Goal: Answer question/provide support

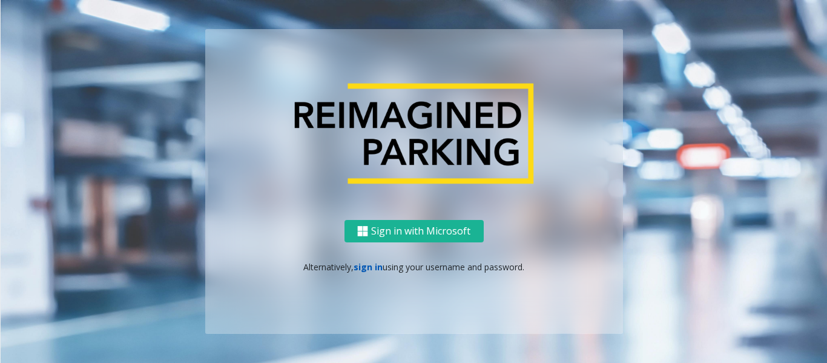
click at [372, 266] on link "sign in" at bounding box center [367, 267] width 29 height 12
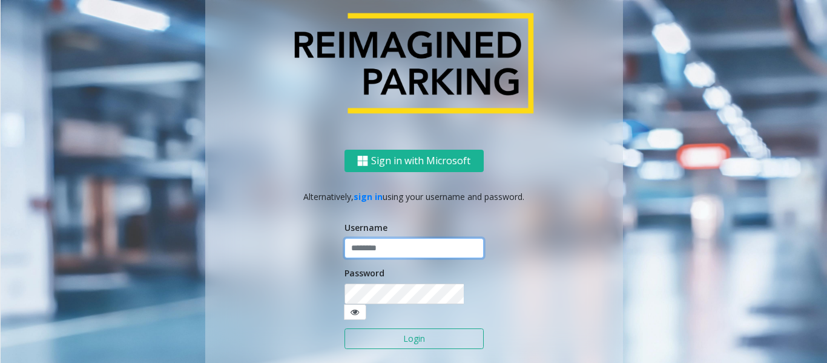
type input "*****"
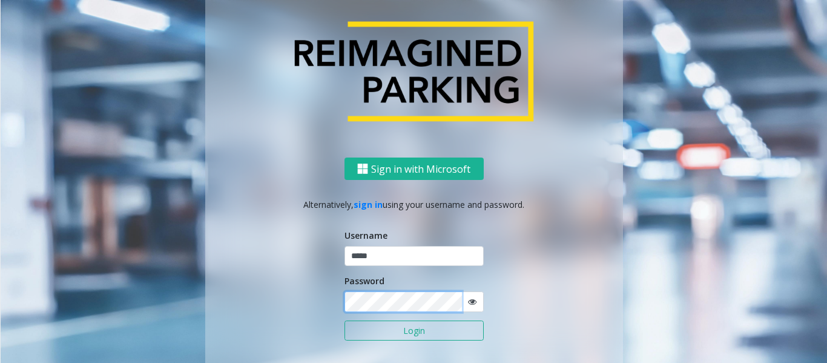
click at [344, 320] on button "Login" at bounding box center [413, 330] width 139 height 21
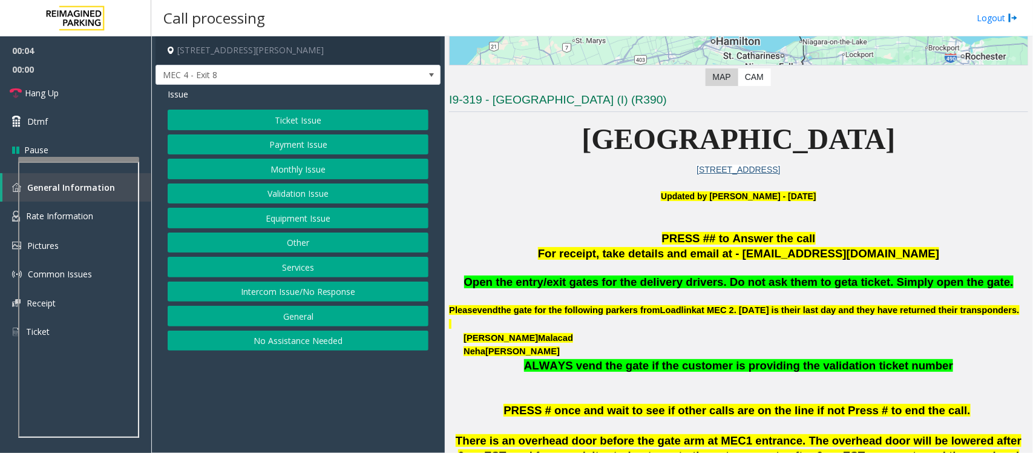
scroll to position [303, 0]
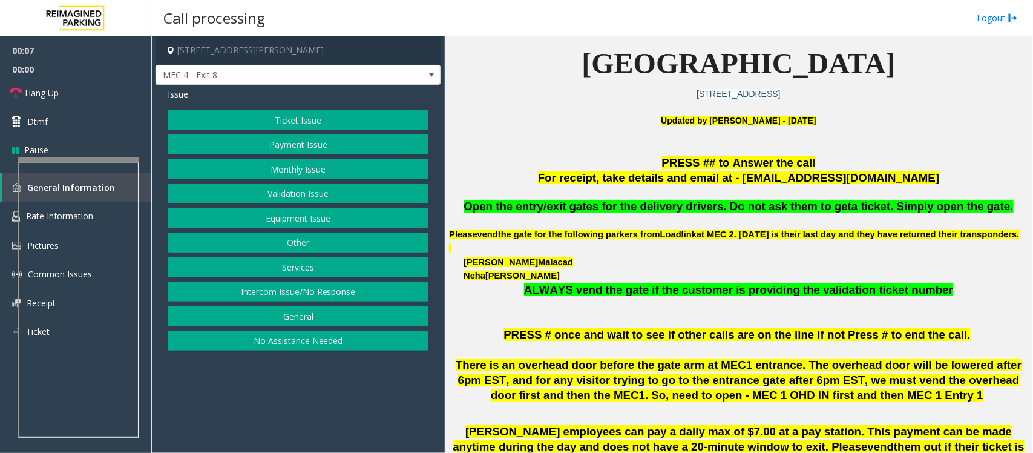
click at [294, 120] on button "Ticket Issue" at bounding box center [298, 120] width 261 height 21
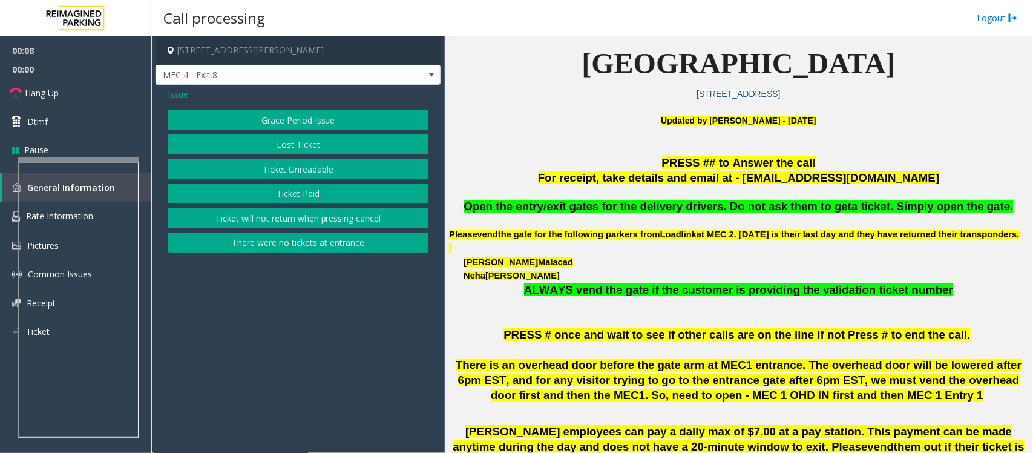
click at [331, 173] on button "Ticket Unreadable" at bounding box center [298, 169] width 261 height 21
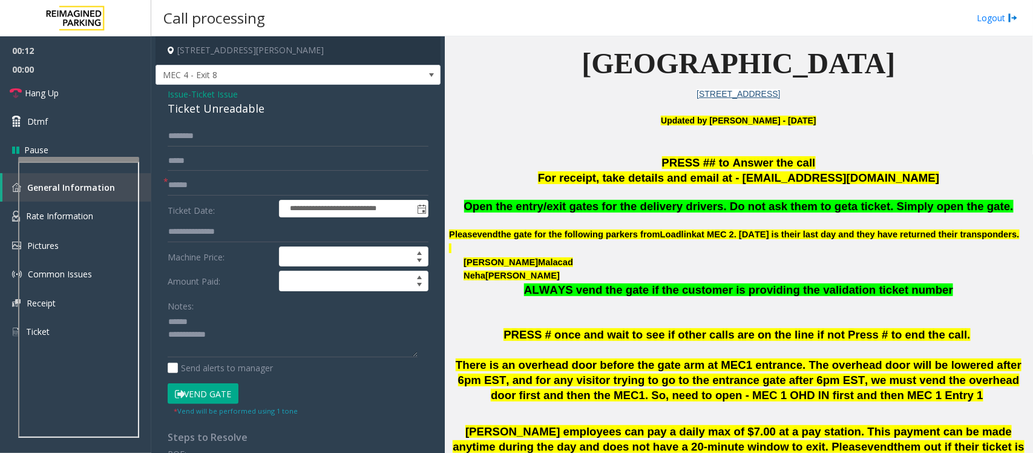
click at [200, 110] on div "Ticket Unreadable" at bounding box center [298, 108] width 261 height 16
type textarea "**********"
click at [185, 183] on input "text" at bounding box center [298, 185] width 261 height 21
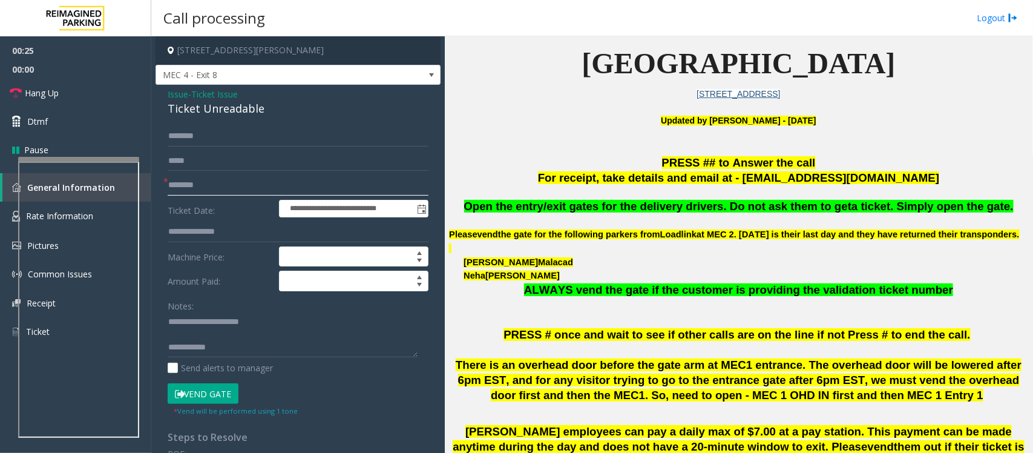
type input "********"
click at [195, 333] on textarea at bounding box center [293, 334] width 250 height 45
click at [194, 320] on textarea at bounding box center [293, 334] width 250 height 45
click at [192, 321] on textarea at bounding box center [293, 334] width 250 height 45
click at [242, 343] on textarea at bounding box center [293, 334] width 250 height 45
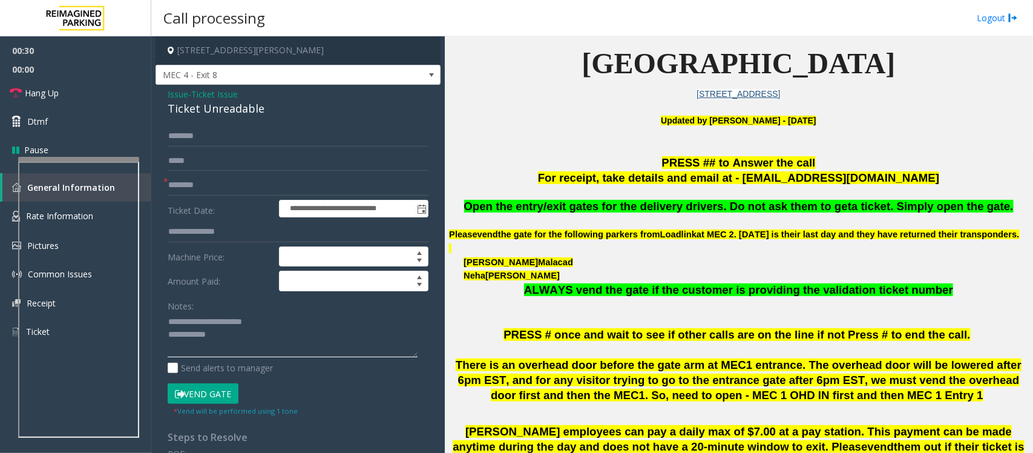
type textarea "**********"
click at [214, 133] on input "text" at bounding box center [298, 136] width 261 height 21
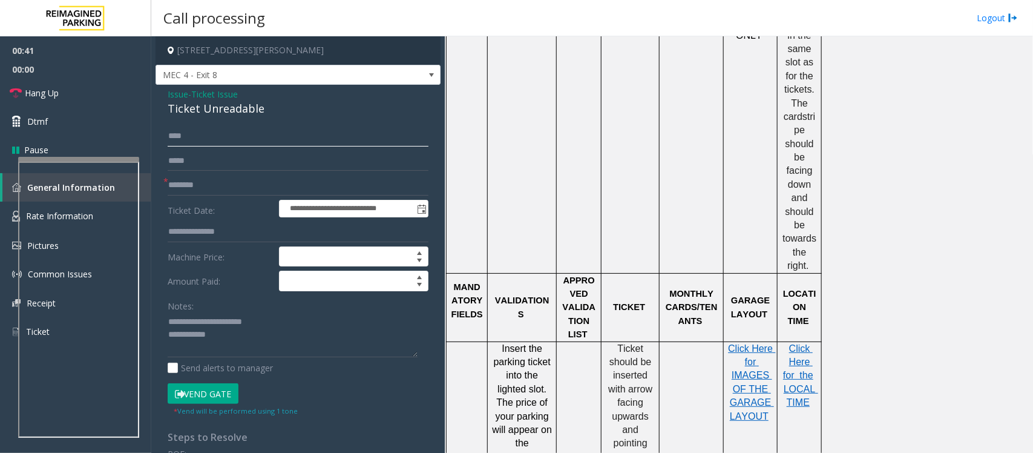
scroll to position [1059, 0]
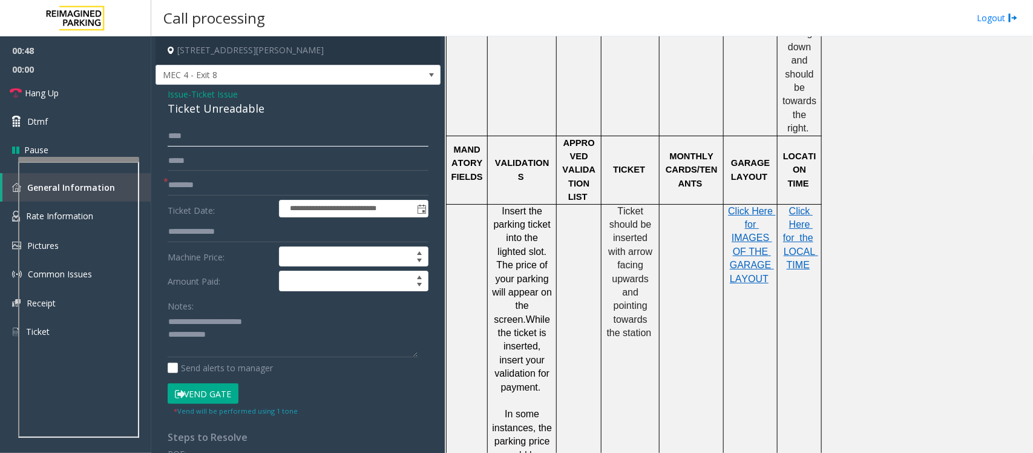
type input "****"
click at [218, 349] on textarea at bounding box center [293, 334] width 250 height 45
drag, startPoint x: 217, startPoint y: 332, endPoint x: 381, endPoint y: 337, distance: 164.7
click at [381, 337] on textarea at bounding box center [293, 334] width 250 height 45
type textarea "**********"
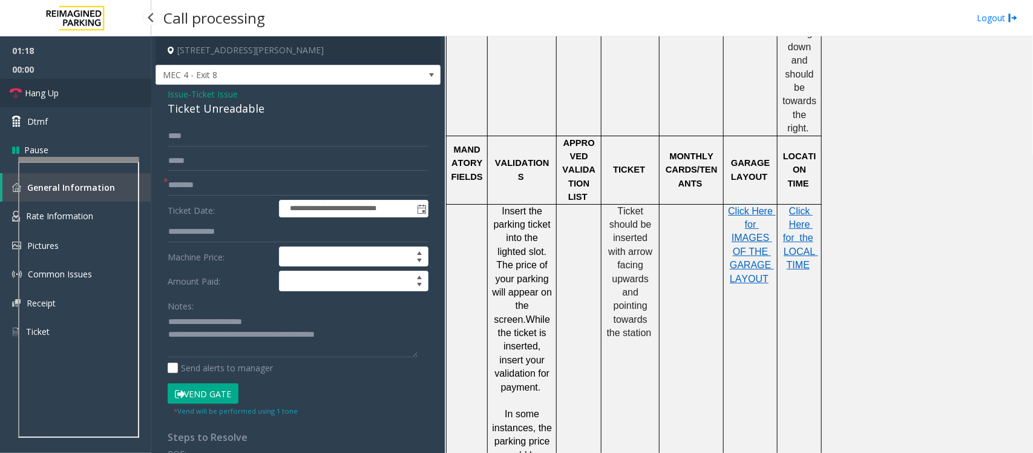
click at [94, 96] on link "Hang Up" at bounding box center [75, 93] width 151 height 28
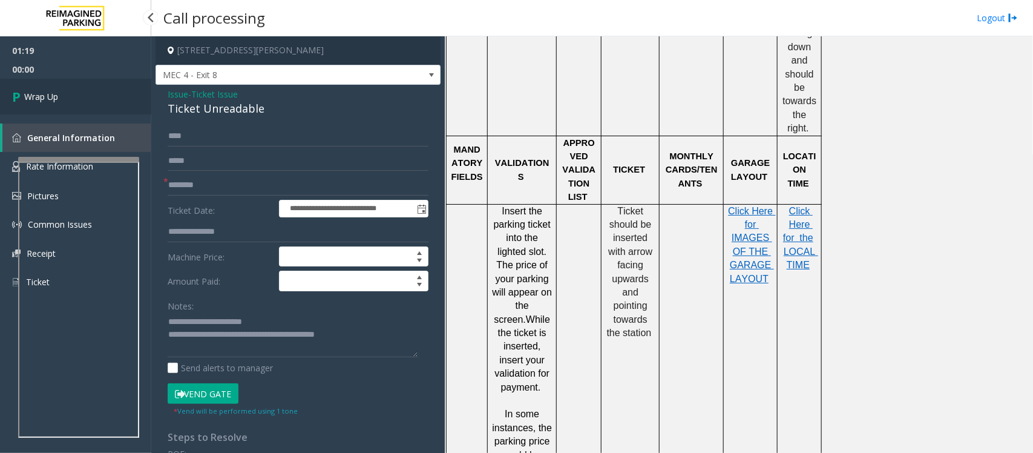
click at [94, 96] on link "Wrap Up" at bounding box center [75, 97] width 151 height 36
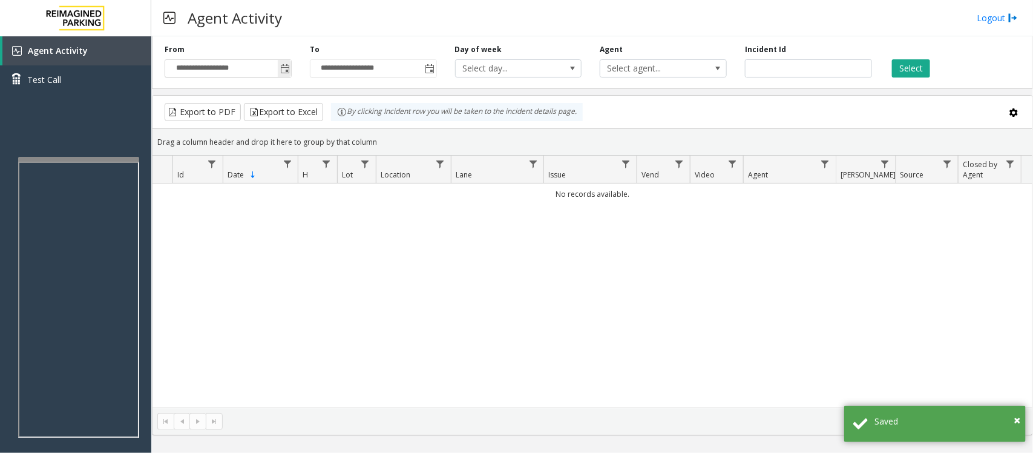
click at [285, 71] on span "Toggle popup" at bounding box center [285, 69] width 10 height 10
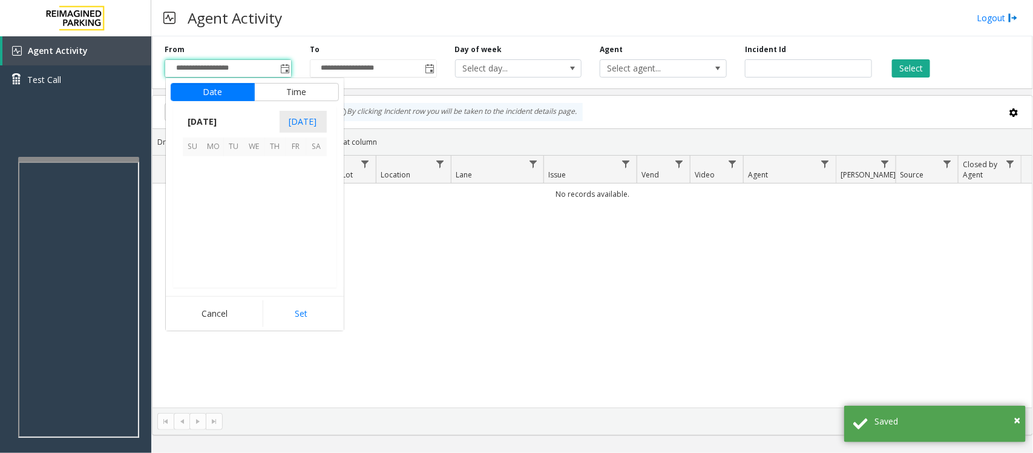
scroll to position [217144, 0]
click at [294, 227] on span "26" at bounding box center [296, 228] width 21 height 21
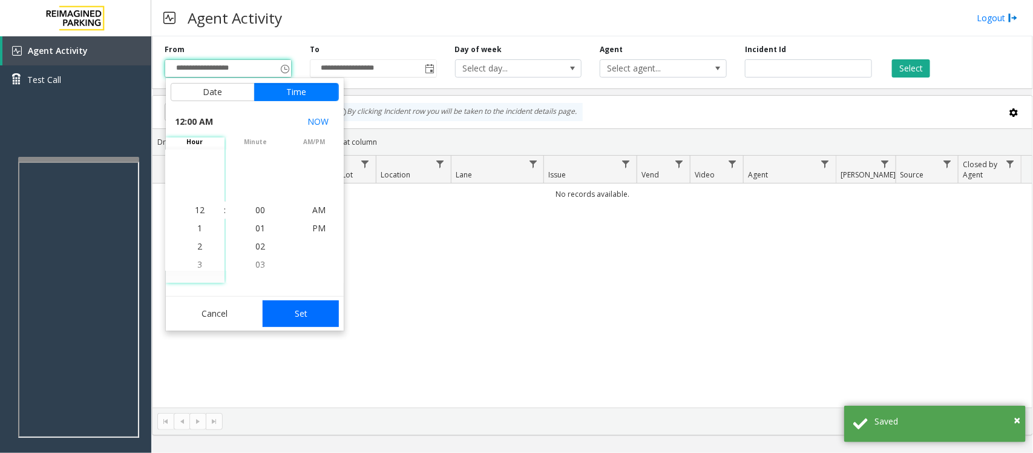
click at [301, 312] on button "Set" at bounding box center [301, 313] width 76 height 27
type input "**********"
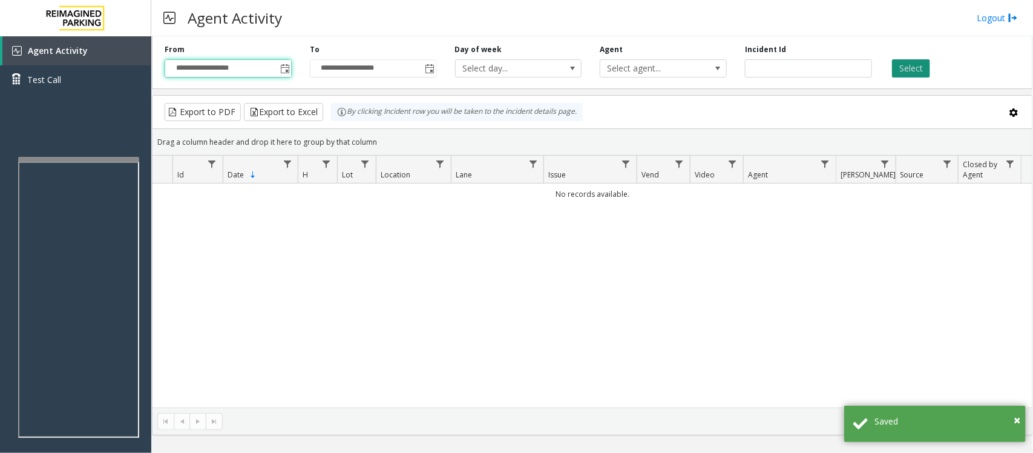
click at [826, 59] on button "Select" at bounding box center [911, 68] width 38 height 18
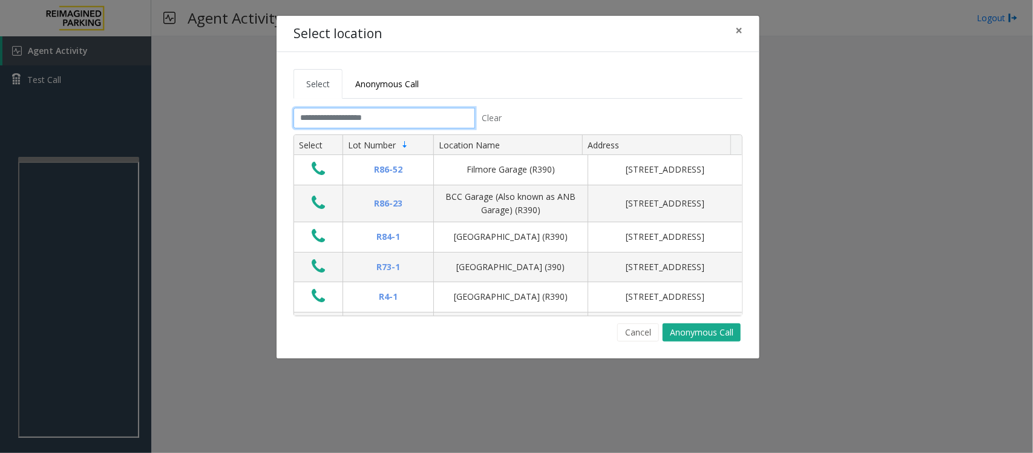
click at [363, 122] on input "text" at bounding box center [385, 118] width 182 height 21
click at [362, 119] on input "text" at bounding box center [385, 118] width 182 height 21
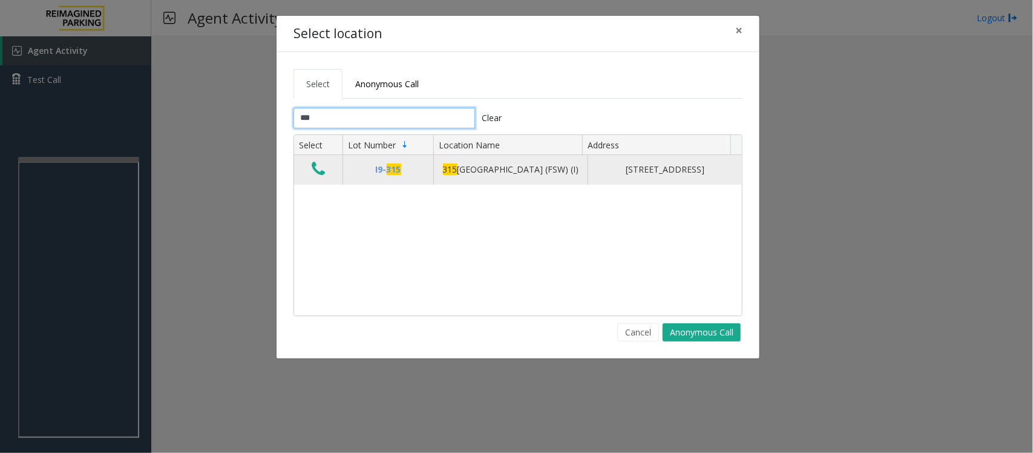
type input "***"
click at [315, 176] on icon "Data table" at bounding box center [318, 168] width 13 height 17
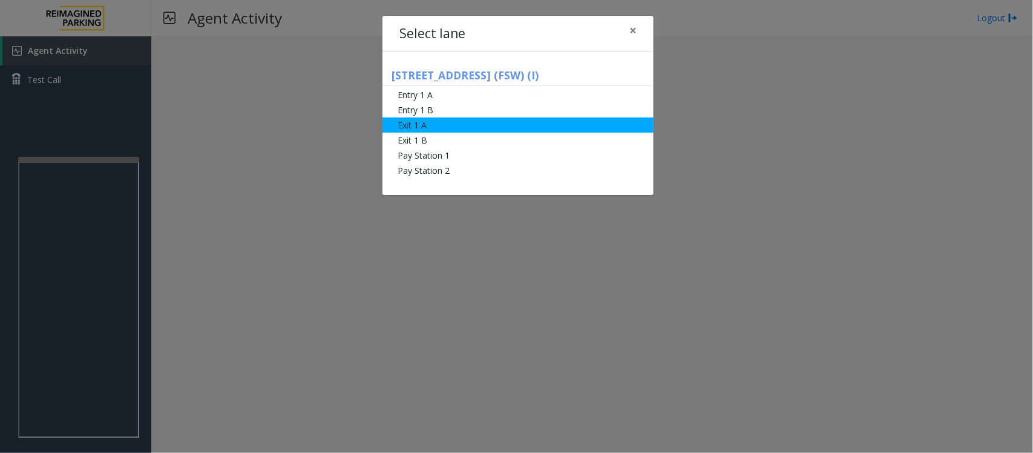
click at [432, 128] on li "Exit 1 A" at bounding box center [518, 124] width 271 height 15
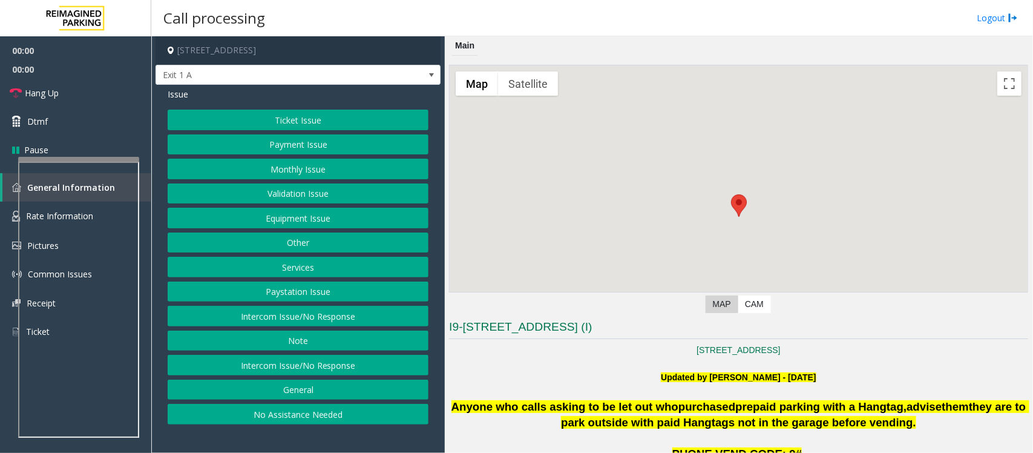
scroll to position [227, 0]
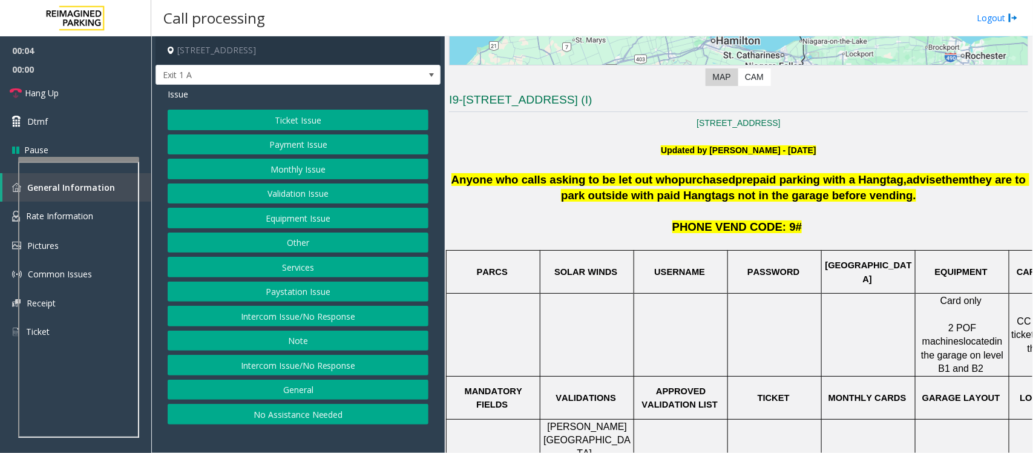
click at [288, 272] on button "Services" at bounding box center [298, 267] width 261 height 21
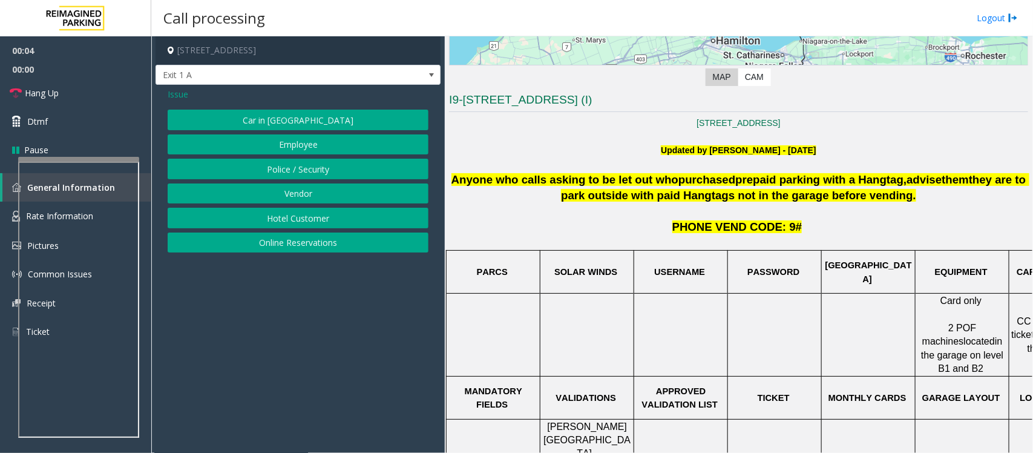
click at [304, 240] on button "Online Reservations" at bounding box center [298, 242] width 261 height 21
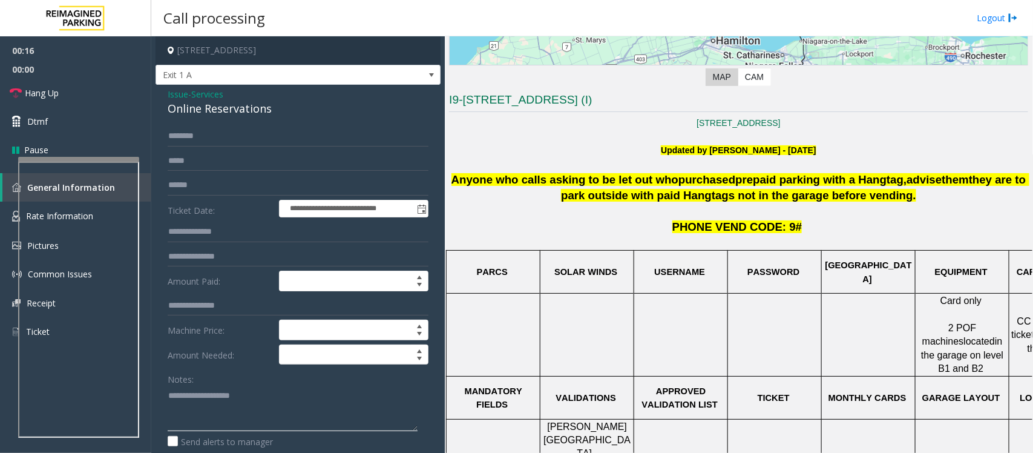
click at [200, 362] on textarea at bounding box center [293, 408] width 250 height 45
paste textarea "**********"
click at [225, 362] on textarea at bounding box center [293, 408] width 250 height 45
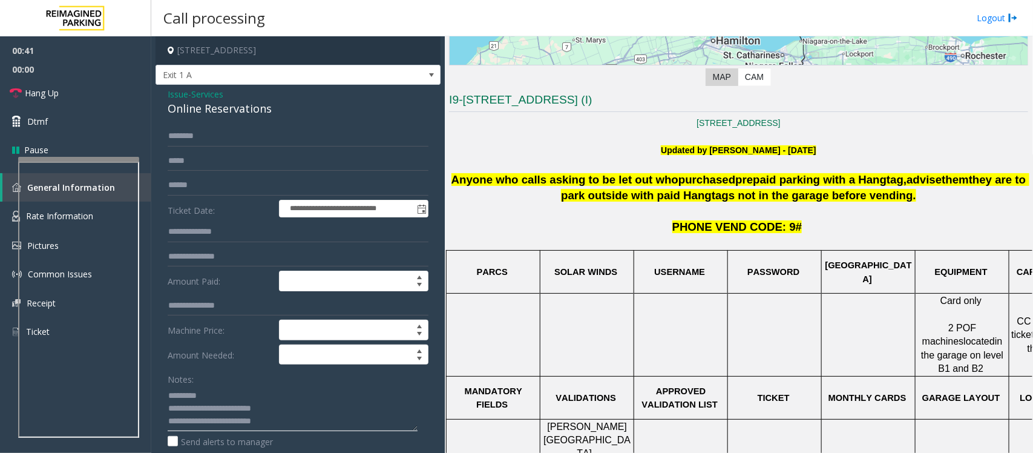
type textarea "**********"
click at [200, 130] on input "text" at bounding box center [298, 136] width 261 height 21
drag, startPoint x: 168, startPoint y: 133, endPoint x: 291, endPoint y: 128, distance: 123.0
click at [291, 128] on input "*********" at bounding box center [298, 136] width 261 height 21
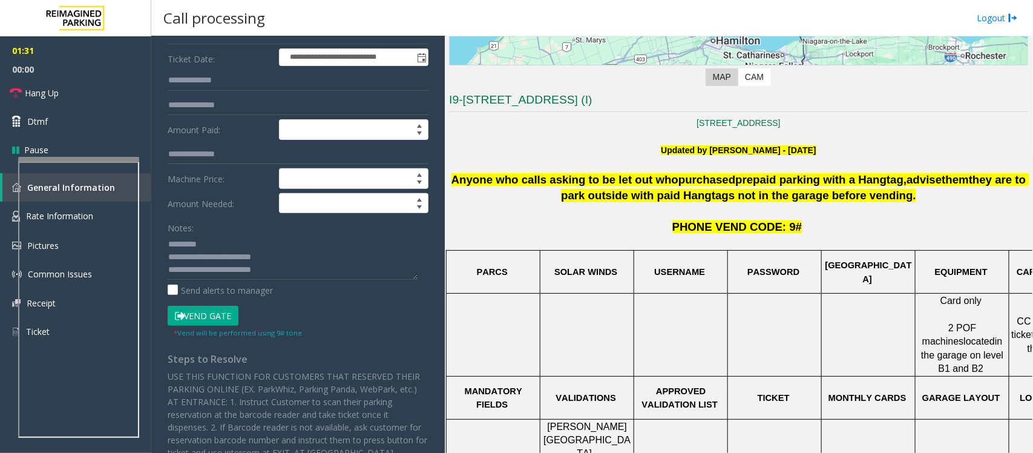
type input "**********"
click at [205, 317] on button "Vend Gate" at bounding box center [203, 316] width 71 height 21
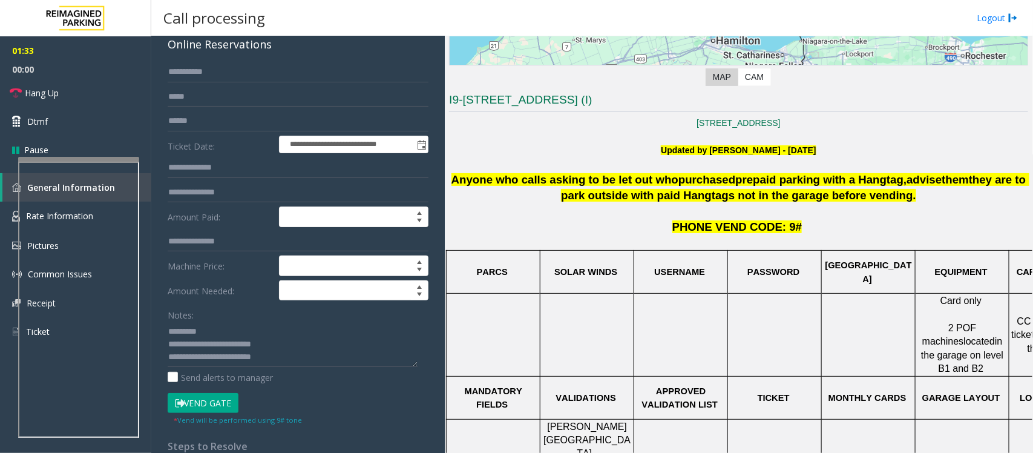
scroll to position [0, 0]
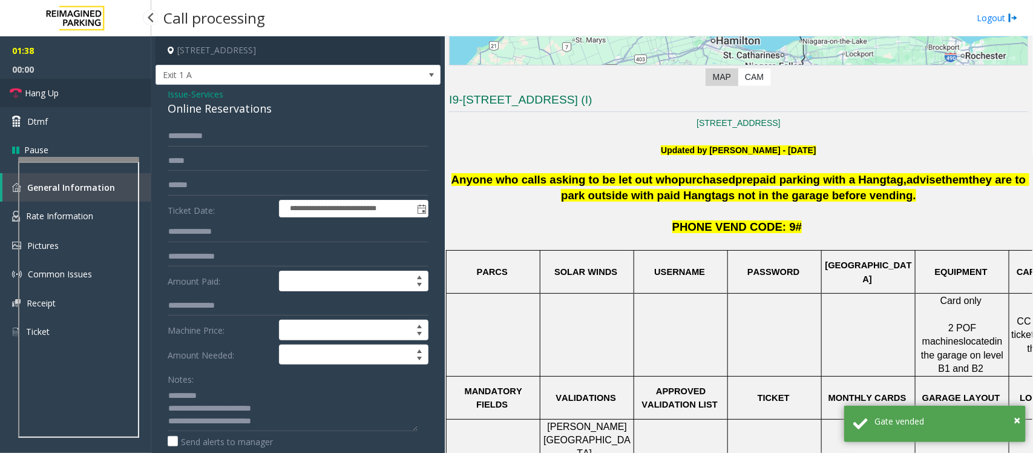
click at [50, 95] on span "Hang Up" at bounding box center [42, 93] width 34 height 13
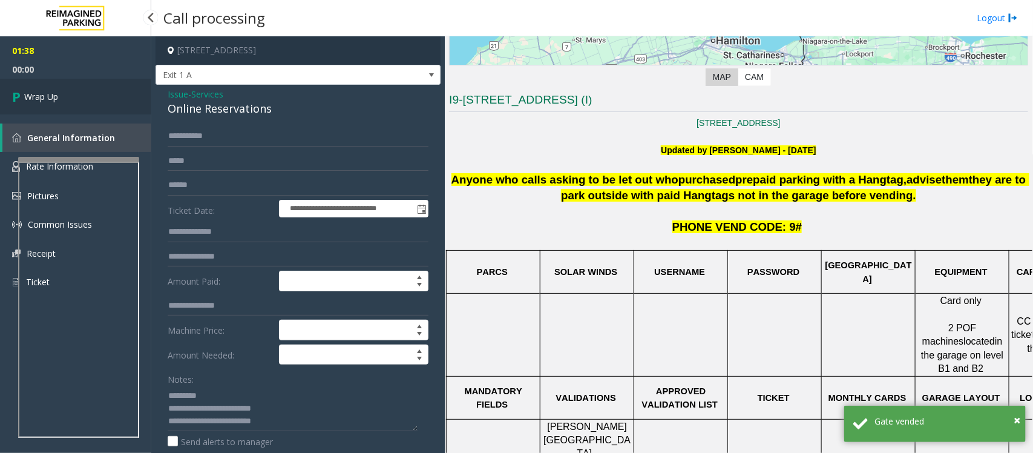
click at [50, 95] on span "Wrap Up" at bounding box center [41, 96] width 34 height 13
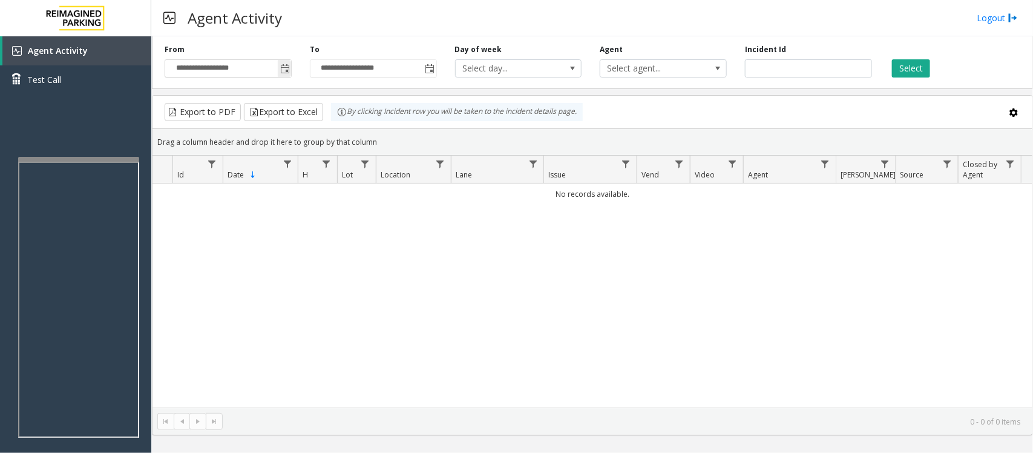
click at [286, 68] on span "Toggle popup" at bounding box center [285, 69] width 10 height 10
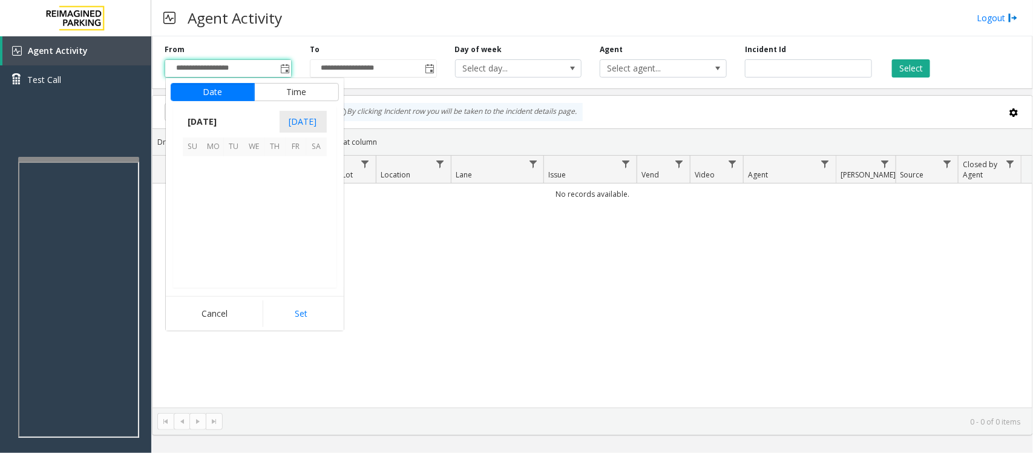
scroll to position [217144, 0]
click at [292, 226] on span "26" at bounding box center [296, 228] width 21 height 21
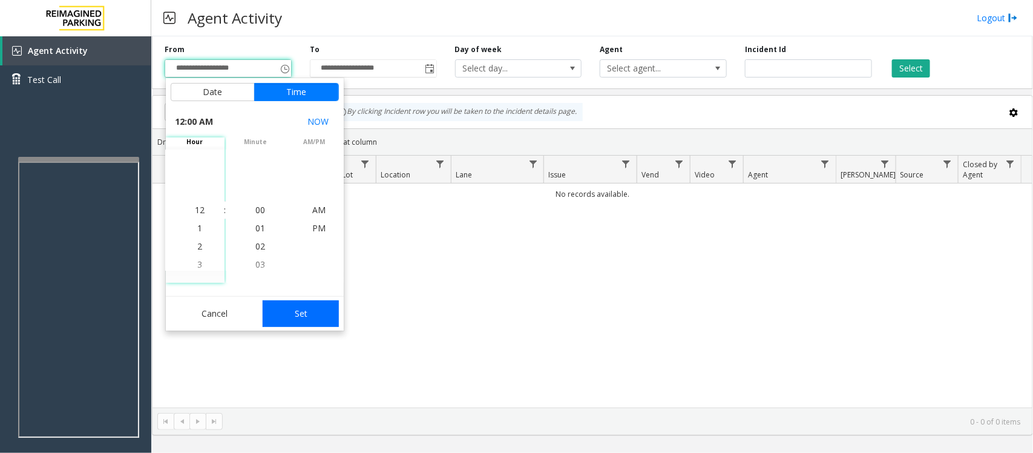
click at [310, 316] on button "Set" at bounding box center [301, 313] width 76 height 27
type input "**********"
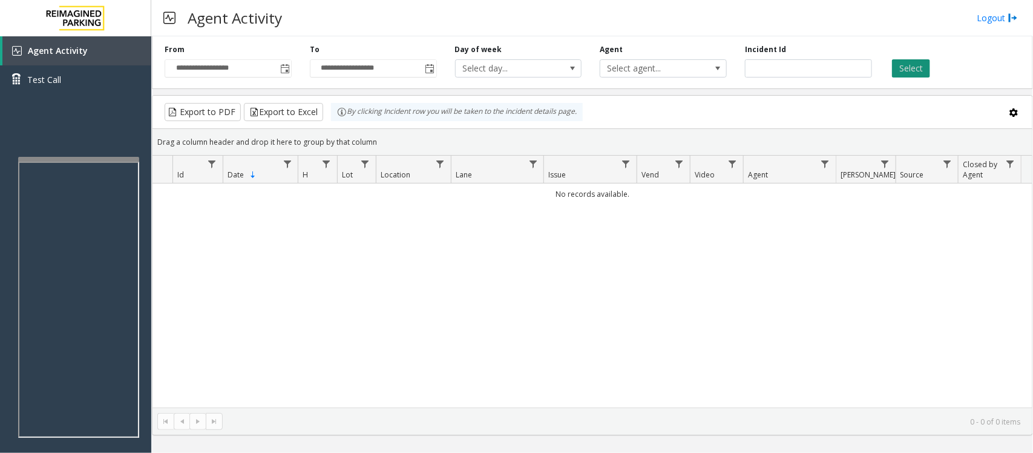
click at [826, 65] on button "Select" at bounding box center [911, 68] width 38 height 18
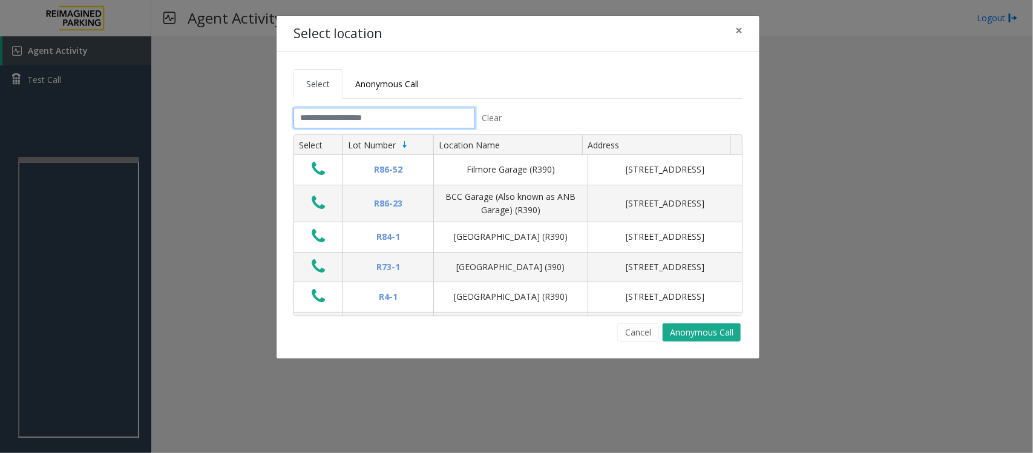
click at [456, 122] on input "text" at bounding box center [385, 118] width 182 height 21
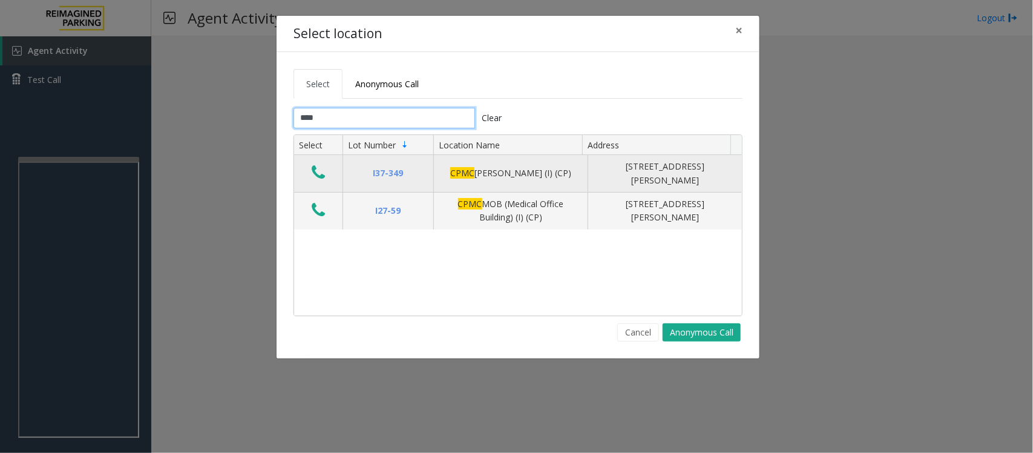
type input "****"
click at [318, 173] on icon "Data table" at bounding box center [318, 172] width 13 height 17
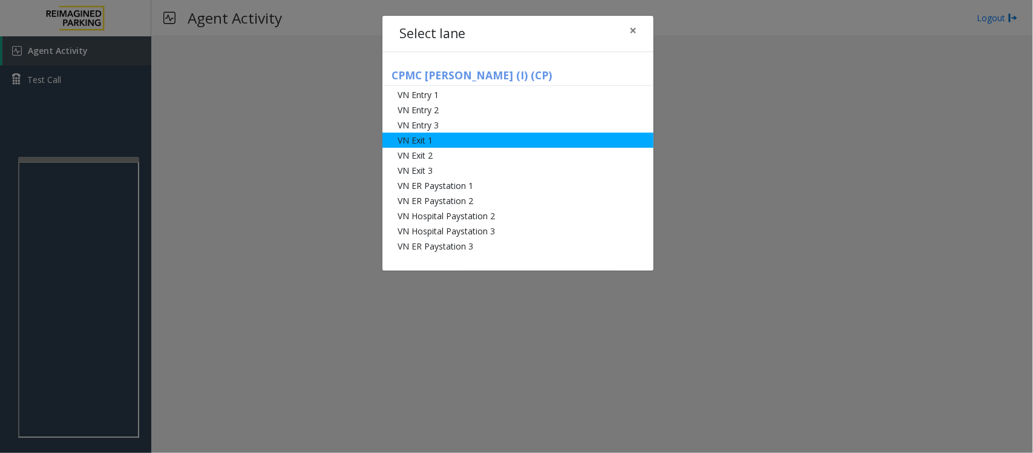
click at [445, 142] on li "VN Exit 1" at bounding box center [518, 140] width 271 height 15
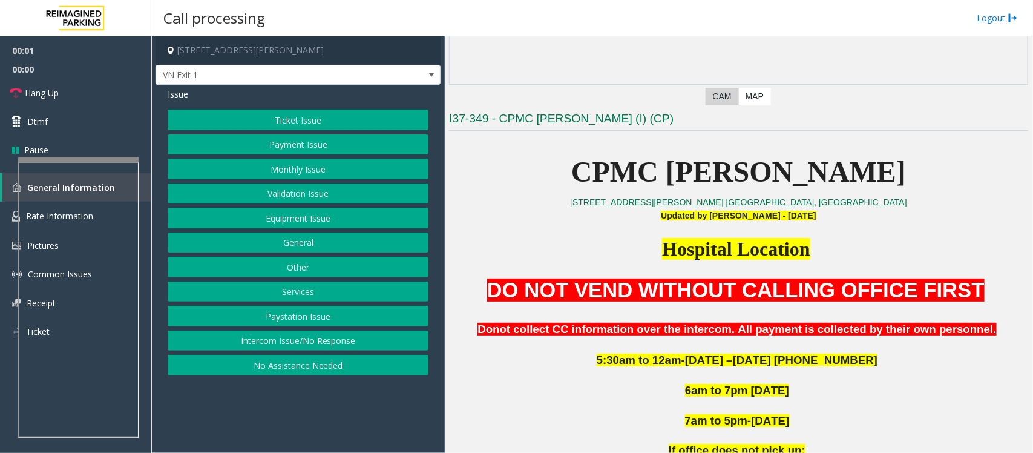
scroll to position [303, 0]
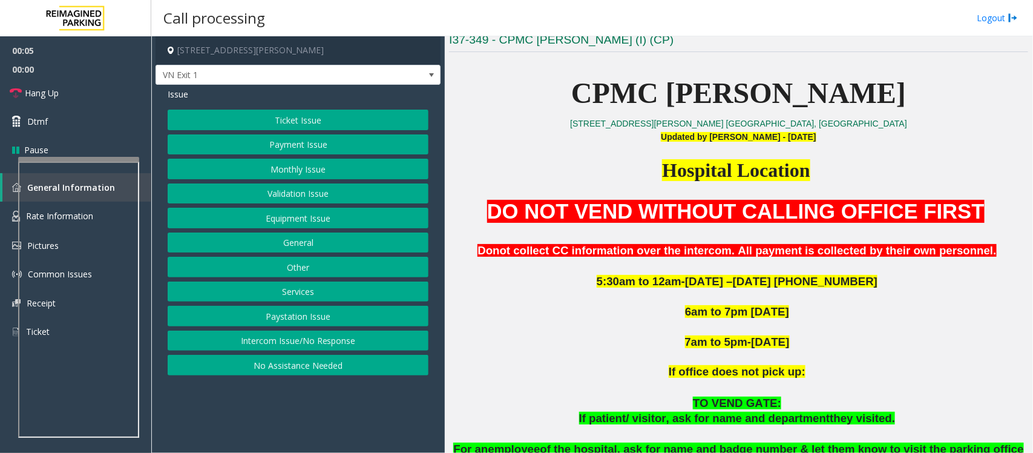
click at [268, 122] on button "Ticket Issue" at bounding box center [298, 120] width 261 height 21
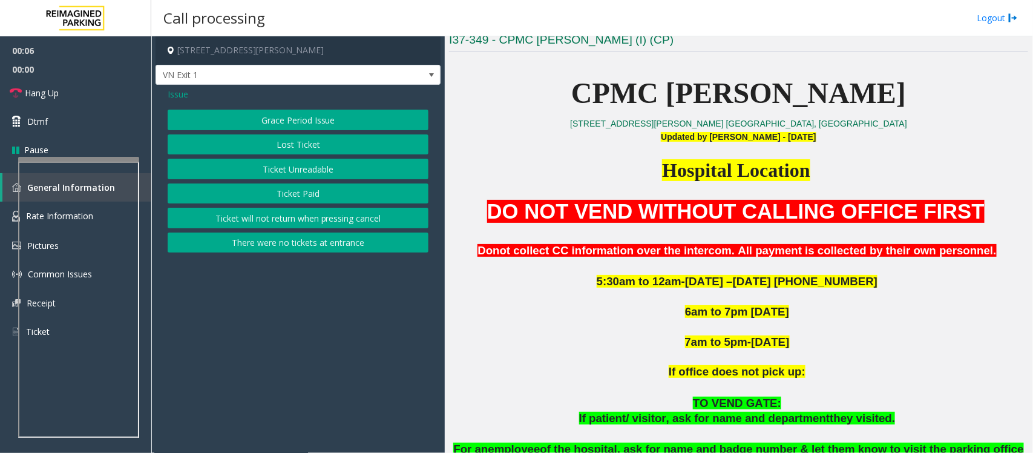
click at [280, 194] on button "Ticket Paid" at bounding box center [298, 193] width 261 height 21
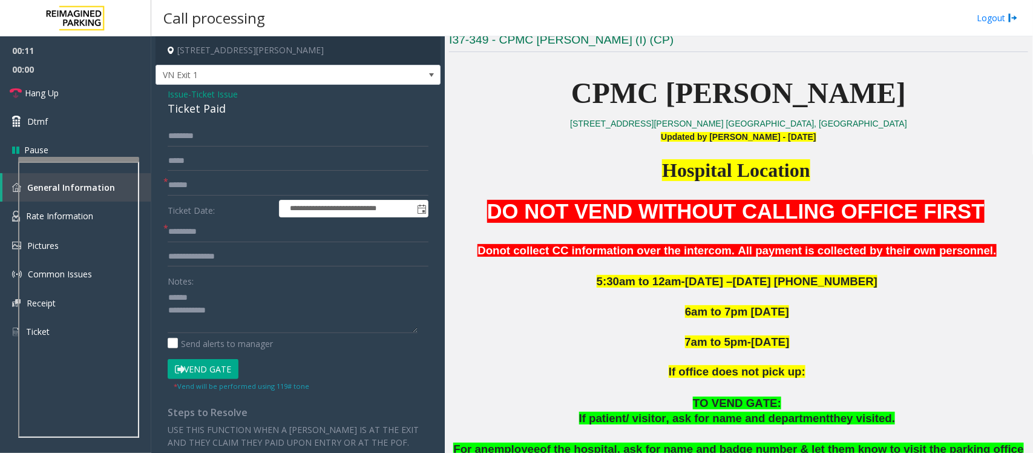
click at [203, 109] on div "Ticket Paid" at bounding box center [298, 108] width 261 height 16
click at [194, 297] on textarea at bounding box center [293, 310] width 250 height 45
click at [192, 297] on textarea at bounding box center [293, 310] width 250 height 45
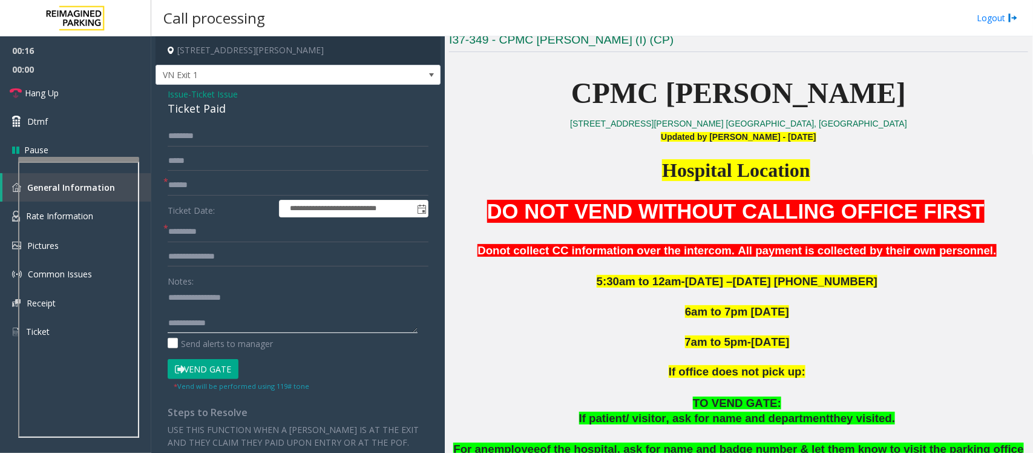
click at [192, 298] on textarea at bounding box center [293, 310] width 250 height 45
drag, startPoint x: 192, startPoint y: 298, endPoint x: 258, endPoint y: 294, distance: 66.1
click at [258, 294] on textarea at bounding box center [293, 310] width 250 height 45
click at [192, 315] on textarea at bounding box center [293, 310] width 250 height 45
type textarea "**********"
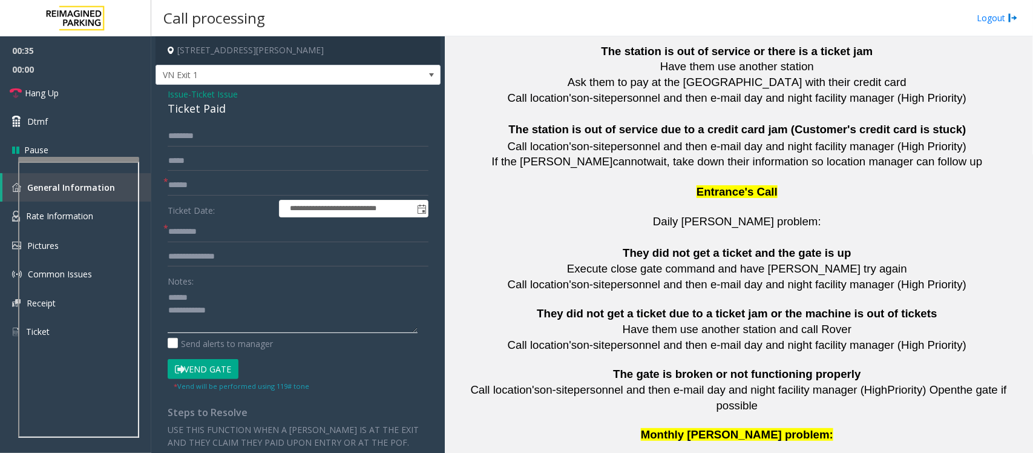
scroll to position [2704, 0]
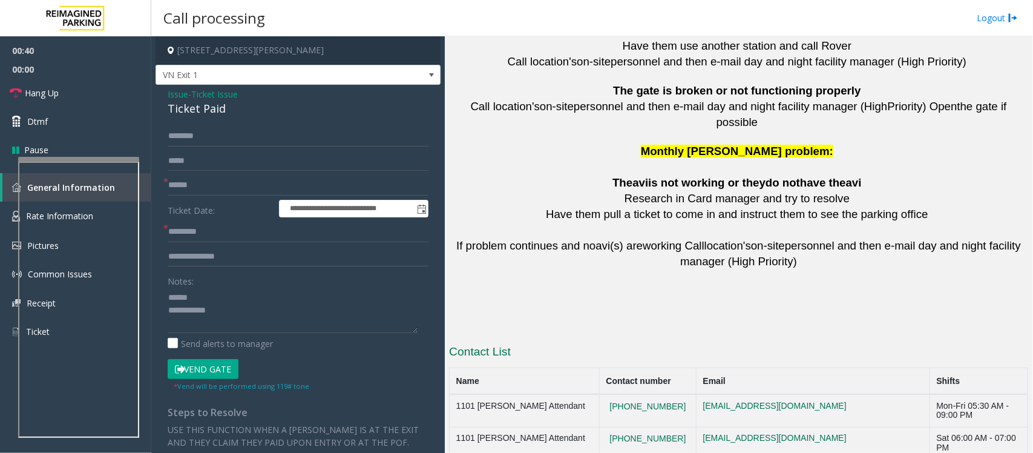
drag, startPoint x: 681, startPoint y: 383, endPoint x: 600, endPoint y: 387, distance: 80.6
copy button "415 600 8031"
click at [213, 94] on span "Ticket Issue" at bounding box center [214, 94] width 47 height 13
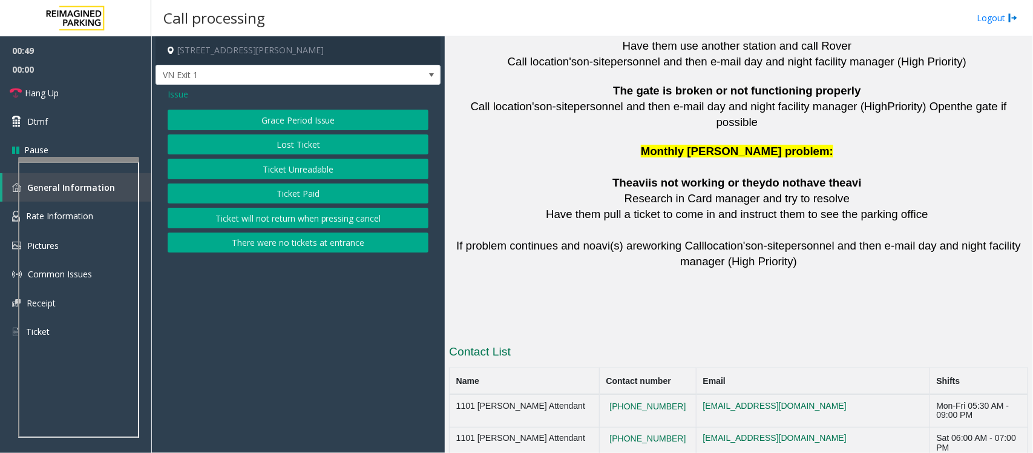
click at [177, 93] on span "Issue" at bounding box center [178, 94] width 21 height 13
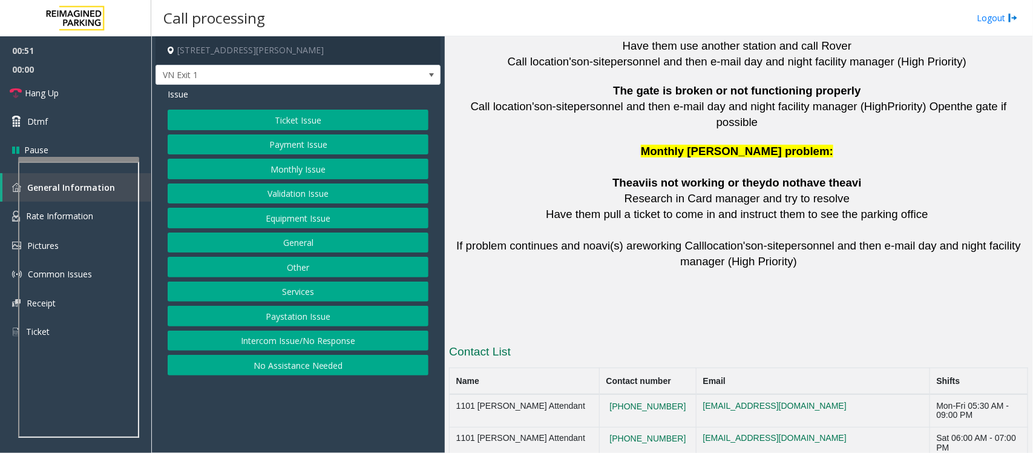
click at [286, 191] on button "Validation Issue" at bounding box center [298, 193] width 261 height 21
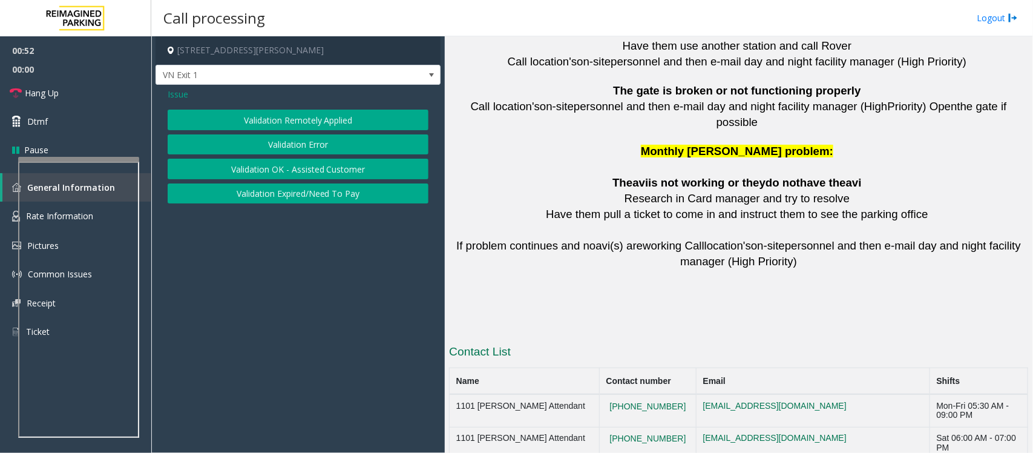
click at [294, 141] on button "Validation Error" at bounding box center [298, 144] width 261 height 21
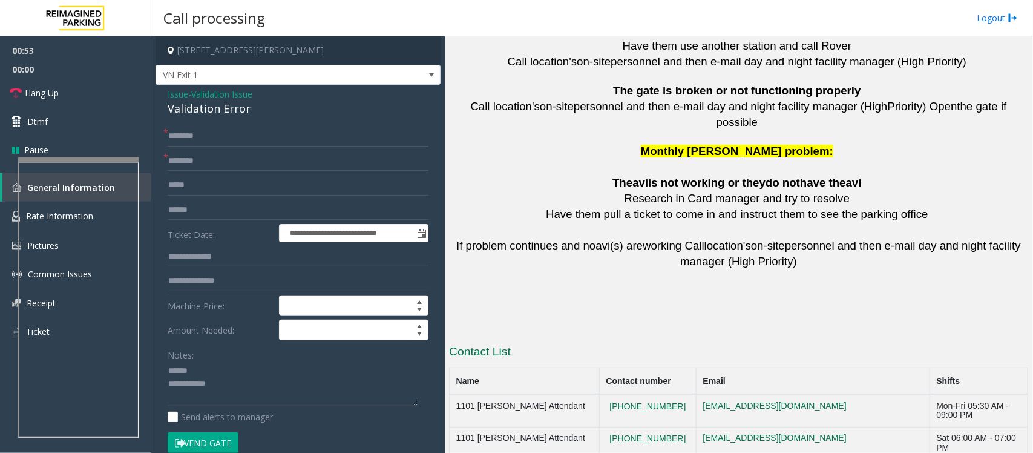
click at [215, 106] on div "Validation Error" at bounding box center [298, 108] width 261 height 16
click at [192, 362] on textarea at bounding box center [293, 383] width 250 height 45
click at [246, 362] on textarea at bounding box center [293, 383] width 250 height 45
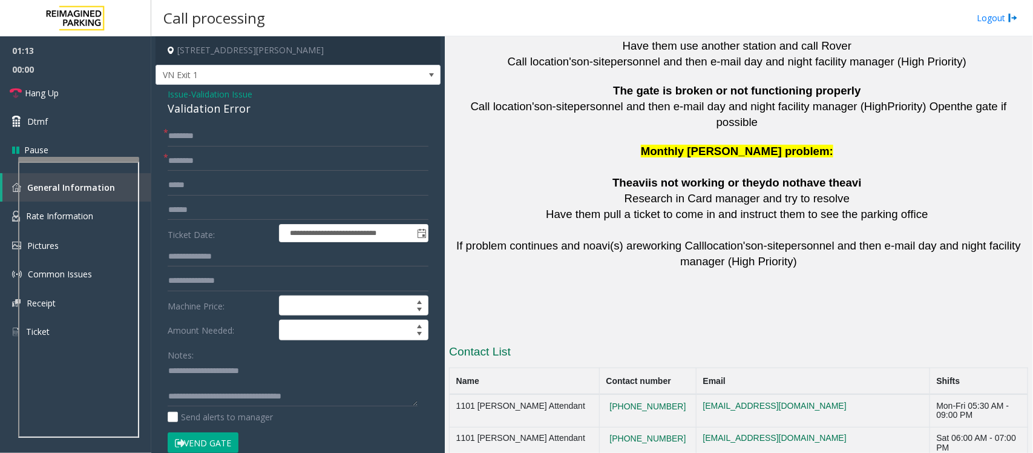
drag, startPoint x: 680, startPoint y: 381, endPoint x: 459, endPoint y: 380, distance: 220.9
copy tr "CPMC Van Ness Office 415 600 8031"
click at [316, 362] on textarea at bounding box center [293, 383] width 250 height 45
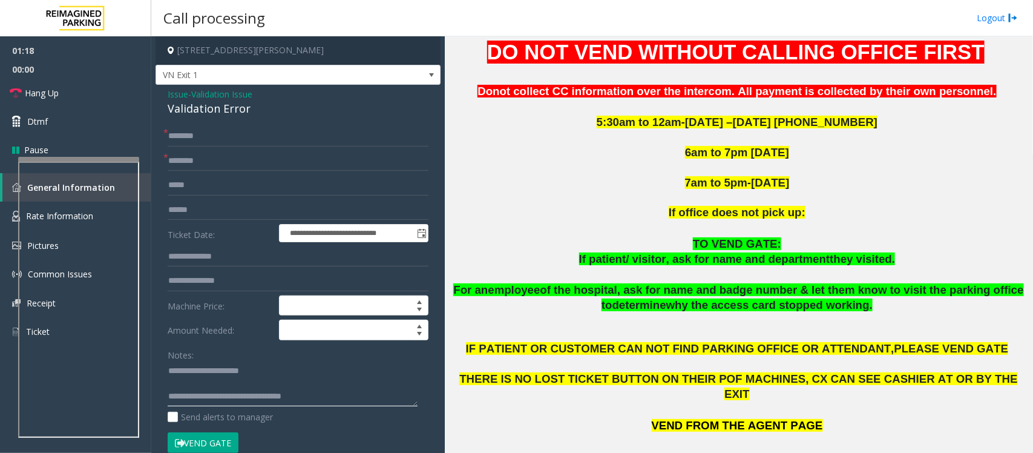
scroll to position [435, 0]
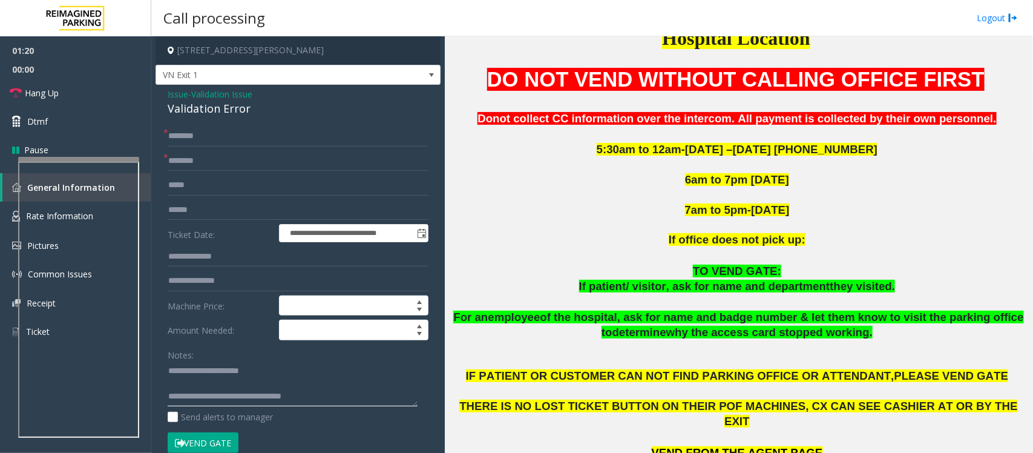
click at [328, 362] on textarea at bounding box center [293, 383] width 250 height 45
paste textarea "**********"
click at [268, 362] on textarea at bounding box center [293, 383] width 250 height 45
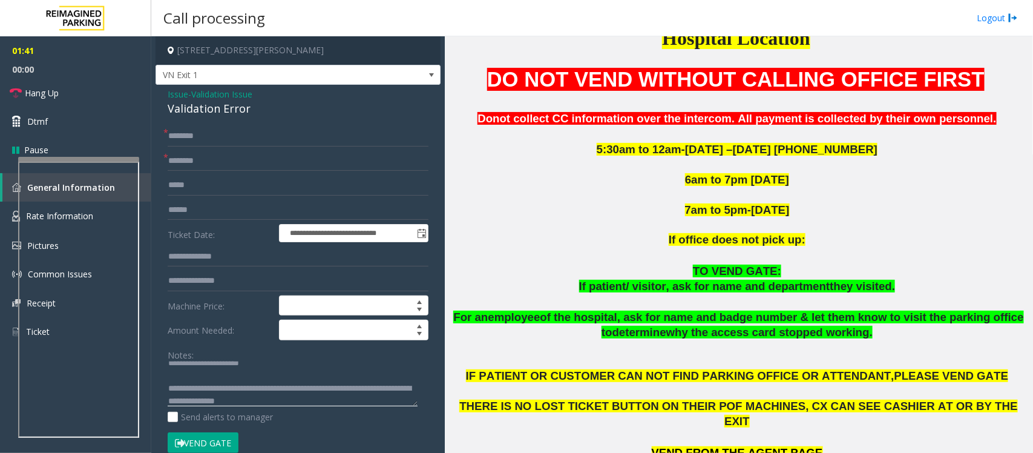
type textarea "**********"
click at [192, 209] on input "text" at bounding box center [298, 210] width 261 height 21
type input "******"
click at [237, 137] on input "text" at bounding box center [298, 136] width 261 height 21
type input "*******"
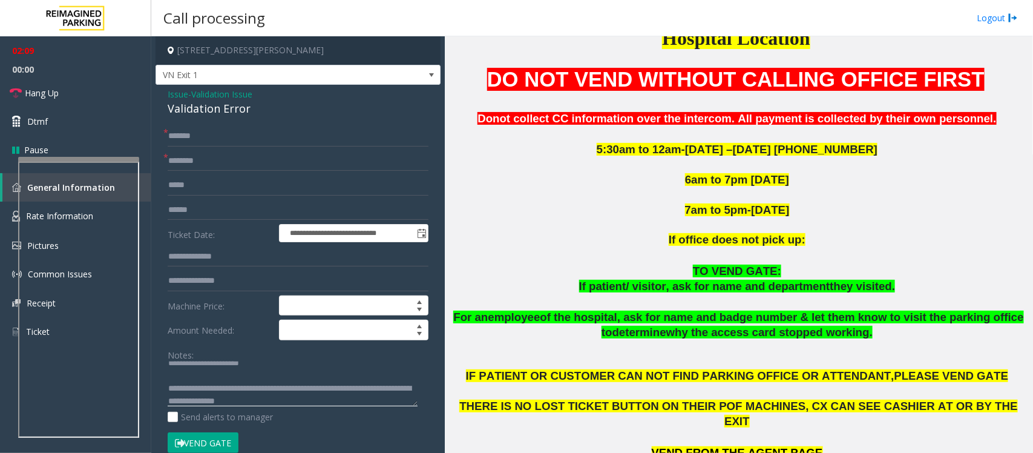
click at [249, 362] on textarea at bounding box center [293, 383] width 250 height 45
type textarea "**********"
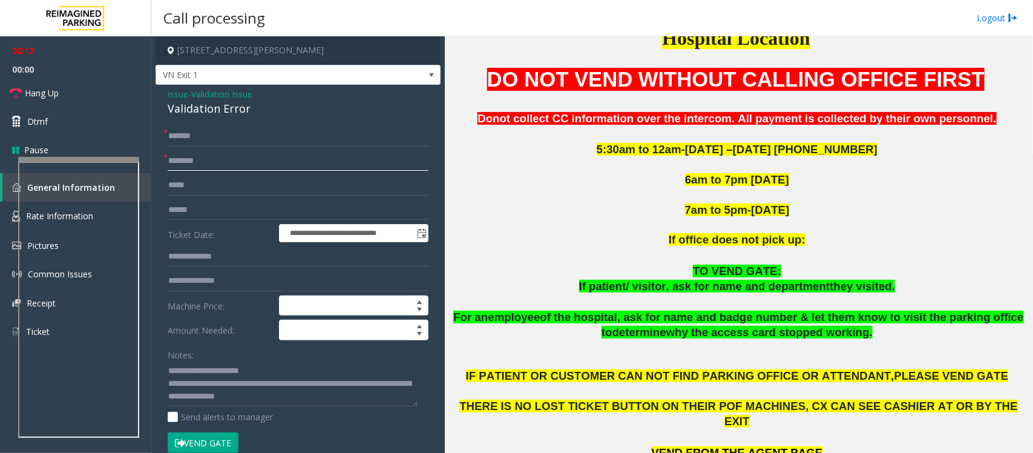
click at [205, 158] on input "text" at bounding box center [298, 161] width 261 height 21
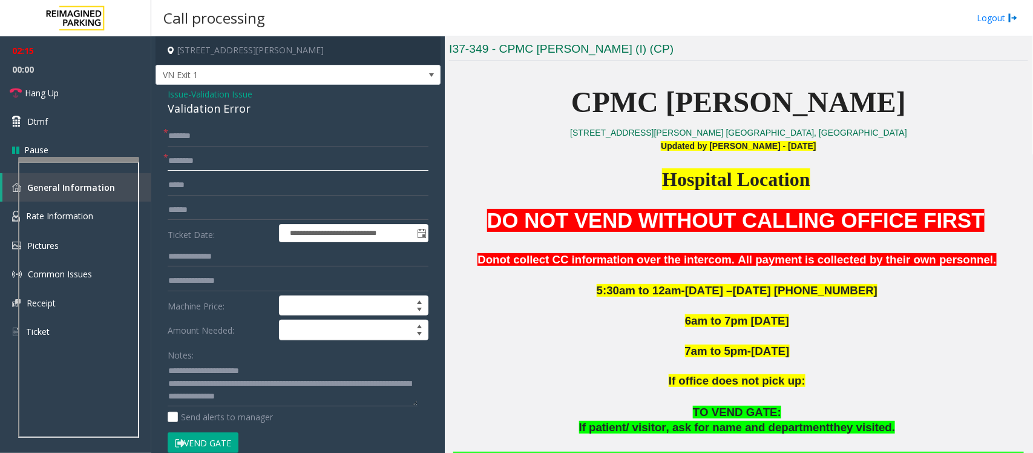
scroll to position [435, 0]
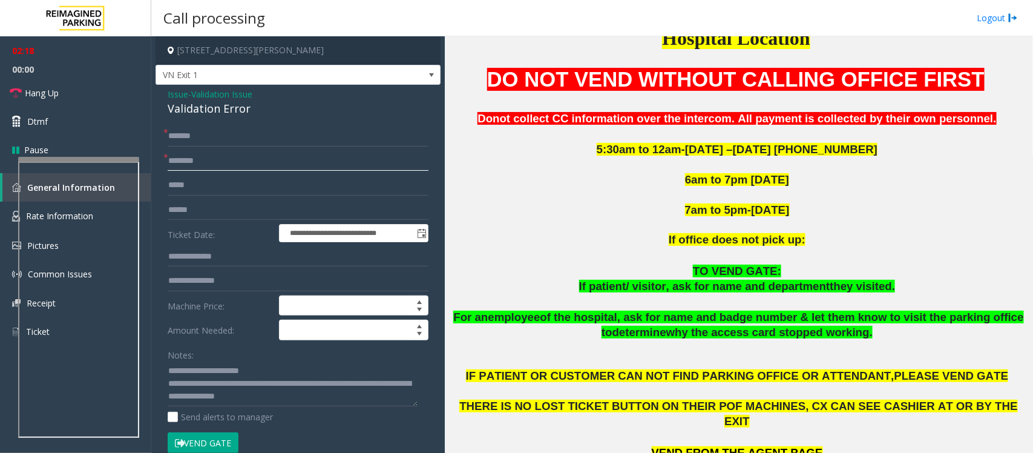
click at [242, 163] on input "text" at bounding box center [298, 161] width 261 height 21
drag, startPoint x: 205, startPoint y: 162, endPoint x: 156, endPoint y: 163, distance: 48.4
click at [156, 163] on div "**********" at bounding box center [298, 436] width 285 height 703
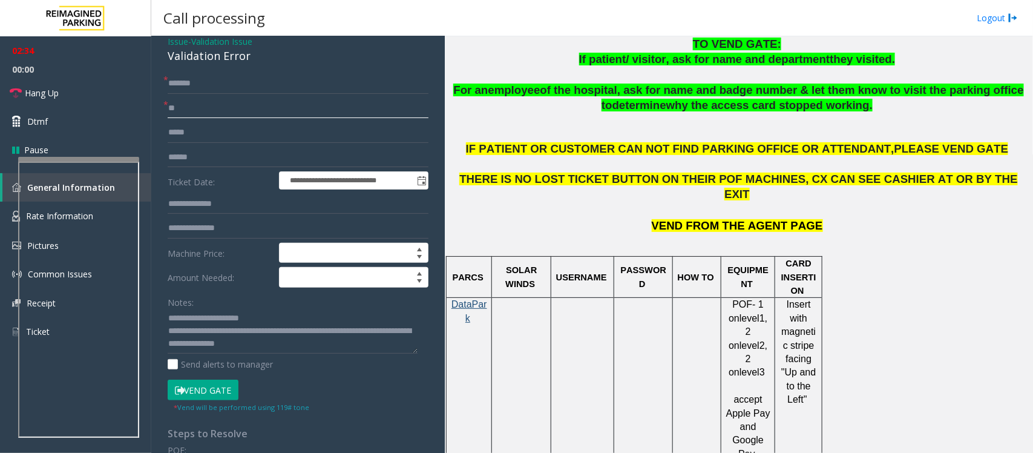
scroll to position [76, 0]
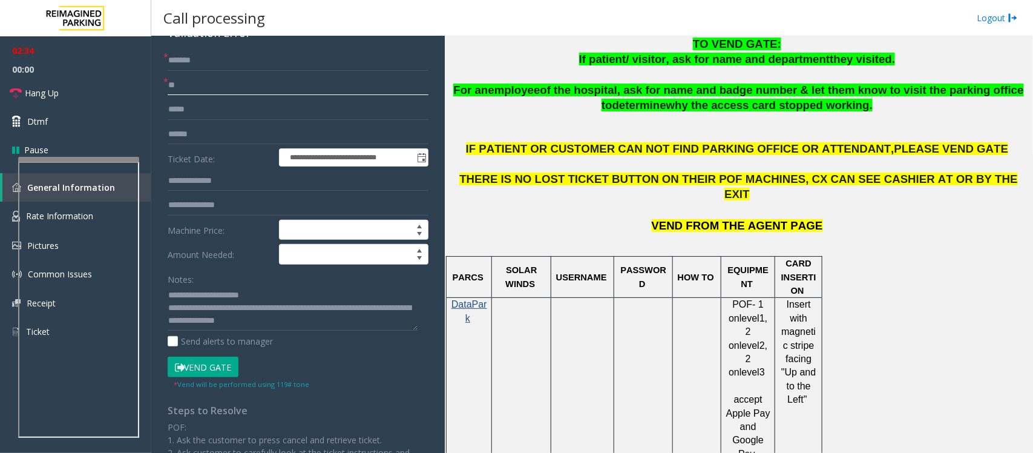
type input "**"
click at [222, 362] on button "Vend Gate" at bounding box center [203, 367] width 71 height 21
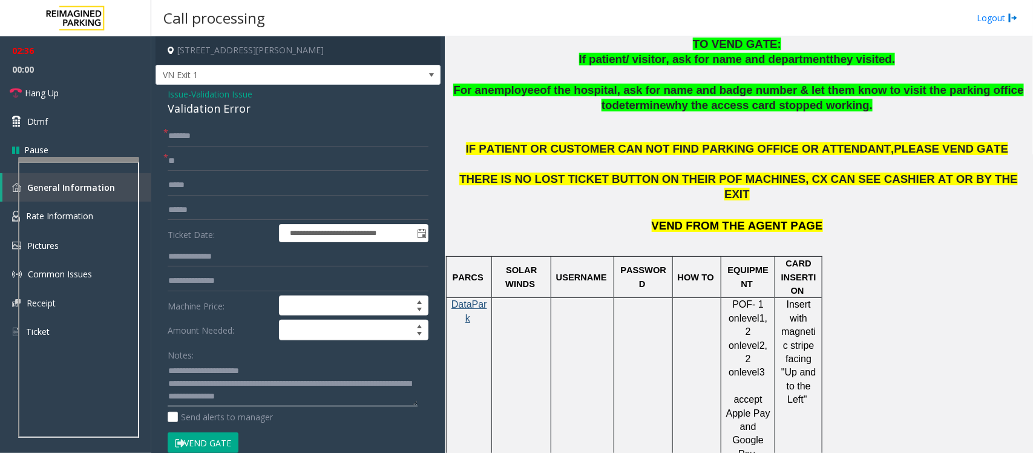
click at [338, 362] on textarea at bounding box center [293, 383] width 250 height 45
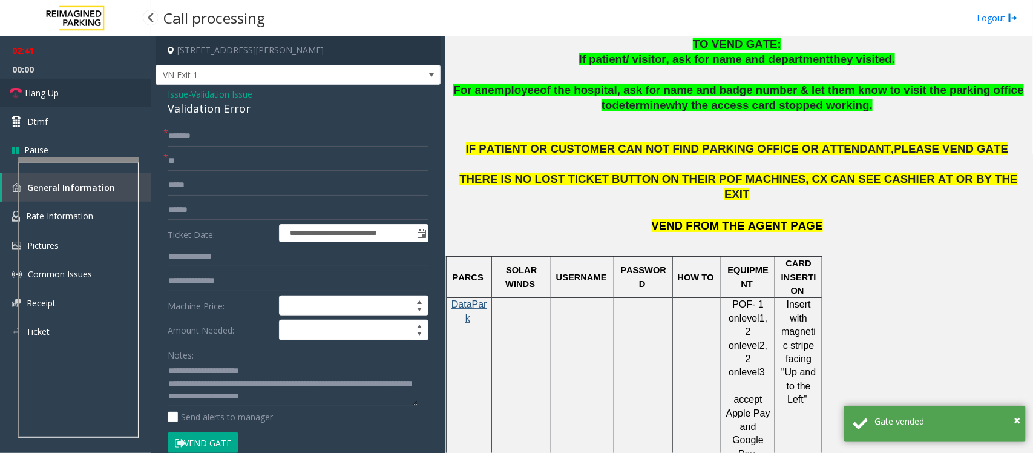
click at [68, 94] on link "Hang Up" at bounding box center [75, 93] width 151 height 28
click at [378, 362] on textarea at bounding box center [293, 383] width 250 height 45
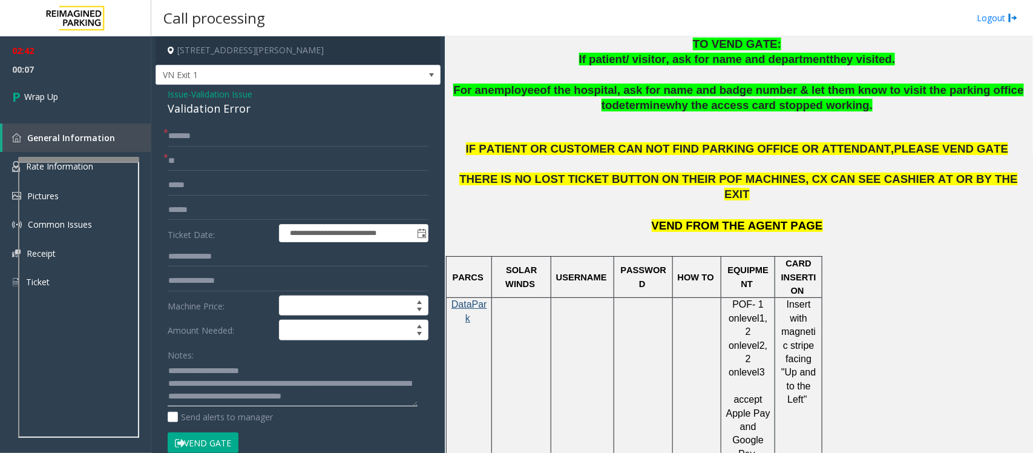
scroll to position [8, 0]
click at [369, 362] on textarea at bounding box center [293, 383] width 250 height 45
click at [289, 362] on textarea at bounding box center [293, 383] width 250 height 45
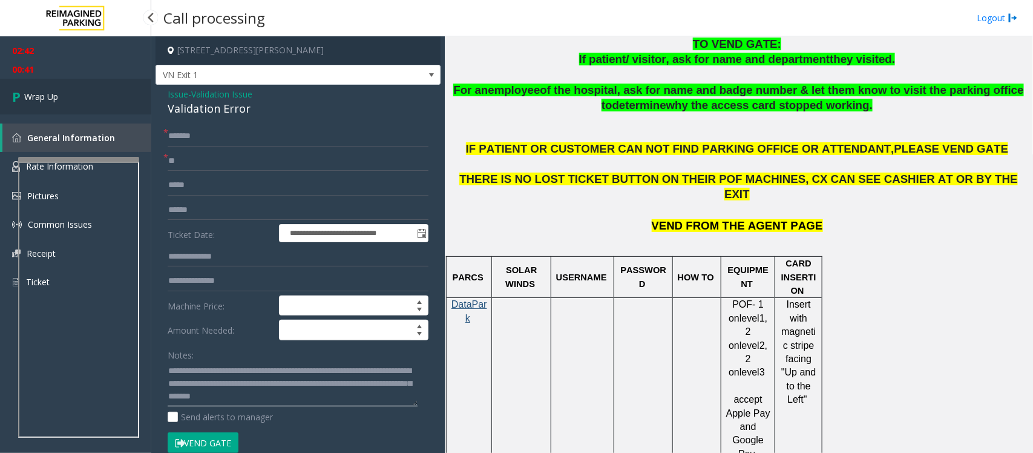
type textarea "**********"
click at [41, 97] on span "Wrap Up" at bounding box center [41, 96] width 34 height 13
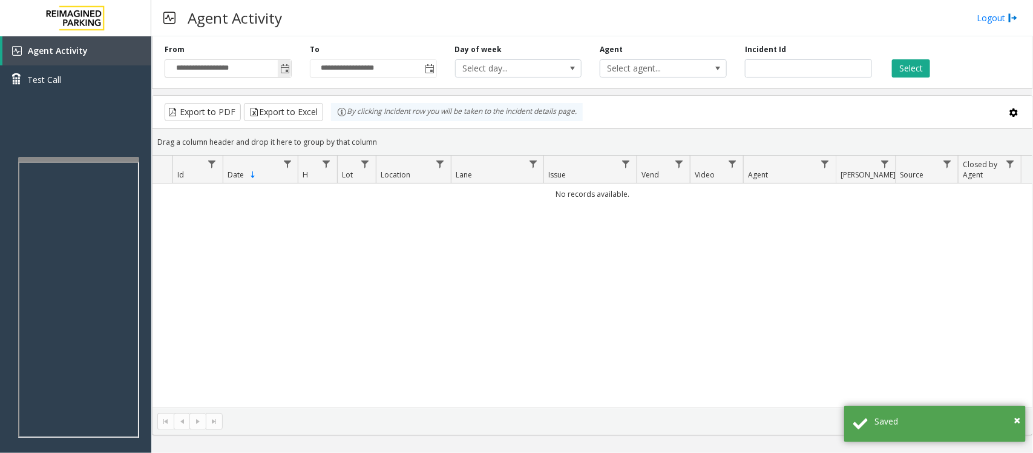
click at [283, 70] on span "Toggle popup" at bounding box center [285, 69] width 10 height 10
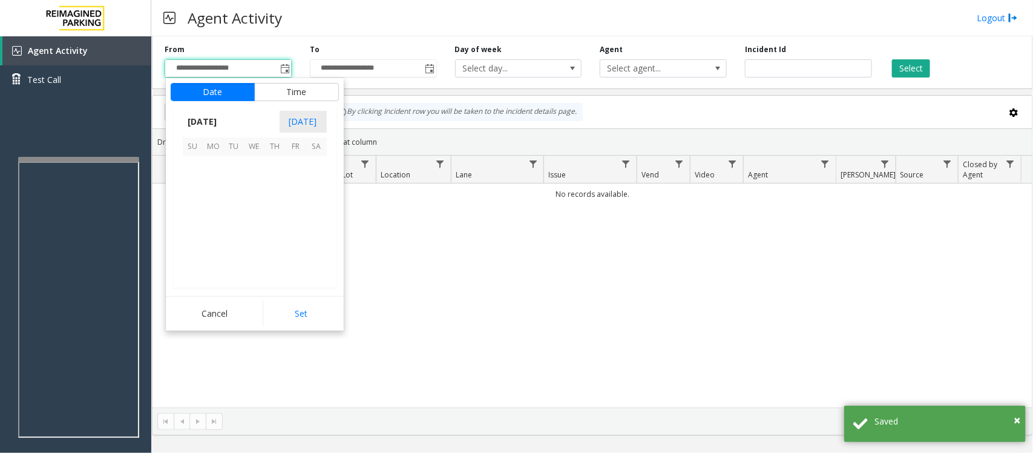
scroll to position [217144, 0]
click at [297, 231] on span "26" at bounding box center [296, 228] width 21 height 21
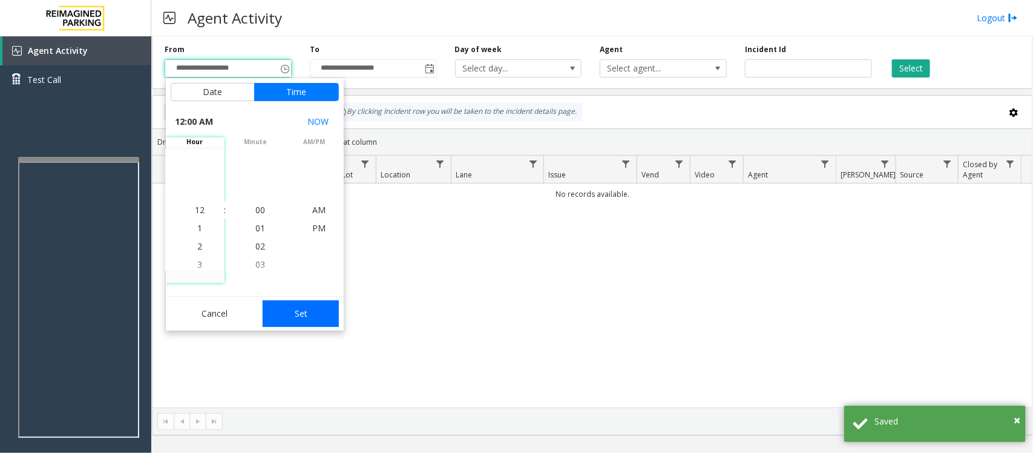
click at [312, 312] on button "Set" at bounding box center [301, 313] width 76 height 27
type input "**********"
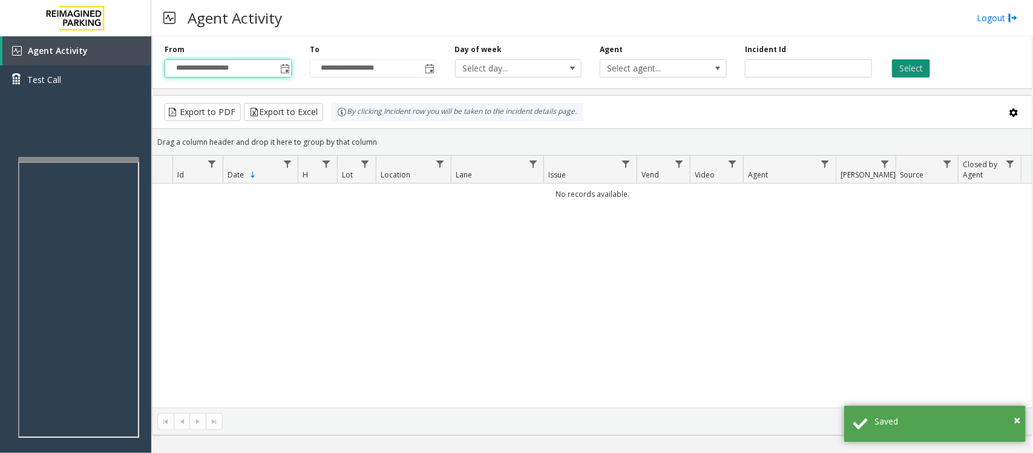
click at [826, 67] on button "Select" at bounding box center [911, 68] width 38 height 18
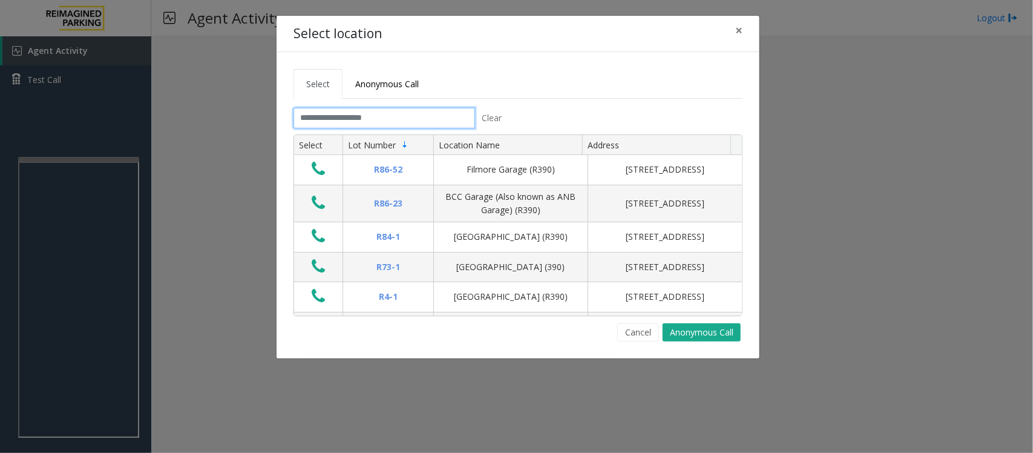
click at [399, 126] on input "text" at bounding box center [385, 118] width 182 height 21
click at [400, 123] on input "text" at bounding box center [385, 118] width 182 height 21
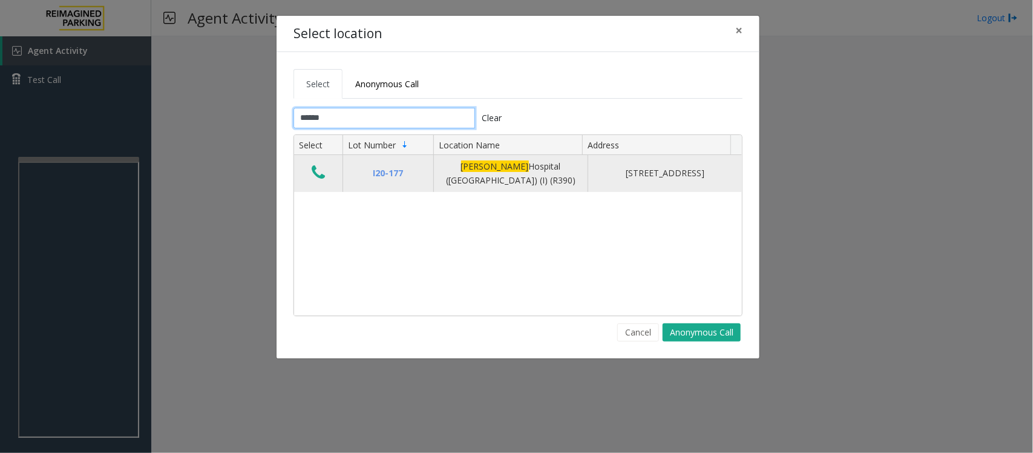
type input "******"
click at [325, 174] on icon "Data table" at bounding box center [318, 172] width 13 height 17
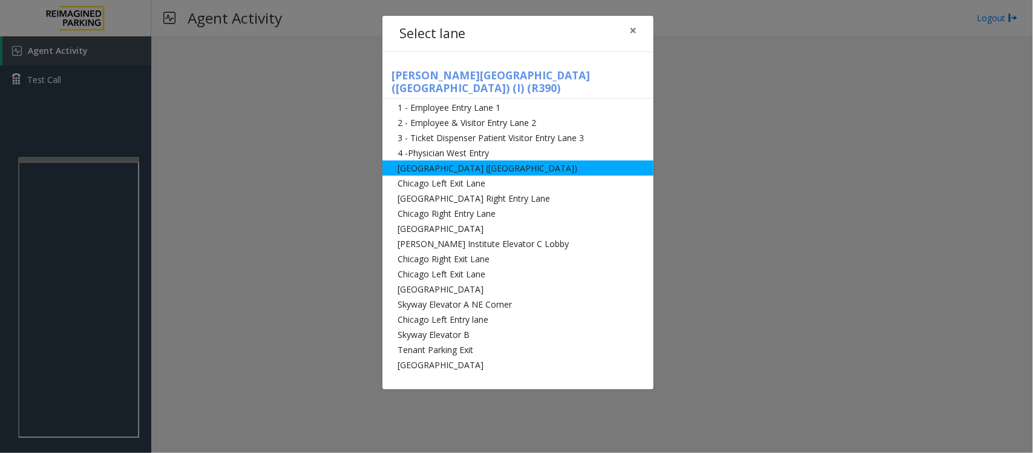
click at [436, 160] on li "[GEOGRAPHIC_DATA] ([GEOGRAPHIC_DATA])" at bounding box center [518, 167] width 271 height 15
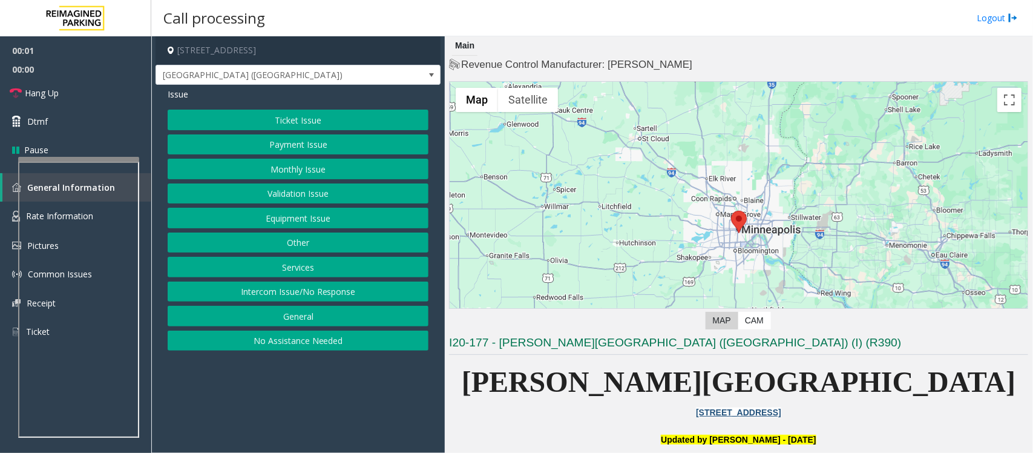
click at [316, 215] on button "Equipment Issue" at bounding box center [298, 218] width 261 height 21
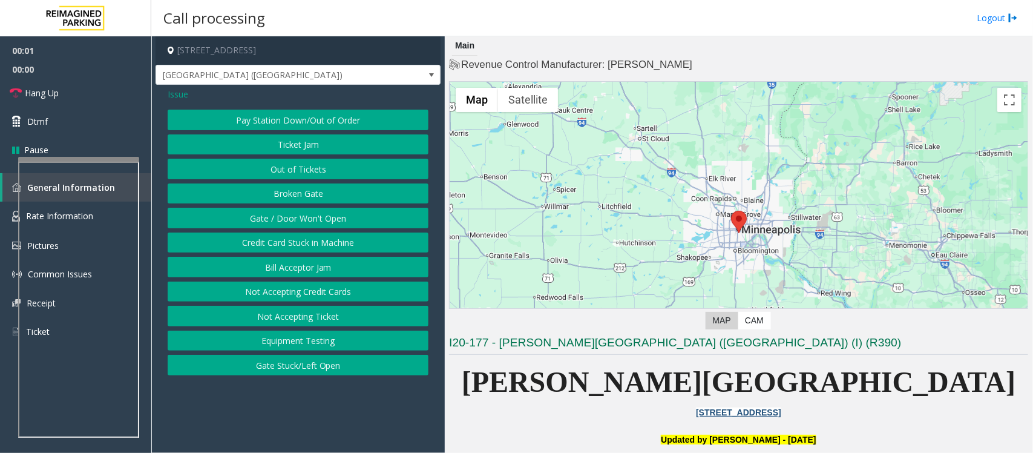
click at [316, 215] on button "Gate / Door Won't Open" at bounding box center [298, 218] width 261 height 21
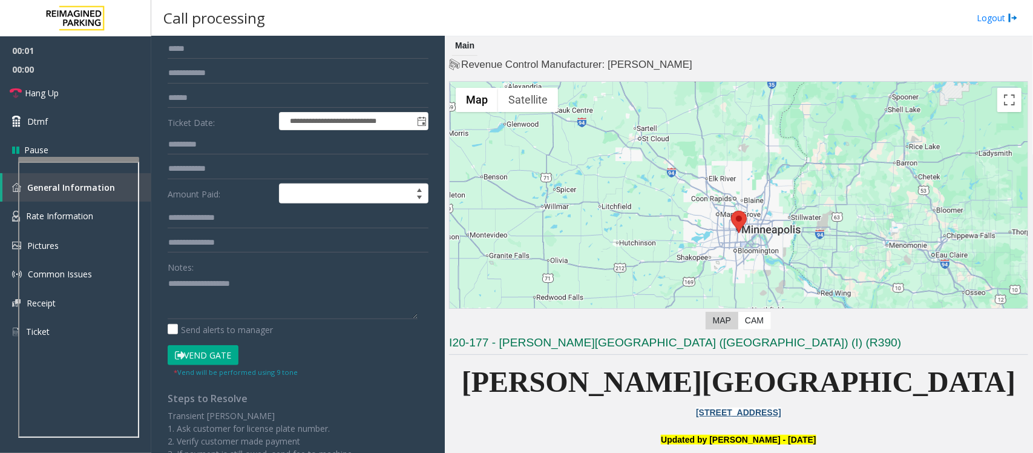
scroll to position [227, 0]
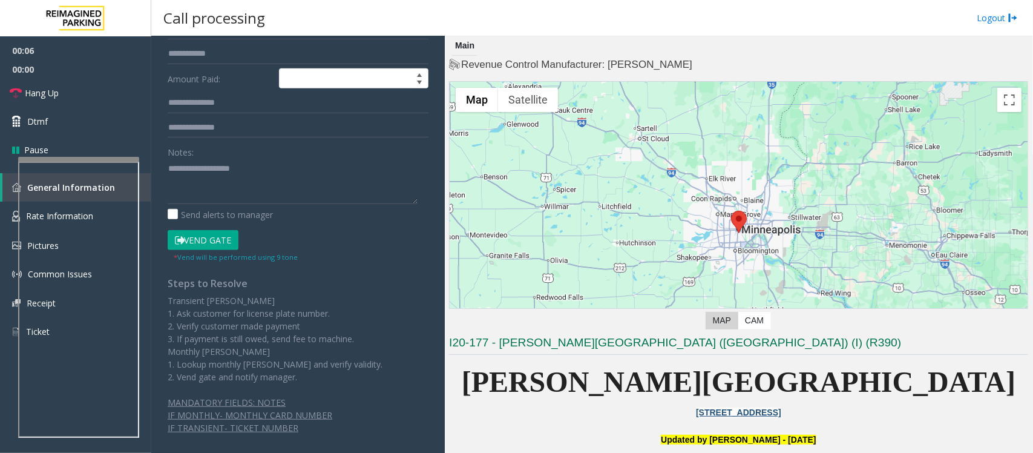
click at [212, 232] on button "Vend Gate" at bounding box center [203, 240] width 71 height 21
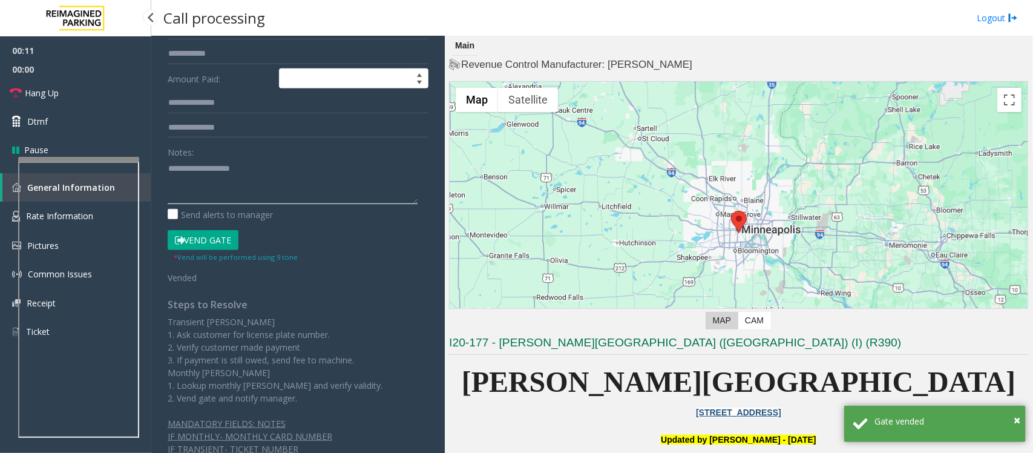
click at [239, 180] on textarea at bounding box center [293, 181] width 250 height 45
paste textarea "**********"
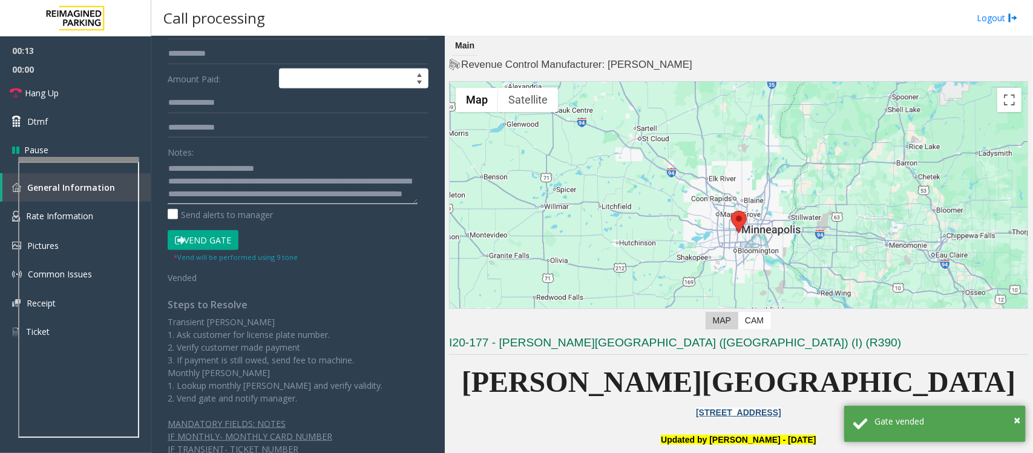
scroll to position [0, 0]
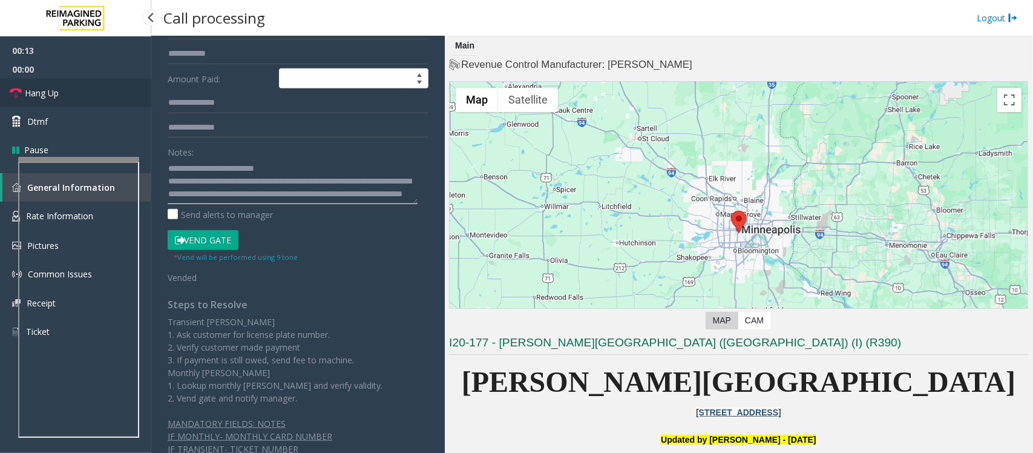
type textarea "**********"
click at [41, 91] on span "Hang Up" at bounding box center [42, 93] width 34 height 13
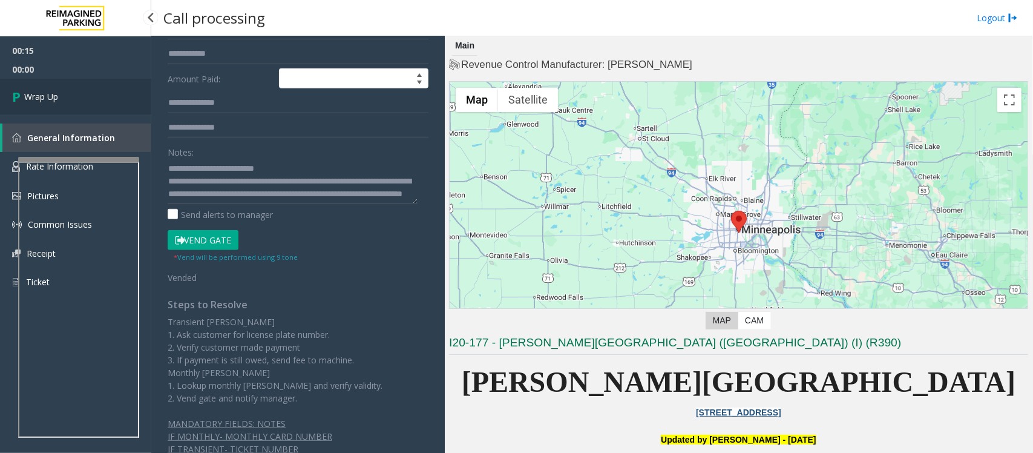
click at [43, 91] on span "Wrap Up" at bounding box center [41, 96] width 34 height 13
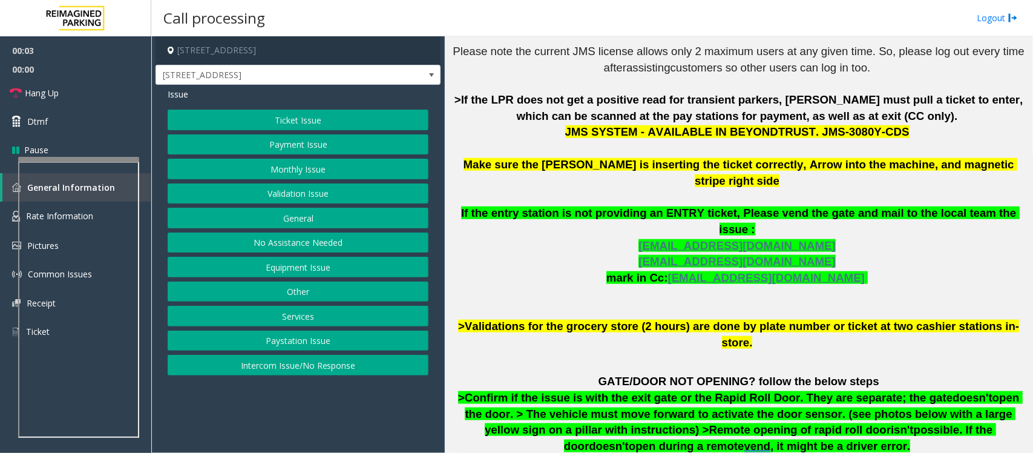
scroll to position [454, 0]
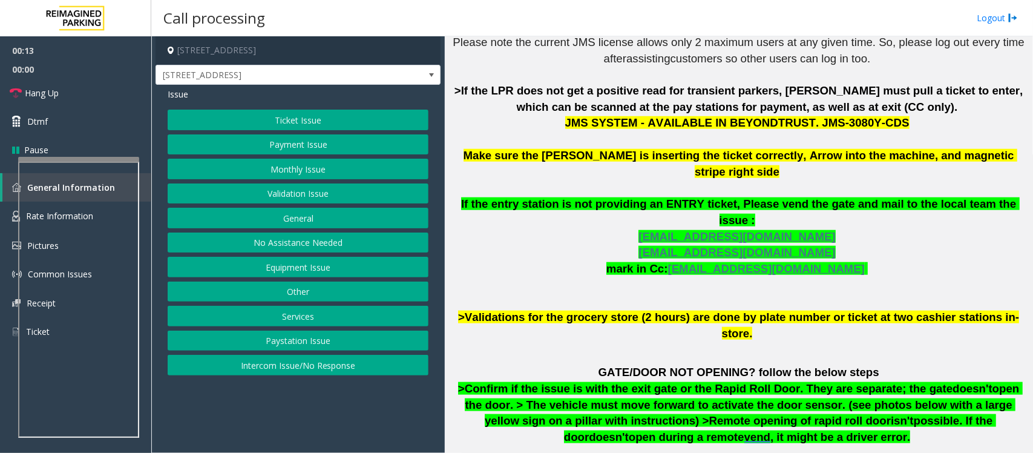
click at [286, 195] on button "Validation Issue" at bounding box center [298, 193] width 261 height 21
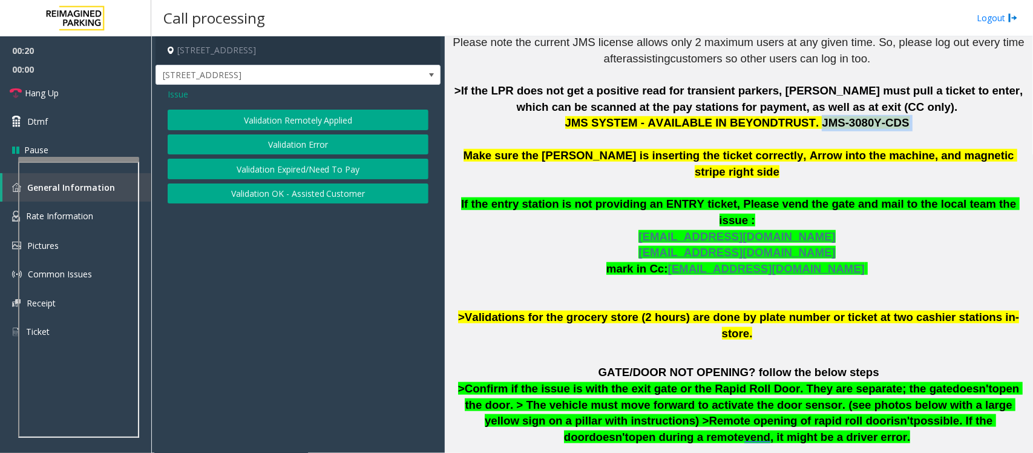
drag, startPoint x: 800, startPoint y: 125, endPoint x: 888, endPoint y: 130, distance: 88.5
click at [826, 130] on p "The login credentials for the JMS system at Lot 441 are as follows: Username: R…" at bounding box center [738, 147] width 579 height 389
copy p "JMS-3080Y-CDS"
click at [286, 143] on button "Validation Error" at bounding box center [298, 144] width 261 height 21
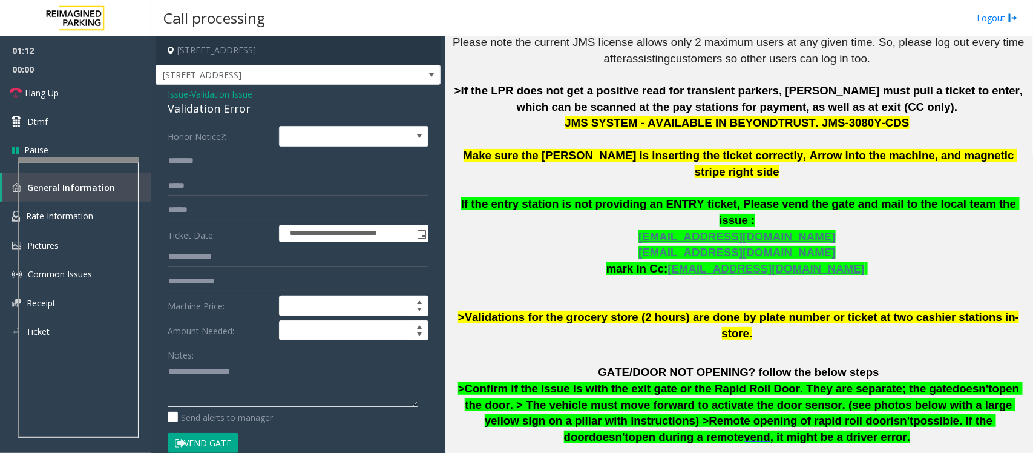
click at [212, 362] on textarea at bounding box center [293, 383] width 250 height 45
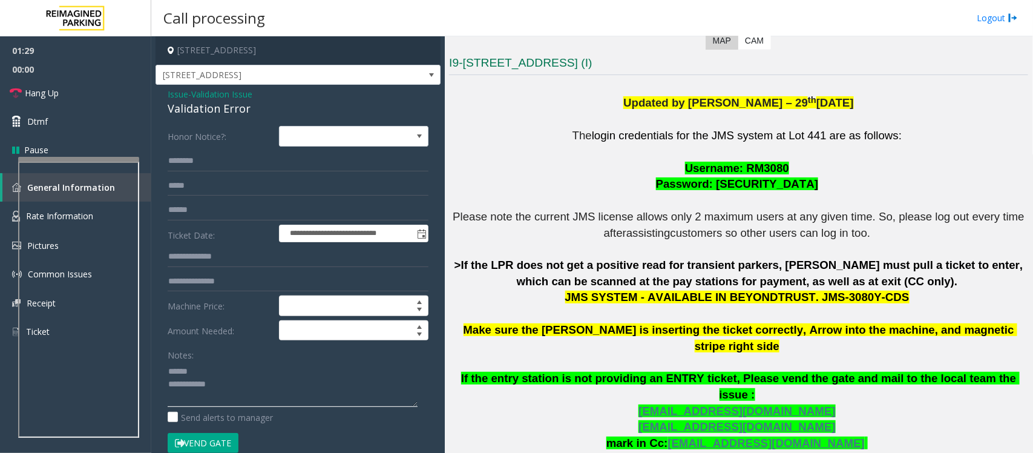
scroll to position [151, 0]
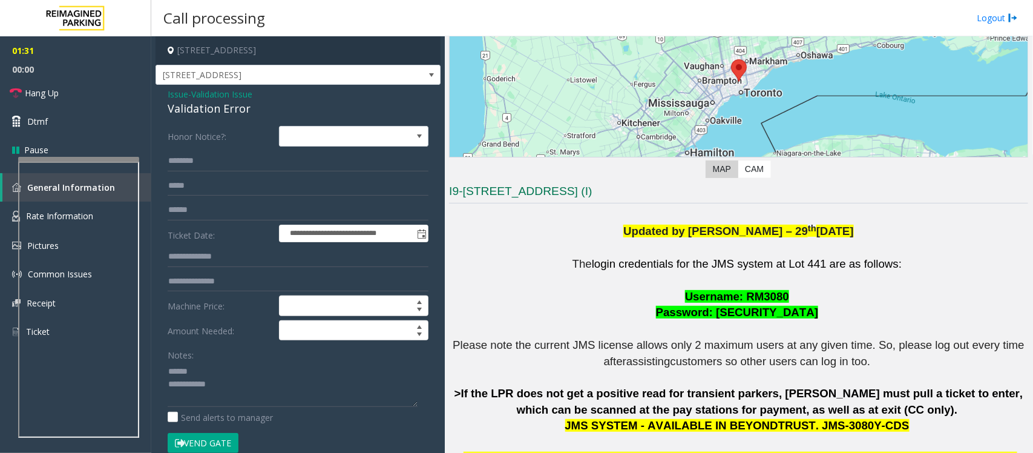
click at [206, 104] on div "Validation Error" at bounding box center [298, 108] width 261 height 16
click at [38, 94] on span "Hang Up" at bounding box center [42, 93] width 34 height 13
click at [240, 362] on textarea at bounding box center [293, 383] width 250 height 45
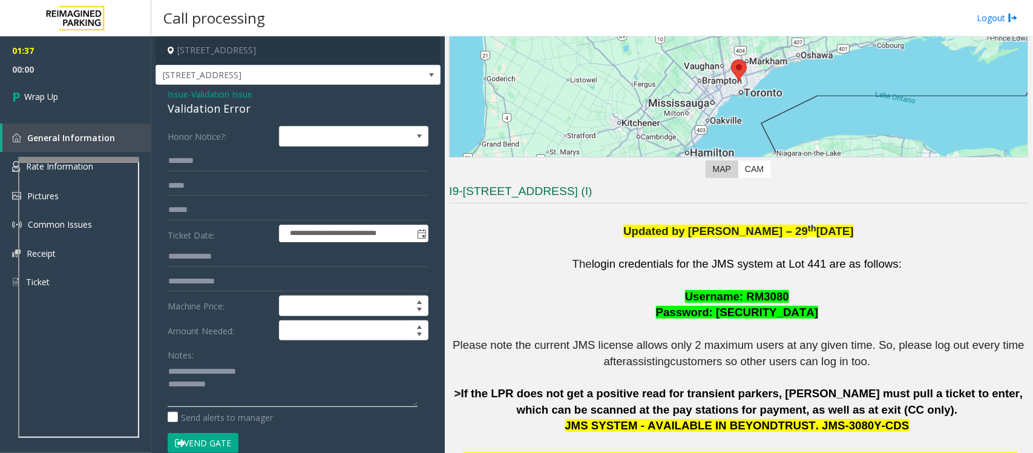
click at [243, 362] on textarea at bounding box center [293, 383] width 250 height 45
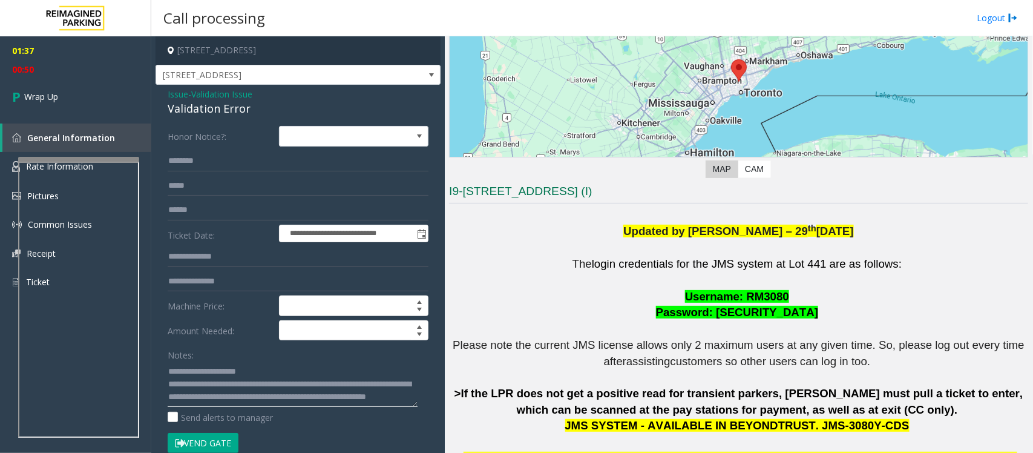
scroll to position [0, 0]
type textarea "**********"
click at [59, 100] on link "Wrap Up" at bounding box center [75, 97] width 151 height 36
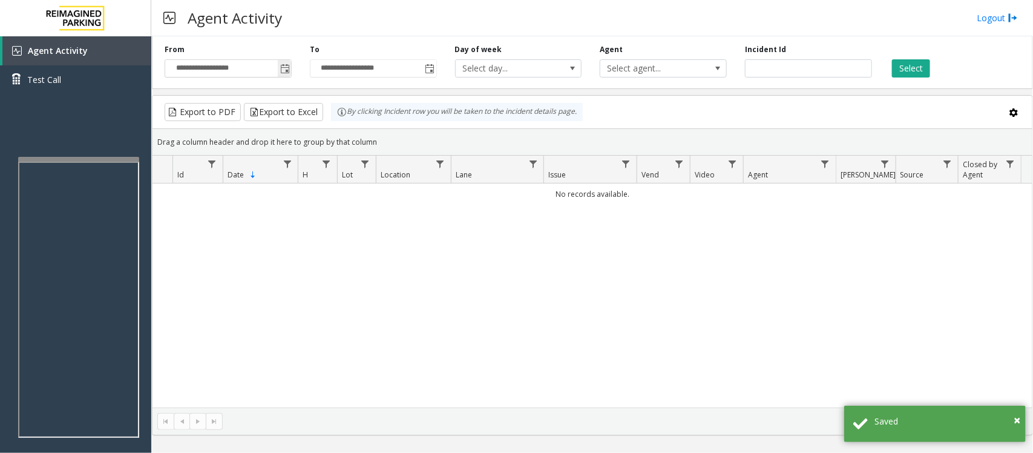
click at [285, 68] on span "Toggle popup" at bounding box center [285, 69] width 10 height 10
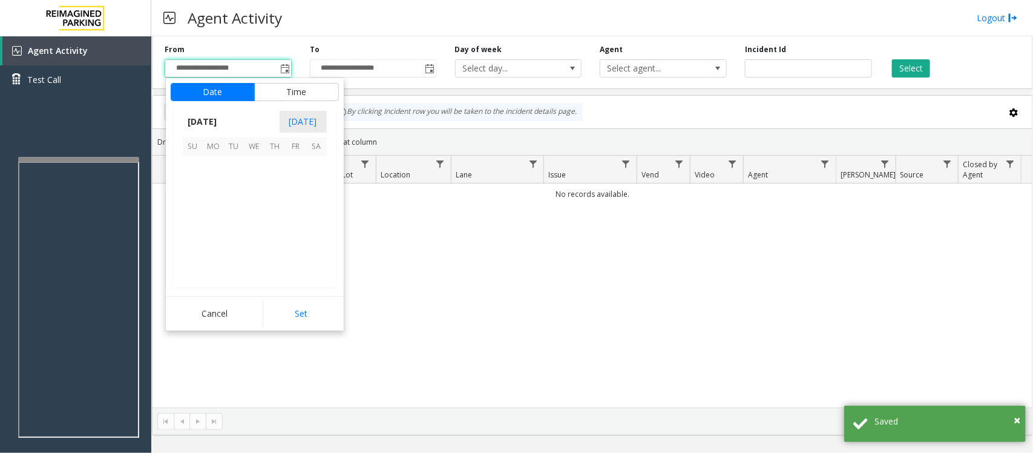
scroll to position [217144, 0]
click at [297, 231] on span "26" at bounding box center [296, 228] width 21 height 21
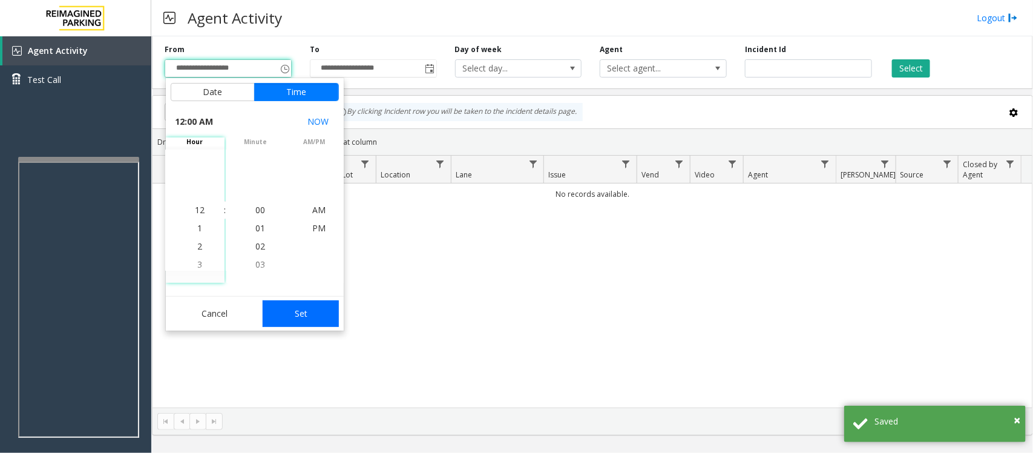
click at [324, 318] on button "Set" at bounding box center [301, 313] width 76 height 27
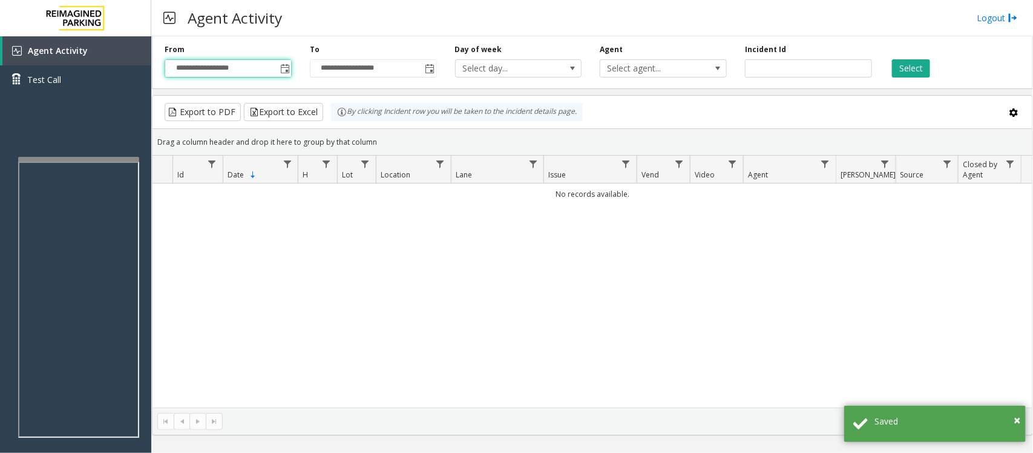
type input "**********"
click at [826, 67] on button "Select" at bounding box center [911, 68] width 38 height 18
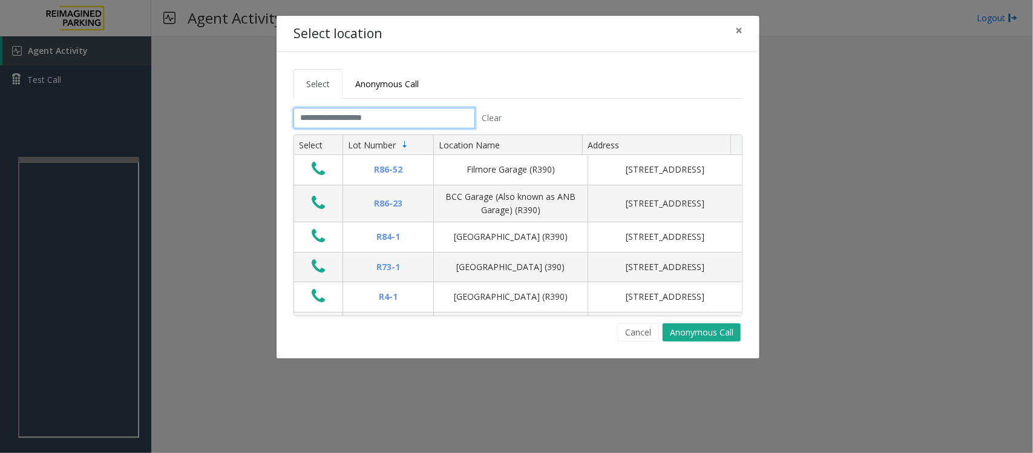
click at [379, 120] on input "text" at bounding box center [385, 118] width 182 height 21
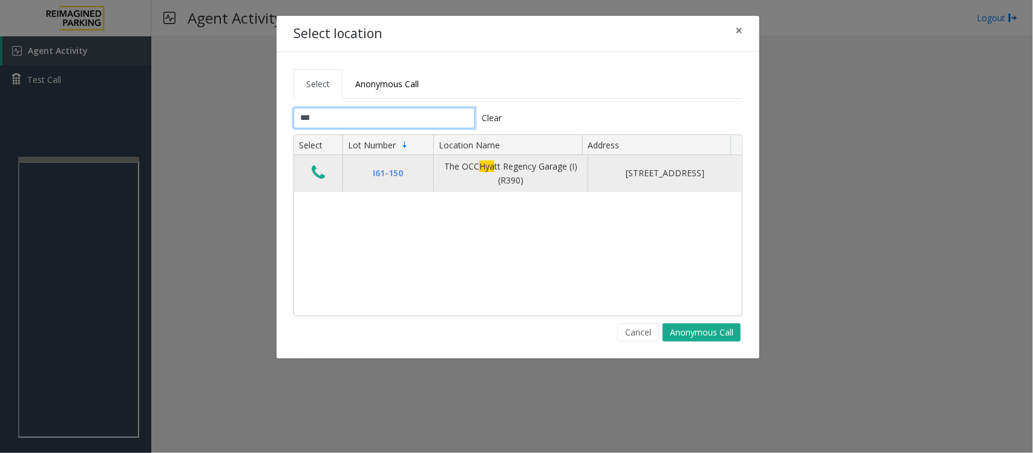
type input "***"
click at [318, 174] on icon "Data table" at bounding box center [318, 172] width 13 height 17
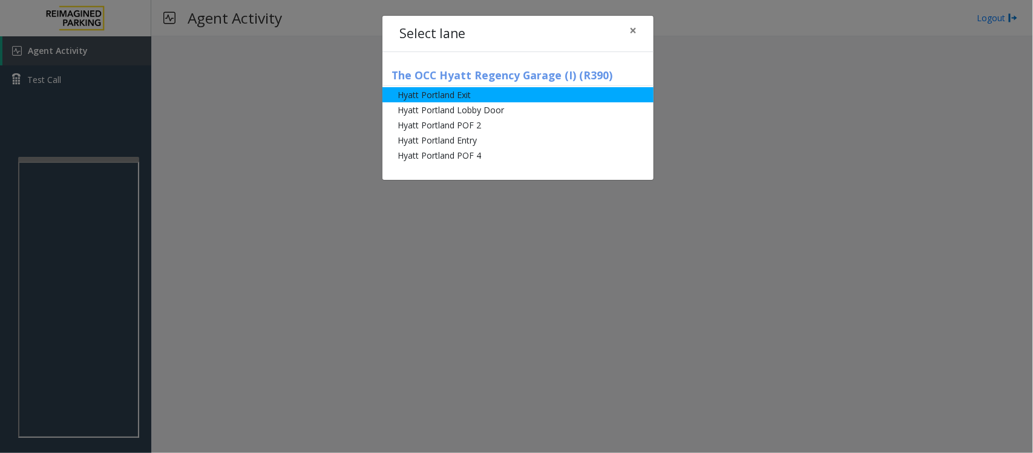
click at [465, 97] on li "Hyatt Portland Exit" at bounding box center [518, 94] width 271 height 15
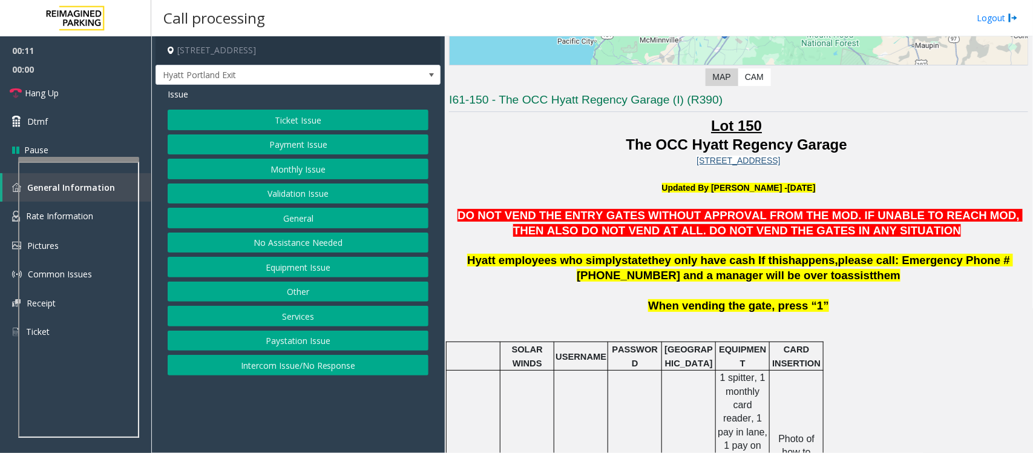
scroll to position [303, 0]
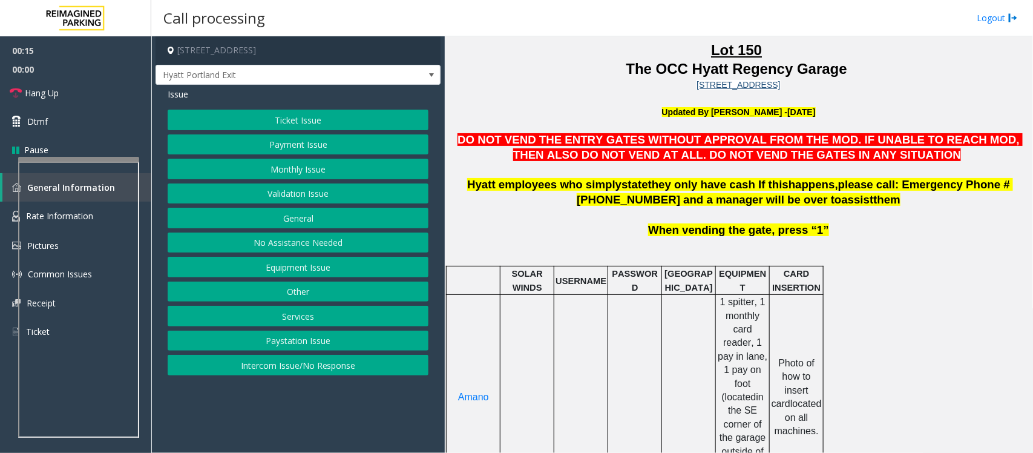
click at [479, 362] on span "Amano" at bounding box center [473, 397] width 31 height 10
click at [306, 122] on button "Ticket Issue" at bounding box center [298, 120] width 261 height 21
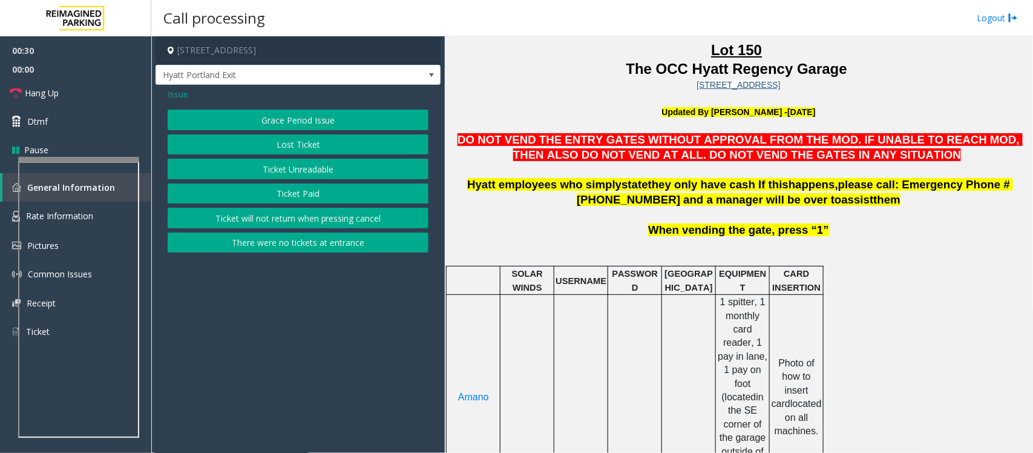
click at [174, 97] on span "Issue" at bounding box center [178, 94] width 21 height 13
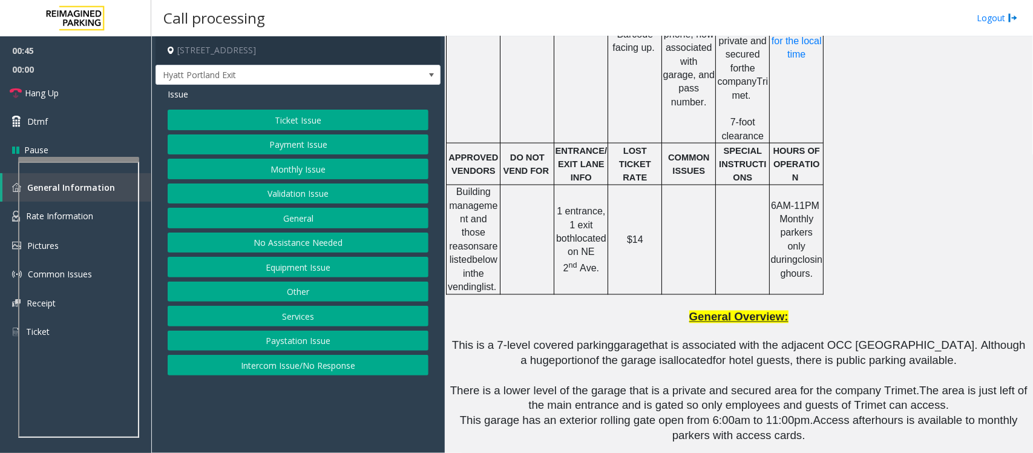
scroll to position [908, 0]
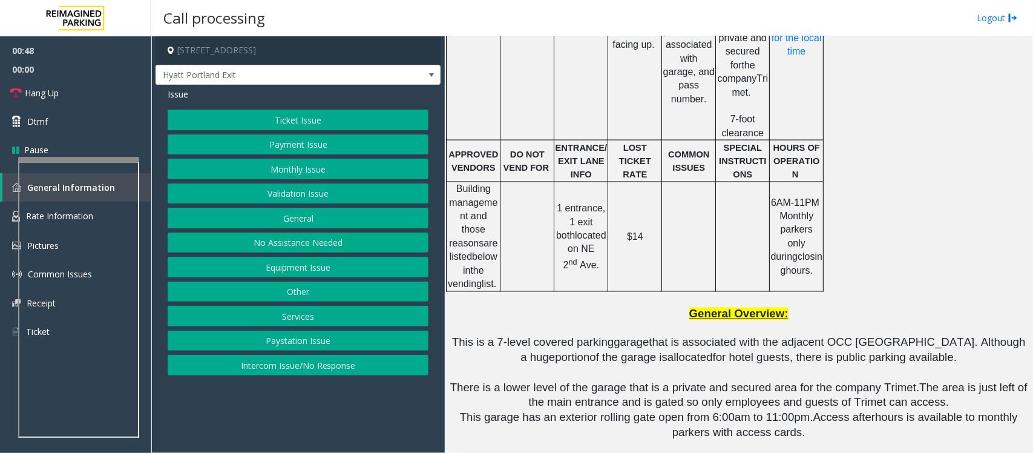
click at [265, 195] on button "Validation Issue" at bounding box center [298, 193] width 261 height 21
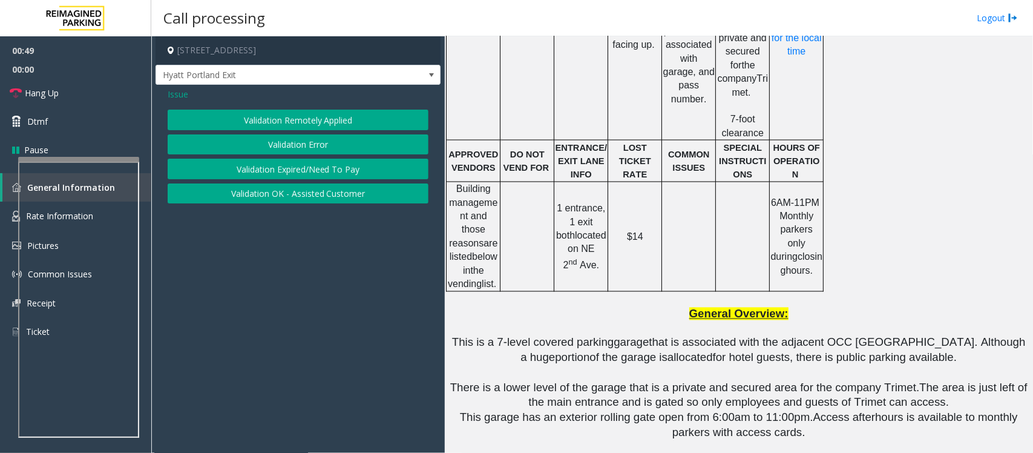
click at [300, 143] on button "Validation Error" at bounding box center [298, 144] width 261 height 21
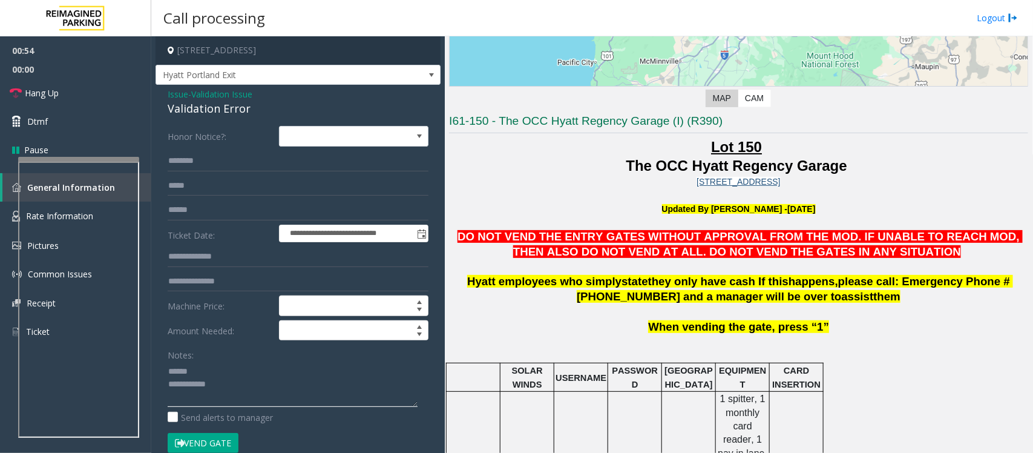
scroll to position [227, 0]
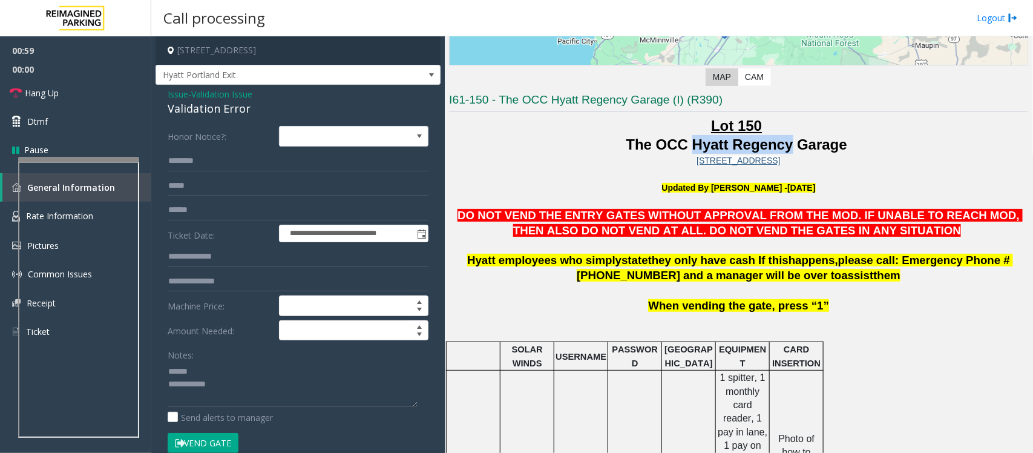
drag, startPoint x: 690, startPoint y: 144, endPoint x: 787, endPoint y: 143, distance: 97.5
click at [787, 143] on span "The OCC Hyatt Regency Garage" at bounding box center [736, 144] width 221 height 16
click at [317, 362] on textarea at bounding box center [293, 383] width 250 height 45
click at [194, 362] on textarea at bounding box center [293, 383] width 250 height 45
click at [214, 107] on div "Validation Error" at bounding box center [298, 108] width 261 height 16
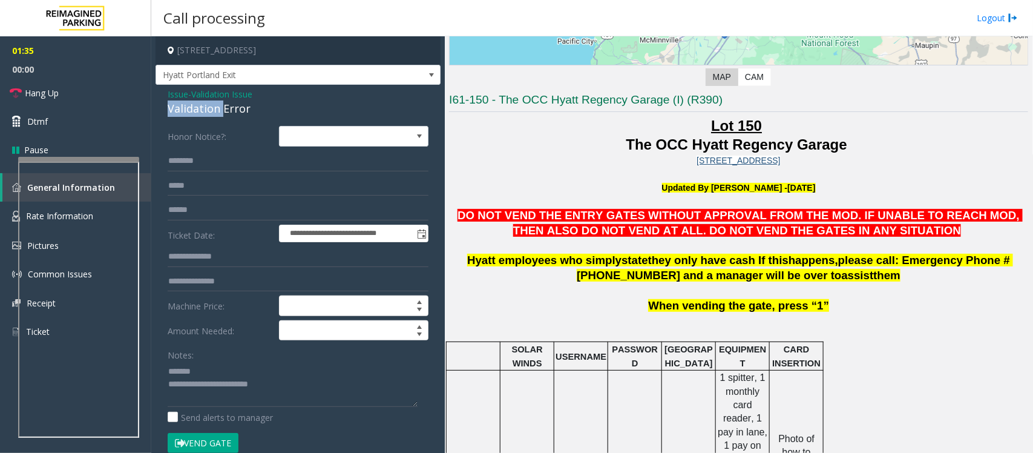
click at [214, 107] on div "Validation Error" at bounding box center [298, 108] width 261 height 16
click at [218, 362] on textarea at bounding box center [293, 383] width 250 height 45
click at [309, 362] on textarea at bounding box center [293, 383] width 250 height 45
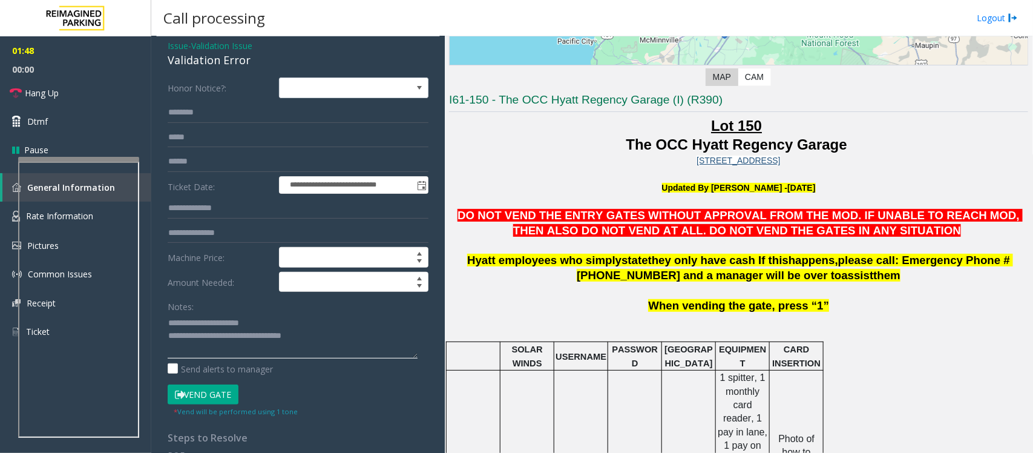
scroll to position [0, 0]
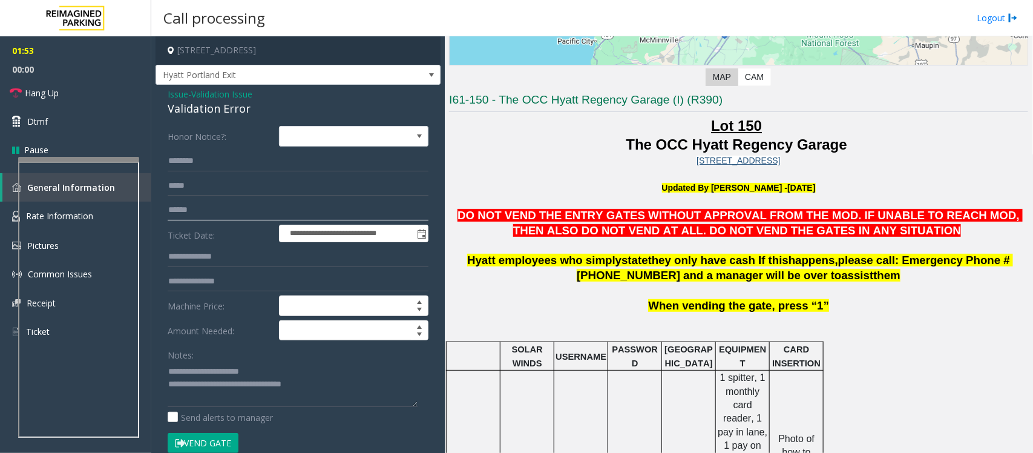
click at [191, 204] on input "text" at bounding box center [298, 210] width 261 height 21
click at [352, 362] on textarea at bounding box center [293, 383] width 250 height 45
click at [183, 209] on input "text" at bounding box center [298, 210] width 261 height 21
click at [188, 208] on input "text" at bounding box center [298, 210] width 261 height 21
click at [330, 362] on textarea at bounding box center [293, 383] width 250 height 45
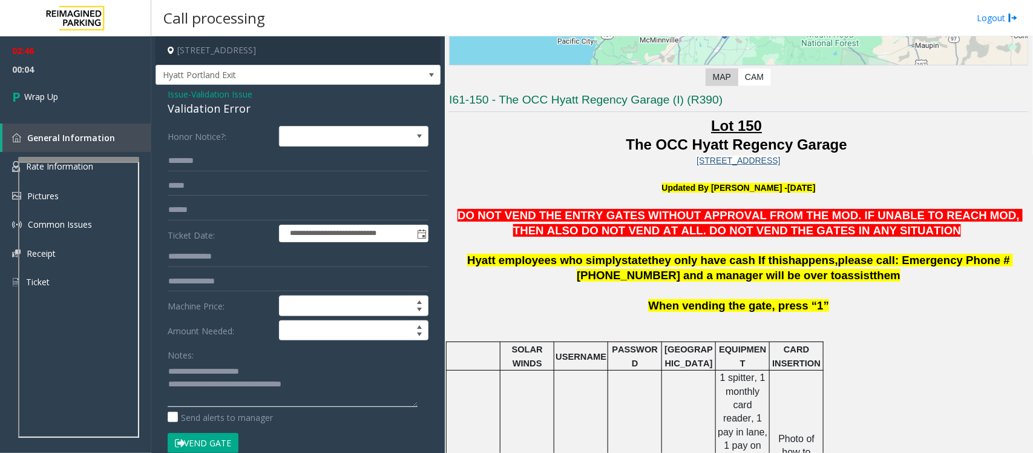
click at [346, 362] on textarea at bounding box center [293, 383] width 250 height 45
paste textarea "**********"
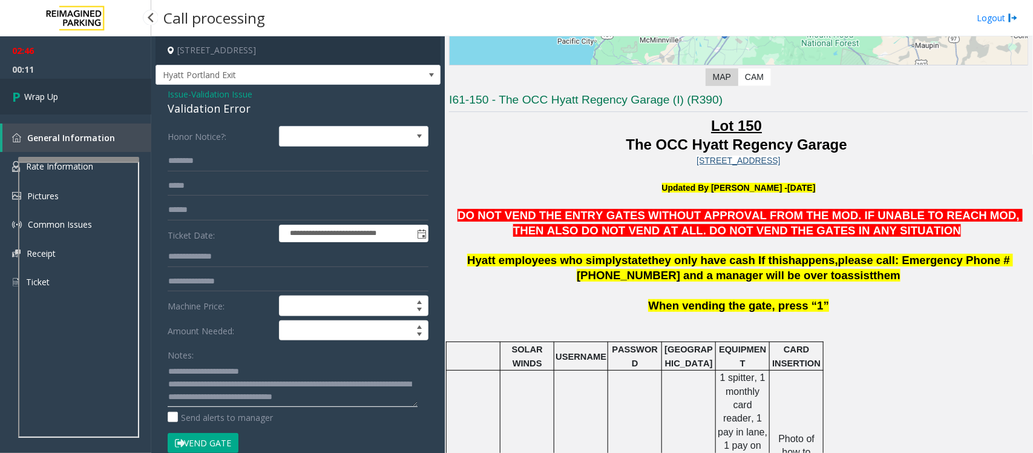
type textarea "**********"
click at [73, 100] on link "Wrap Up" at bounding box center [75, 97] width 151 height 36
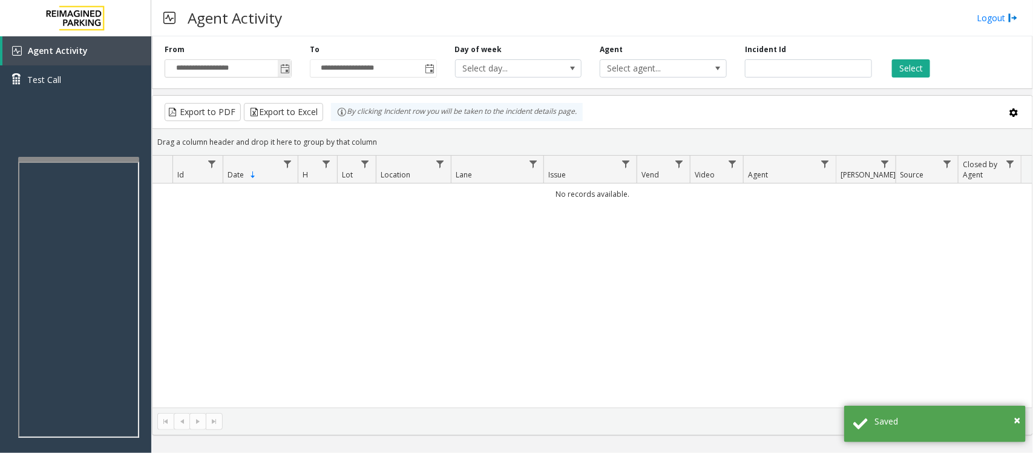
click at [282, 71] on span "Toggle popup" at bounding box center [285, 69] width 10 height 10
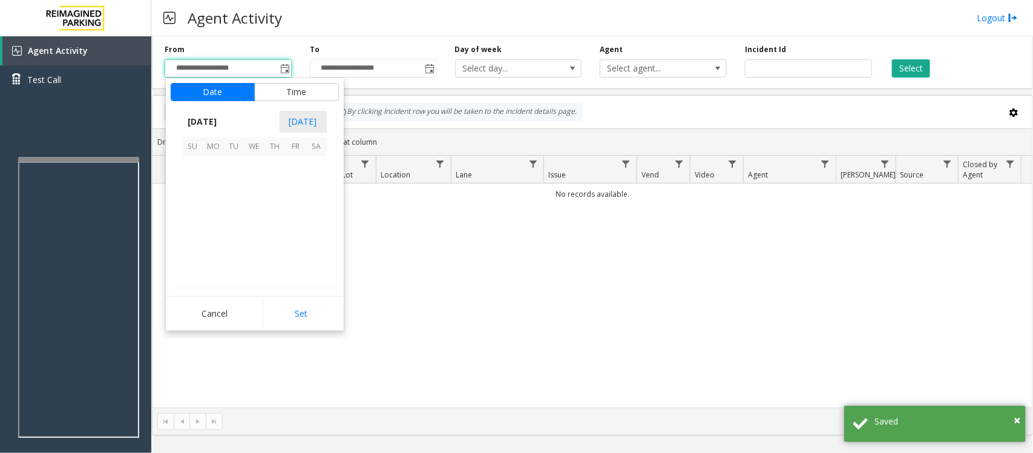
scroll to position [217144, 0]
click at [295, 231] on span "26" at bounding box center [296, 228] width 21 height 21
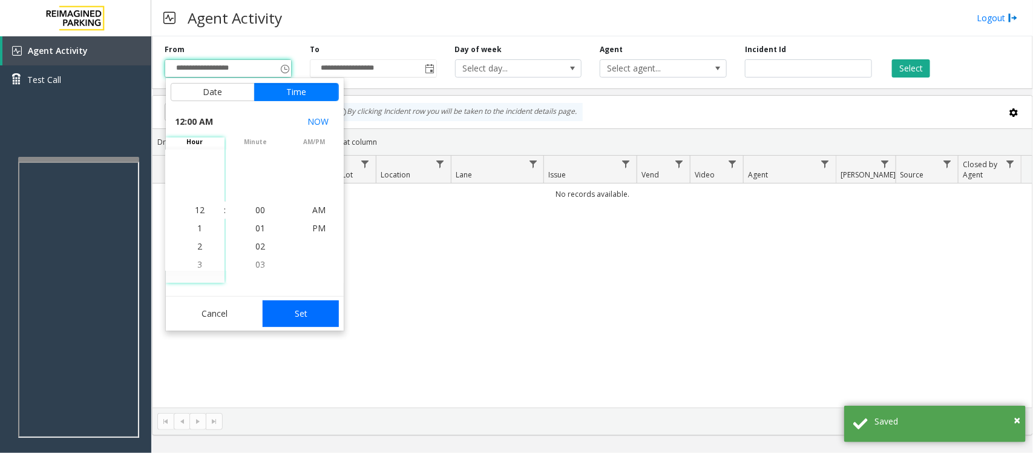
click at [322, 316] on button "Set" at bounding box center [301, 313] width 76 height 27
type input "**********"
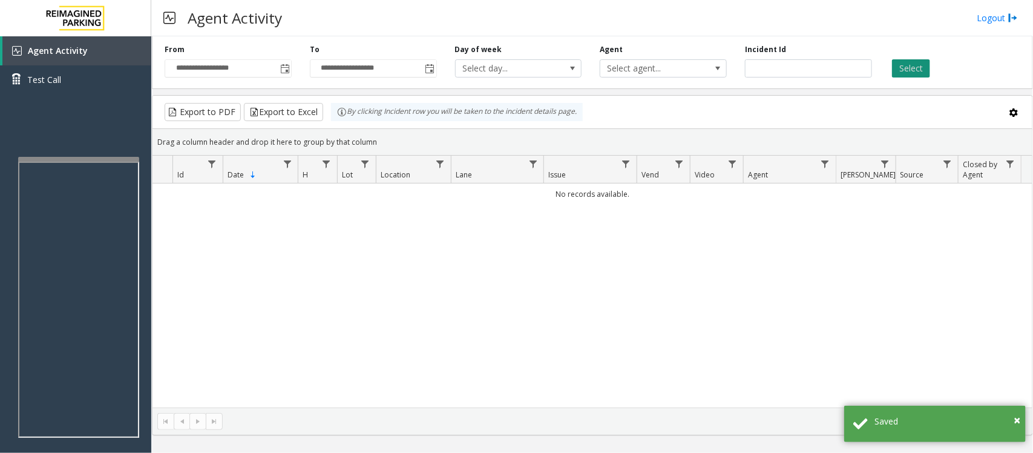
click at [826, 67] on button "Select" at bounding box center [911, 68] width 38 height 18
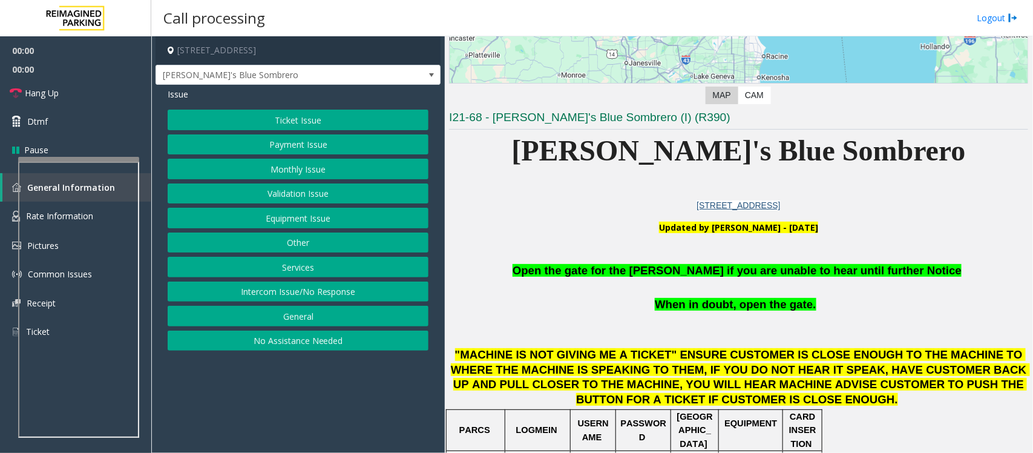
scroll to position [303, 0]
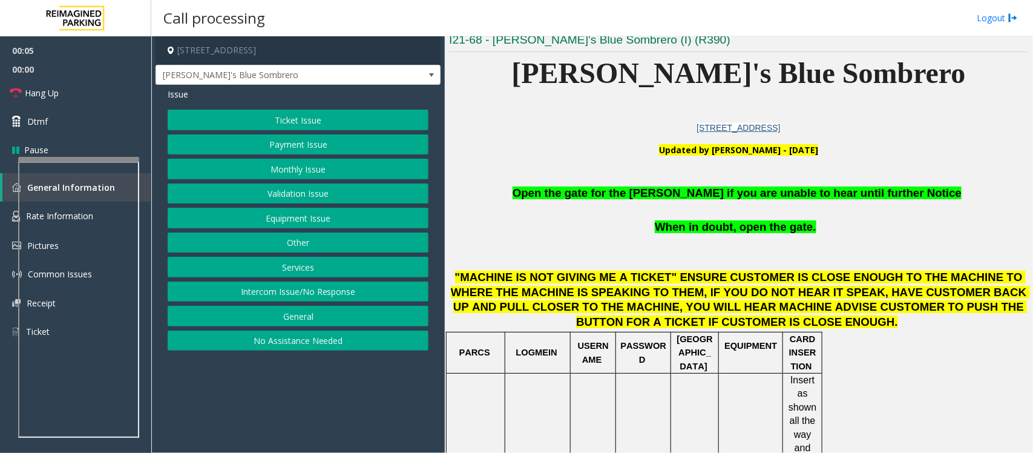
click at [268, 212] on button "Equipment Issue" at bounding box center [298, 218] width 261 height 21
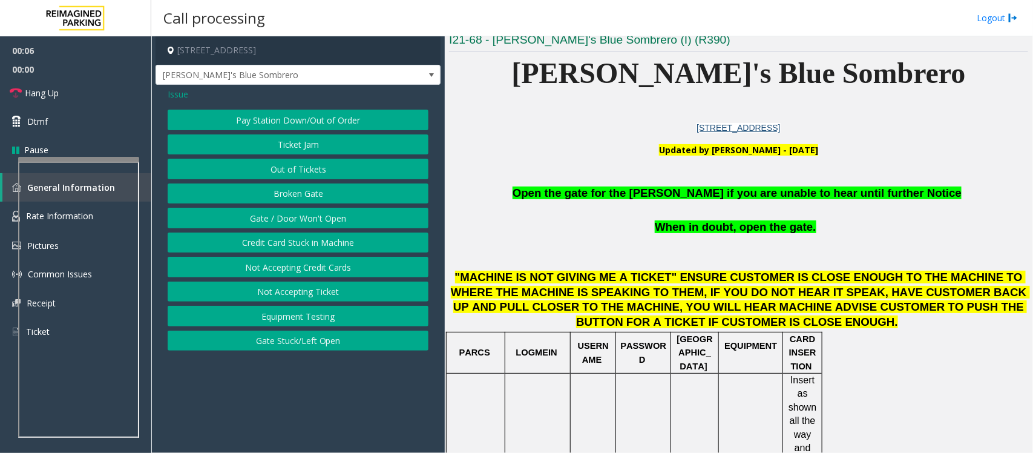
click at [270, 219] on button "Gate / Door Won't Open" at bounding box center [298, 218] width 261 height 21
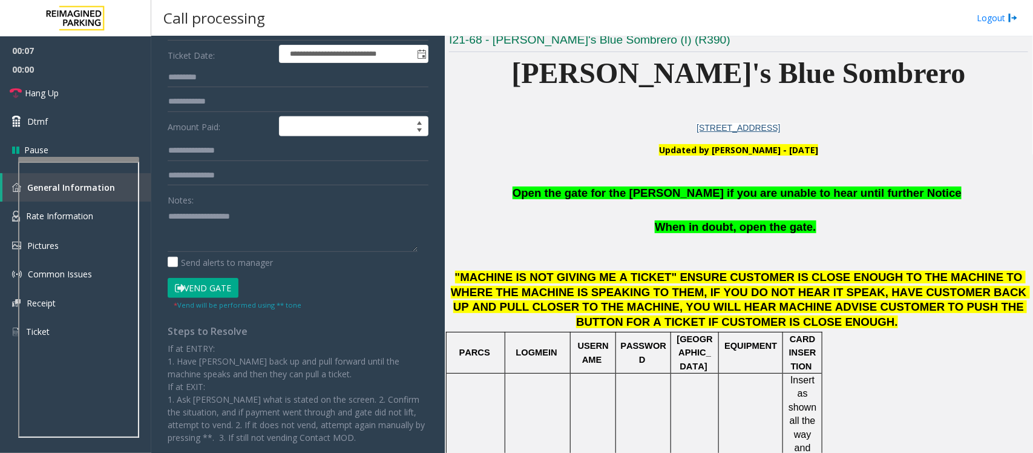
scroll to position [208, 0]
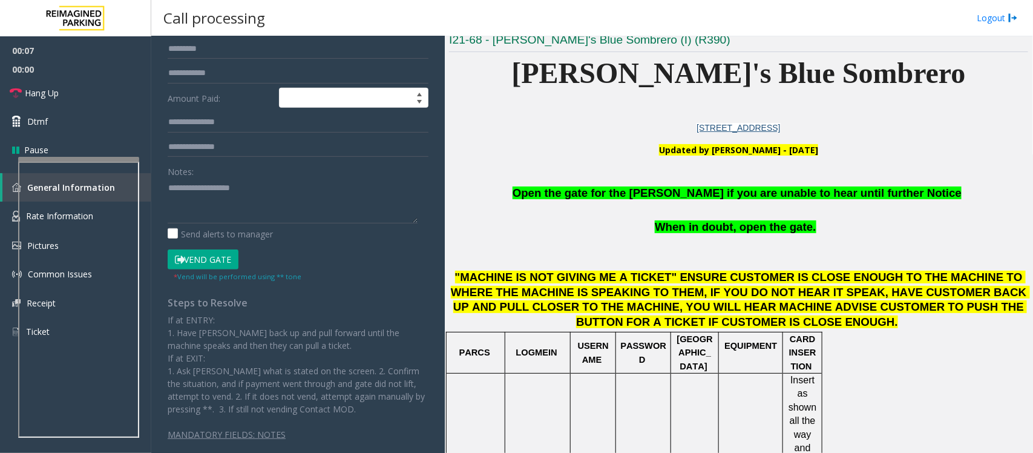
click at [210, 268] on button "Vend Gate" at bounding box center [203, 259] width 71 height 21
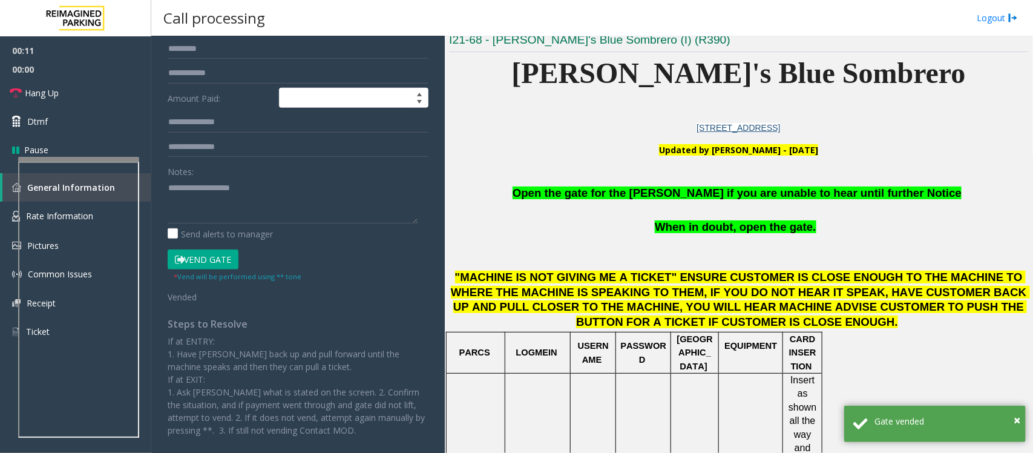
click at [630, 186] on span "Open the gate for the [PERSON_NAME] if you are unable to hear until further Not…" at bounding box center [737, 192] width 449 height 13
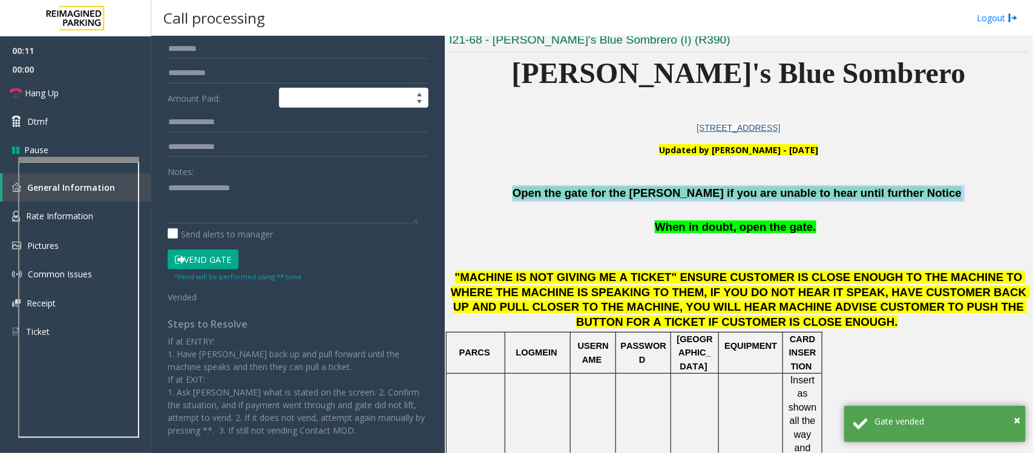
click at [630, 186] on span "Open the gate for the [PERSON_NAME] if you are unable to hear until further Not…" at bounding box center [737, 192] width 449 height 13
click at [68, 95] on link "Hang Up" at bounding box center [75, 93] width 151 height 28
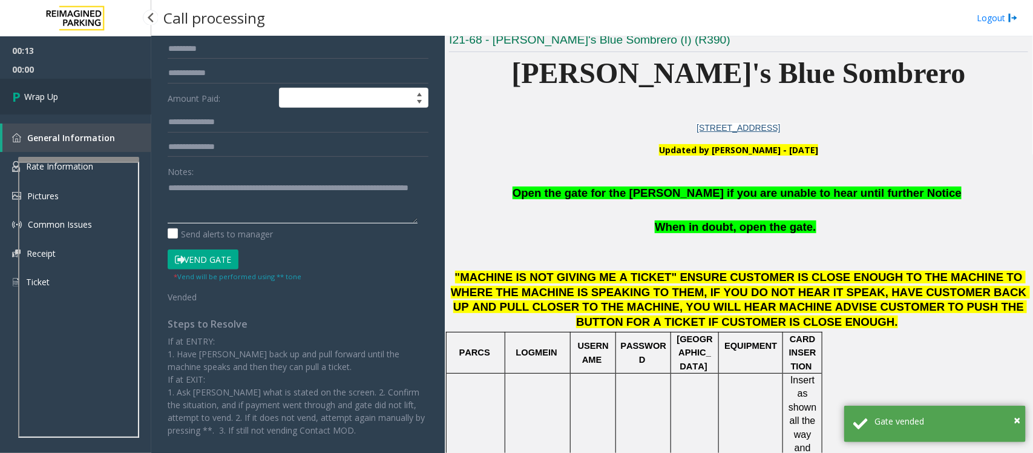
type textarea "**********"
click at [77, 98] on link "Wrap Up" at bounding box center [75, 97] width 151 height 36
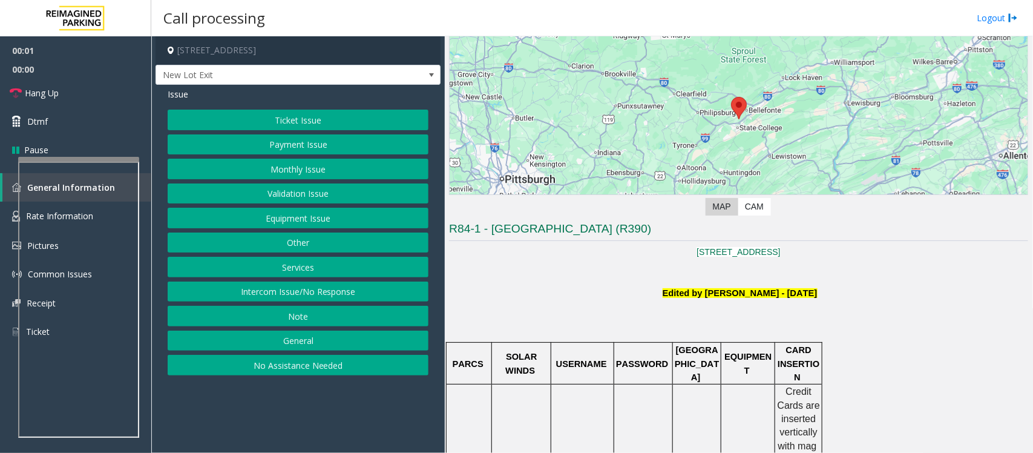
scroll to position [76, 0]
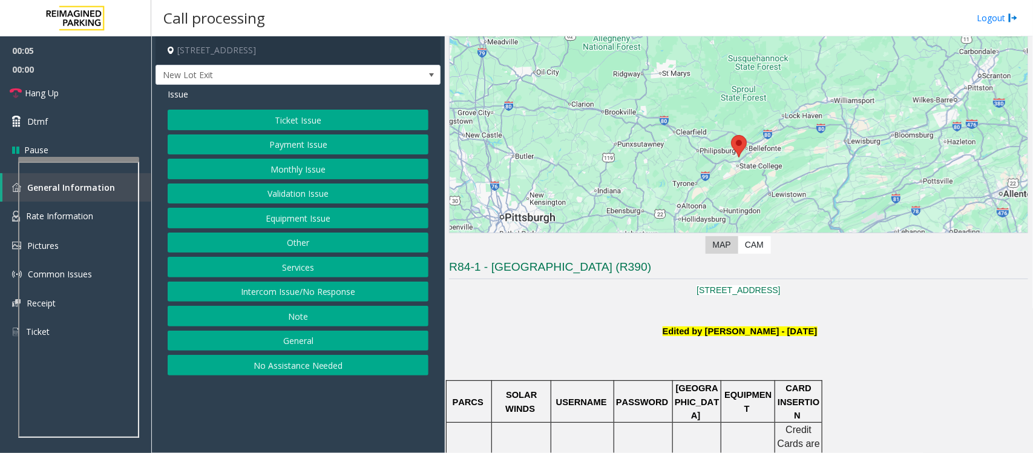
click at [300, 144] on button "Payment Issue" at bounding box center [298, 144] width 261 height 21
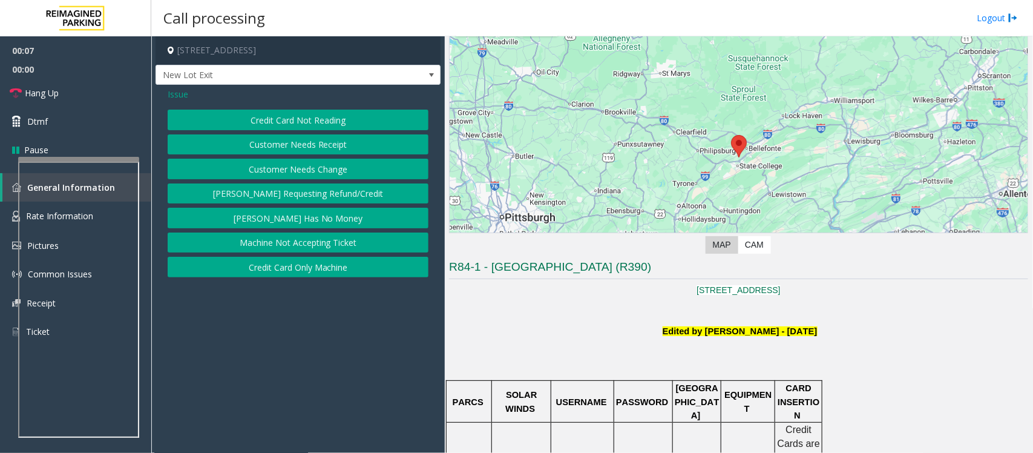
click at [321, 122] on button "Credit Card Not Reading" at bounding box center [298, 120] width 261 height 21
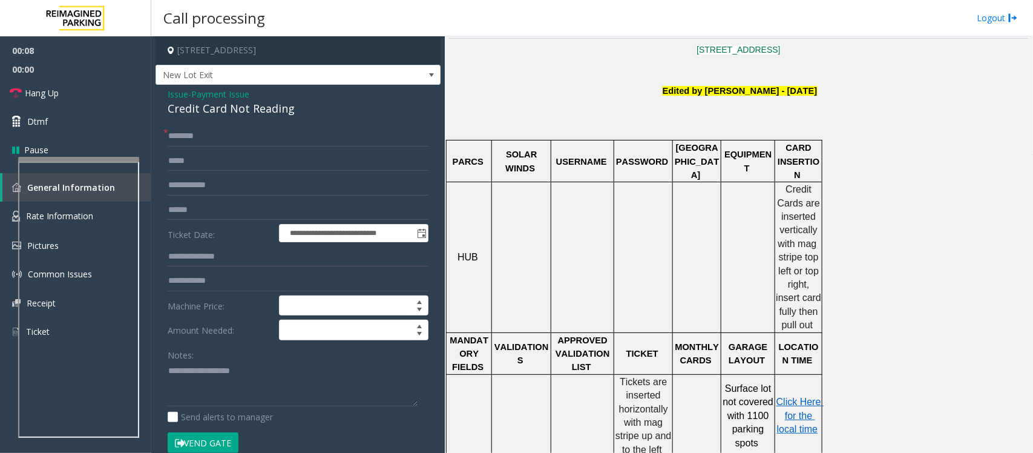
scroll to position [303, 0]
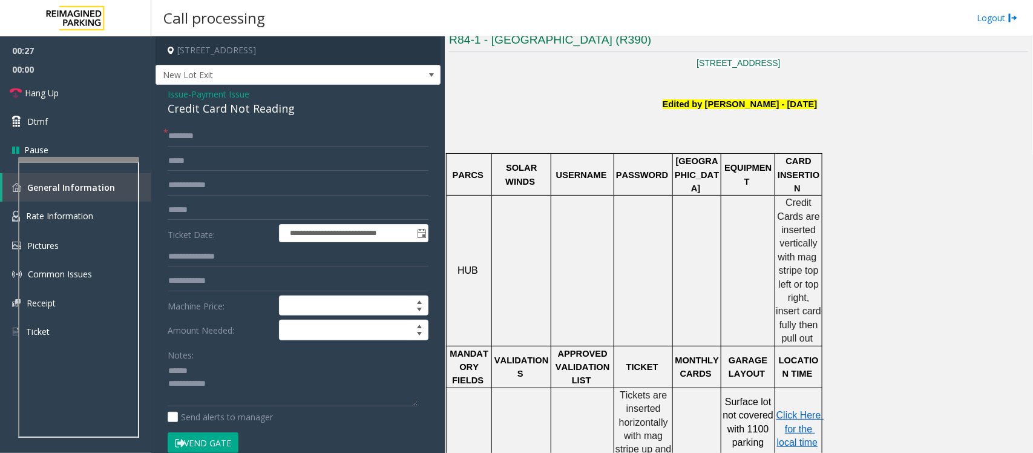
click at [205, 109] on div "Credit Card Not Reading" at bounding box center [298, 108] width 261 height 16
click at [189, 362] on textarea at bounding box center [293, 383] width 250 height 45
click at [207, 362] on textarea at bounding box center [293, 383] width 250 height 45
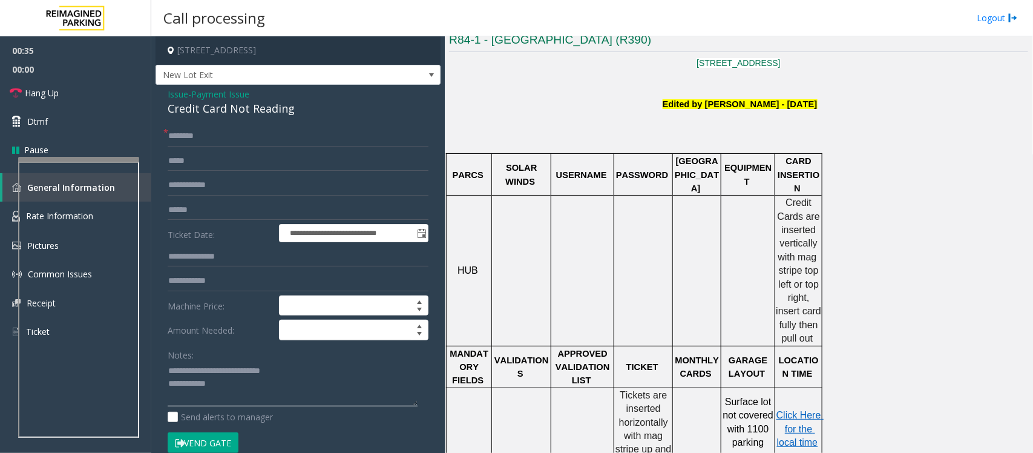
click at [234, 362] on textarea at bounding box center [293, 383] width 250 height 45
type textarea "**********"
click at [185, 212] on input "text" at bounding box center [298, 210] width 261 height 21
type input "******"
click at [233, 128] on input "text" at bounding box center [298, 136] width 261 height 21
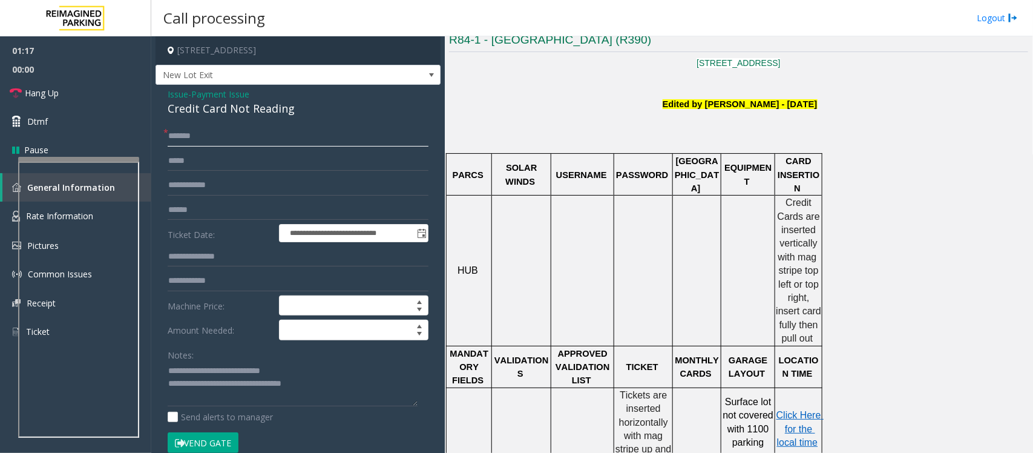
type input "*******"
click at [211, 362] on button "Vend Gate" at bounding box center [203, 442] width 71 height 21
click at [56, 91] on span "Hang Up" at bounding box center [42, 93] width 34 height 13
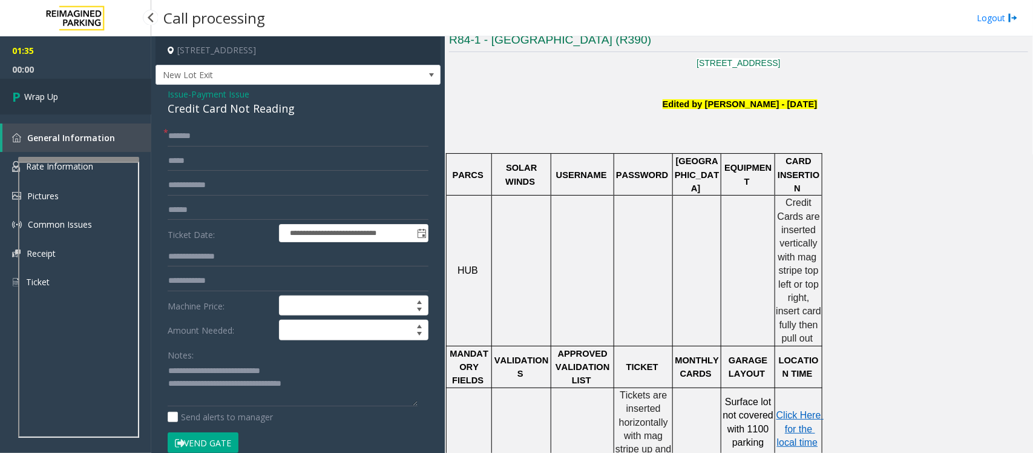
click at [56, 91] on span "Wrap Up" at bounding box center [41, 96] width 34 height 13
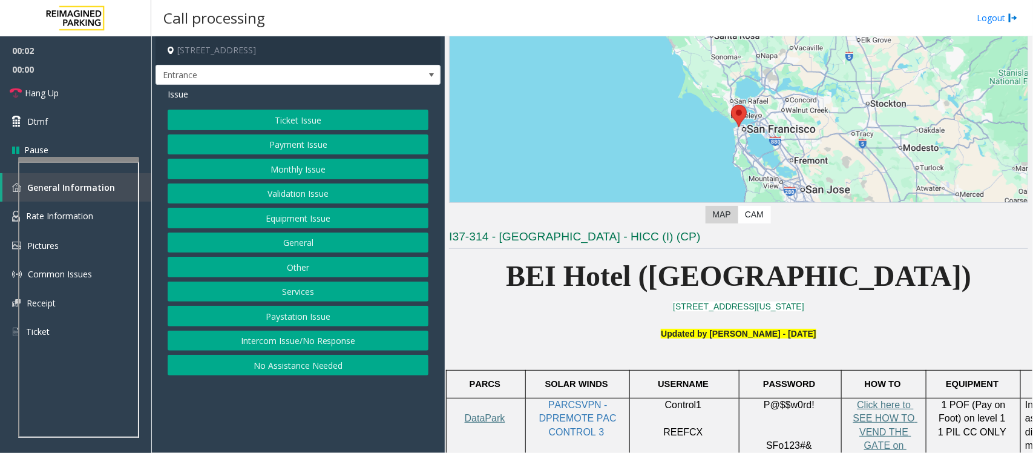
scroll to position [303, 0]
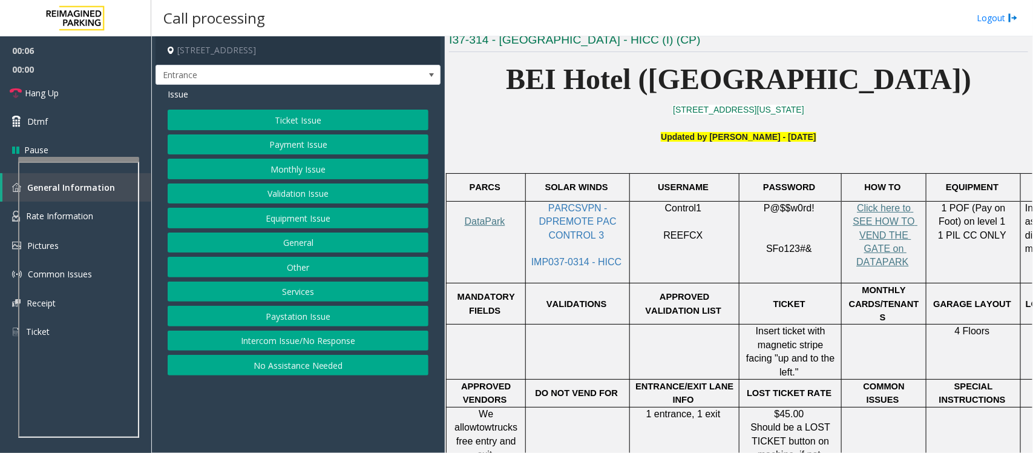
click at [307, 295] on button "Services" at bounding box center [298, 291] width 261 height 21
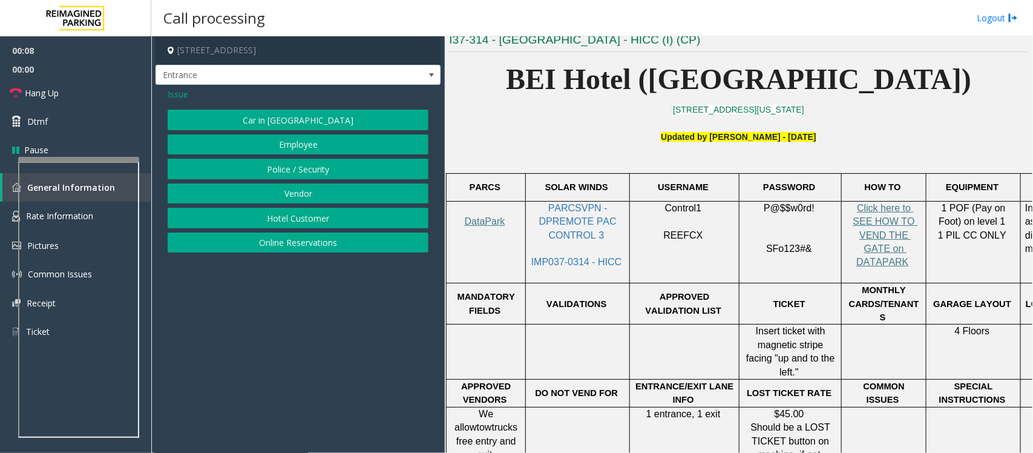
click at [291, 246] on button "Online Reservations" at bounding box center [298, 242] width 261 height 21
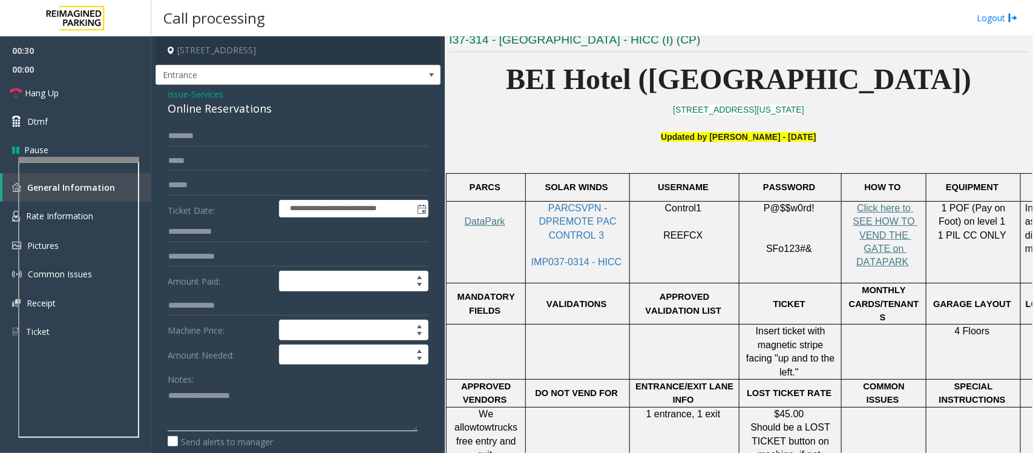
click at [224, 362] on textarea at bounding box center [293, 408] width 250 height 45
paste textarea "**********"
click at [225, 362] on textarea at bounding box center [293, 408] width 250 height 45
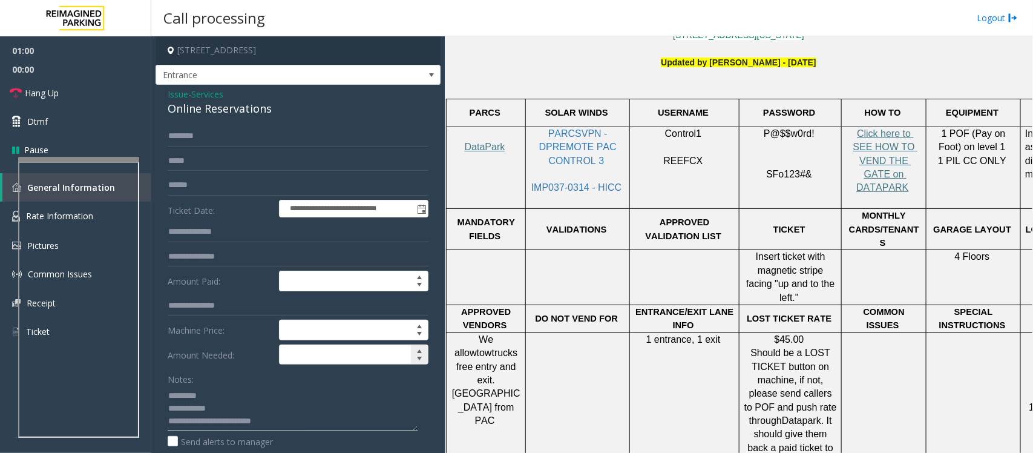
scroll to position [378, 0]
drag, startPoint x: 213, startPoint y: 407, endPoint x: 155, endPoint y: 404, distance: 58.2
click at [156, 362] on div "**********" at bounding box center [298, 436] width 285 height 702
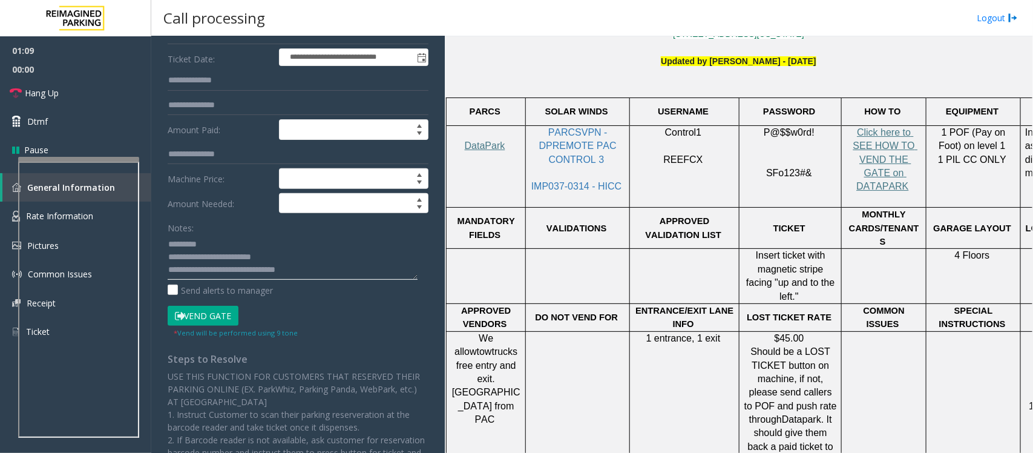
scroll to position [0, 0]
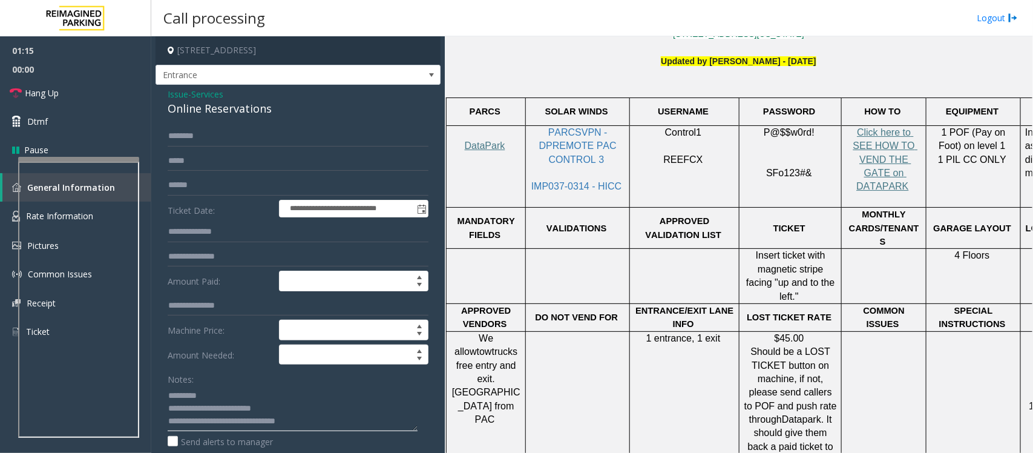
drag, startPoint x: 226, startPoint y: 419, endPoint x: 369, endPoint y: 416, distance: 143.5
click at [369, 362] on textarea at bounding box center [293, 408] width 250 height 45
drag, startPoint x: 49, startPoint y: 95, endPoint x: 121, endPoint y: 164, distance: 99.7
click at [49, 95] on span "Hang Up" at bounding box center [42, 93] width 34 height 13
click at [311, 362] on textarea at bounding box center [293, 408] width 250 height 45
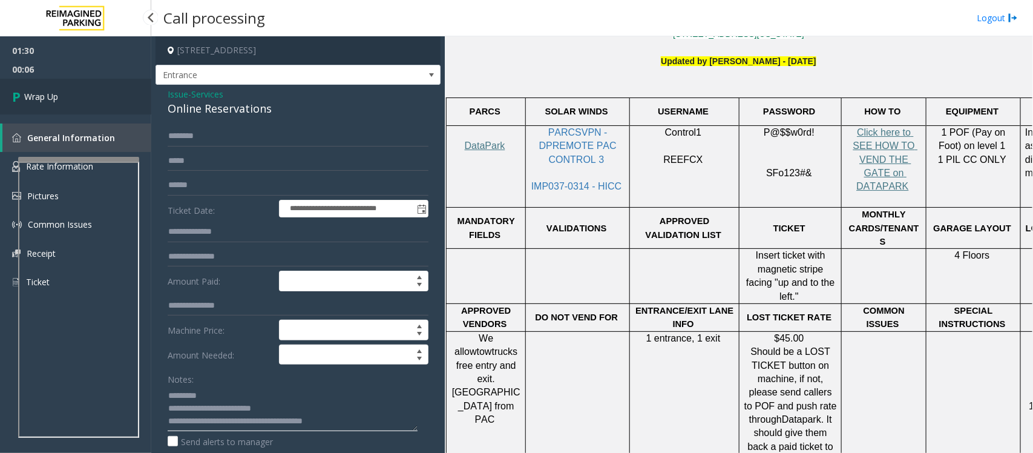
type textarea "**********"
click at [29, 97] on span "Wrap Up" at bounding box center [41, 96] width 34 height 13
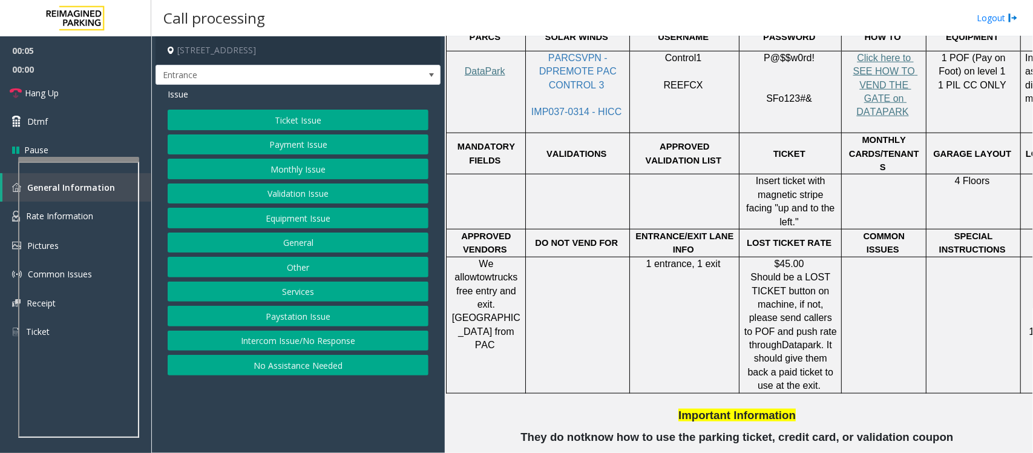
scroll to position [454, 0]
click at [433, 76] on span at bounding box center [432, 75] width 10 height 10
click at [504, 362] on p "Important Information" at bounding box center [738, 407] width 579 height 28
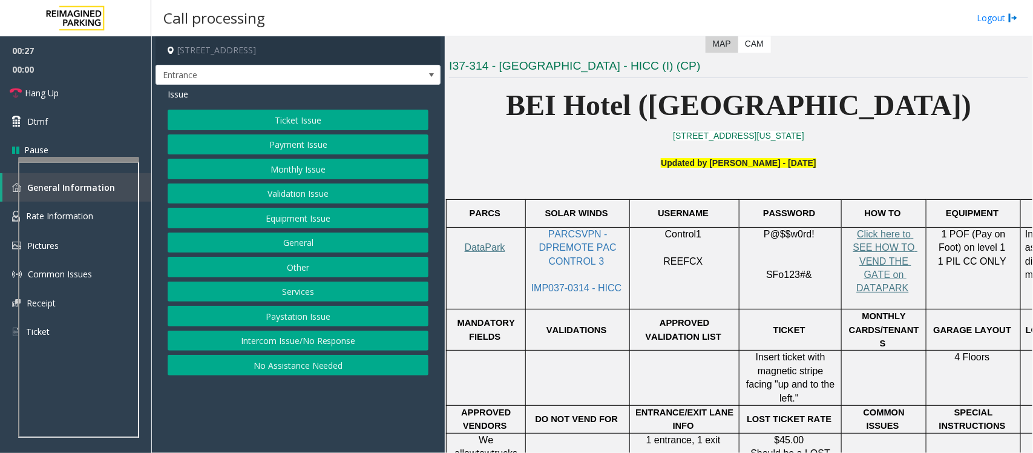
scroll to position [227, 0]
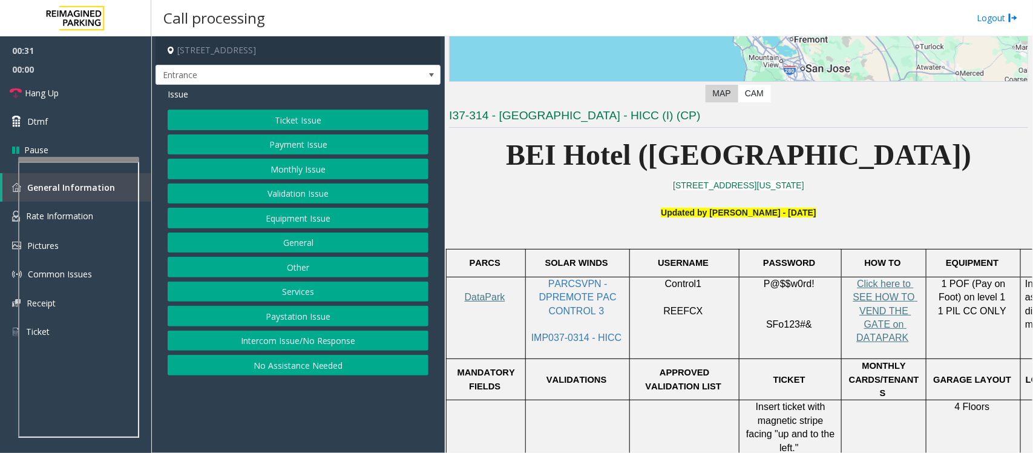
click at [295, 222] on button "Equipment Issue" at bounding box center [298, 218] width 261 height 21
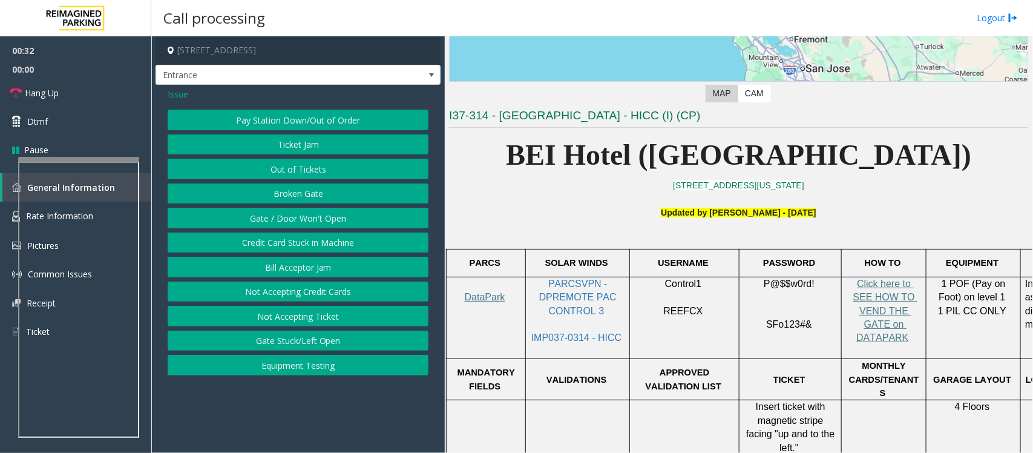
click at [289, 168] on button "Out of Tickets" at bounding box center [298, 169] width 261 height 21
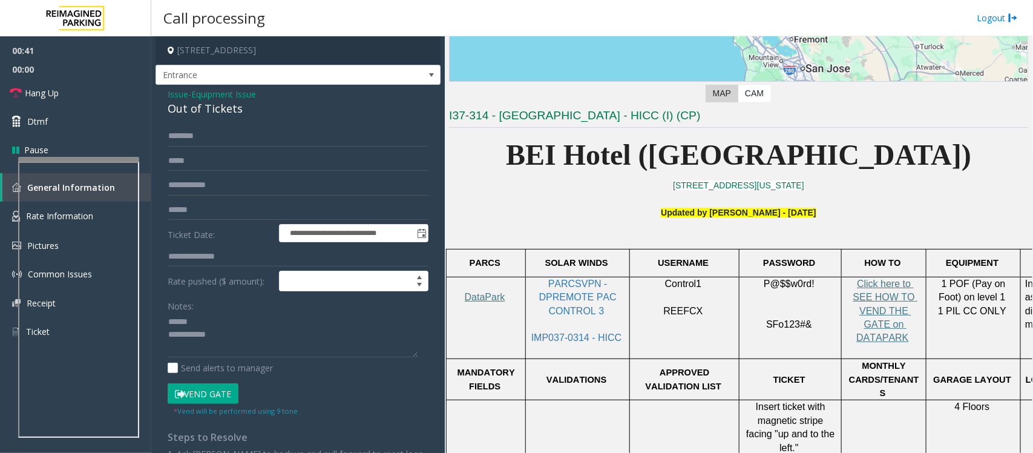
click at [195, 109] on div "Out of Tickets" at bounding box center [298, 108] width 261 height 16
click at [206, 362] on button "Vend Gate" at bounding box center [203, 393] width 71 height 21
click at [182, 332] on textarea at bounding box center [293, 334] width 250 height 45
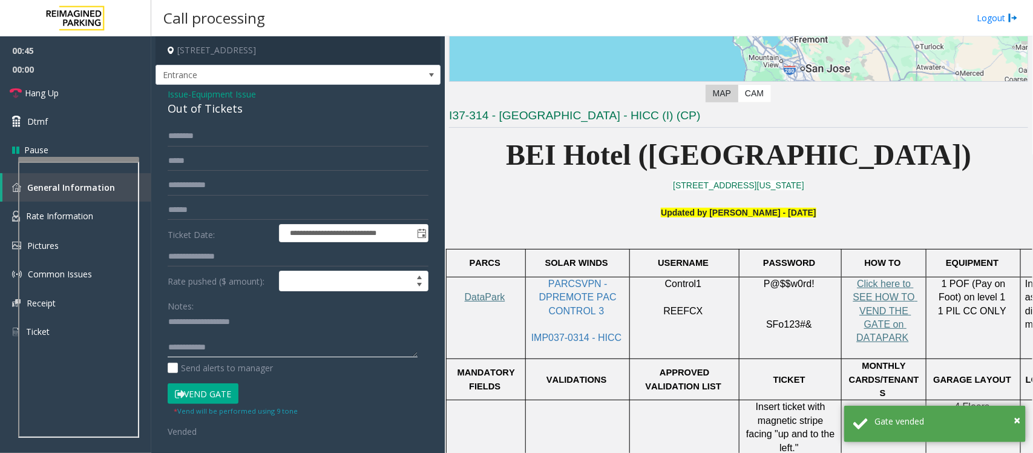
click at [191, 325] on textarea at bounding box center [293, 334] width 250 height 45
click at [202, 338] on textarea at bounding box center [293, 334] width 250 height 45
click at [247, 347] on textarea at bounding box center [293, 334] width 250 height 45
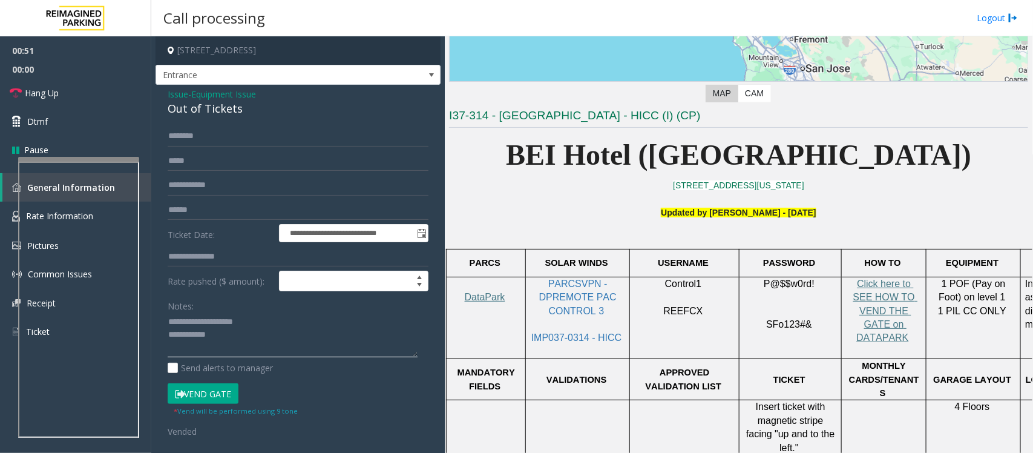
click at [235, 342] on textarea at bounding box center [293, 334] width 250 height 45
click at [55, 95] on span "Hang Up" at bounding box center [42, 93] width 34 height 13
click at [273, 338] on textarea at bounding box center [293, 334] width 250 height 45
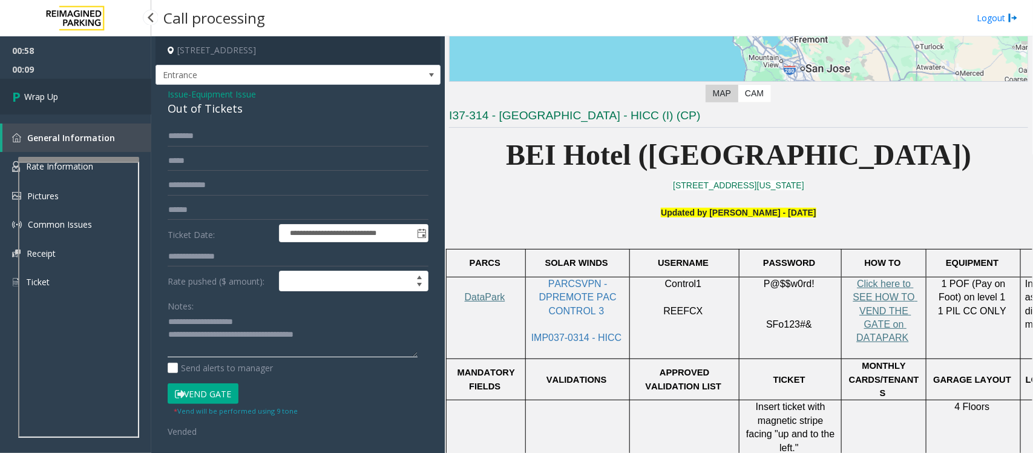
type textarea "**********"
click at [53, 97] on span "Wrap Up" at bounding box center [41, 96] width 34 height 13
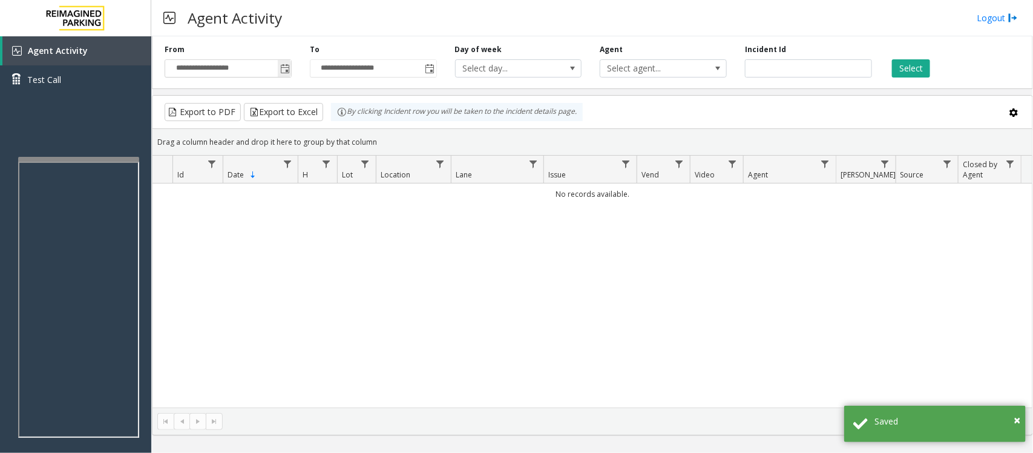
click at [280, 68] on span "Toggle popup" at bounding box center [285, 69] width 10 height 10
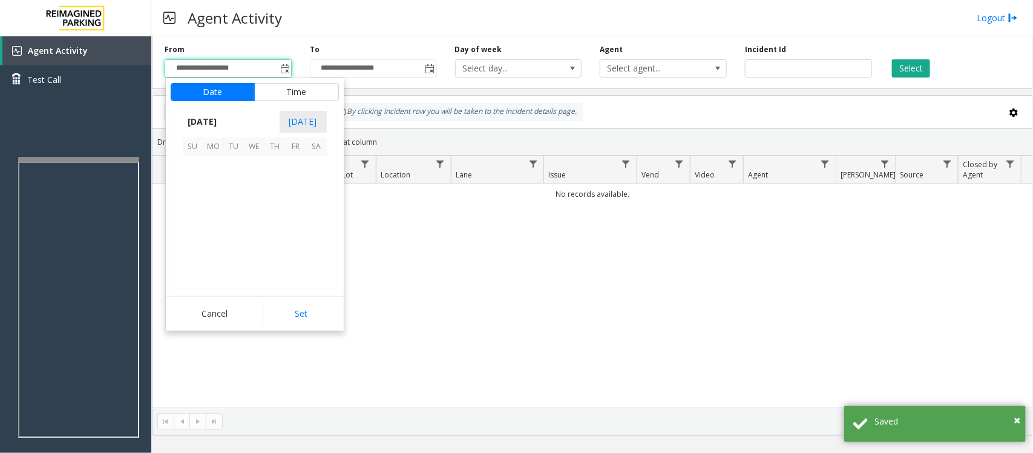
scroll to position [217144, 0]
click at [297, 228] on span "26" at bounding box center [296, 228] width 21 height 21
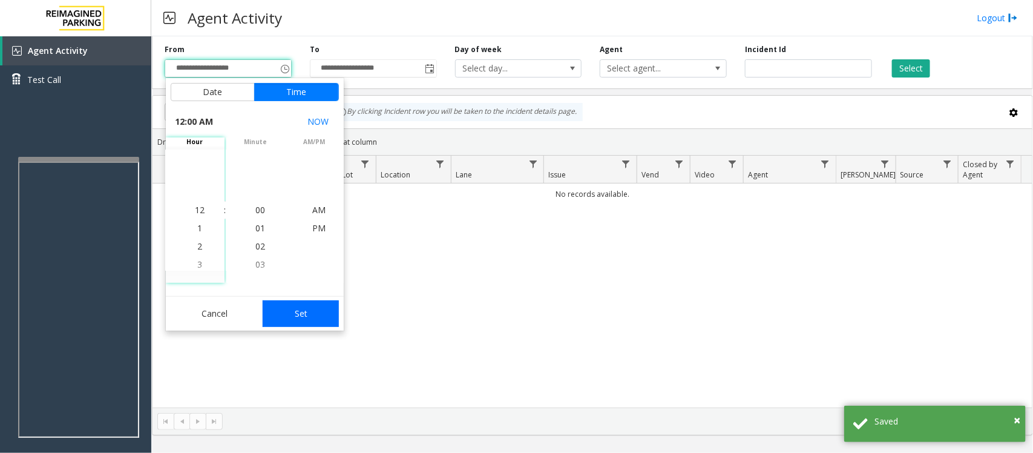
click at [307, 322] on button "Set" at bounding box center [301, 313] width 76 height 27
type input "**********"
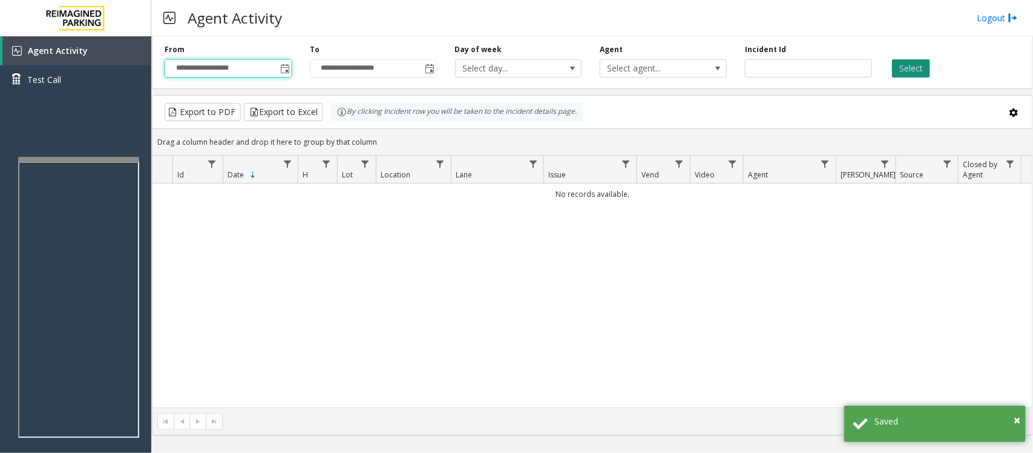
click at [826, 73] on button "Select" at bounding box center [911, 68] width 38 height 18
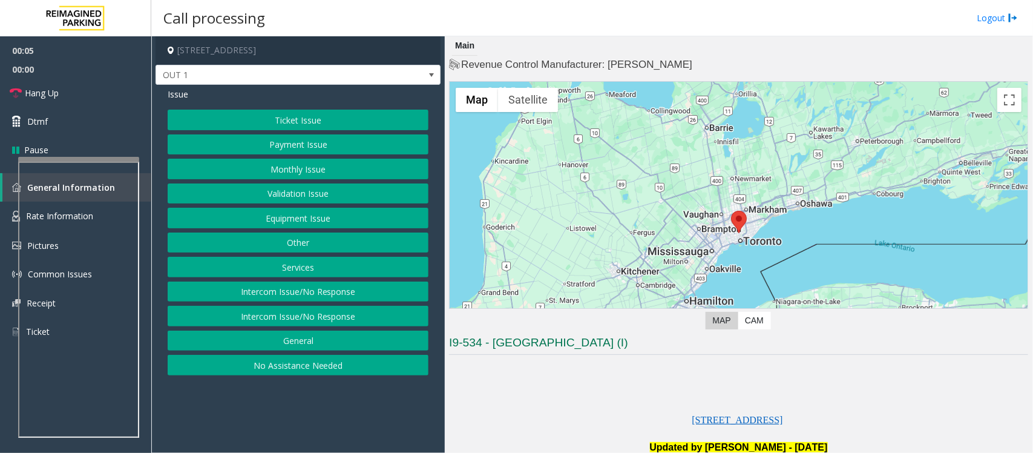
click at [285, 227] on button "Equipment Issue" at bounding box center [298, 218] width 261 height 21
click at [283, 222] on button "Gate / Door Won't Open" at bounding box center [298, 218] width 261 height 21
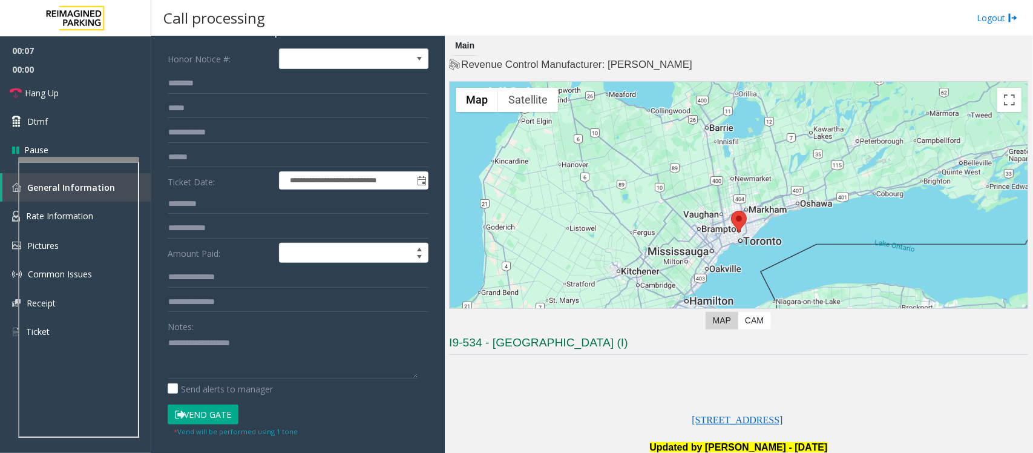
scroll to position [194, 0]
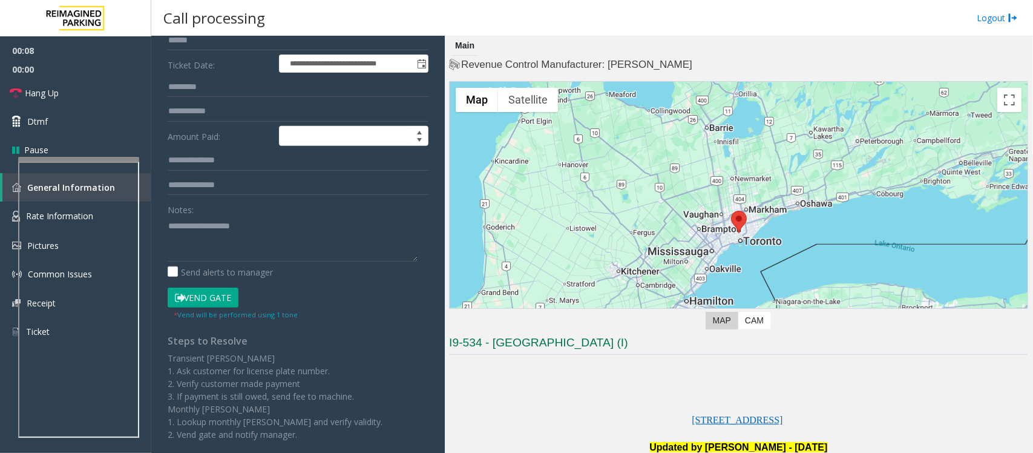
click at [198, 295] on button "Vend Gate" at bounding box center [203, 298] width 71 height 21
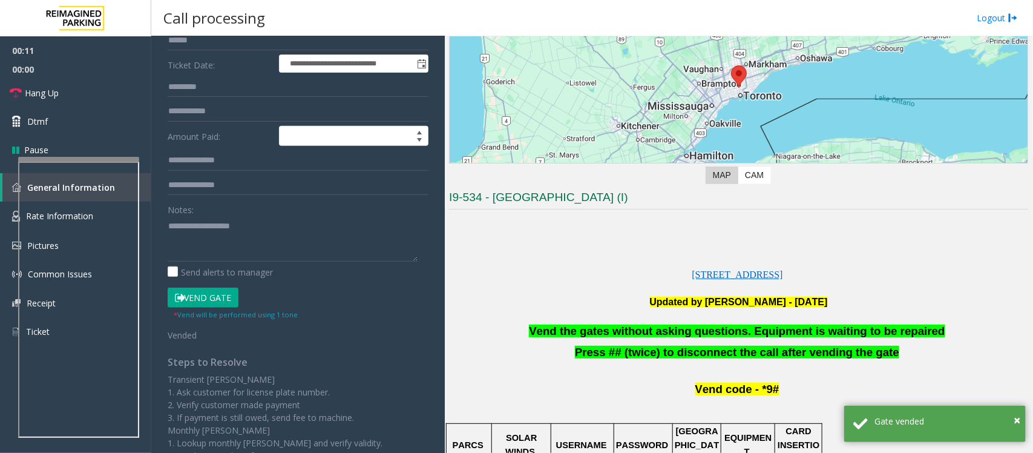
scroll to position [227, 0]
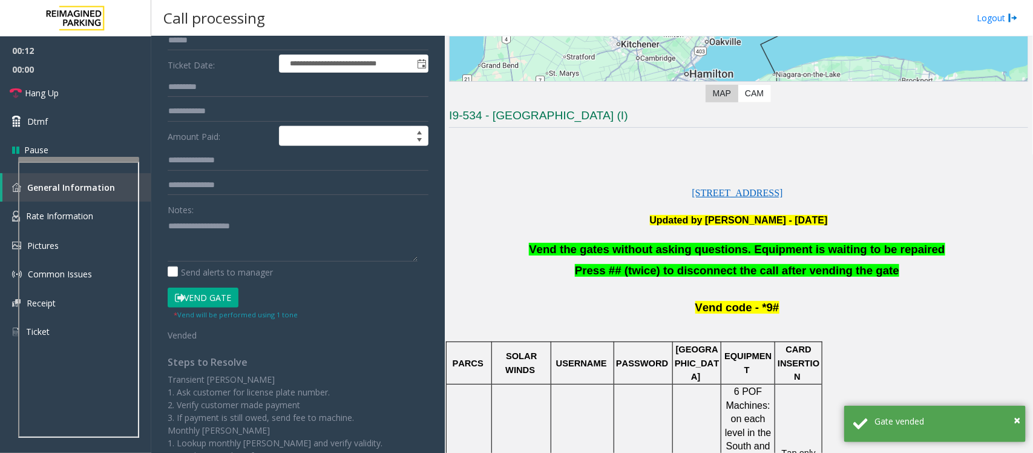
click at [609, 252] on span "Vend the gates without asking questions. Equipment is waiting to be repaired" at bounding box center [737, 249] width 416 height 13
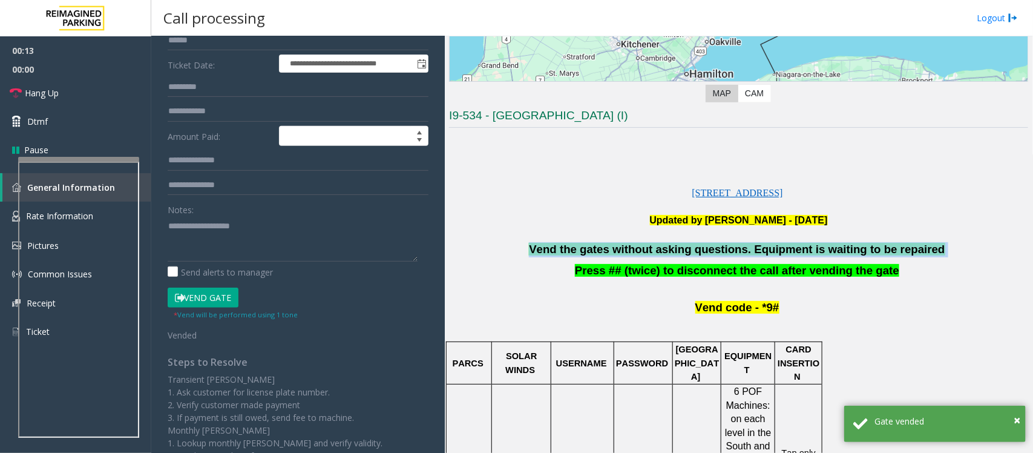
click at [609, 252] on span "Vend the gates without asking questions. Equipment is waiting to be repaired" at bounding box center [737, 249] width 416 height 13
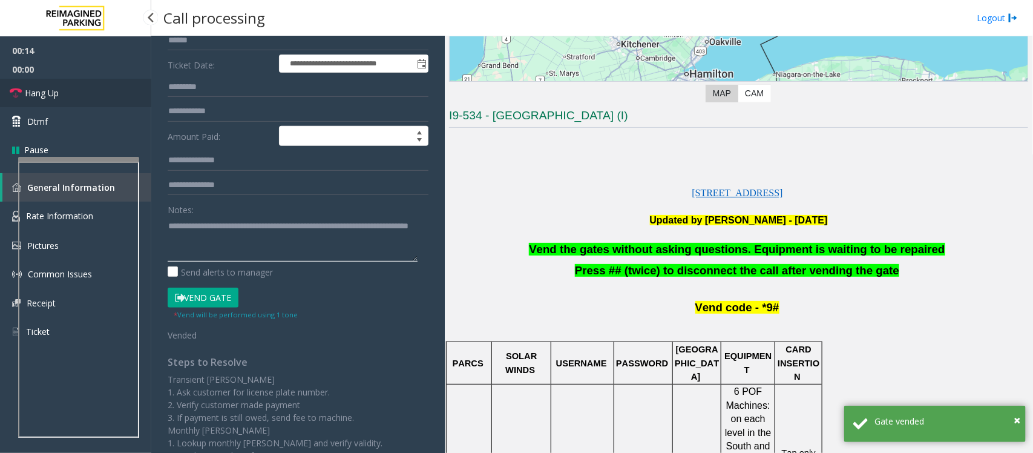
type textarea "**********"
click at [85, 96] on link "Hang Up" at bounding box center [75, 93] width 151 height 28
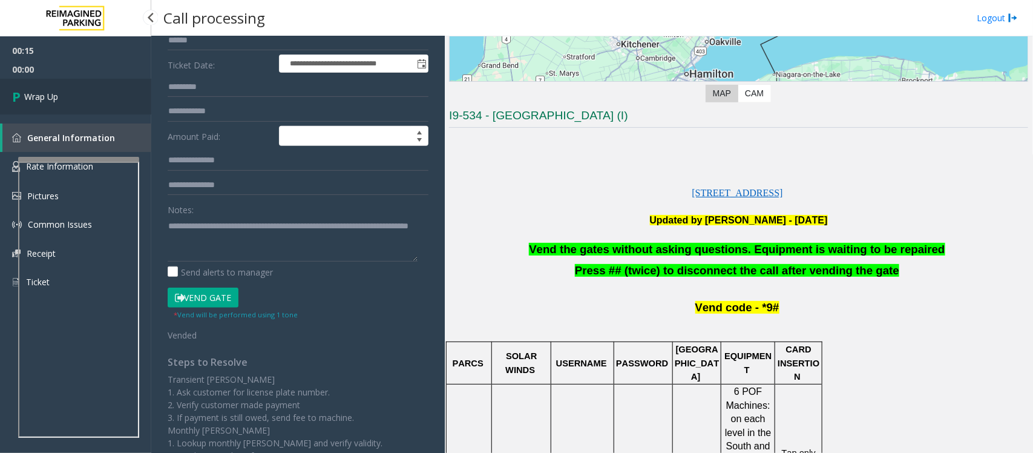
click at [85, 96] on link "Wrap Up" at bounding box center [75, 97] width 151 height 36
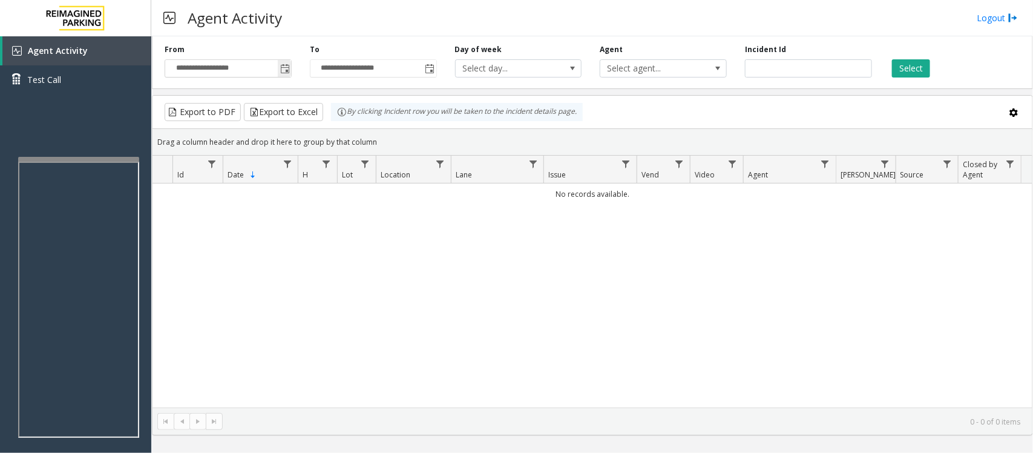
click at [283, 65] on span "Toggle popup" at bounding box center [285, 69] width 10 height 10
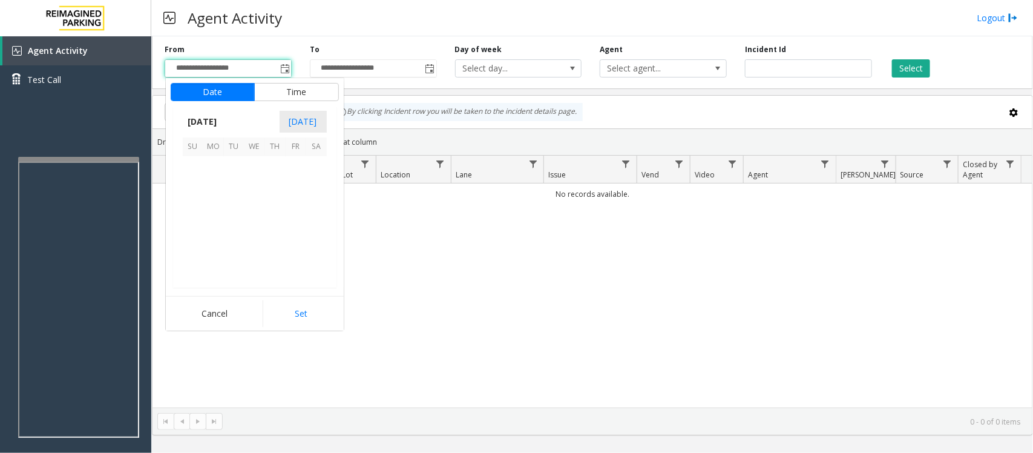
scroll to position [217144, 0]
click at [295, 226] on span "26" at bounding box center [296, 228] width 21 height 21
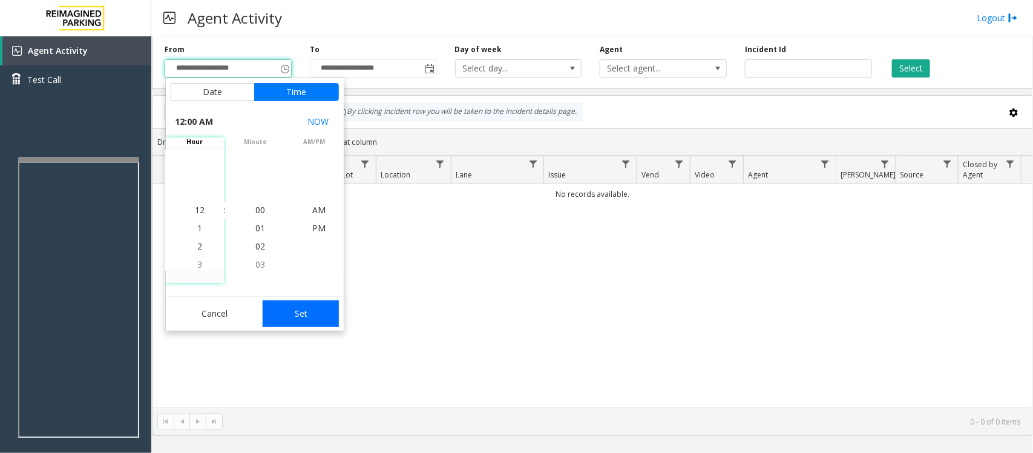
click at [324, 318] on button "Set" at bounding box center [301, 313] width 76 height 27
type input "**********"
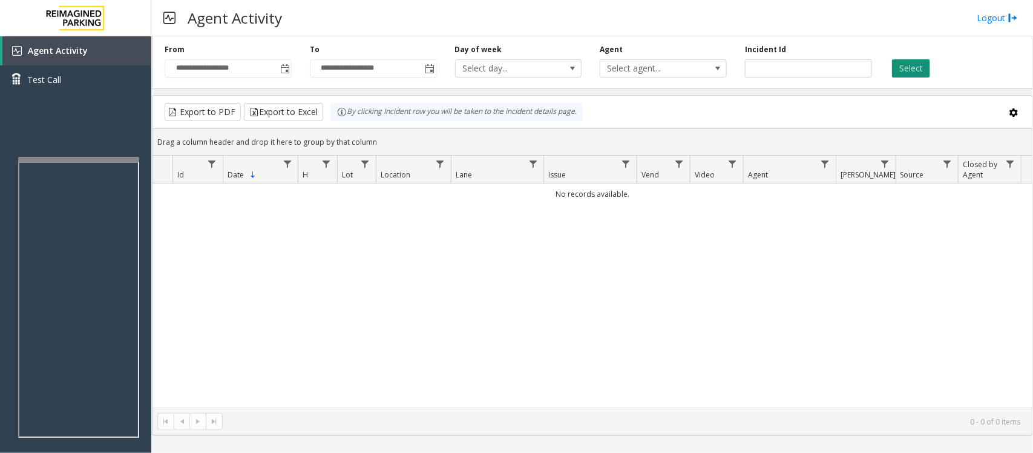
click at [826, 65] on button "Select" at bounding box center [911, 68] width 38 height 18
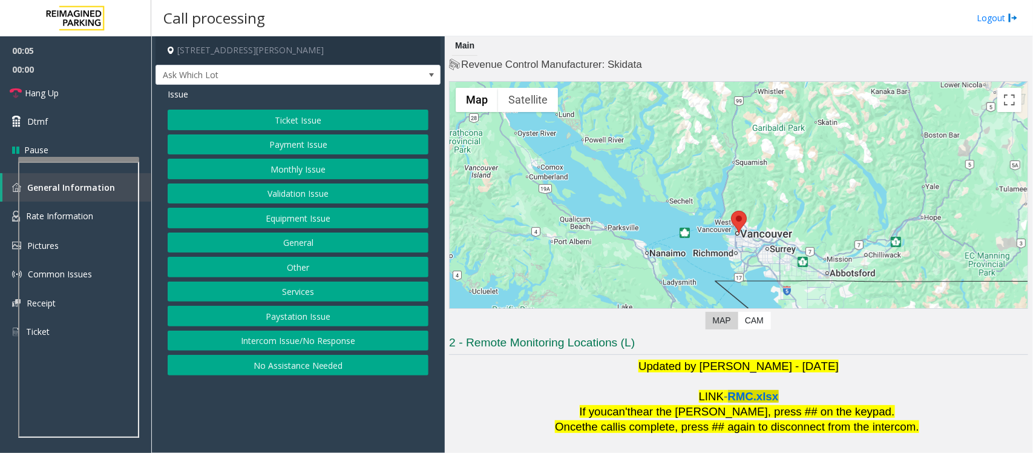
click at [751, 362] on span "RMC.xlsx" at bounding box center [753, 396] width 51 height 13
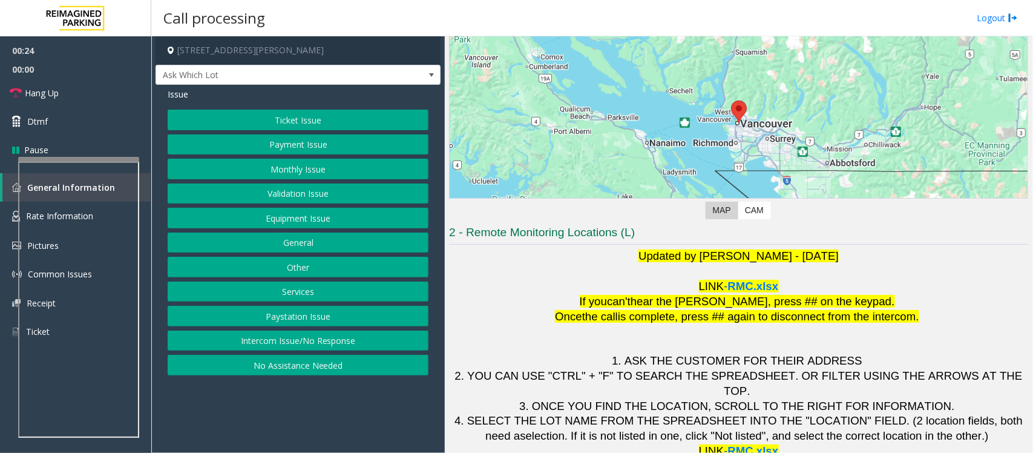
scroll to position [113, 0]
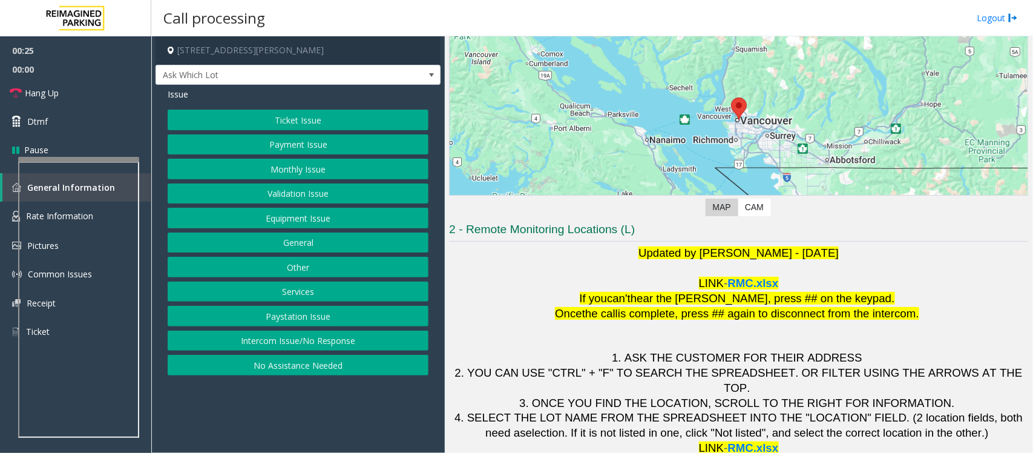
click at [284, 197] on button "Validation Issue" at bounding box center [298, 193] width 261 height 21
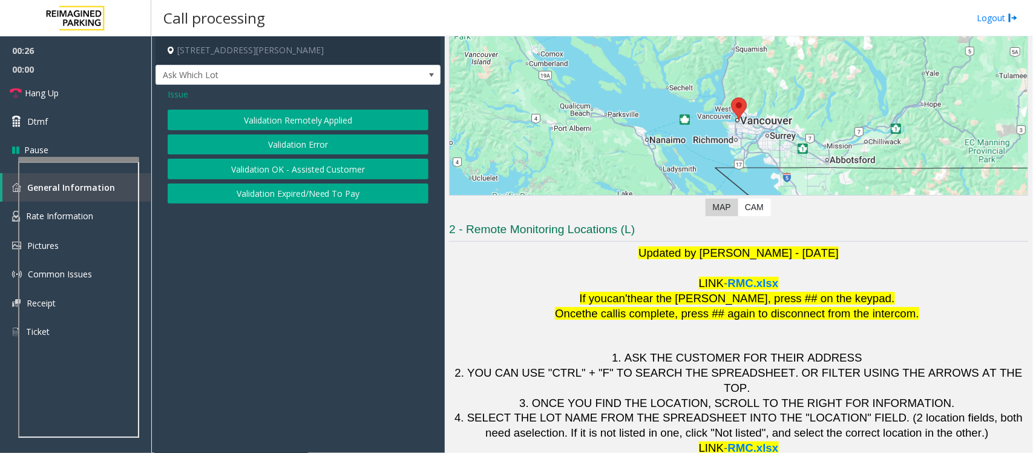
click at [291, 141] on button "Validation Error" at bounding box center [298, 144] width 261 height 21
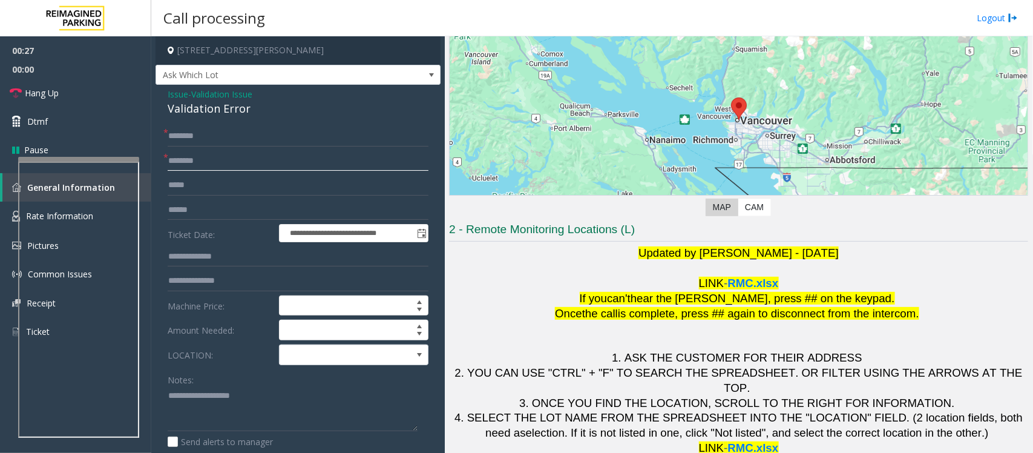
click at [212, 158] on input "text" at bounding box center [298, 161] width 261 height 21
type input "********"
click at [356, 355] on span at bounding box center [339, 354] width 119 height 19
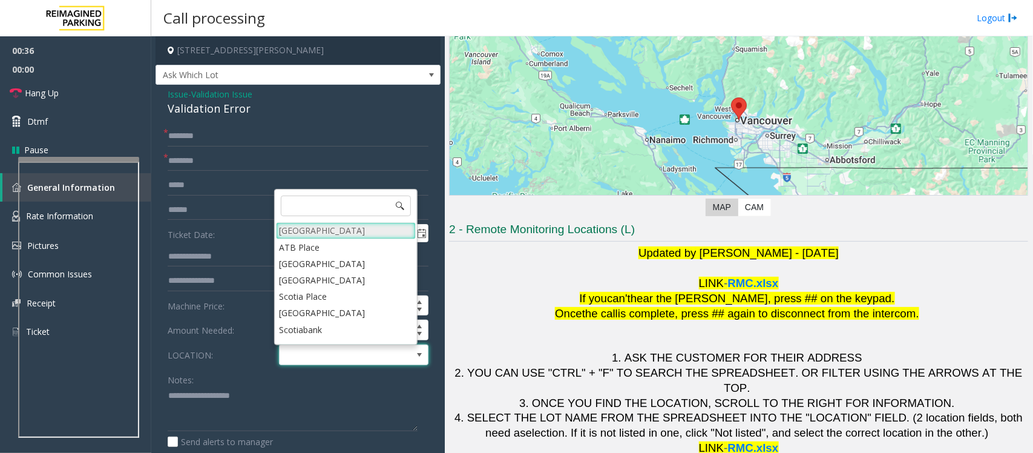
click at [318, 225] on Village "Mount Royal Village" at bounding box center [346, 230] width 140 height 16
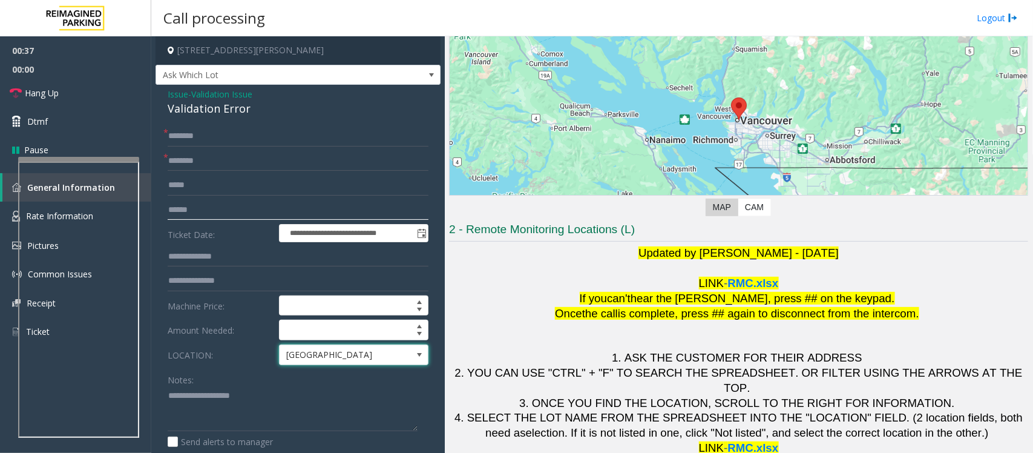
click at [202, 214] on input "text" at bounding box center [298, 210] width 261 height 21
type input "*******"
click at [209, 112] on div "Validation Error" at bounding box center [298, 108] width 261 height 16
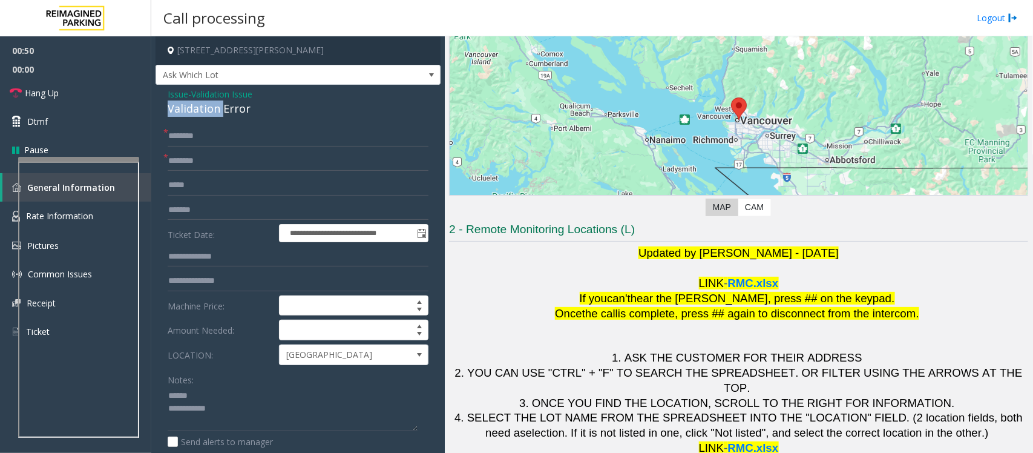
click at [209, 112] on div "Validation Error" at bounding box center [298, 108] width 261 height 16
type textarea "**********"
click at [222, 142] on input "text" at bounding box center [298, 136] width 261 height 21
type input "********"
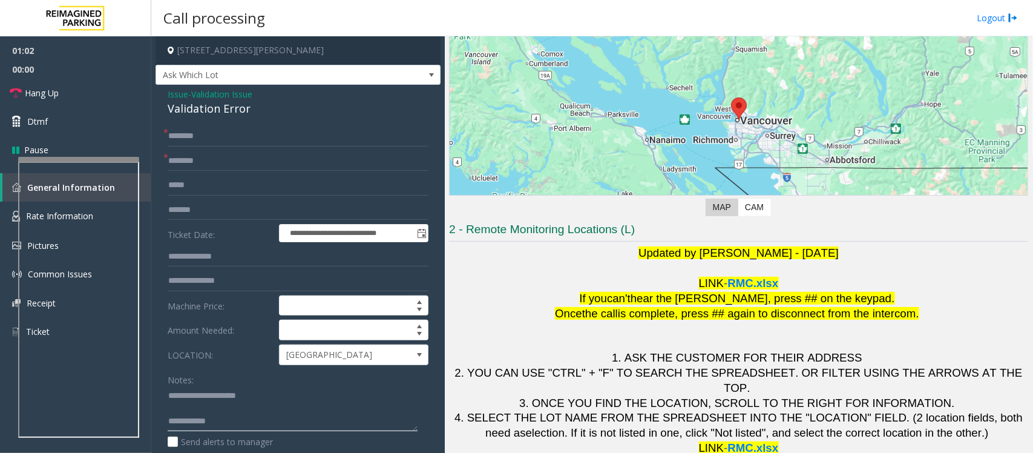
click at [188, 362] on textarea at bounding box center [293, 408] width 250 height 45
click at [235, 362] on textarea at bounding box center [293, 408] width 250 height 45
type textarea "**********"
click at [209, 136] on input "********" at bounding box center [298, 136] width 261 height 21
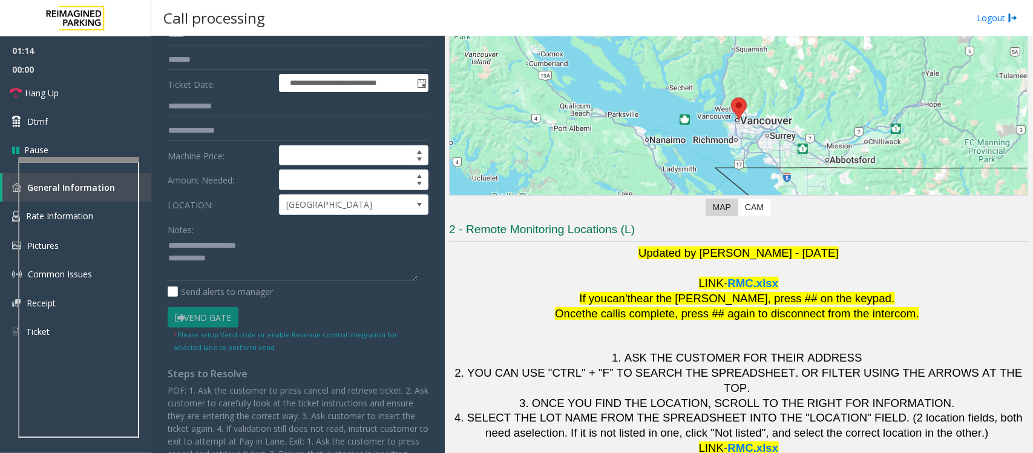
scroll to position [151, 0]
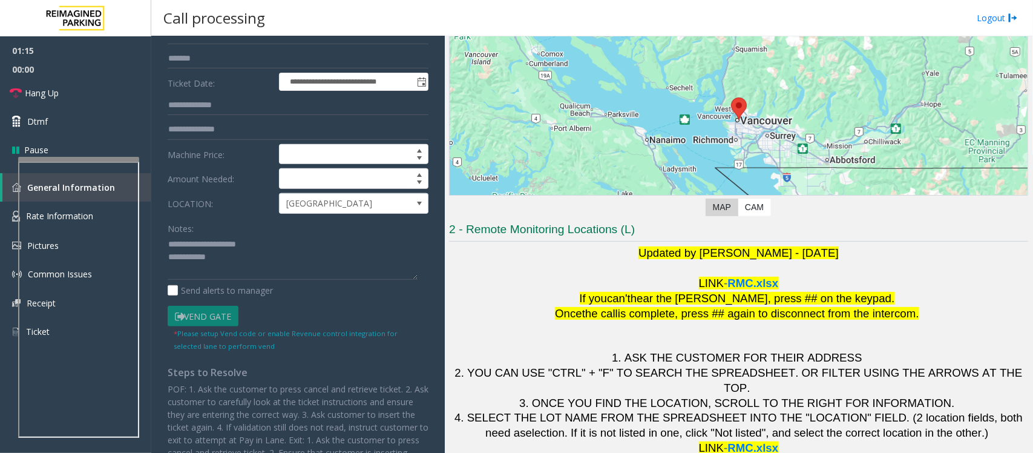
type input "*******"
click at [223, 260] on textarea at bounding box center [293, 257] width 250 height 45
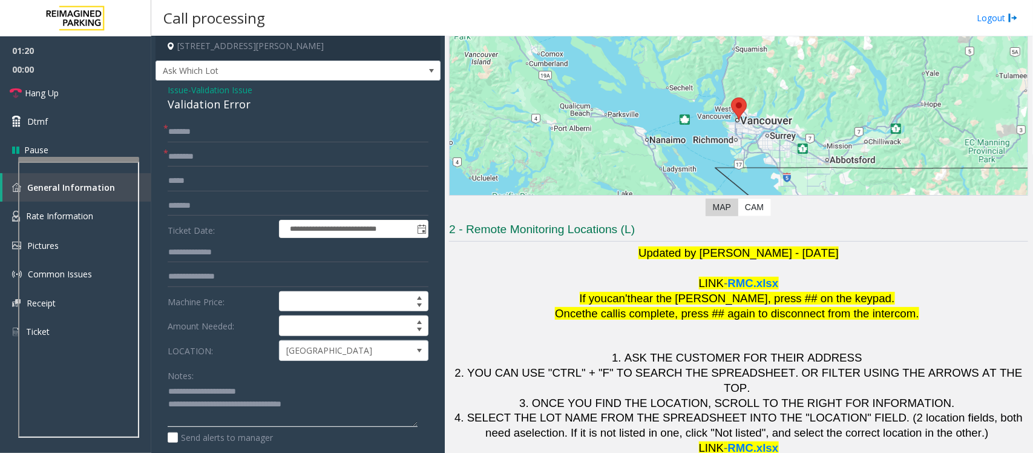
scroll to position [0, 0]
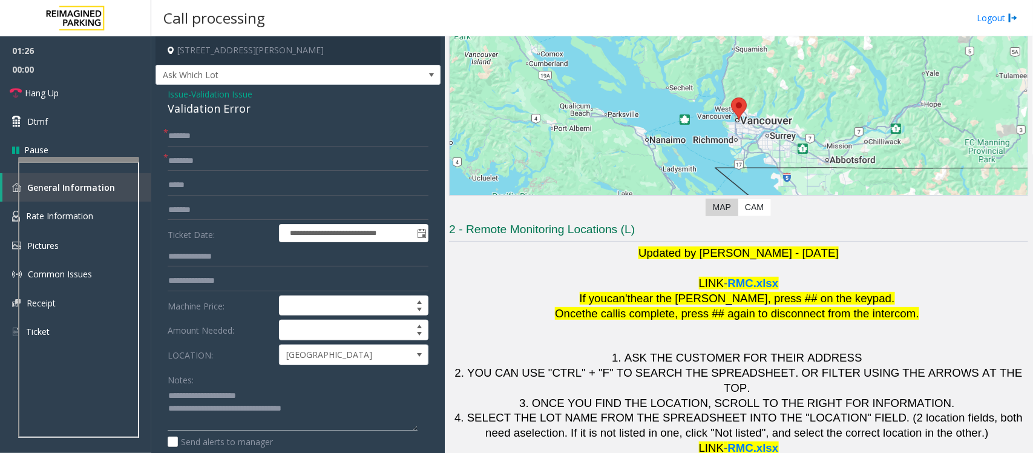
type textarea "**********"
drag, startPoint x: 360, startPoint y: 49, endPoint x: 280, endPoint y: 53, distance: 80.0
click at [280, 53] on h4 "[STREET_ADDRESS][PERSON_NAME]" at bounding box center [298, 50] width 285 height 28
copy h4 "Vancouver, BC"
click at [55, 116] on link "Dtmf" at bounding box center [75, 121] width 151 height 28
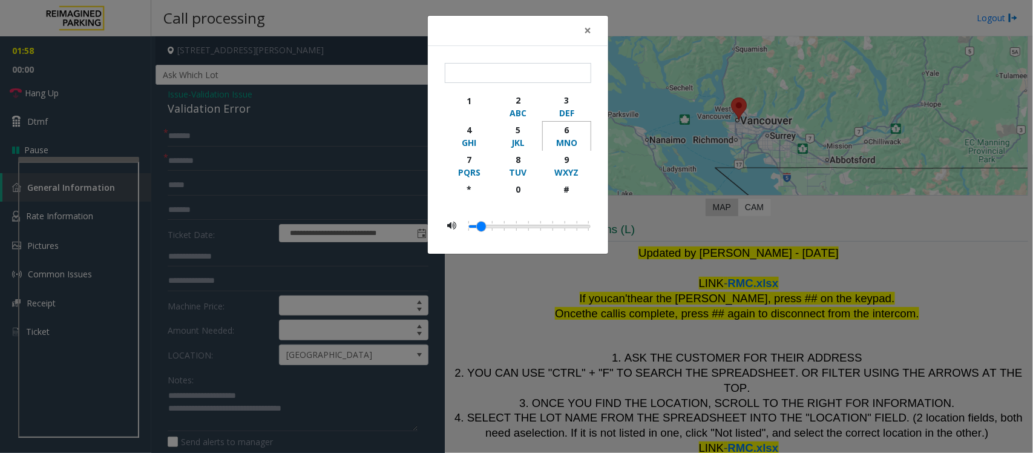
click at [567, 127] on div "6" at bounding box center [566, 129] width 33 height 13
type input "*"
click at [589, 25] on span "×" at bounding box center [587, 30] width 7 height 17
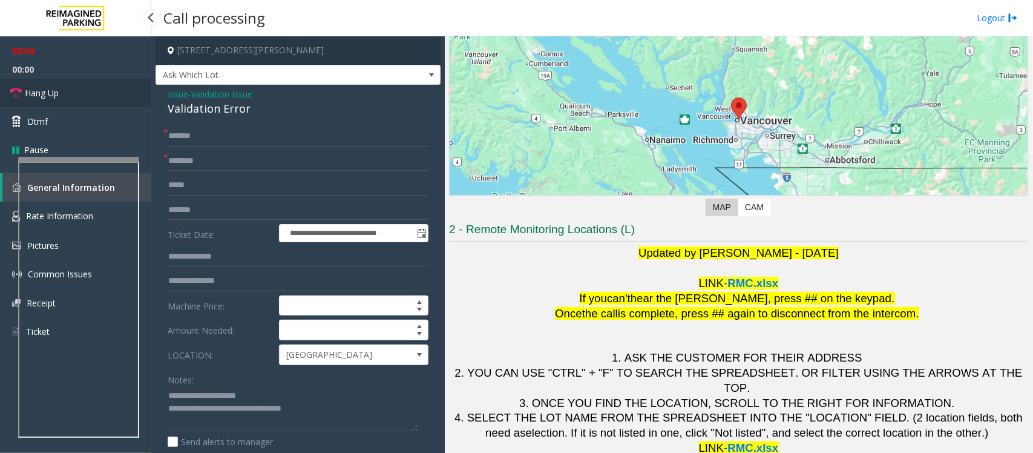
click at [54, 97] on span "Hang Up" at bounding box center [42, 93] width 34 height 13
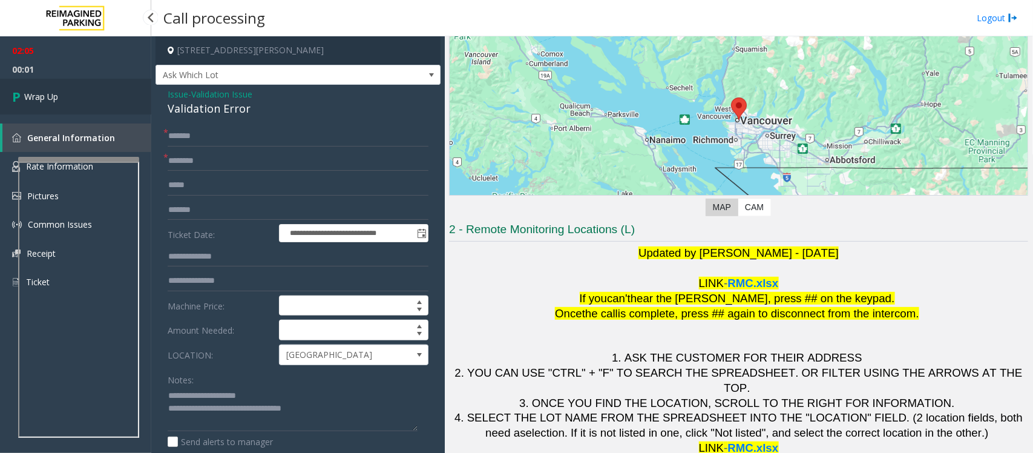
click at [54, 97] on span "Wrap Up" at bounding box center [41, 96] width 34 height 13
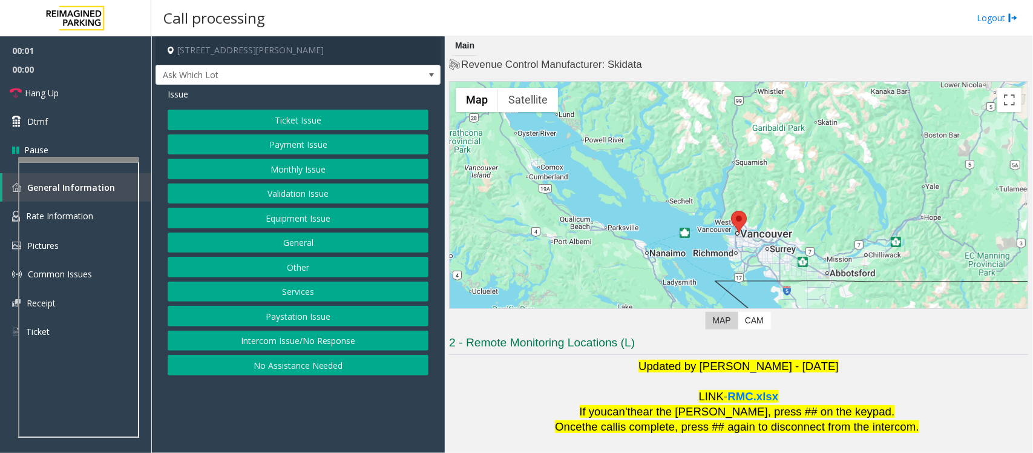
scroll to position [113, 0]
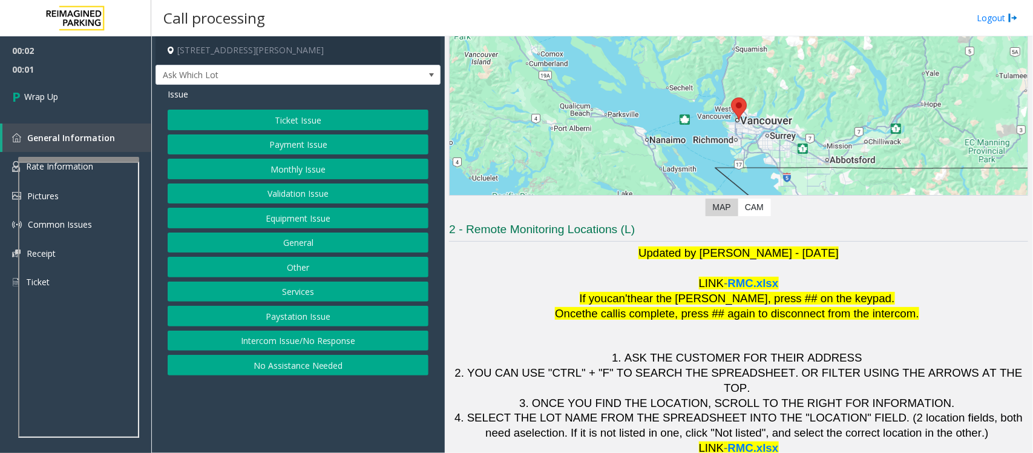
click at [274, 337] on button "Intercom Issue/No Response" at bounding box center [298, 340] width 261 height 21
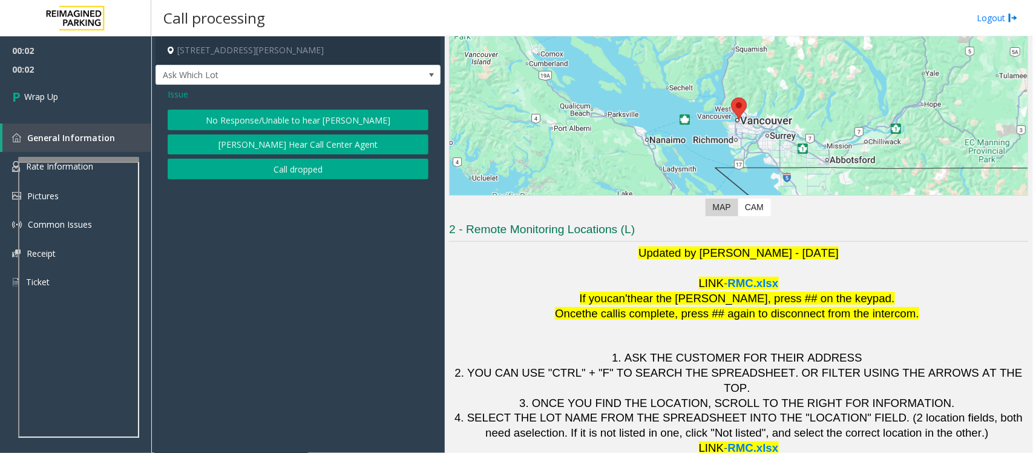
click at [248, 166] on button "Call dropped" at bounding box center [298, 169] width 261 height 21
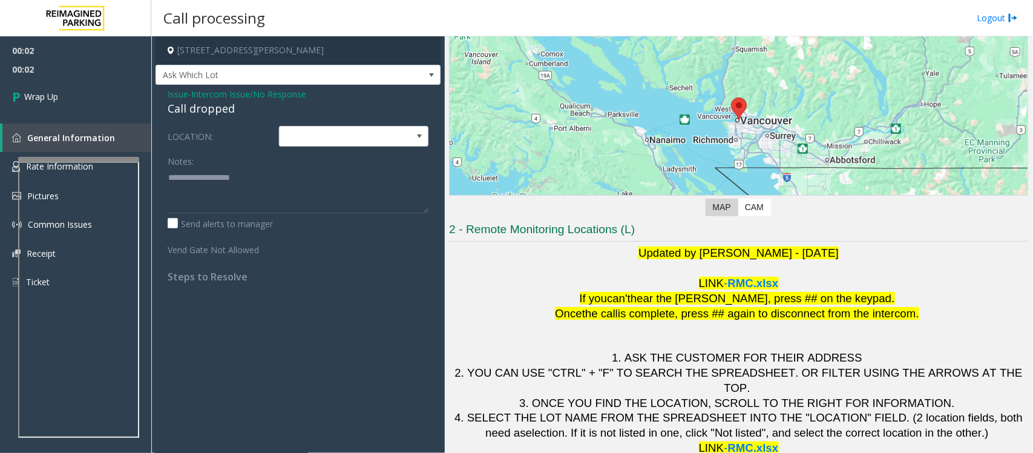
click at [209, 114] on div "Call dropped" at bounding box center [298, 108] width 261 height 16
click at [209, 113] on div "Call dropped" at bounding box center [298, 108] width 261 height 16
type textarea "**********"
click at [71, 100] on link "Wrap Up" at bounding box center [75, 97] width 151 height 36
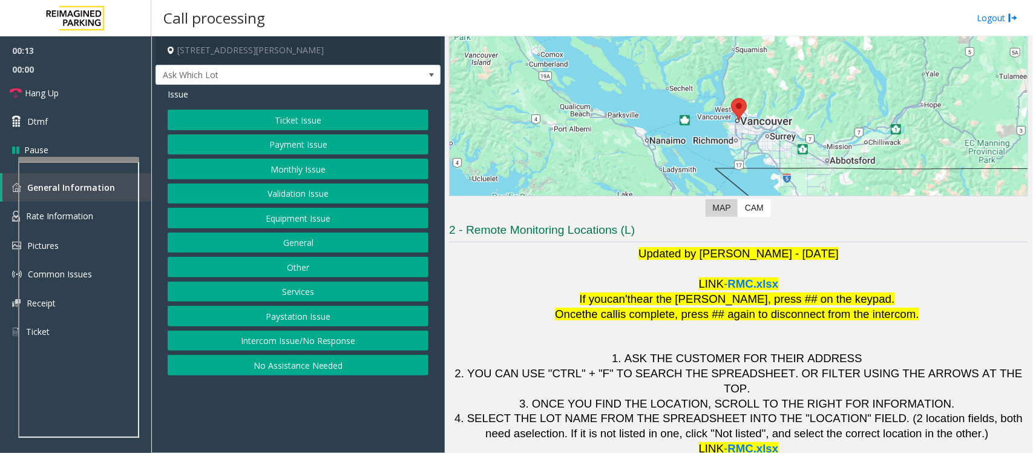
scroll to position [113, 0]
click at [315, 197] on button "Validation Issue" at bounding box center [298, 193] width 261 height 21
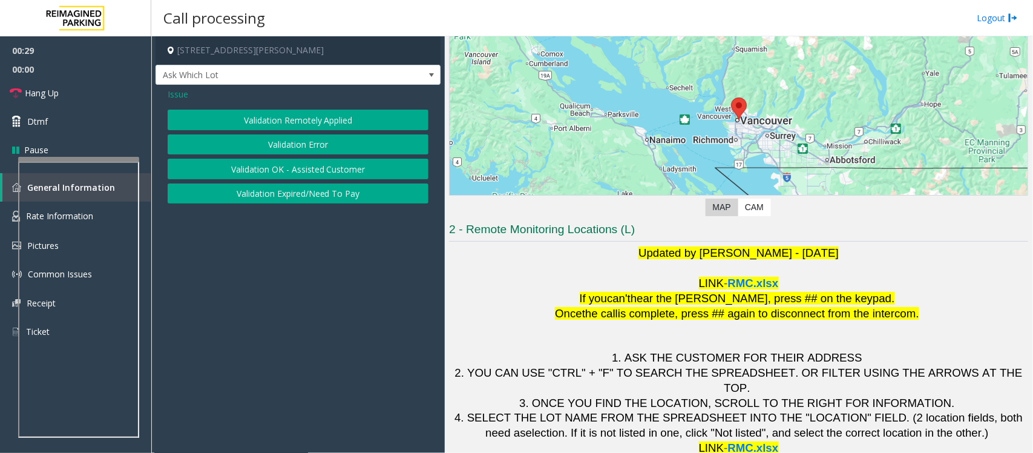
click at [298, 145] on button "Validation Error" at bounding box center [298, 144] width 261 height 21
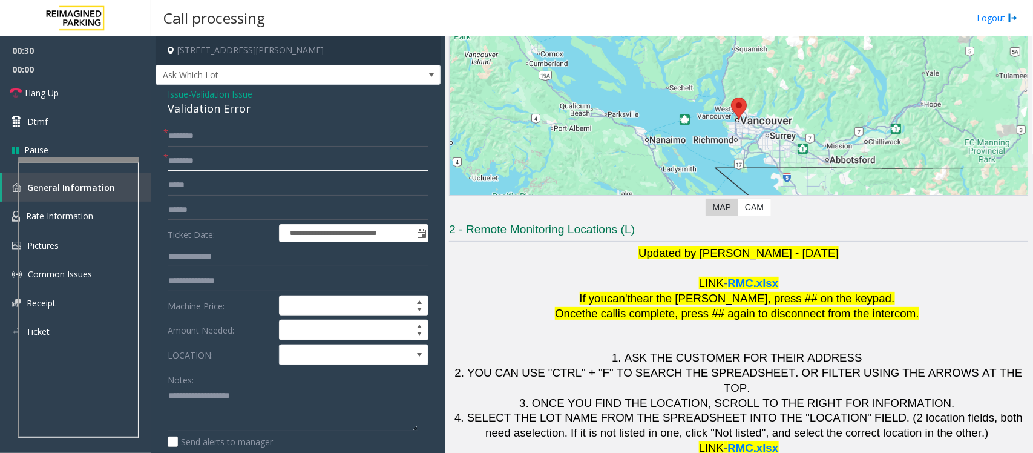
click at [197, 158] on input "text" at bounding box center [298, 161] width 261 height 21
type input "********"
click at [194, 210] on input "text" at bounding box center [298, 210] width 261 height 21
type textarea "**********"
click at [186, 204] on input "text" at bounding box center [298, 210] width 261 height 21
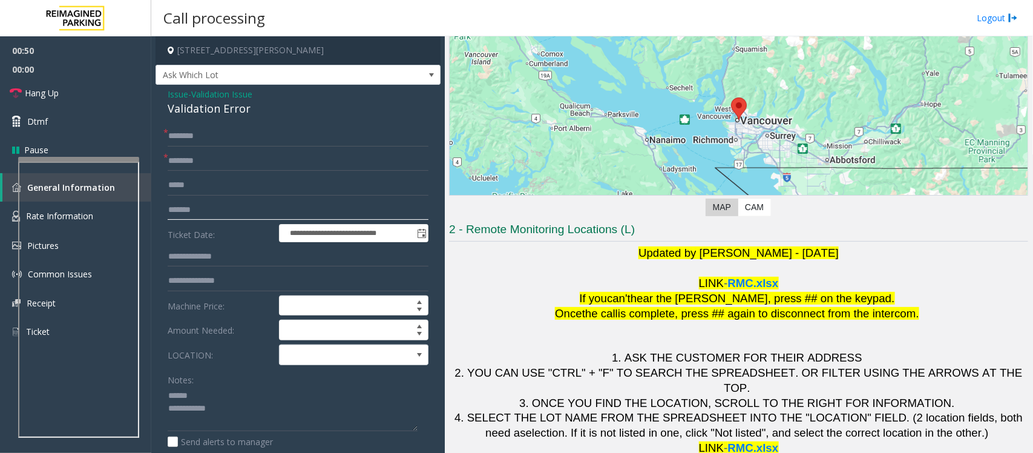
type input "*******"
click at [216, 109] on div "Validation Error" at bounding box center [298, 108] width 261 height 16
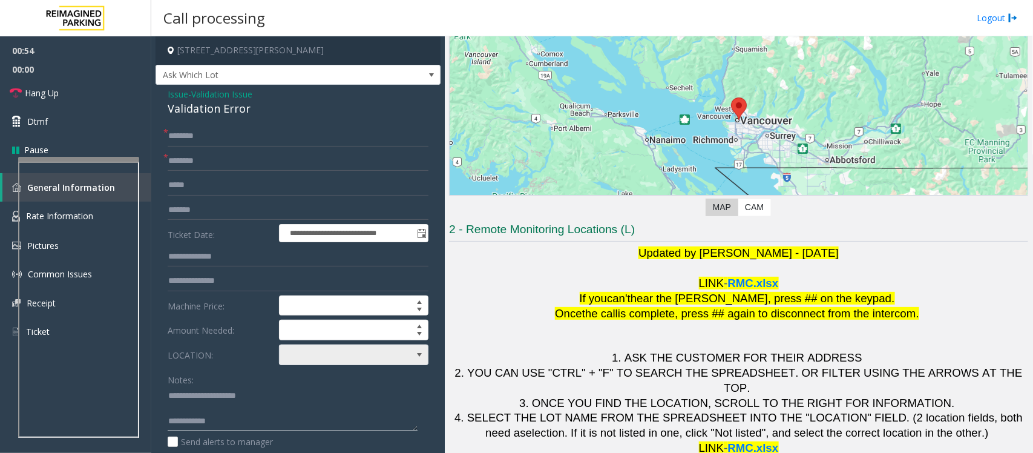
type textarea "**********"
click at [328, 352] on span at bounding box center [339, 354] width 119 height 19
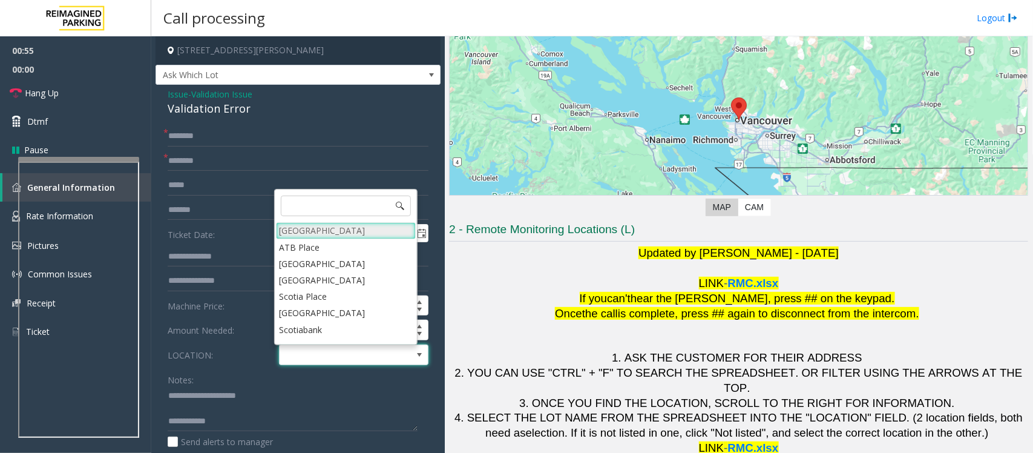
click at [315, 228] on Village "Mount Royal Village" at bounding box center [346, 230] width 140 height 16
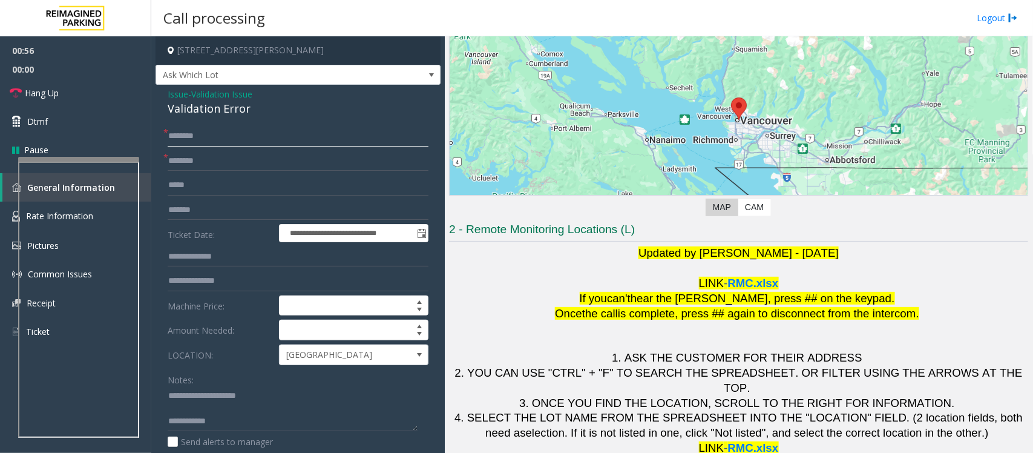
click at [201, 133] on input "text" at bounding box center [298, 136] width 261 height 21
type input "****"
click at [182, 362] on textarea at bounding box center [293, 408] width 250 height 45
click at [254, 362] on textarea at bounding box center [293, 408] width 250 height 45
click at [196, 255] on input "text" at bounding box center [298, 256] width 261 height 21
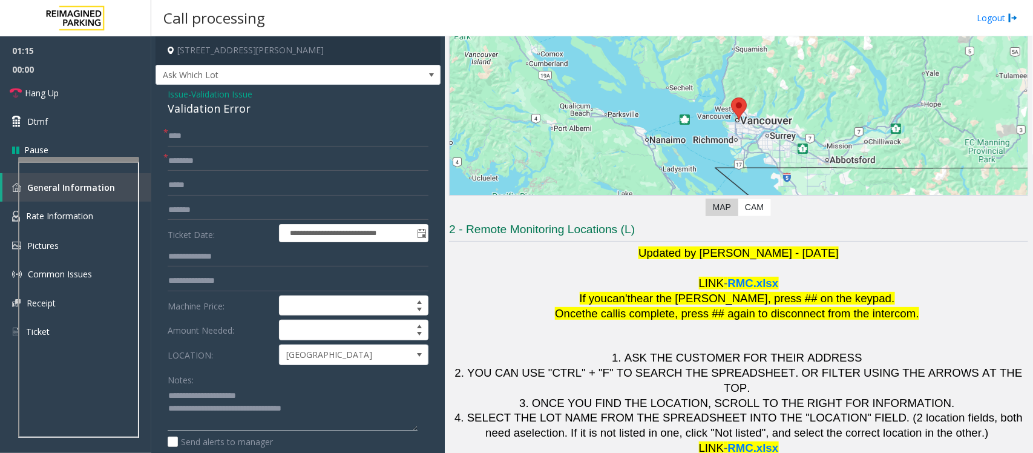
type textarea "**********"
click at [200, 261] on input "text" at bounding box center [298, 256] width 261 height 21
click at [44, 124] on span "Dtmf" at bounding box center [37, 121] width 21 height 13
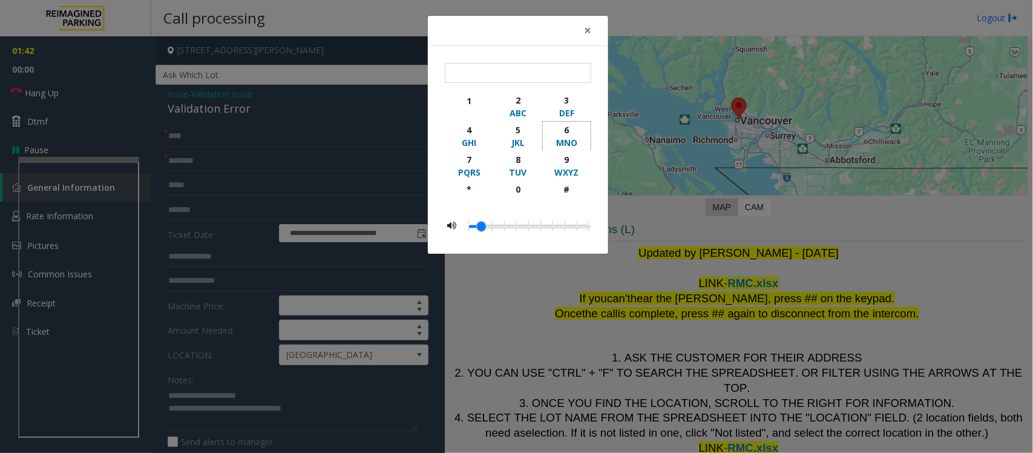
click at [561, 139] on div "MNO" at bounding box center [566, 142] width 33 height 13
type input "***"
click at [588, 31] on span "×" at bounding box center [587, 30] width 7 height 17
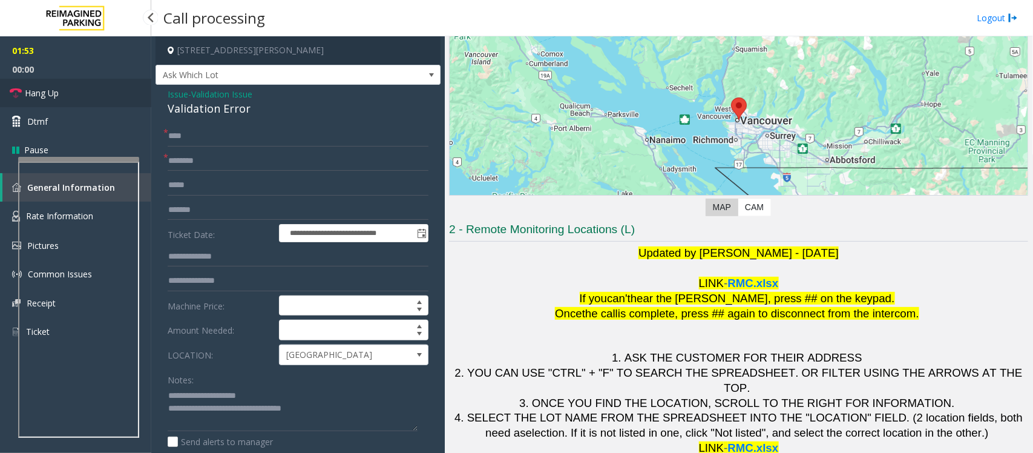
click at [65, 97] on link "Hang Up" at bounding box center [75, 93] width 151 height 28
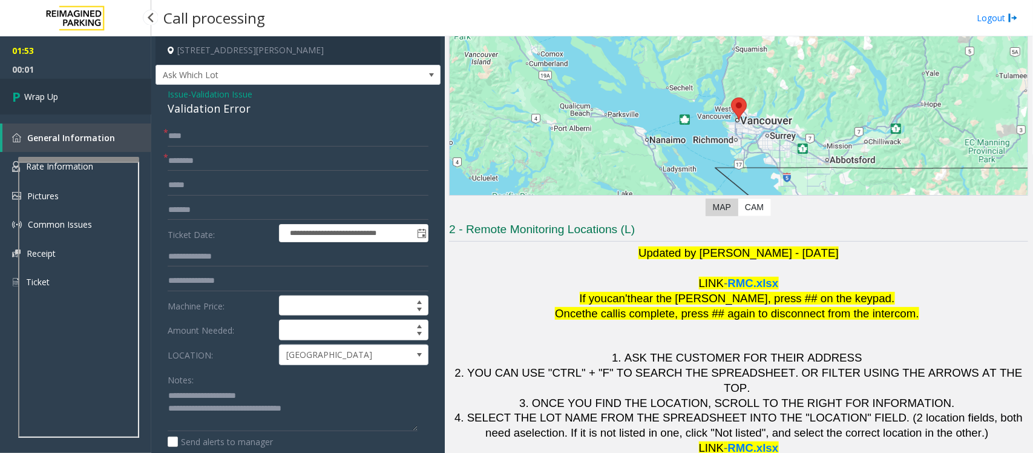
click at [65, 97] on link "Wrap Up" at bounding box center [75, 97] width 151 height 36
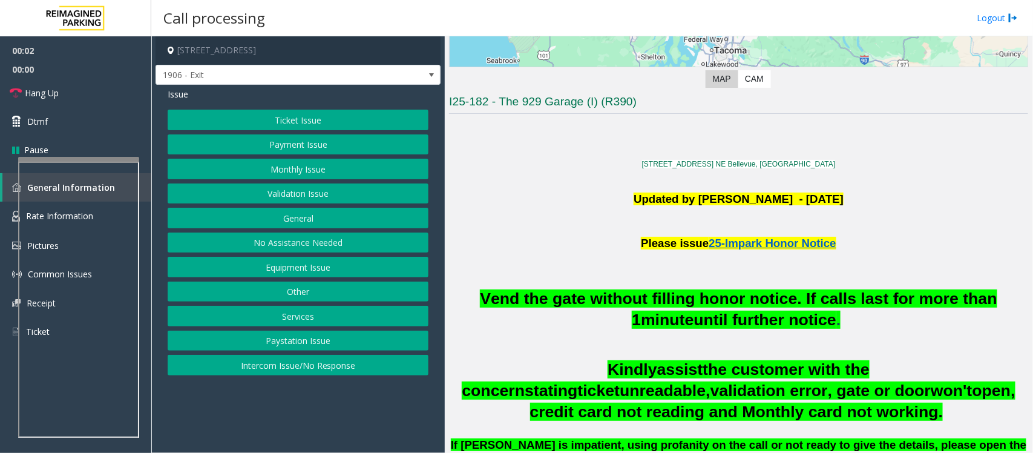
scroll to position [227, 0]
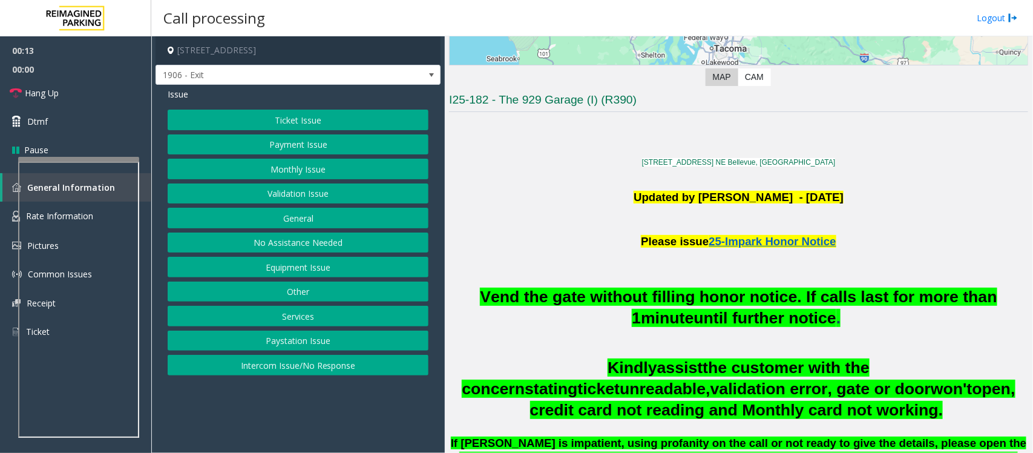
click at [291, 194] on button "Validation Issue" at bounding box center [298, 193] width 261 height 21
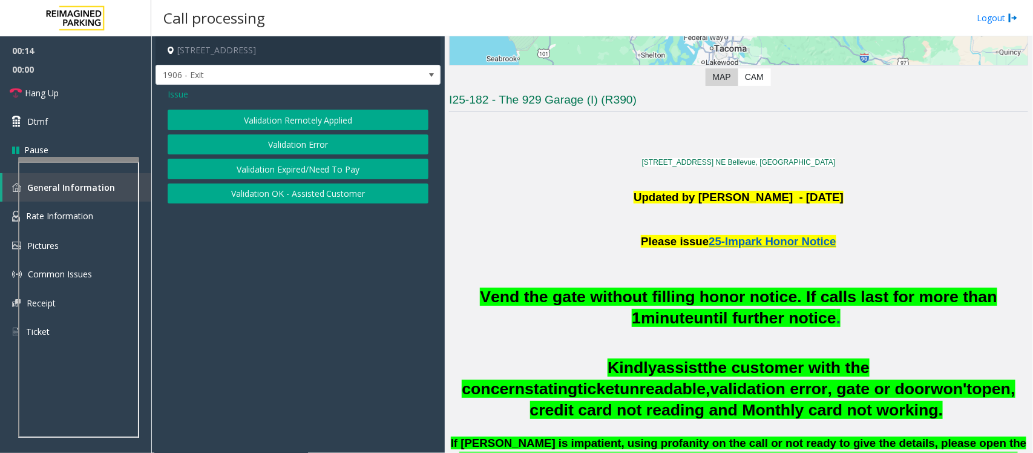
click at [288, 138] on button "Validation Error" at bounding box center [298, 144] width 261 height 21
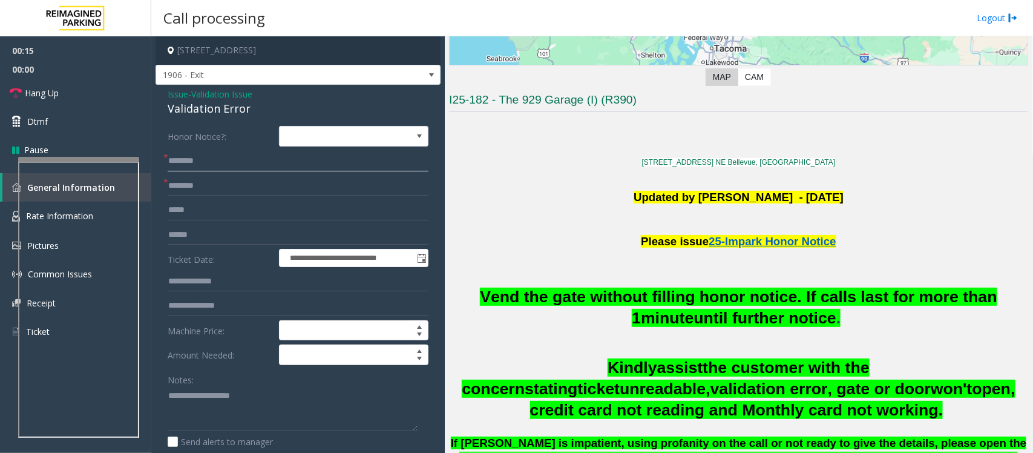
click at [191, 165] on input "text" at bounding box center [298, 161] width 261 height 21
type input "*******"
click at [210, 107] on div "Validation Error" at bounding box center [298, 108] width 261 height 16
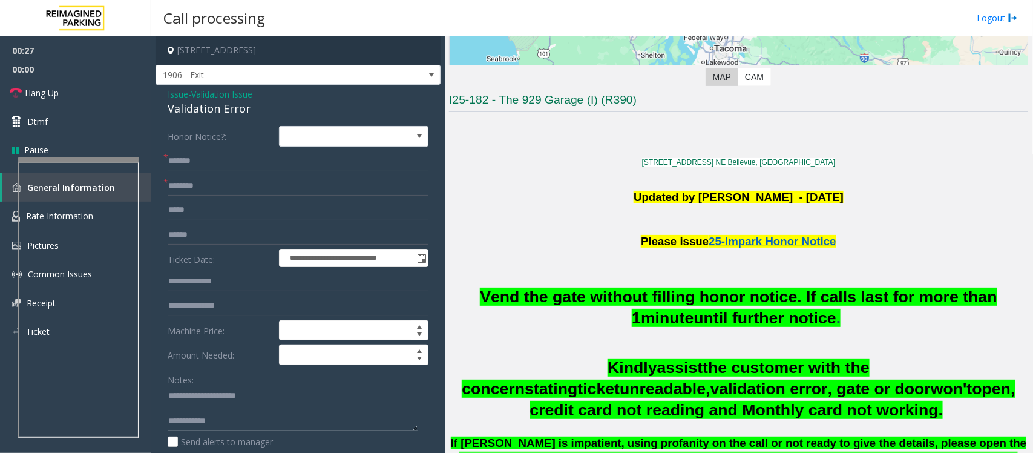
click at [191, 362] on textarea at bounding box center [293, 408] width 250 height 45
type textarea "**********"
drag, startPoint x: 214, startPoint y: 162, endPoint x: 128, endPoint y: 162, distance: 85.3
click at [96, 0] on app-root "**********" at bounding box center [516, 226] width 1033 height 453
click at [191, 157] on input "text" at bounding box center [298, 161] width 261 height 21
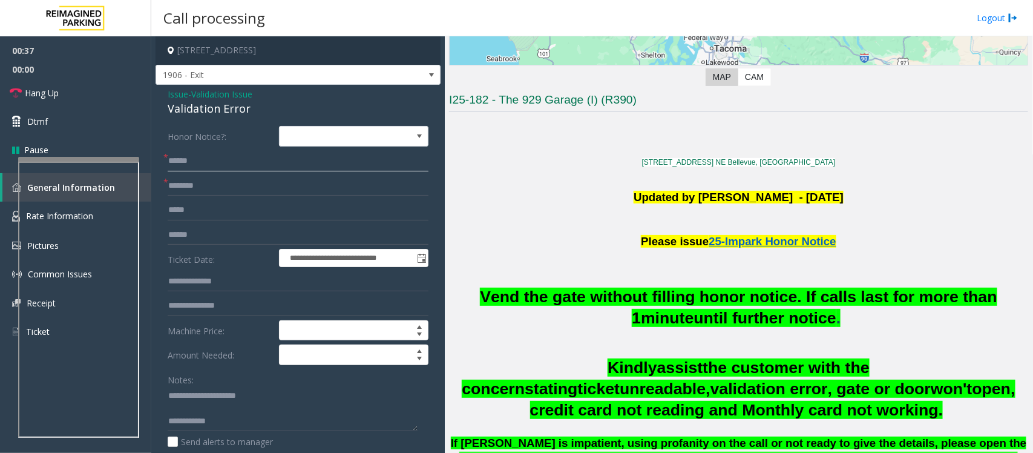
type input "******"
click at [182, 180] on input "text" at bounding box center [298, 186] width 261 height 21
click at [179, 186] on input "*****" at bounding box center [298, 186] width 261 height 21
click at [174, 188] on input "*****" at bounding box center [298, 186] width 261 height 21
click at [177, 188] on input "*****" at bounding box center [298, 186] width 261 height 21
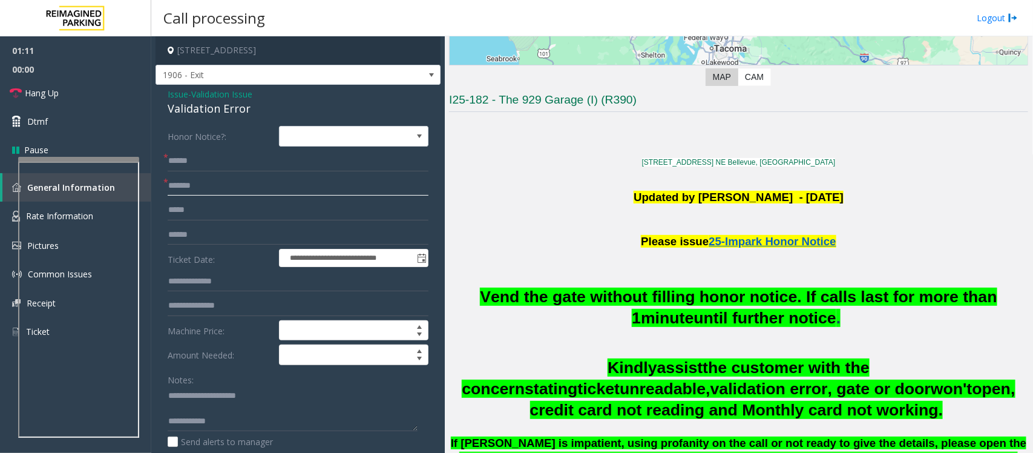
type input "*******"
click at [189, 228] on input "text" at bounding box center [298, 235] width 261 height 21
click at [200, 362] on textarea at bounding box center [293, 408] width 250 height 45
type textarea "**********"
click at [194, 234] on input "text" at bounding box center [298, 235] width 261 height 21
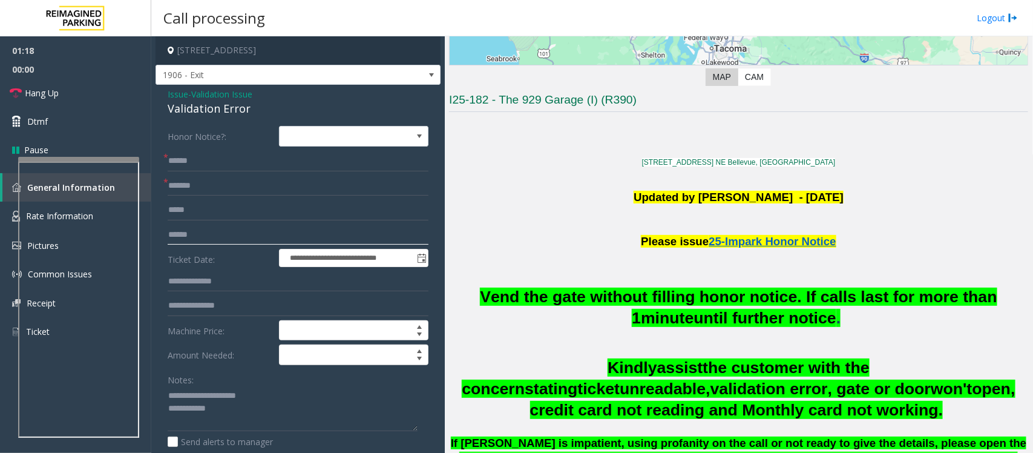
type input "******"
click at [183, 283] on input "text" at bounding box center [298, 281] width 261 height 21
type textarea "**********"
click at [188, 280] on input "text" at bounding box center [298, 281] width 261 height 21
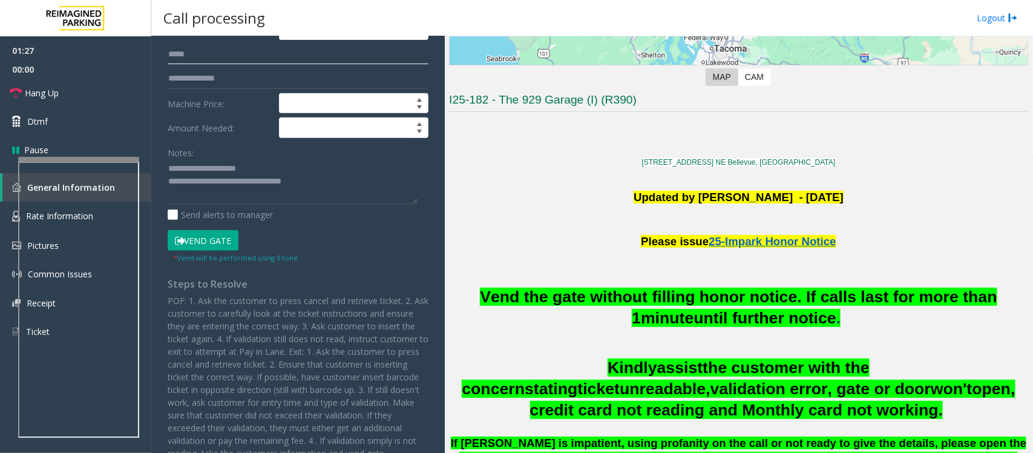
type input "*****"
click at [200, 240] on button "Vend Gate" at bounding box center [203, 240] width 71 height 21
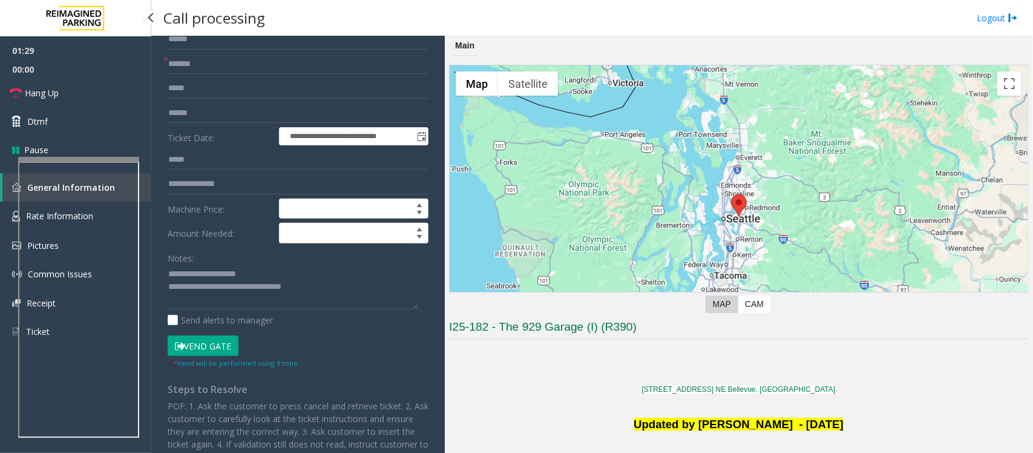
scroll to position [0, 0]
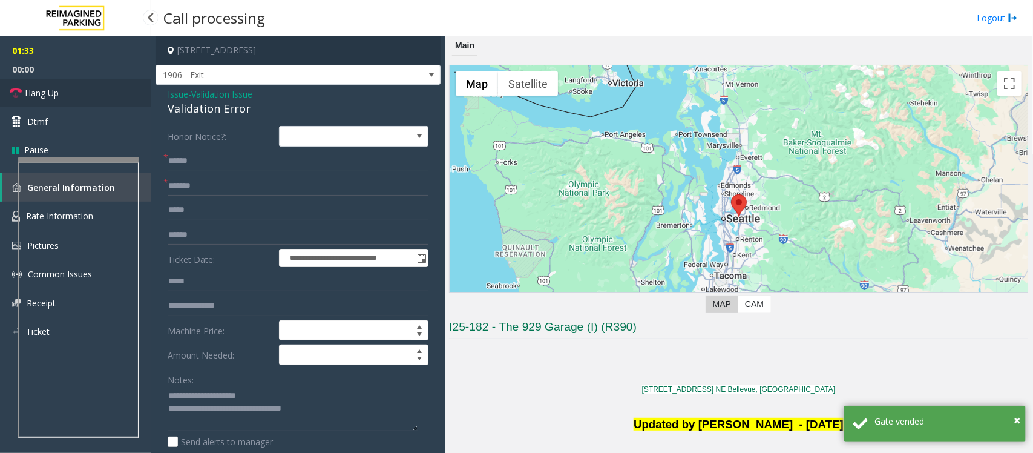
click at [82, 93] on link "Hang Up" at bounding box center [75, 93] width 151 height 28
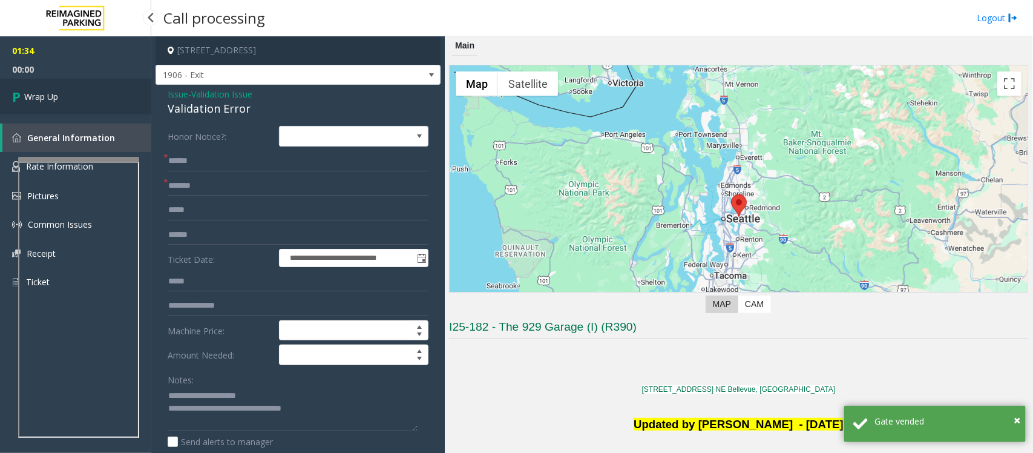
click at [82, 93] on link "Wrap Up" at bounding box center [75, 97] width 151 height 36
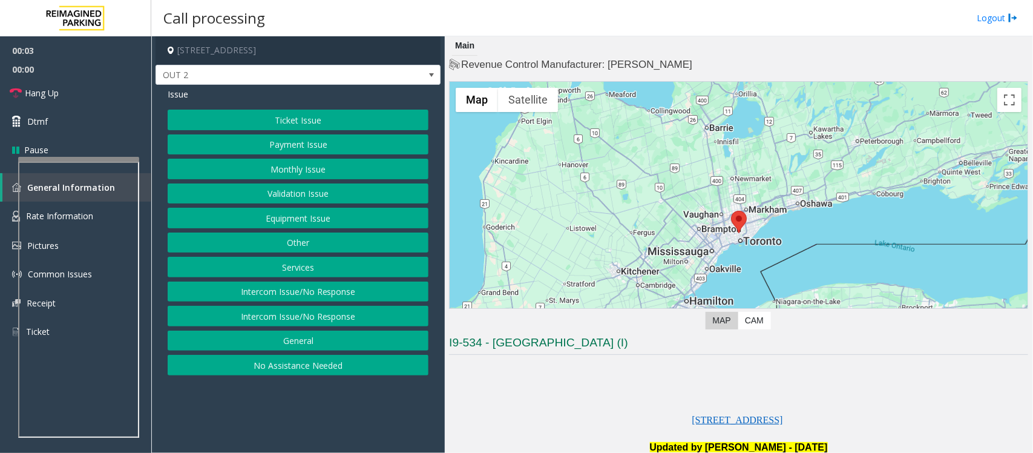
click at [289, 219] on button "Equipment Issue" at bounding box center [298, 218] width 261 height 21
click at [289, 219] on button "Gate / Door Won't Open" at bounding box center [298, 218] width 261 height 21
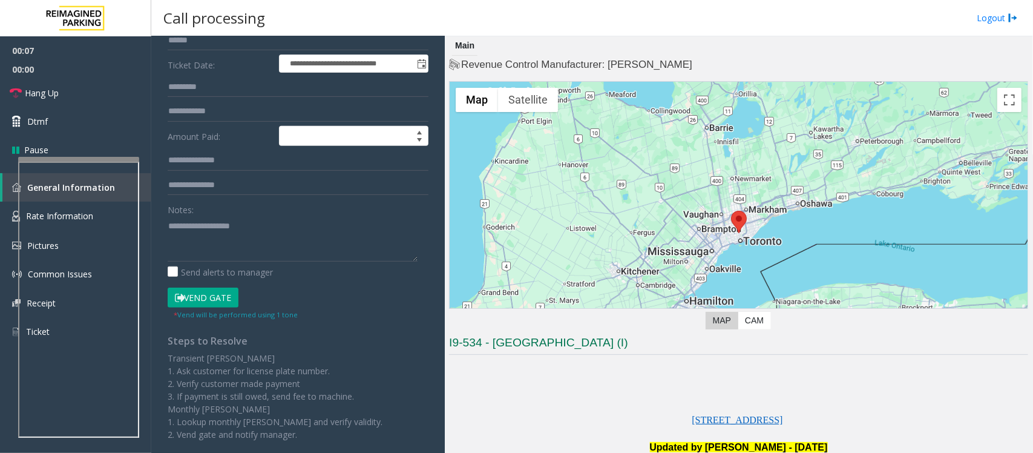
scroll to position [303, 0]
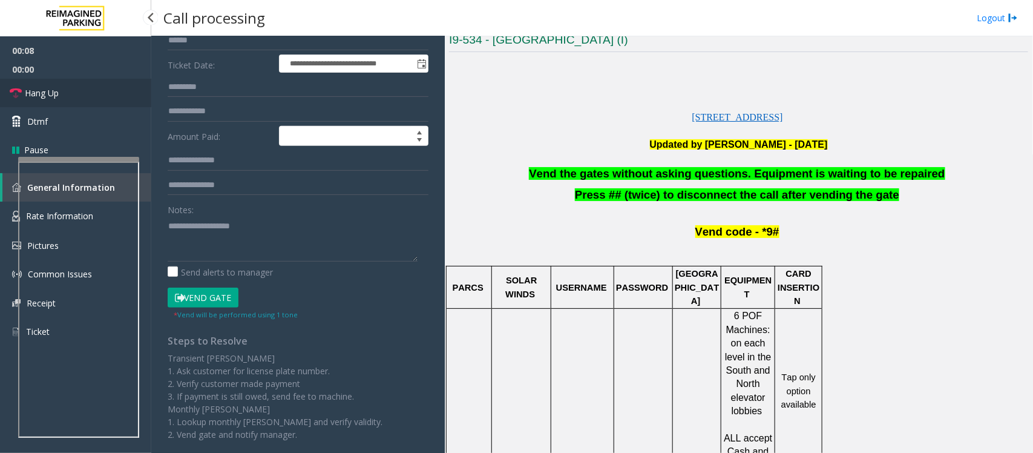
click at [56, 97] on span "Hang Up" at bounding box center [42, 93] width 34 height 13
click at [554, 176] on span "Vend the gates without asking questions. Equipment is waiting to be repaired" at bounding box center [737, 173] width 416 height 13
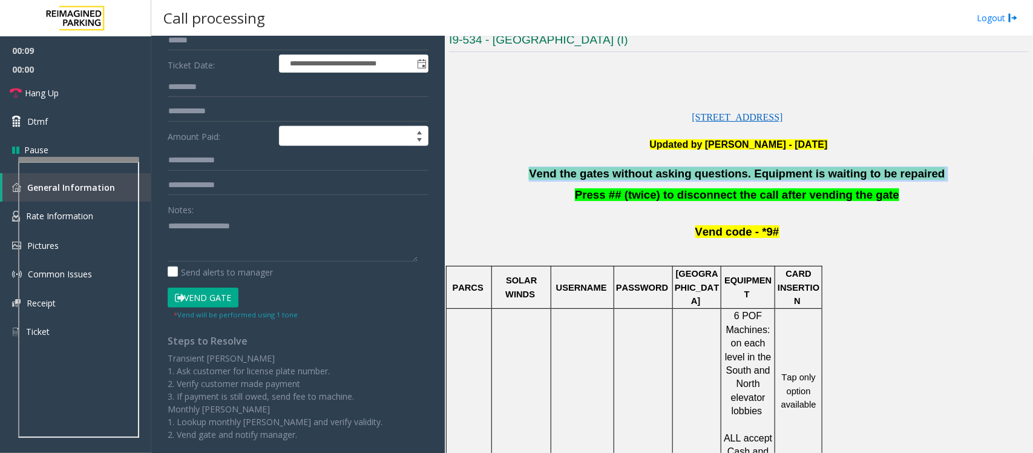
click at [554, 176] on span "Vend the gates without asking questions. Equipment is waiting to be repaired" at bounding box center [737, 173] width 416 height 13
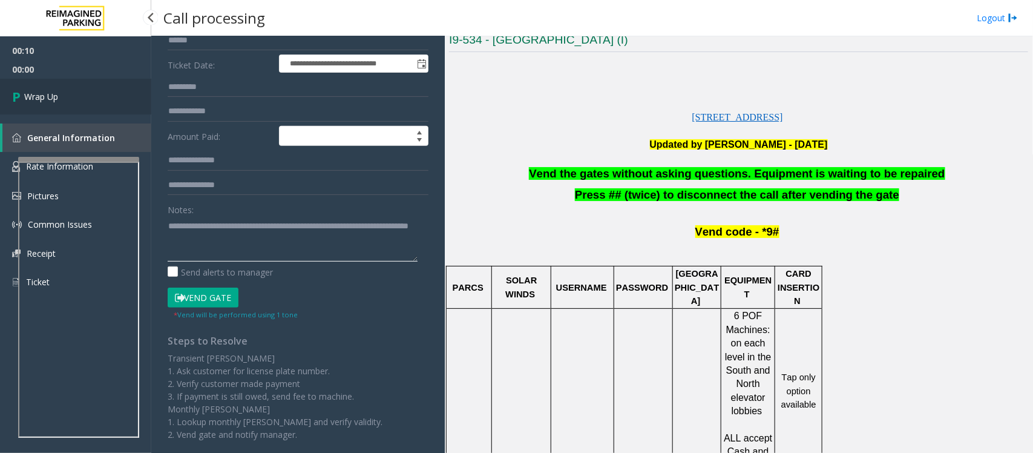
type textarea "**********"
click at [65, 99] on link "Wrap Up" at bounding box center [75, 97] width 151 height 36
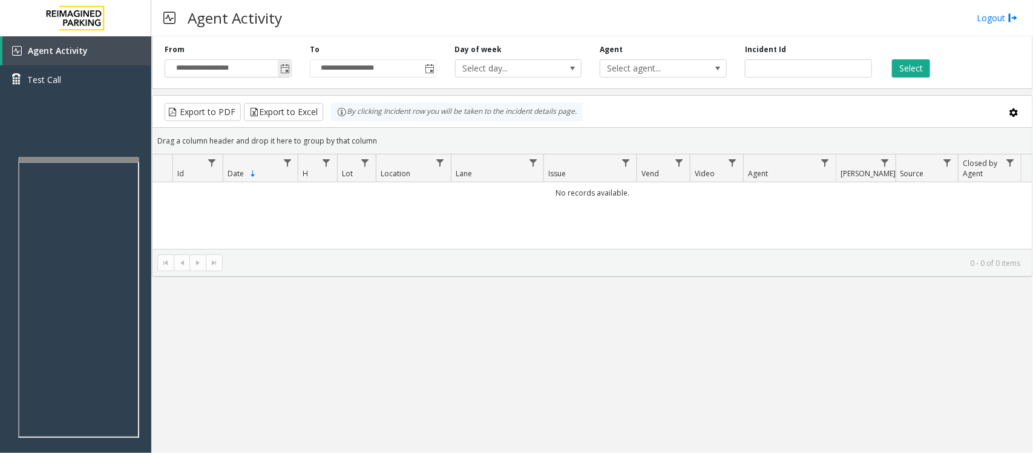
click at [284, 65] on span "Toggle popup" at bounding box center [285, 69] width 10 height 10
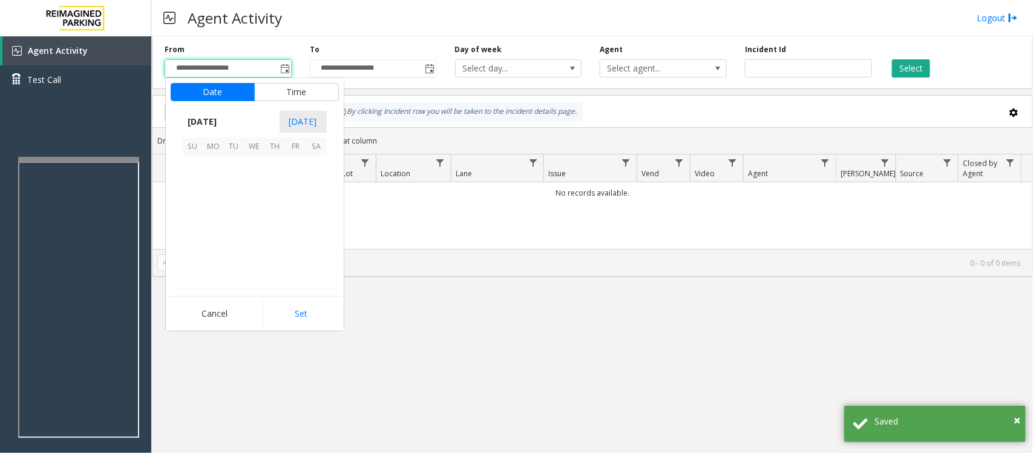
scroll to position [217144, 0]
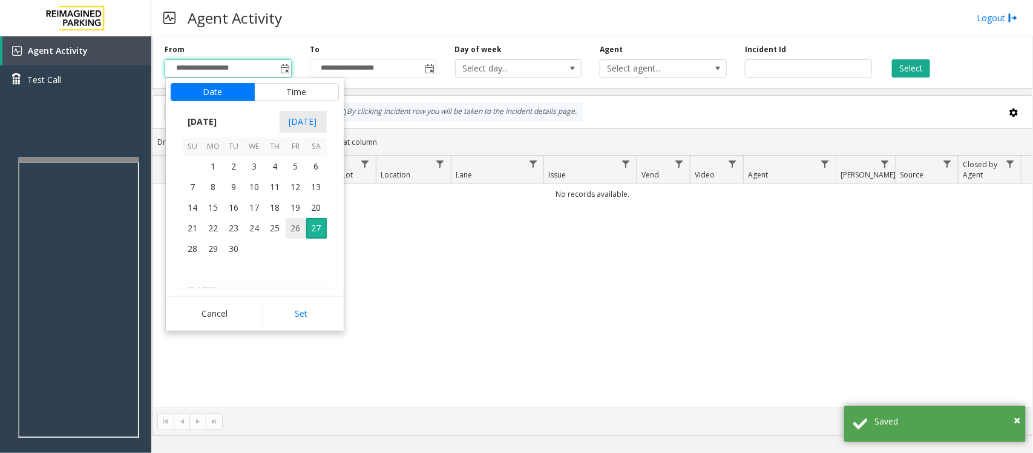
click at [294, 229] on span "26" at bounding box center [296, 228] width 21 height 21
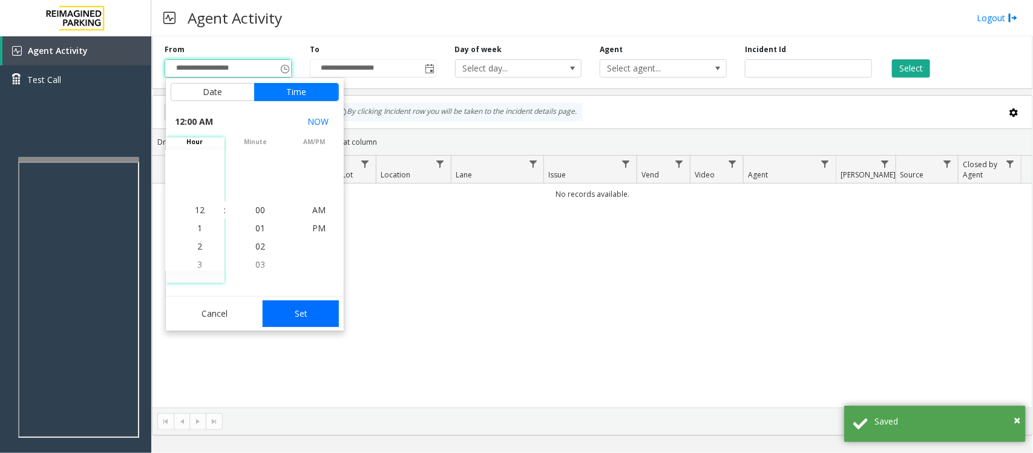
click at [300, 304] on button "Set" at bounding box center [301, 313] width 76 height 27
type input "**********"
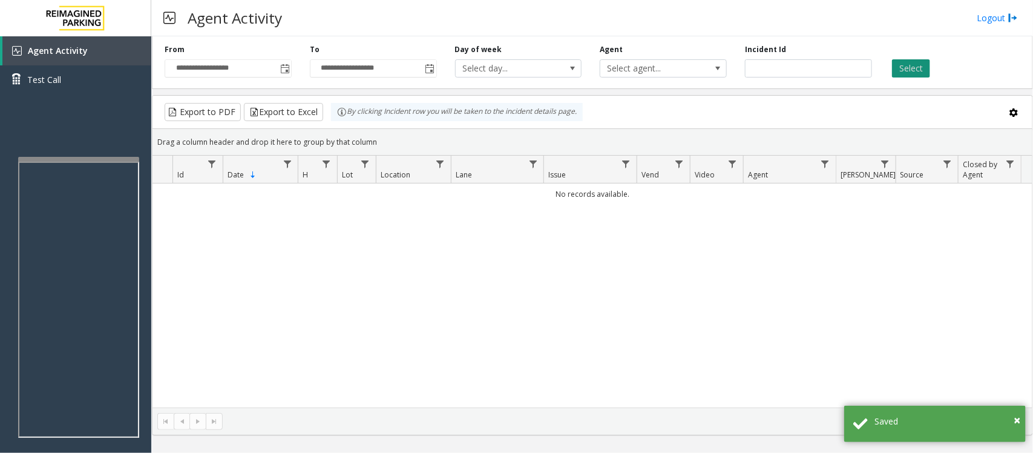
click at [826, 70] on button "Select" at bounding box center [911, 68] width 38 height 18
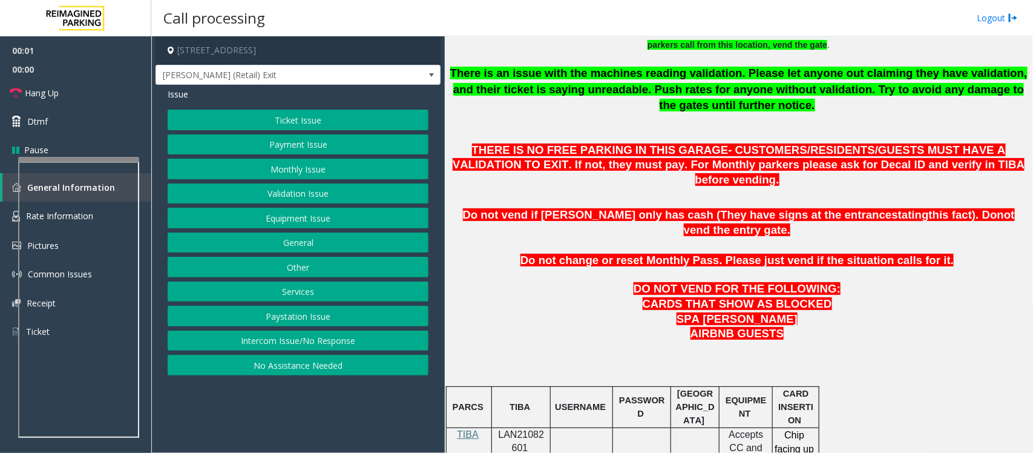
scroll to position [530, 0]
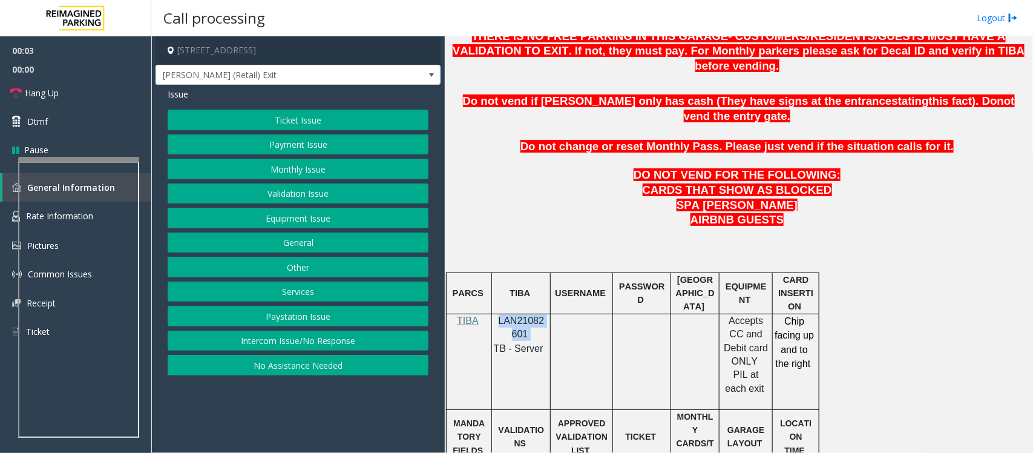
drag, startPoint x: 500, startPoint y: 292, endPoint x: 527, endPoint y: 309, distance: 31.2
click at [527, 314] on p "LAN21082601" at bounding box center [521, 327] width 50 height 27
copy p "LAN21082601"
click at [298, 135] on button "Payment Issue" at bounding box center [298, 144] width 261 height 21
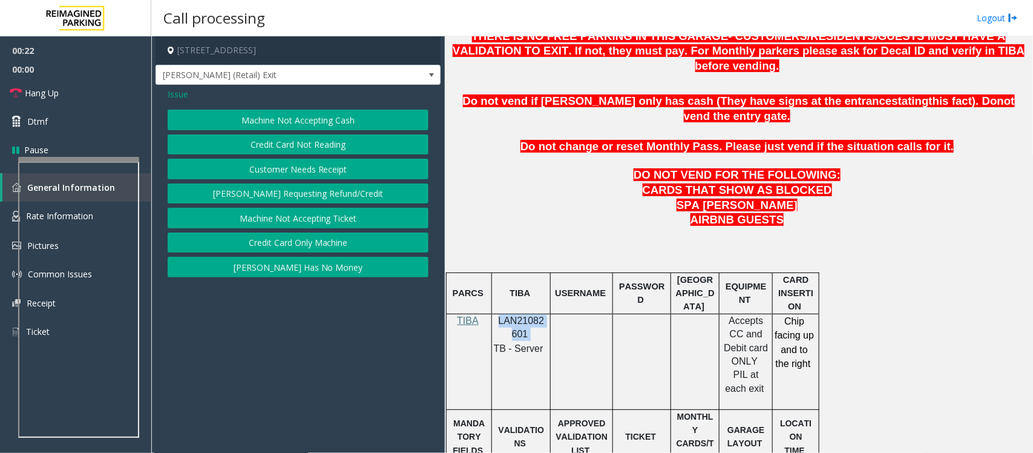
click at [306, 246] on button "Credit Card Only Machine" at bounding box center [298, 242] width 261 height 21
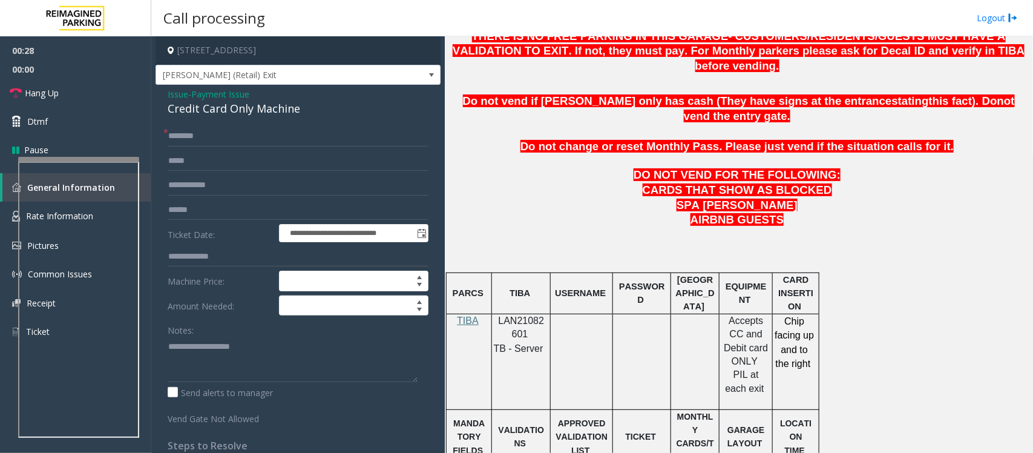
click at [232, 94] on span "Payment Issue" at bounding box center [220, 94] width 58 height 13
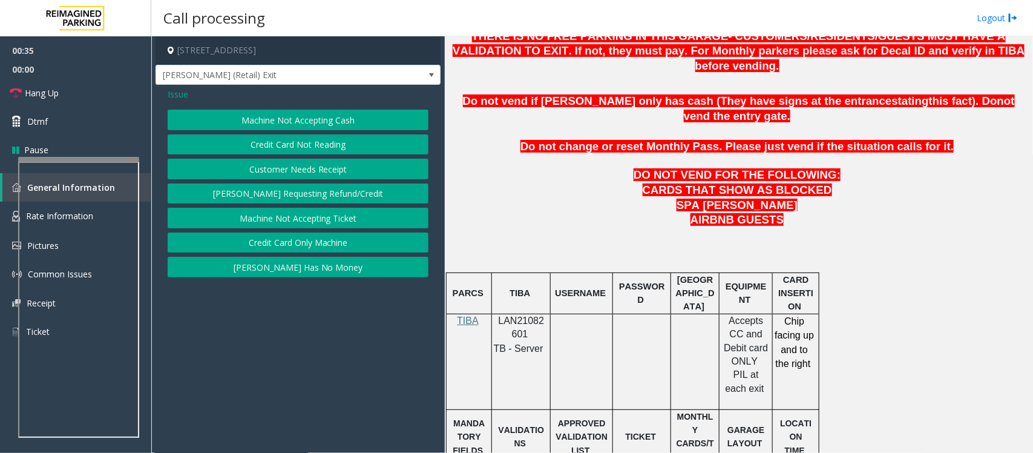
click at [311, 144] on button "Credit Card Not Reading" at bounding box center [298, 144] width 261 height 21
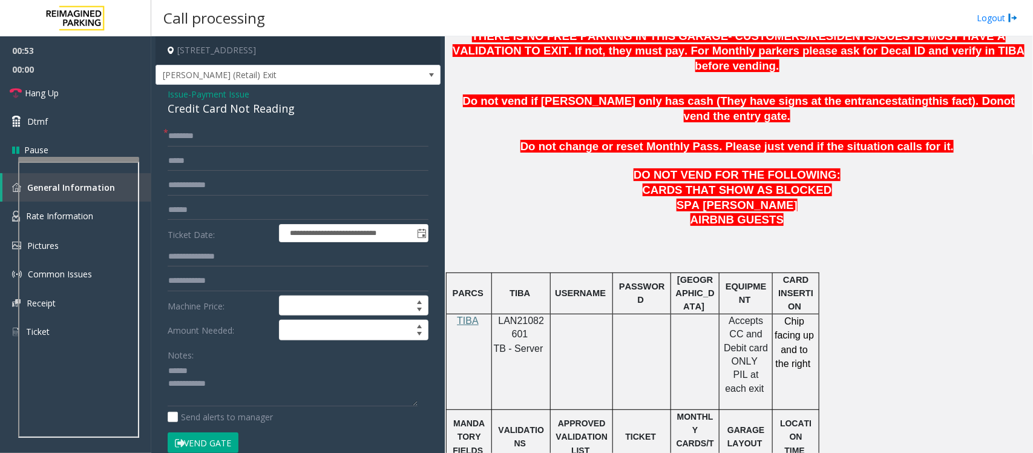
click at [216, 111] on div "Credit Card Not Reading" at bounding box center [298, 108] width 261 height 16
click at [194, 362] on textarea at bounding box center [293, 383] width 250 height 45
click at [199, 362] on textarea at bounding box center [293, 383] width 250 height 45
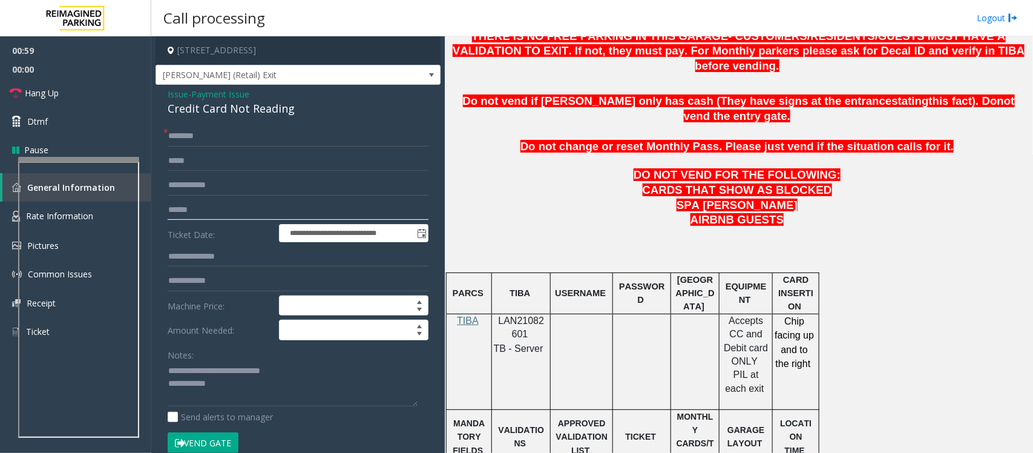
click at [191, 204] on input "text" at bounding box center [298, 210] width 261 height 21
type textarea "**********"
click at [200, 209] on input "text" at bounding box center [298, 210] width 261 height 21
type input "*******"
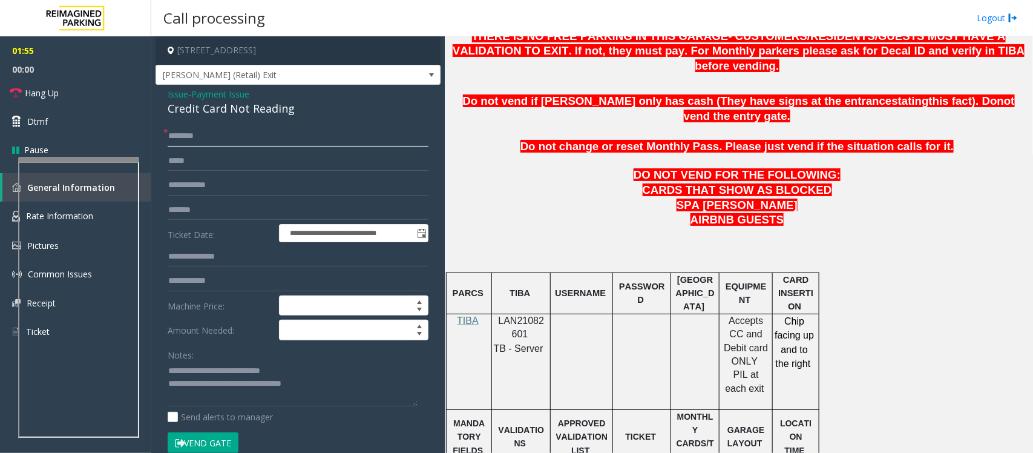
click at [191, 140] on input "text" at bounding box center [298, 136] width 261 height 21
click at [189, 137] on input "******" at bounding box center [298, 136] width 261 height 21
click at [197, 137] on input "******" at bounding box center [298, 136] width 261 height 21
click at [189, 136] on input "*********" at bounding box center [298, 136] width 261 height 21
click at [233, 127] on input "********" at bounding box center [298, 136] width 261 height 21
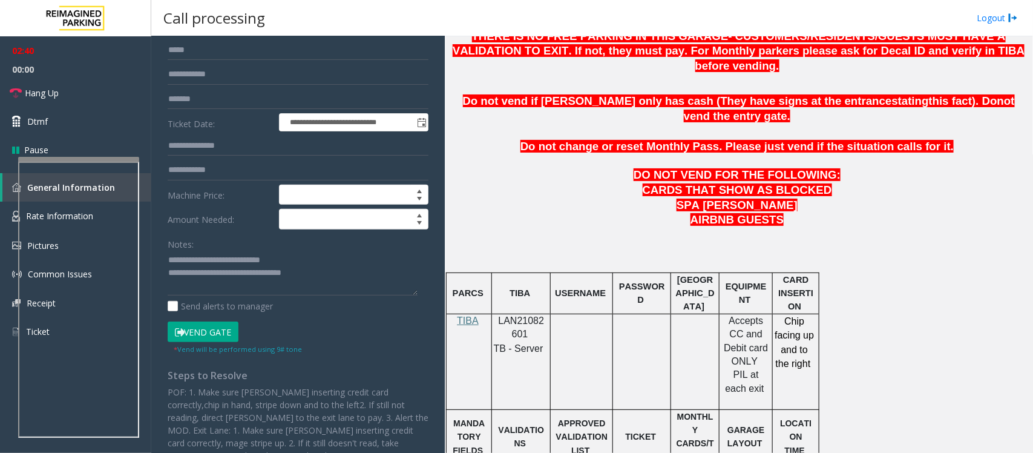
scroll to position [146, 0]
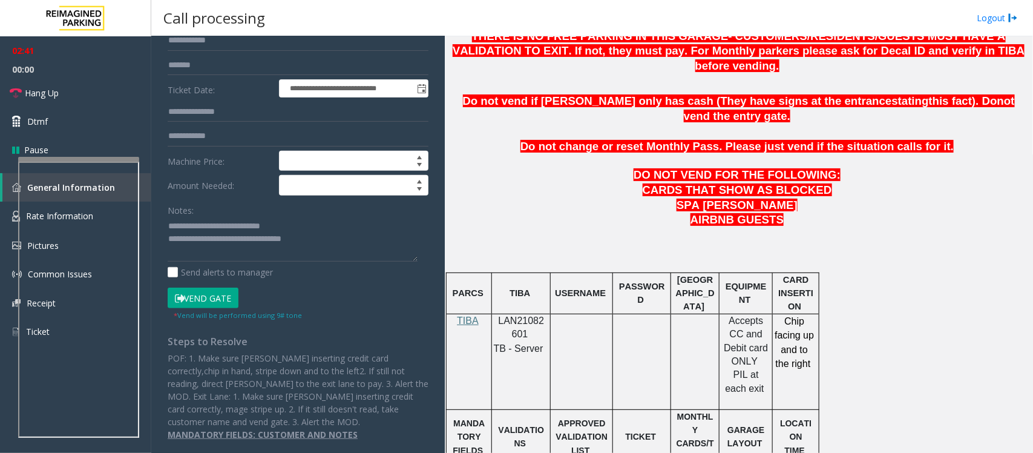
type input "********"
click at [208, 294] on button "Vend Gate" at bounding box center [203, 298] width 71 height 21
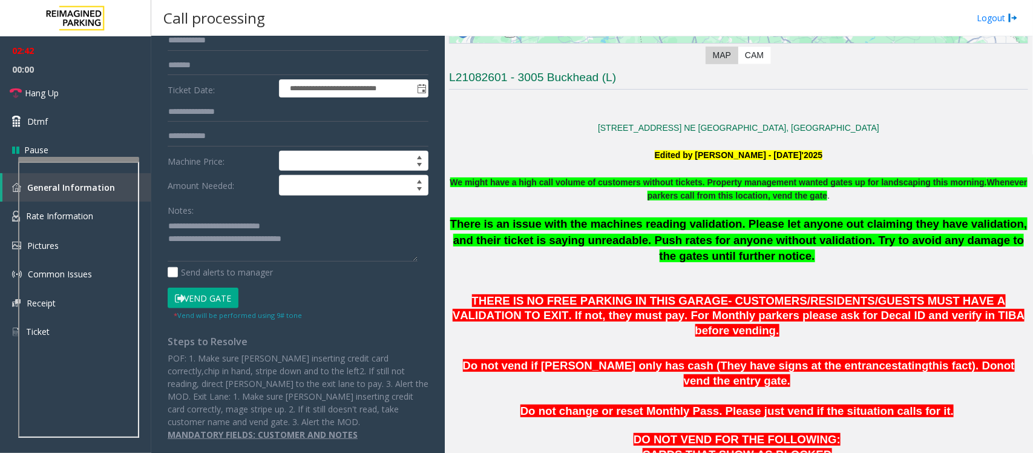
scroll to position [227, 0]
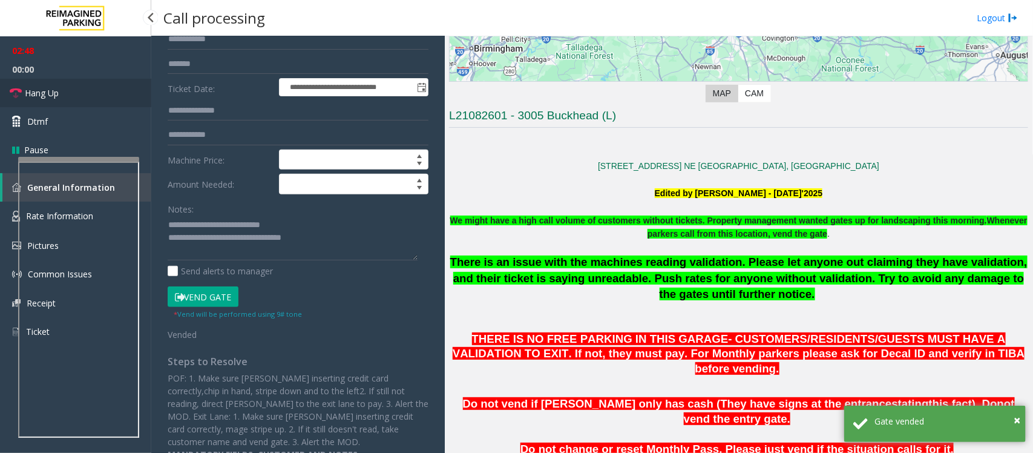
click at [64, 96] on link "Hang Up" at bounding box center [75, 93] width 151 height 28
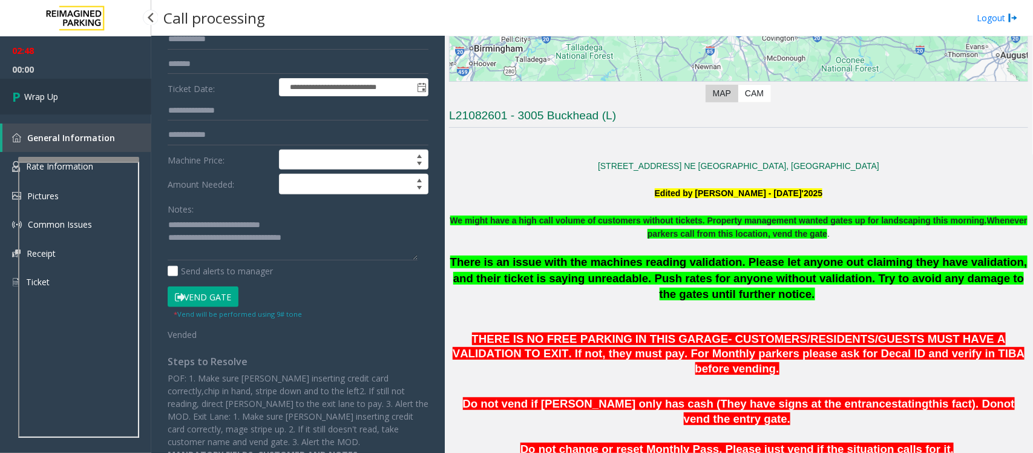
click at [64, 97] on link "Wrap Up" at bounding box center [75, 97] width 151 height 36
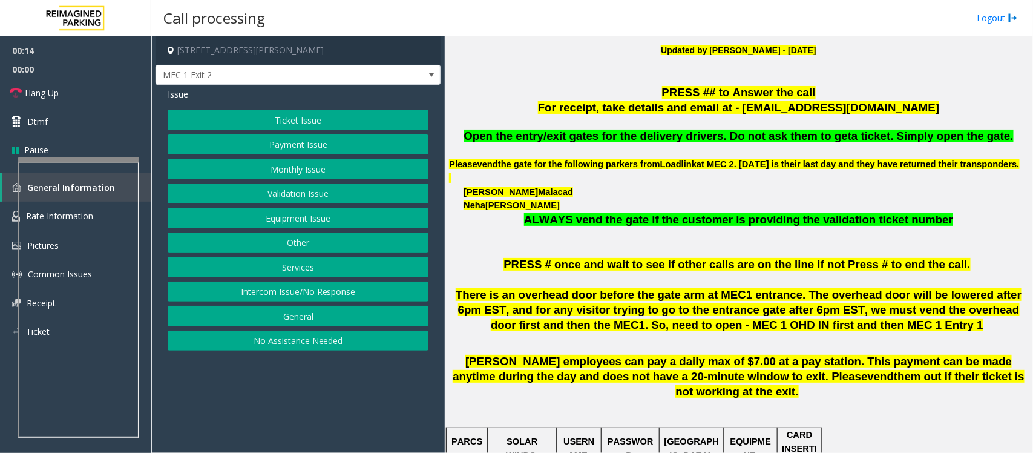
scroll to position [454, 0]
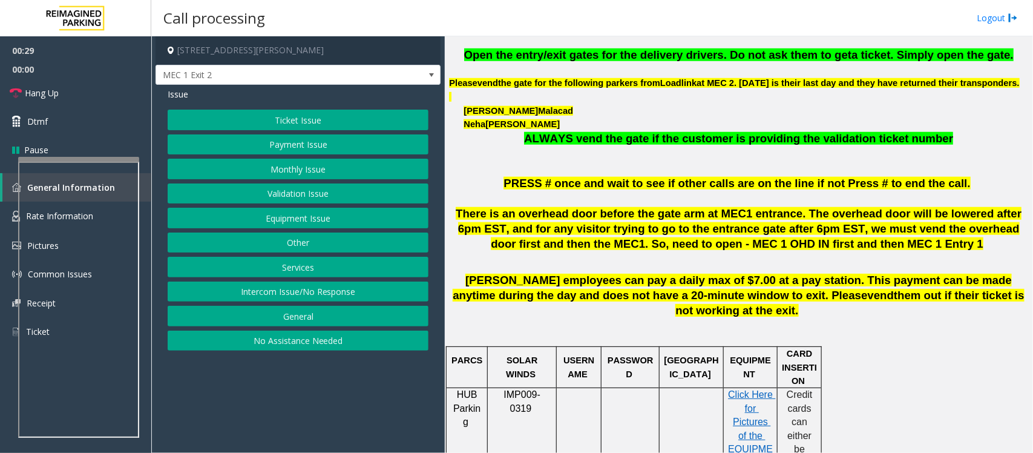
click at [306, 215] on button "Equipment Issue" at bounding box center [298, 218] width 261 height 21
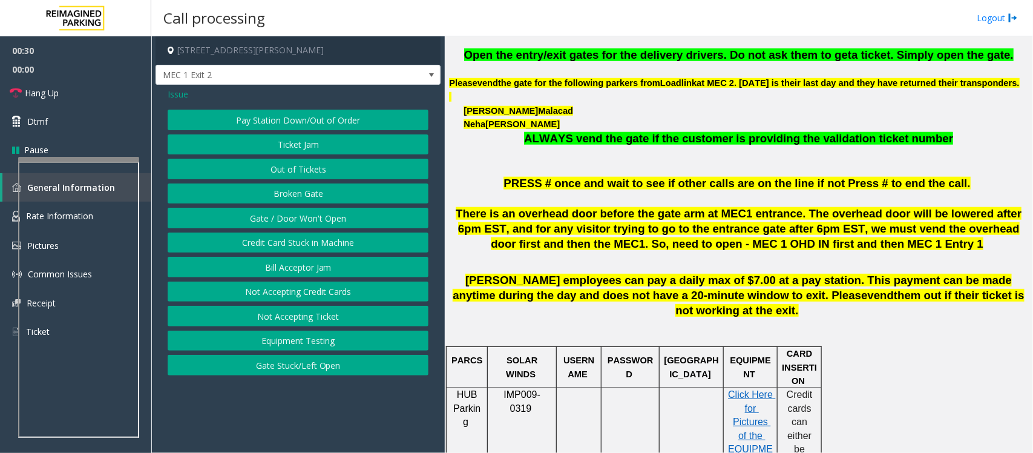
click at [272, 219] on button "Gate / Door Won't Open" at bounding box center [298, 218] width 261 height 21
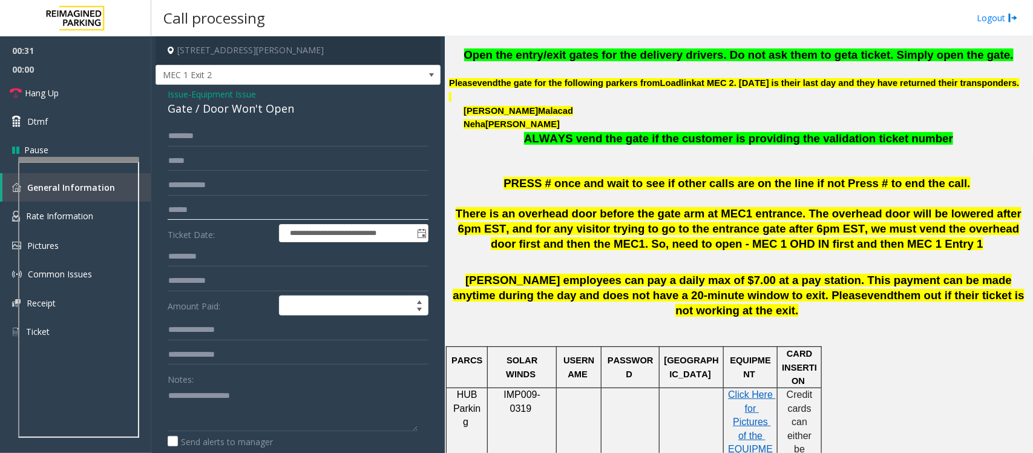
click at [203, 208] on input "text" at bounding box center [298, 210] width 261 height 21
type input "**"
type textarea "**********"
click at [191, 208] on input "**" at bounding box center [298, 210] width 261 height 21
type input "*"
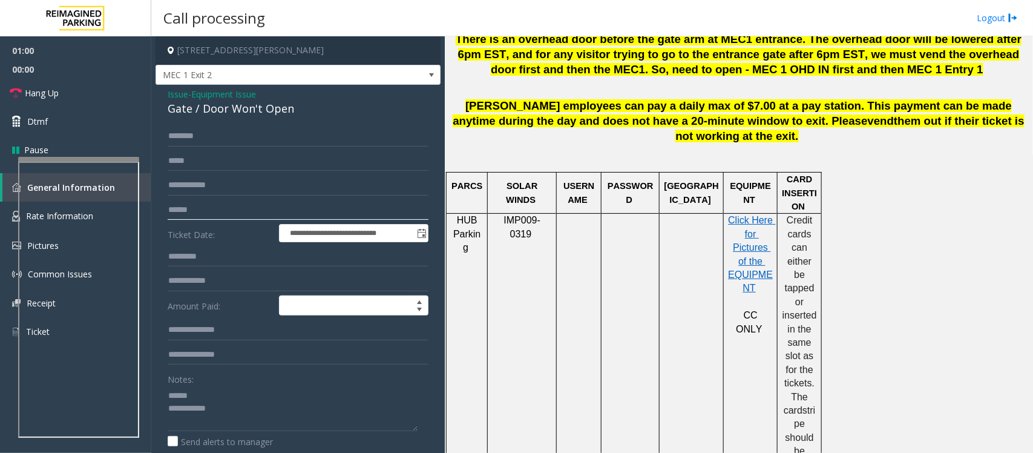
scroll to position [681, 0]
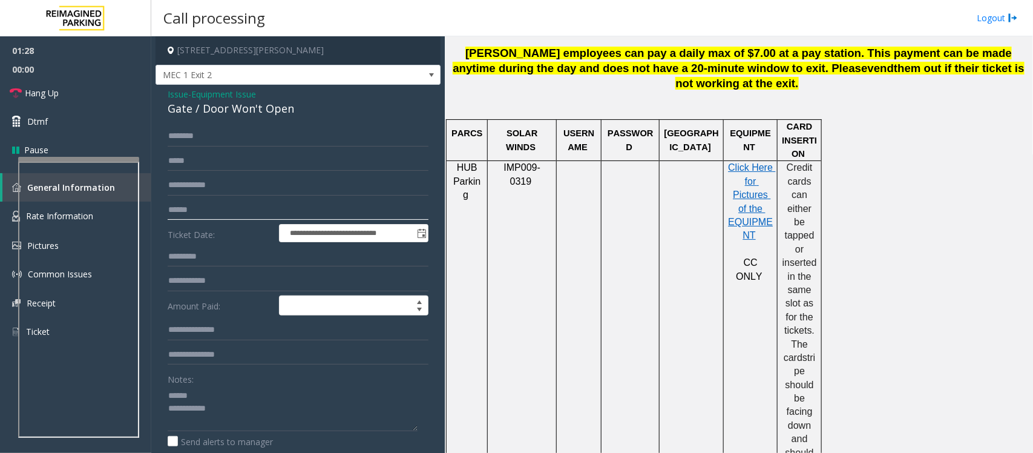
type input "******"
click at [203, 134] on input "text" at bounding box center [298, 136] width 261 height 21
drag, startPoint x: 265, startPoint y: 392, endPoint x: 274, endPoint y: 410, distance: 20.3
click at [270, 362] on textarea at bounding box center [293, 408] width 250 height 45
click at [274, 362] on textarea at bounding box center [293, 408] width 250 height 45
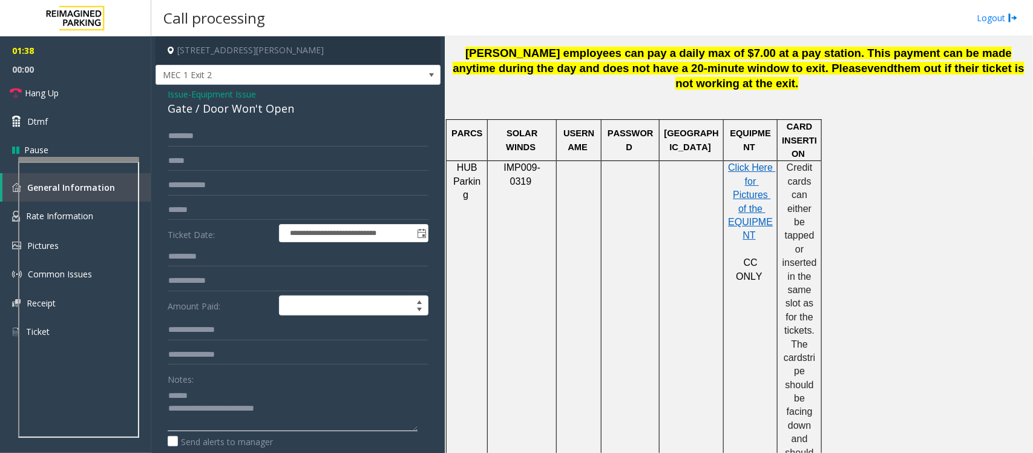
type textarea "**********"
click at [259, 136] on input "text" at bounding box center [298, 136] width 261 height 21
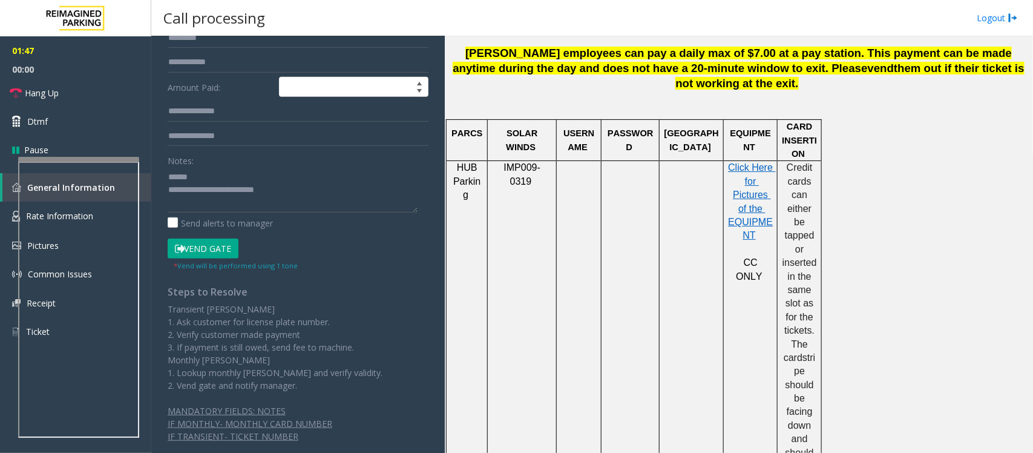
scroll to position [227, 0]
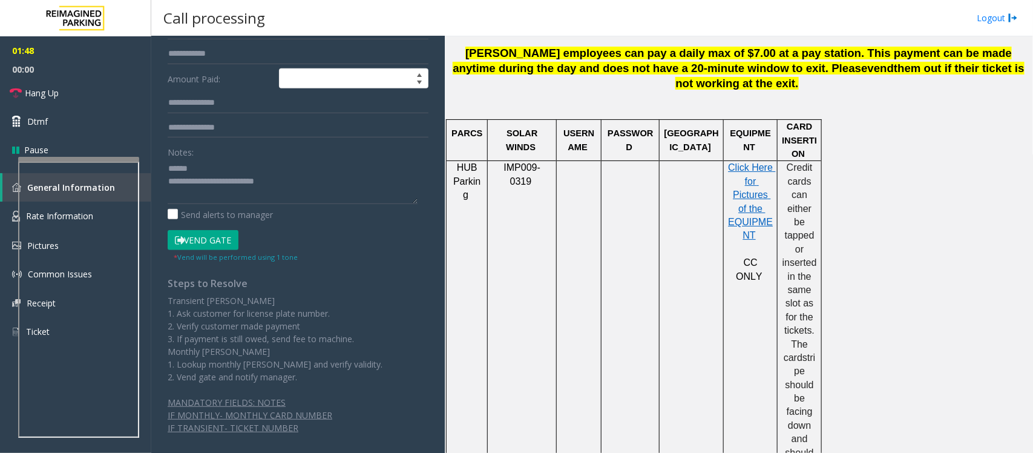
type input "****"
click at [209, 238] on button "Vend Gate" at bounding box center [203, 240] width 71 height 21
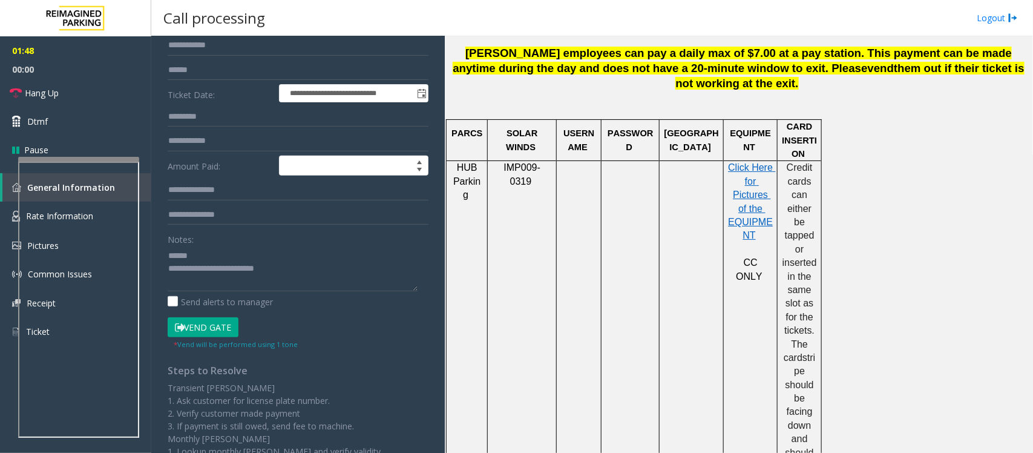
scroll to position [0, 0]
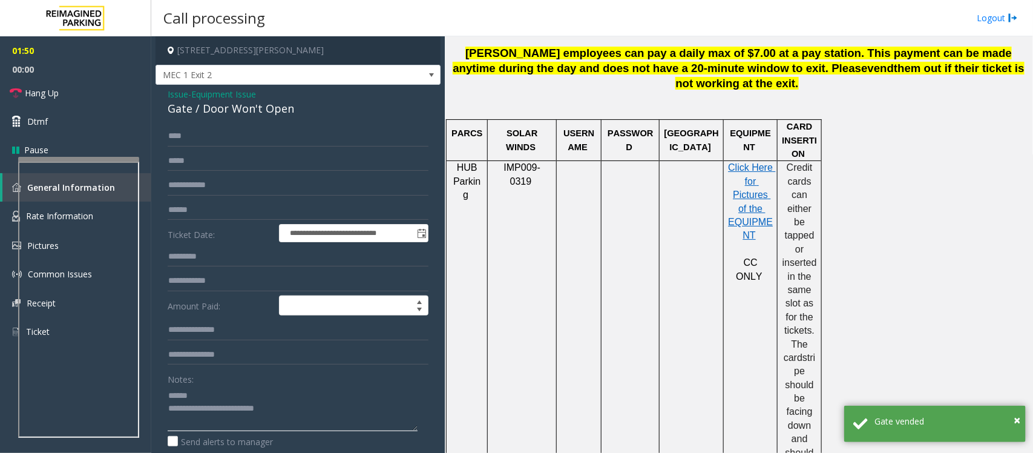
click at [322, 362] on textarea at bounding box center [293, 408] width 250 height 45
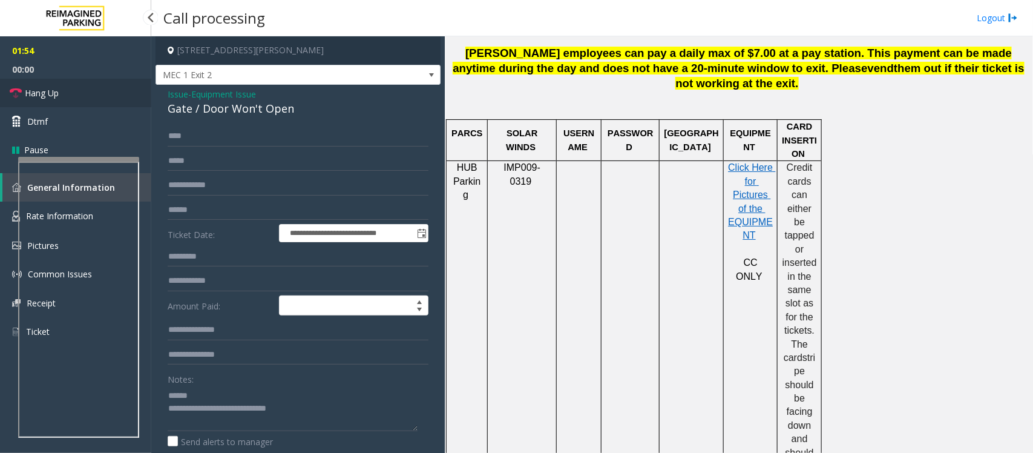
click at [59, 96] on link "Hang Up" at bounding box center [75, 93] width 151 height 28
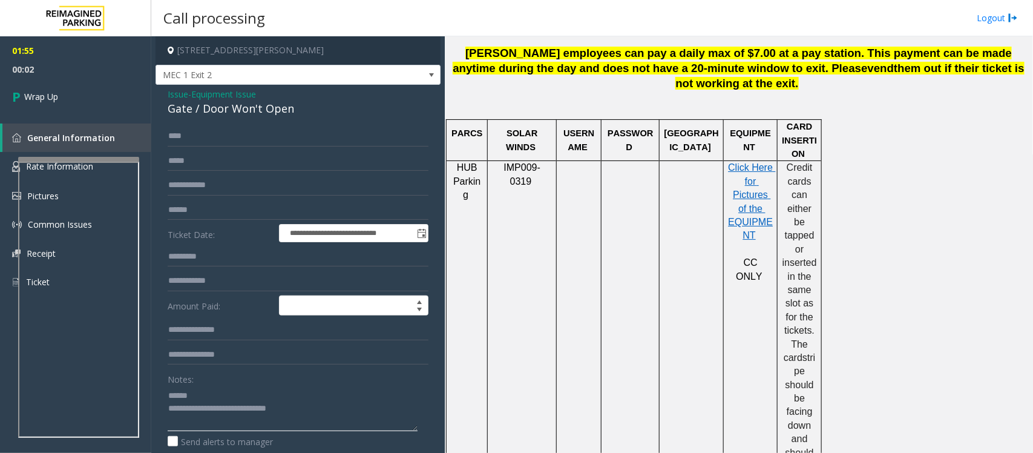
click at [329, 362] on textarea at bounding box center [293, 408] width 250 height 45
paste textarea "**********"
click at [191, 107] on div "Gate / Door Won't Open" at bounding box center [298, 108] width 261 height 16
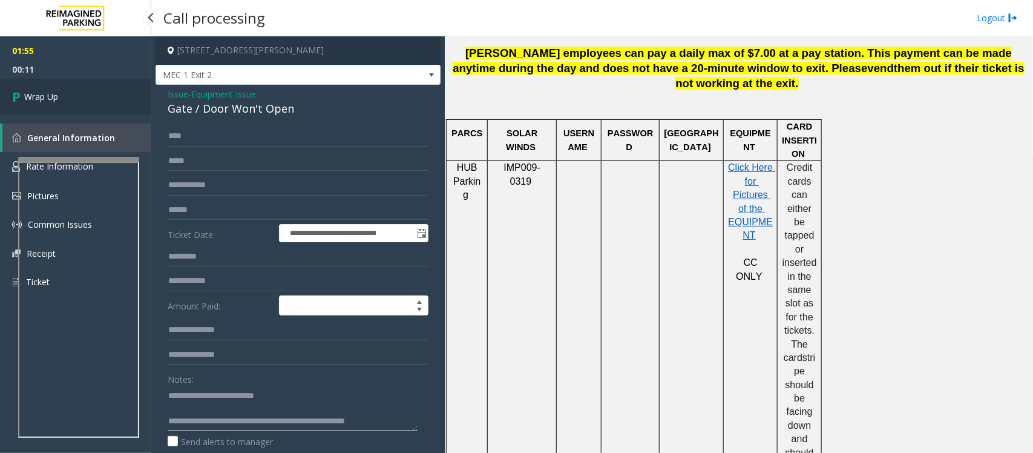
type textarea "**********"
click at [47, 100] on span "Wrap Up" at bounding box center [41, 96] width 34 height 13
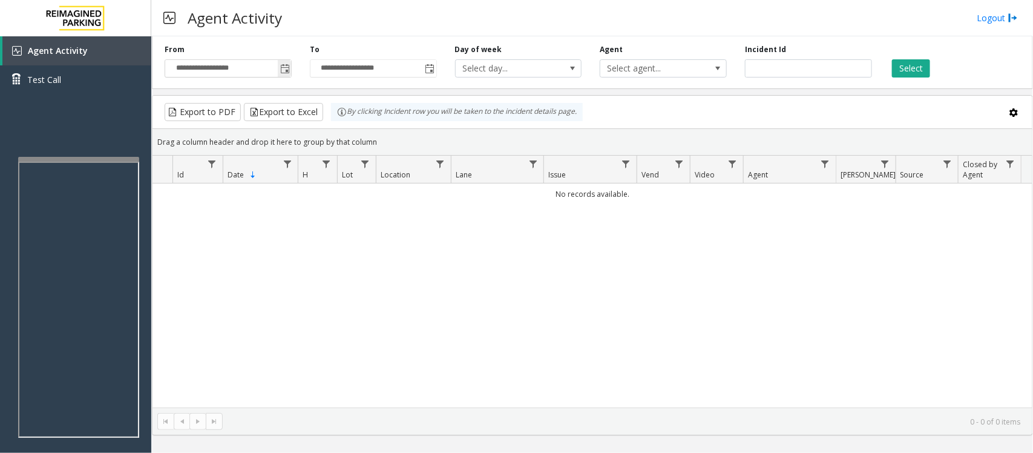
click at [289, 70] on span "Toggle popup" at bounding box center [285, 69] width 10 height 10
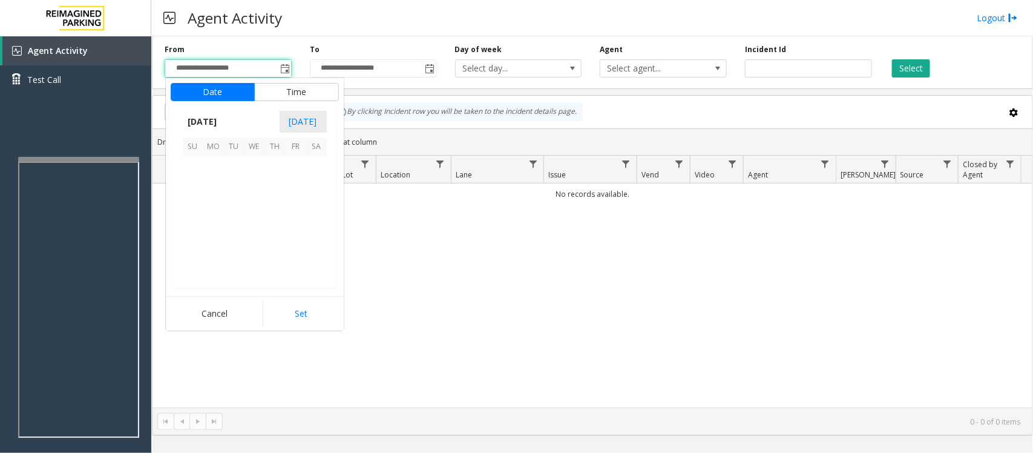
scroll to position [217144, 0]
click at [292, 229] on span "26" at bounding box center [296, 228] width 21 height 21
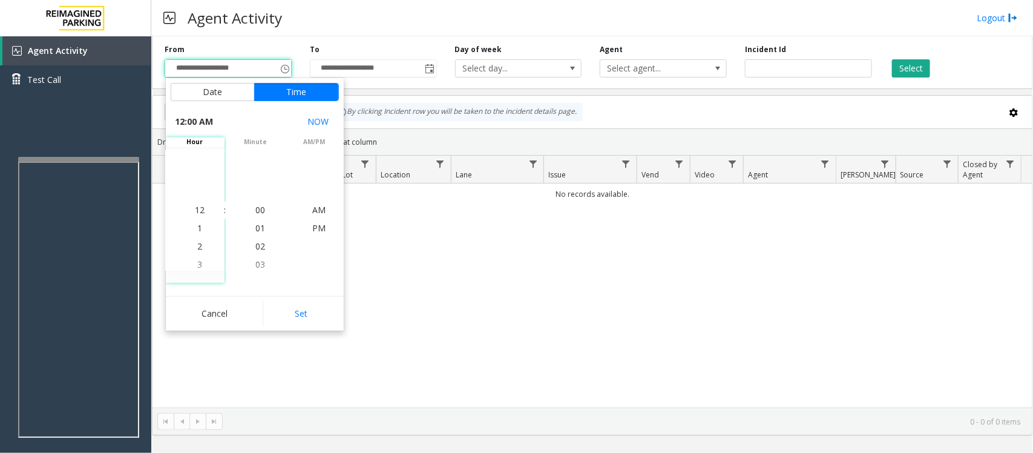
click at [295, 318] on button "Set" at bounding box center [301, 313] width 76 height 27
type input "**********"
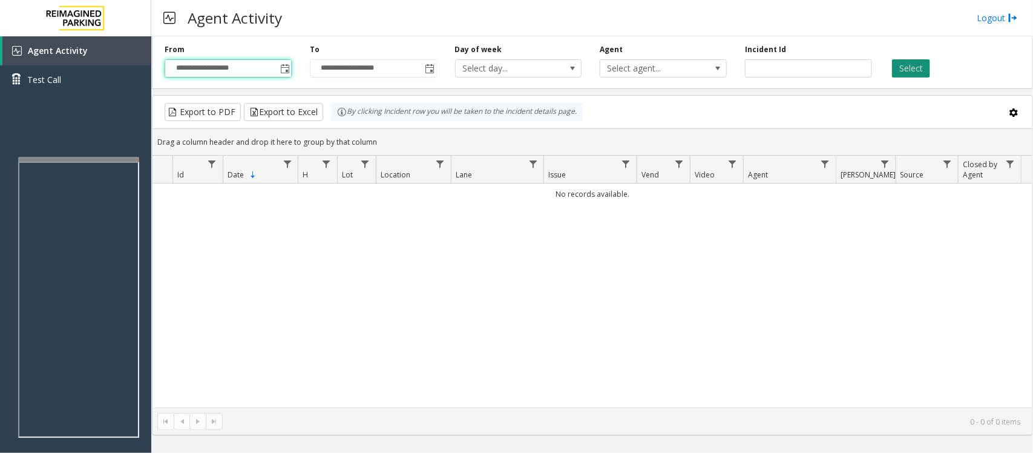
click at [909, 67] on button "Select" at bounding box center [911, 68] width 38 height 18
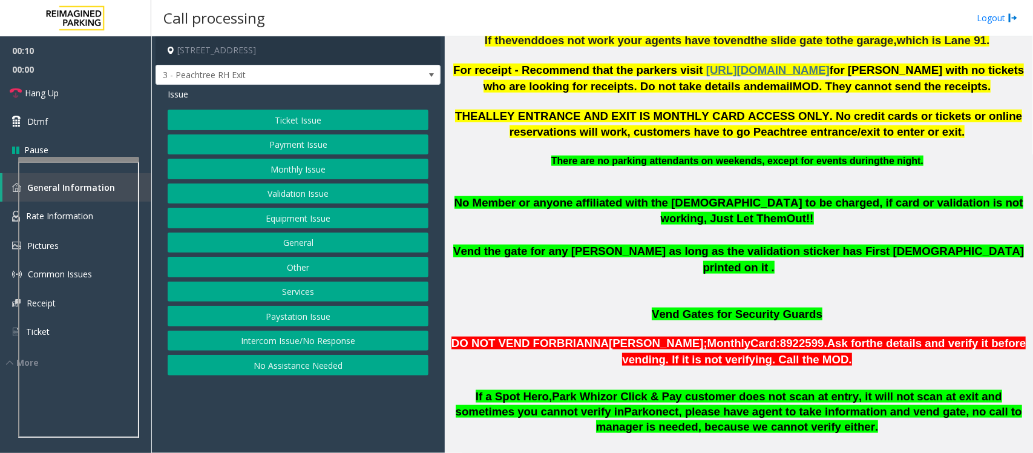
scroll to position [530, 0]
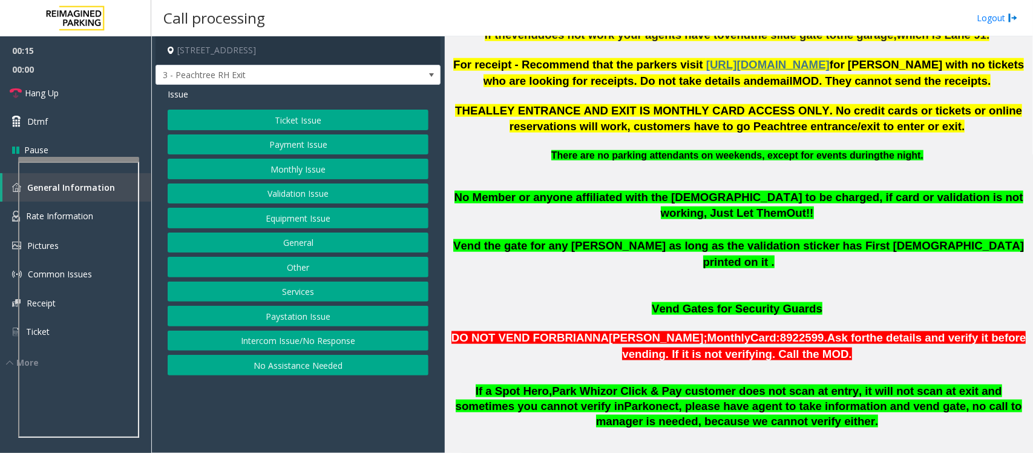
drag, startPoint x: 284, startPoint y: 348, endPoint x: 285, endPoint y: 320, distance: 28.5
click at [284, 348] on button "Intercom Issue/No Response" at bounding box center [298, 340] width 261 height 21
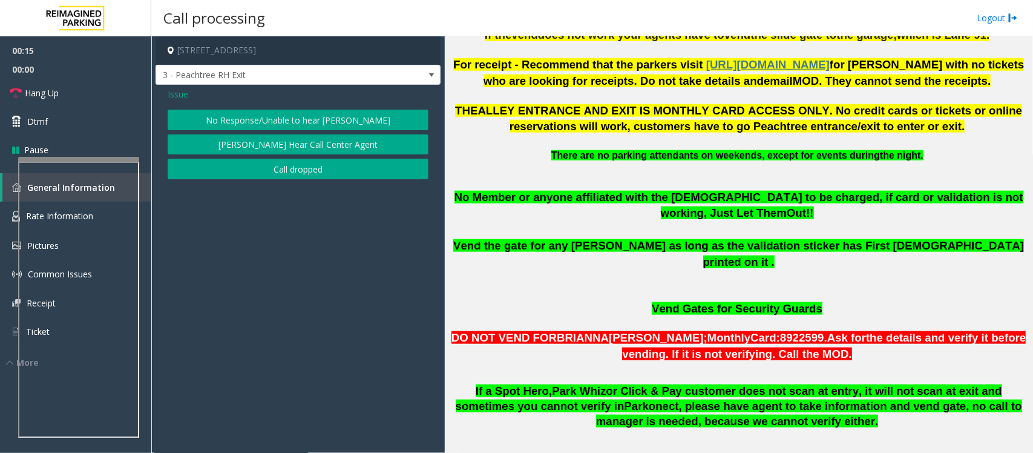
click at [297, 124] on button "No Response/Unable to hear [PERSON_NAME]" at bounding box center [298, 120] width 261 height 21
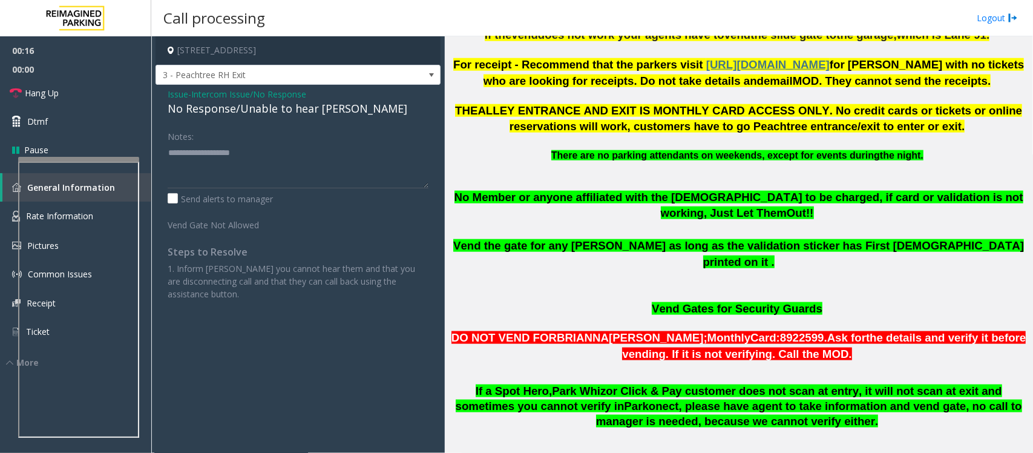
click at [279, 106] on div "No Response/Unable to hear [PERSON_NAME]" at bounding box center [298, 108] width 261 height 16
type textarea "**********"
click at [82, 97] on link "Hang Up" at bounding box center [75, 93] width 151 height 28
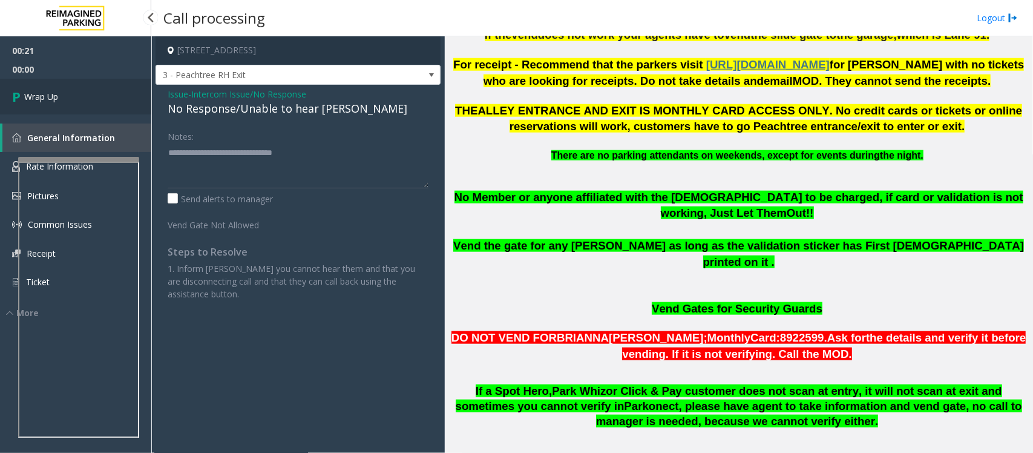
click at [82, 97] on link "Wrap Up" at bounding box center [75, 97] width 151 height 36
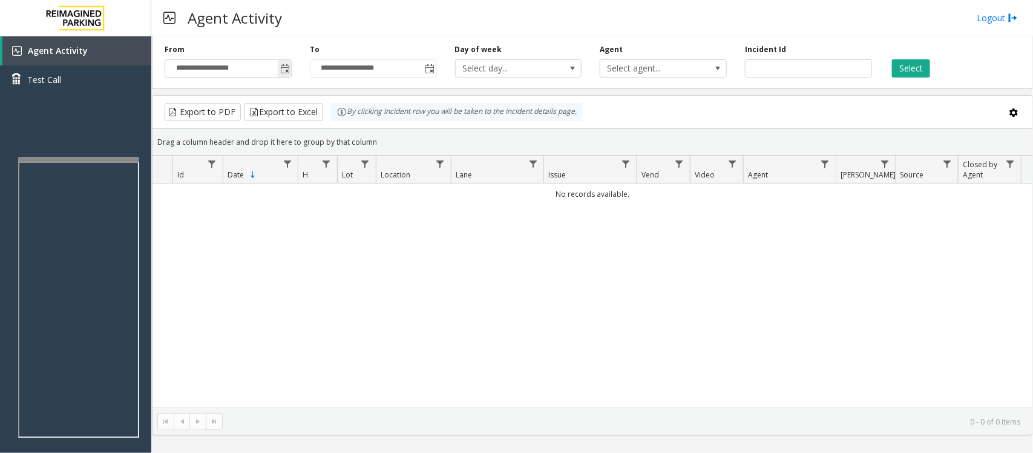
click at [288, 68] on span "Toggle popup" at bounding box center [285, 69] width 10 height 10
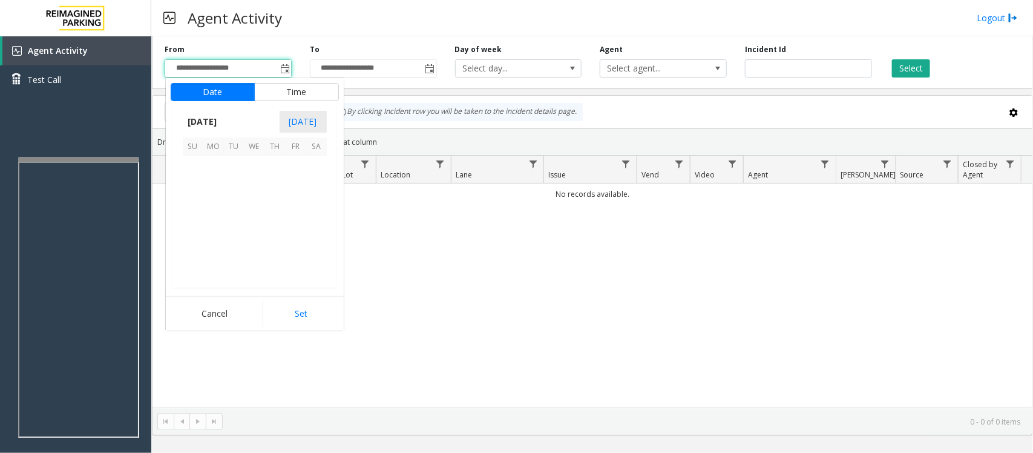
scroll to position [217144, 0]
click at [292, 225] on span "26" at bounding box center [296, 228] width 21 height 21
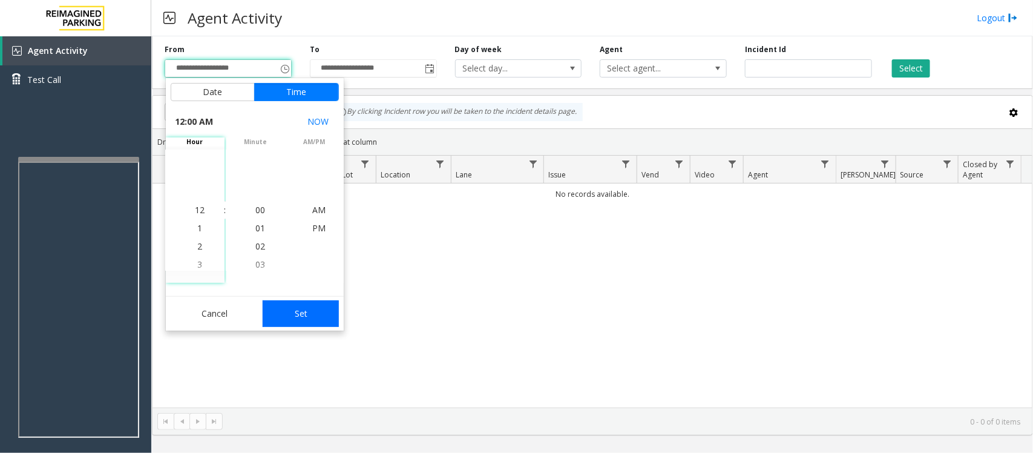
click at [315, 317] on button "Set" at bounding box center [301, 313] width 76 height 27
type input "**********"
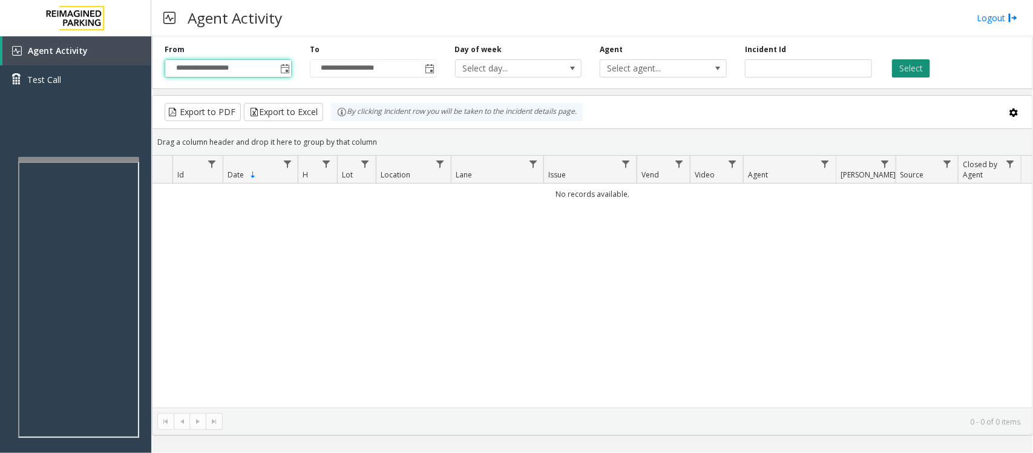
click at [918, 70] on button "Select" at bounding box center [911, 68] width 38 height 18
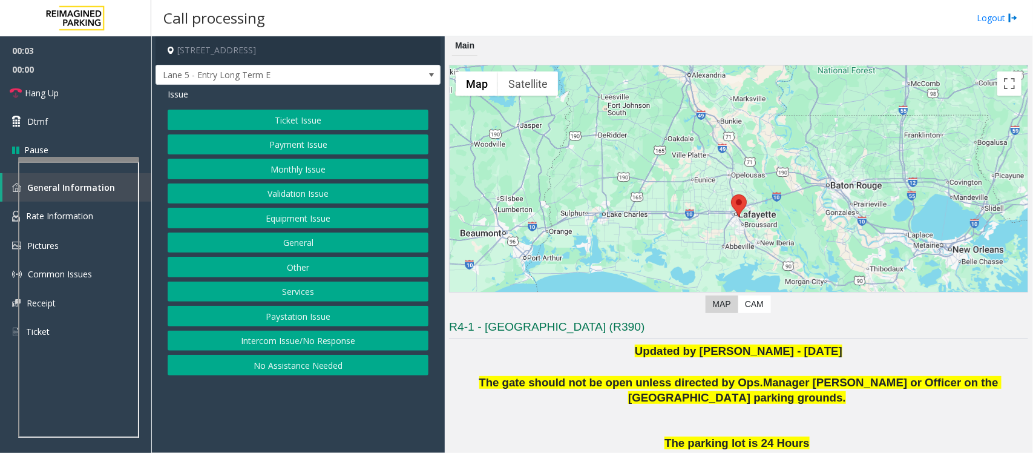
click at [376, 346] on button "Intercom Issue/No Response" at bounding box center [298, 340] width 261 height 21
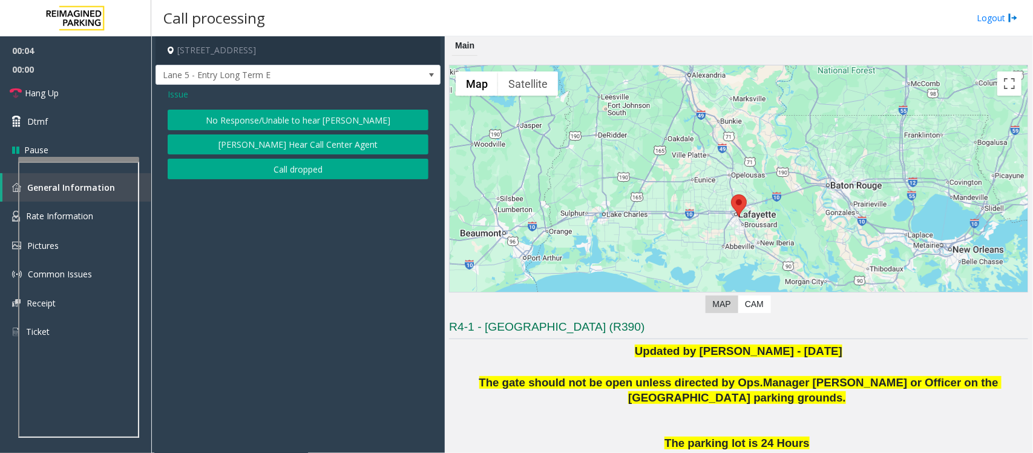
click at [281, 127] on button "No Response/Unable to hear [PERSON_NAME]" at bounding box center [298, 120] width 261 height 21
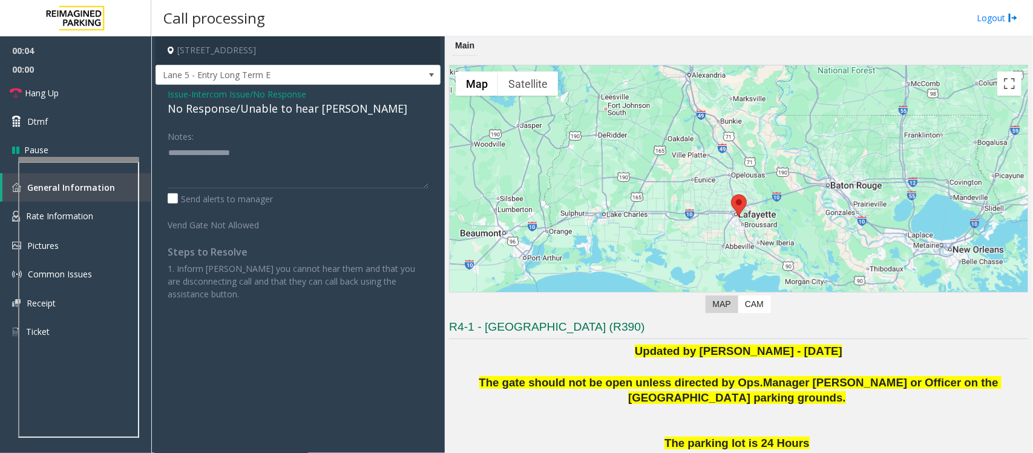
click at [264, 110] on div "No Response/Unable to hear [PERSON_NAME]" at bounding box center [298, 108] width 261 height 16
type textarea "**********"
click at [119, 91] on link "Hang Up" at bounding box center [75, 93] width 151 height 28
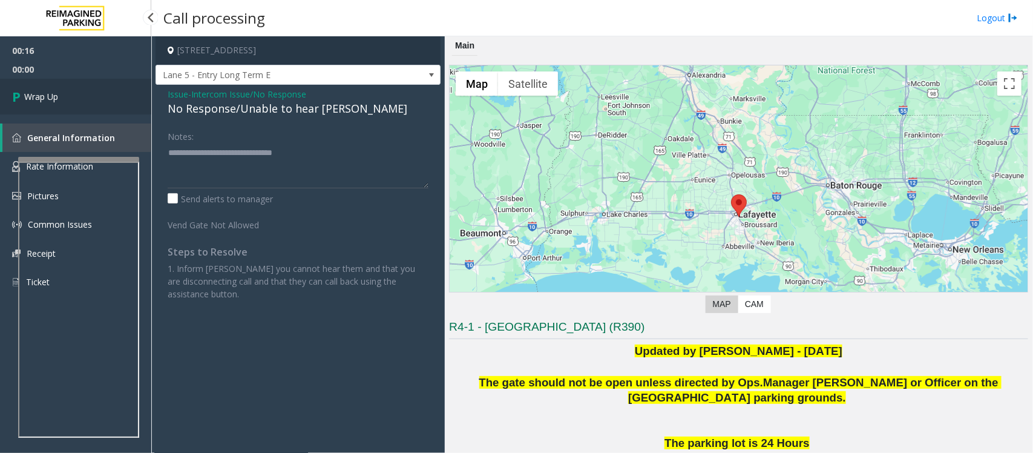
click at [119, 91] on link "Wrap Up" at bounding box center [75, 97] width 151 height 36
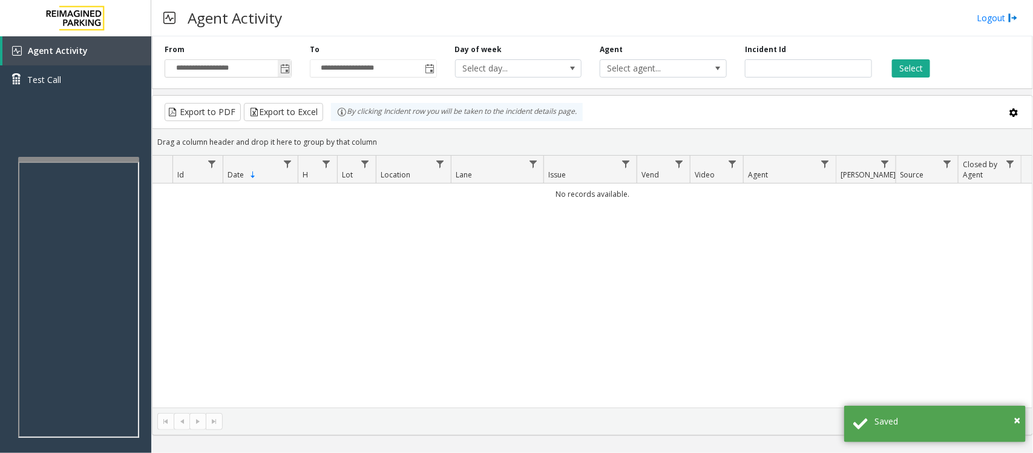
click at [284, 70] on span "Toggle popup" at bounding box center [285, 69] width 10 height 10
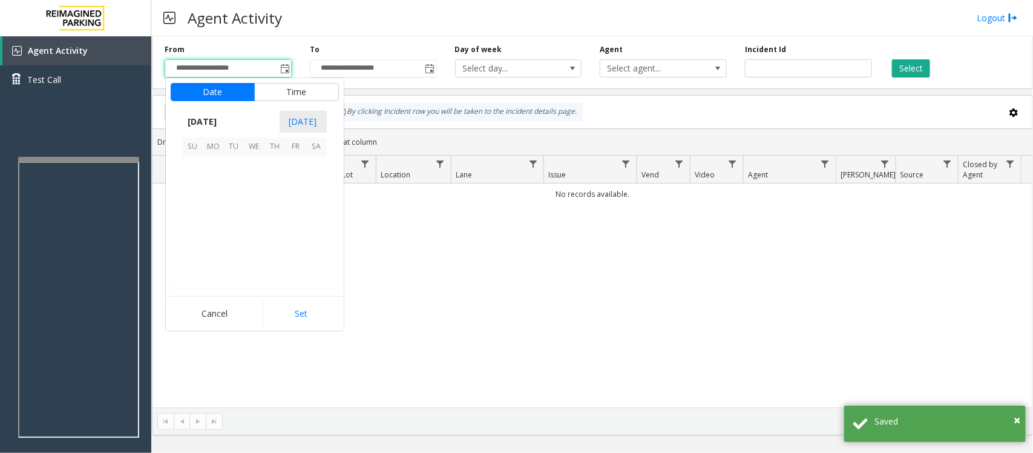
scroll to position [217144, 0]
click at [297, 232] on span "26" at bounding box center [296, 228] width 21 height 21
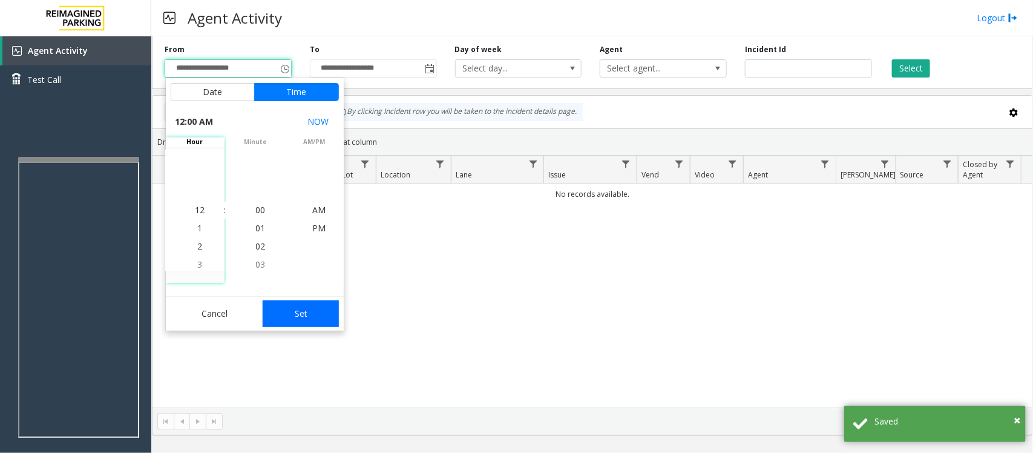
click at [334, 315] on button "Set" at bounding box center [301, 313] width 76 height 27
type input "**********"
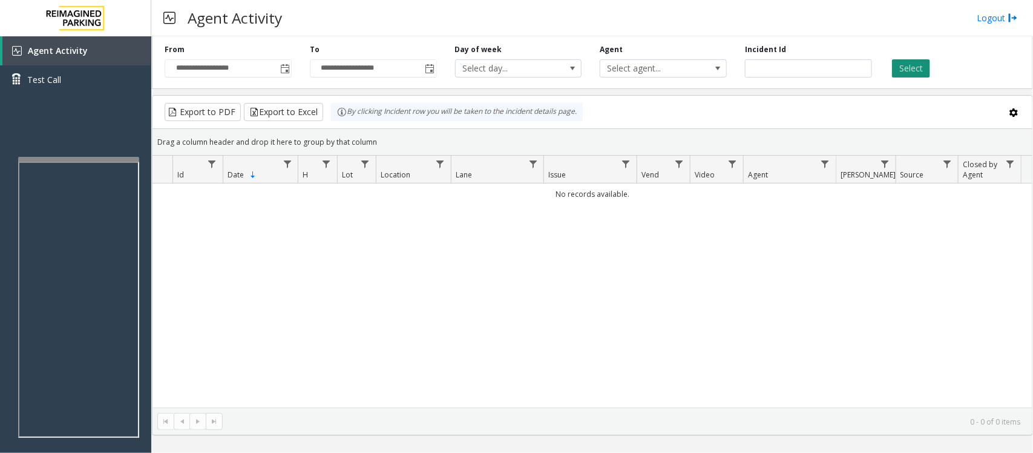
click at [920, 70] on button "Select" at bounding box center [911, 68] width 38 height 18
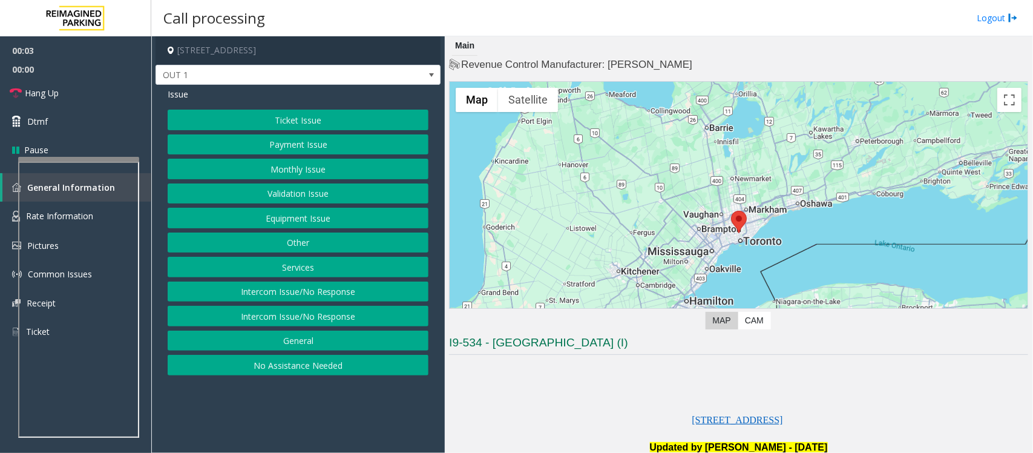
click at [309, 222] on button "Equipment Issue" at bounding box center [298, 218] width 261 height 21
click at [309, 222] on button "Gate / Door Won't Open" at bounding box center [298, 218] width 261 height 21
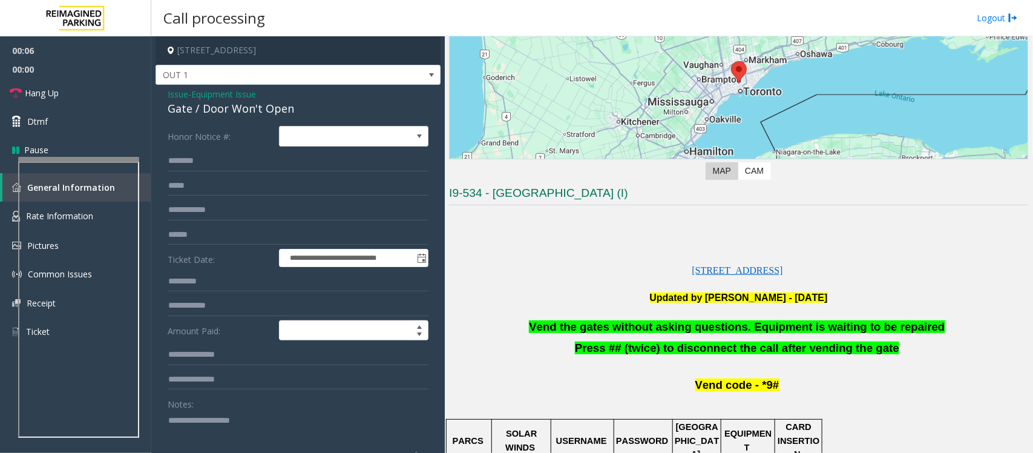
scroll to position [303, 0]
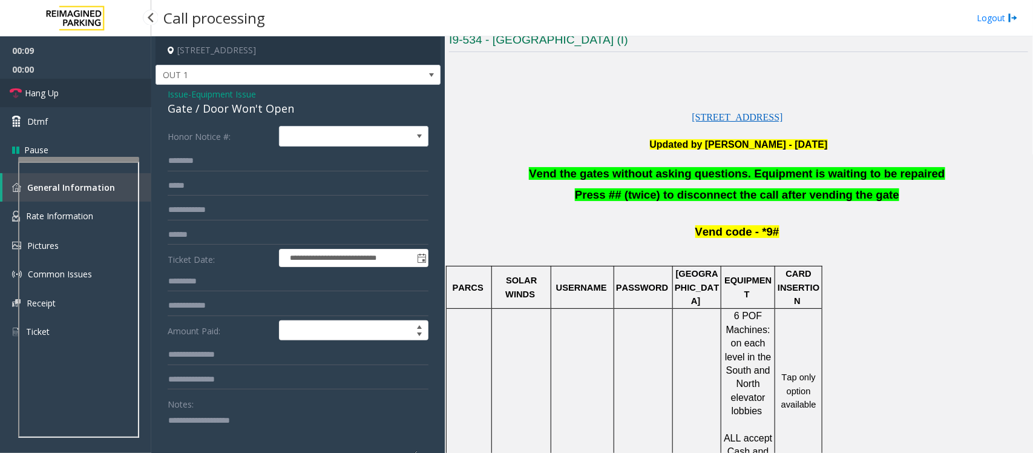
click at [53, 94] on span "Hang Up" at bounding box center [42, 93] width 34 height 13
click at [676, 174] on span "Vend the gates without asking questions. Equipment is waiting to be repaired" at bounding box center [737, 173] width 416 height 13
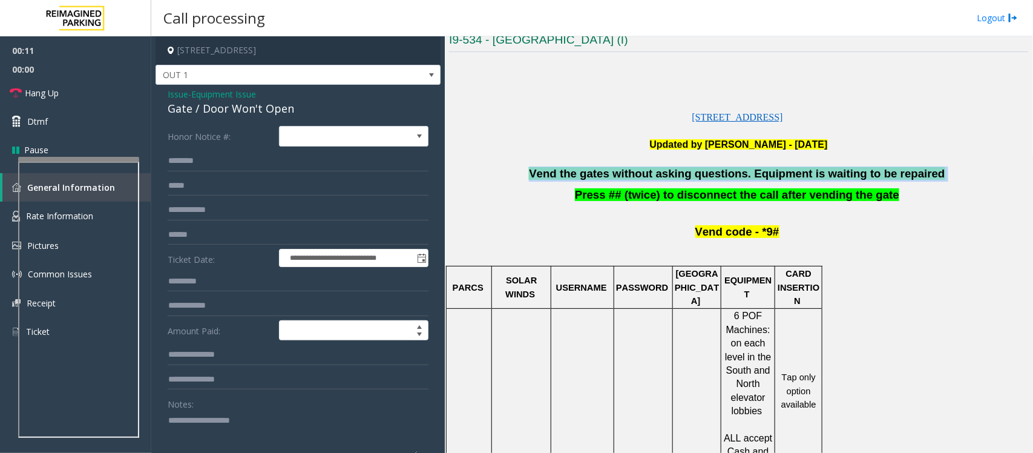
click at [676, 174] on span "Vend the gates without asking questions. Equipment is waiting to be repaired" at bounding box center [737, 173] width 416 height 13
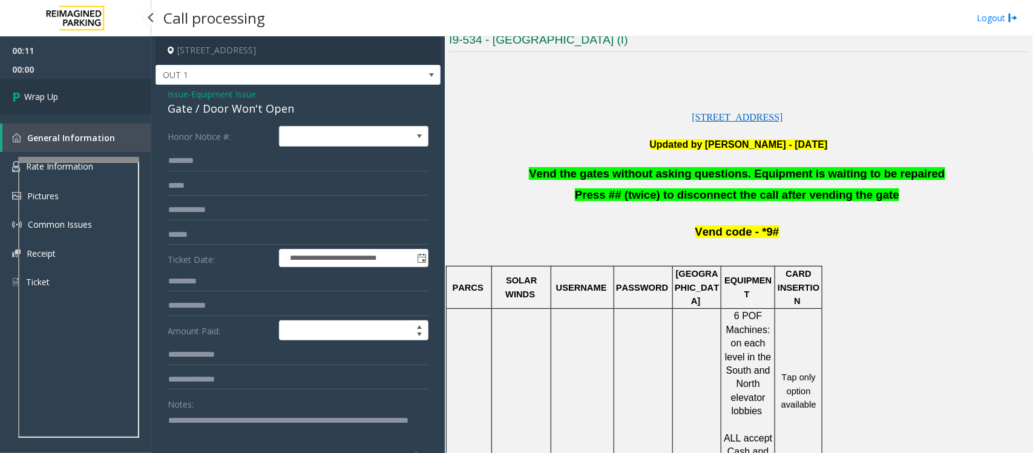
type textarea "**********"
click at [35, 94] on span "Wrap Up" at bounding box center [41, 96] width 34 height 13
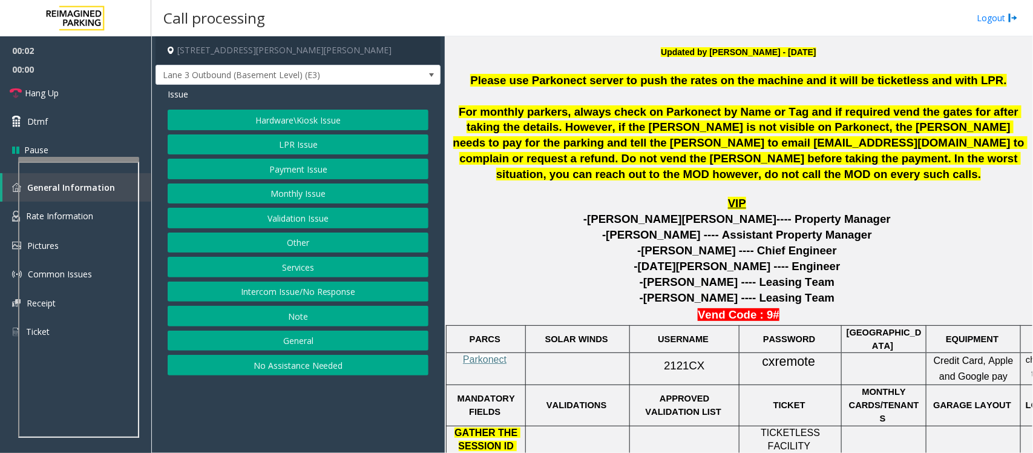
scroll to position [454, 0]
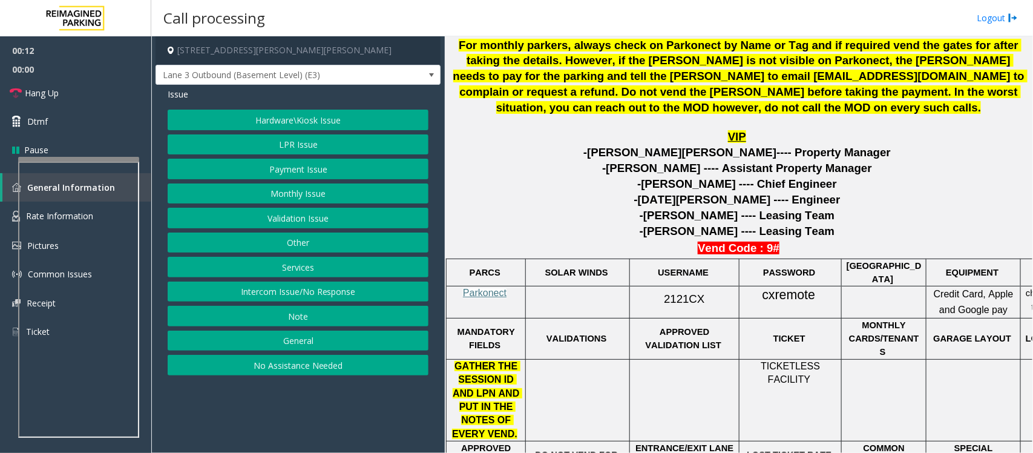
click at [303, 297] on button "Intercom Issue/No Response" at bounding box center [298, 291] width 261 height 21
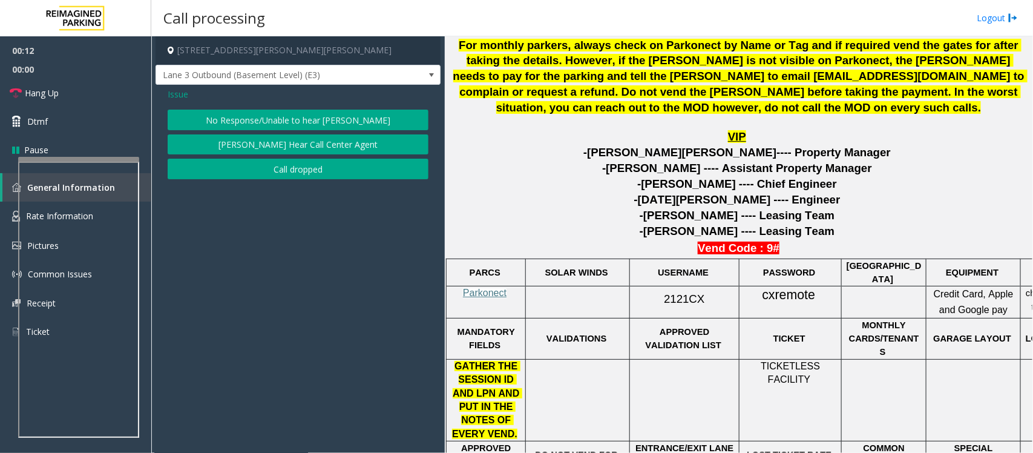
click at [257, 119] on button "No Response/Unable to hear [PERSON_NAME]" at bounding box center [298, 120] width 261 height 21
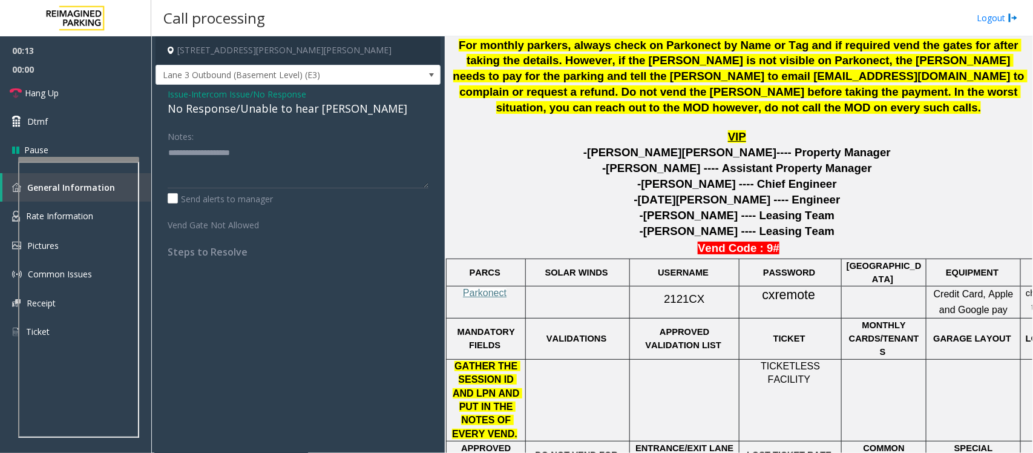
click at [260, 107] on div "No Response/Unable to hear [PERSON_NAME]" at bounding box center [298, 108] width 261 height 16
type textarea "**********"
click at [70, 89] on link "Hang Up" at bounding box center [75, 93] width 151 height 28
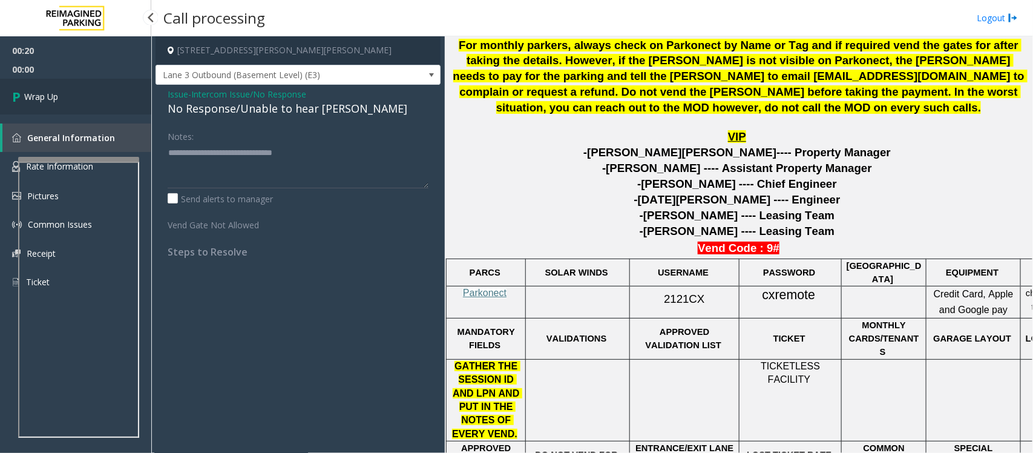
click at [70, 89] on link "Wrap Up" at bounding box center [75, 97] width 151 height 36
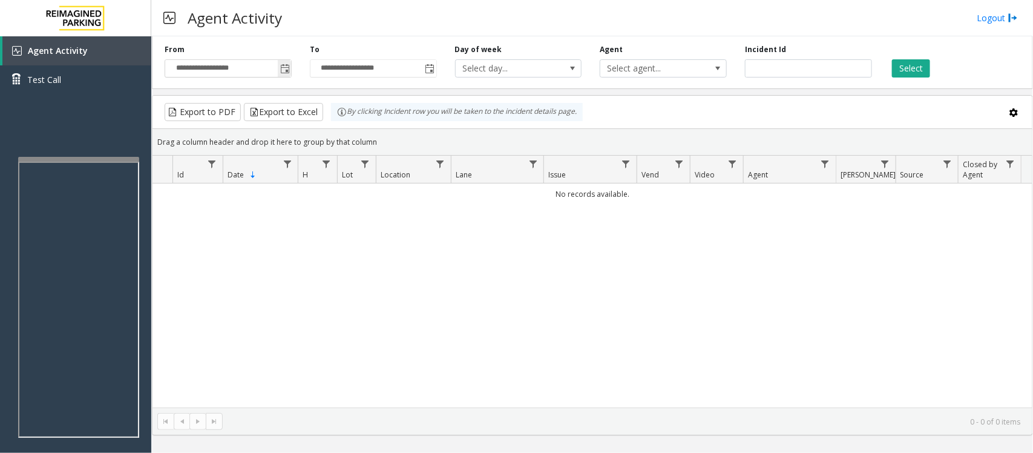
drag, startPoint x: 289, startPoint y: 64, endPoint x: 288, endPoint y: 74, distance: 9.9
click at [289, 64] on span "Toggle popup" at bounding box center [285, 69] width 10 height 10
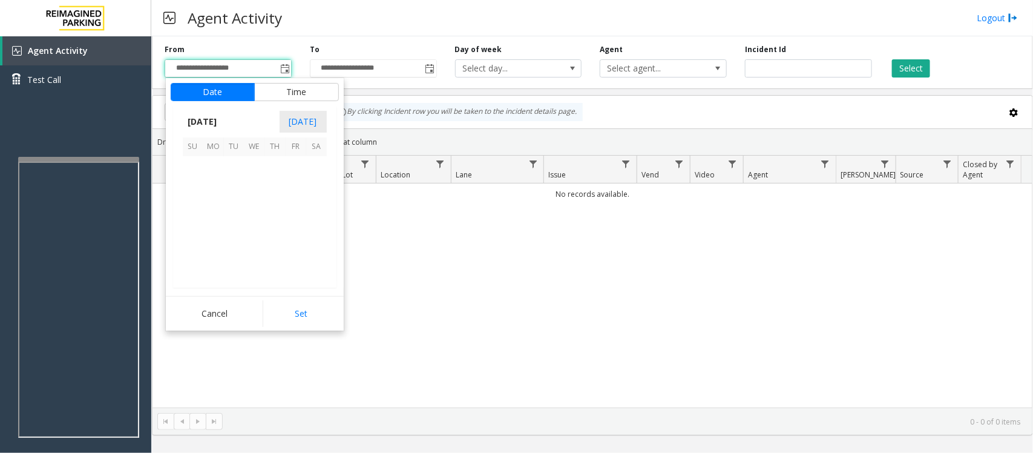
scroll to position [217144, 0]
click at [300, 228] on span "26" at bounding box center [296, 228] width 21 height 21
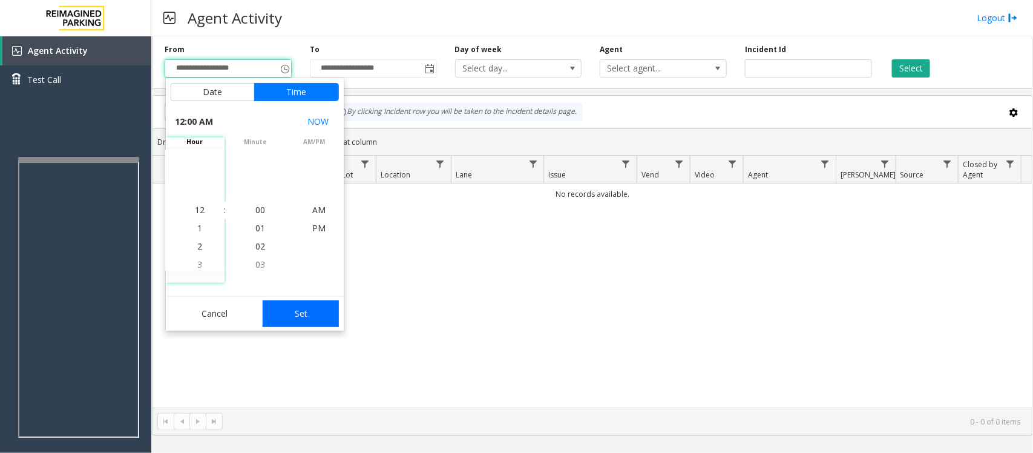
click at [309, 309] on button "Set" at bounding box center [301, 313] width 76 height 27
type input "**********"
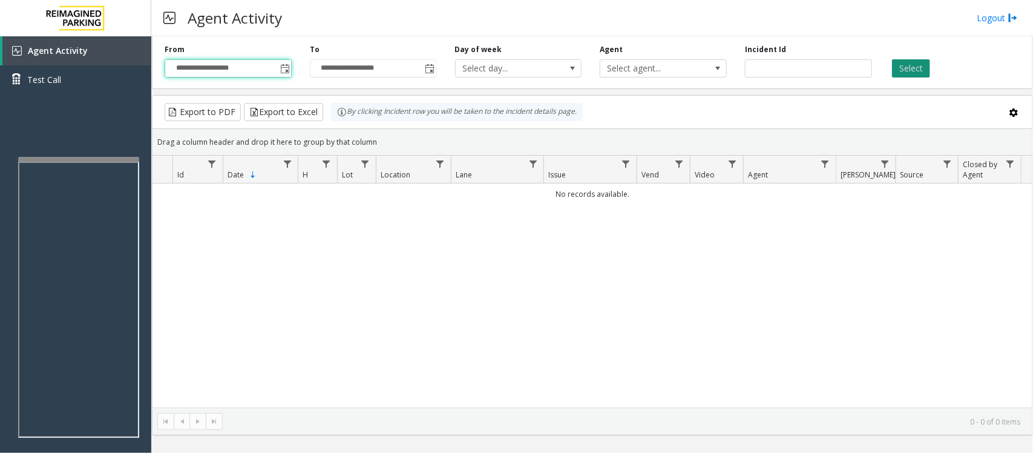
click at [917, 68] on button "Select" at bounding box center [911, 68] width 38 height 18
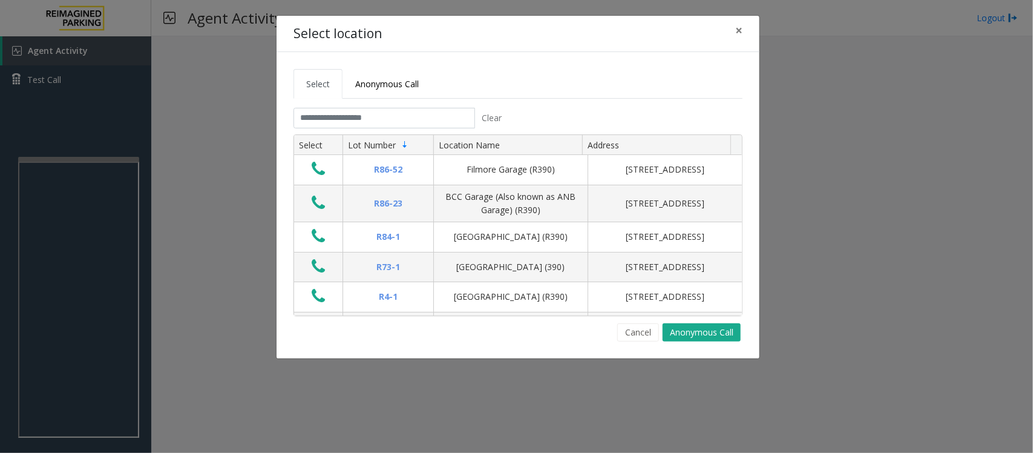
click at [443, 106] on tabset "Select Anonymous Call Clear Select Lot Number Location Name Address R86-52 Film…" at bounding box center [518, 205] width 449 height 272
click at [440, 114] on input "text" at bounding box center [385, 118] width 182 height 21
click at [349, 109] on input "text" at bounding box center [385, 118] width 182 height 21
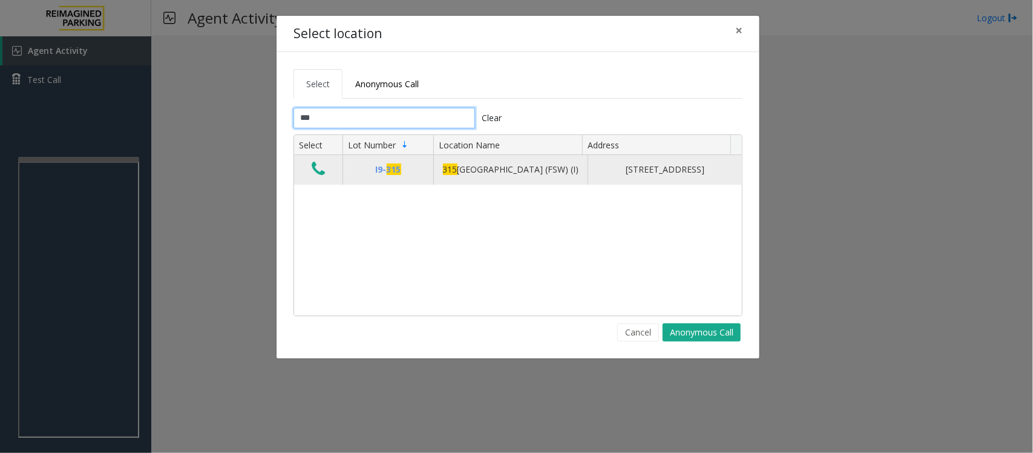
type input "***"
click at [323, 177] on icon "Data table" at bounding box center [318, 168] width 13 height 17
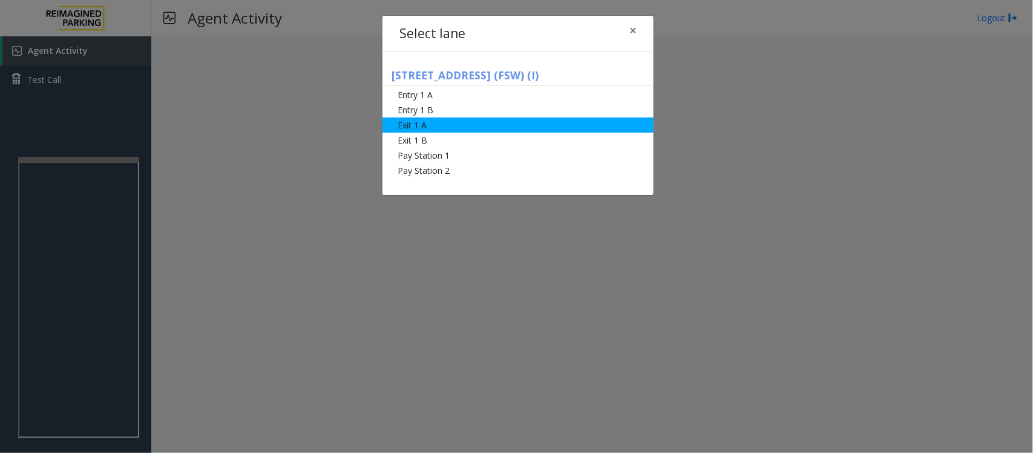
click at [458, 122] on li "Exit 1 A" at bounding box center [518, 124] width 271 height 15
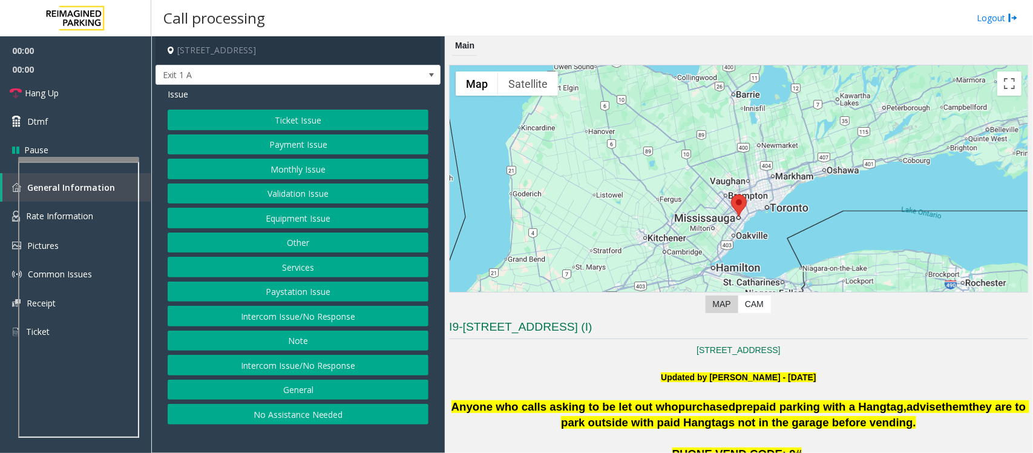
click at [313, 116] on button "Ticket Issue" at bounding box center [298, 120] width 261 height 21
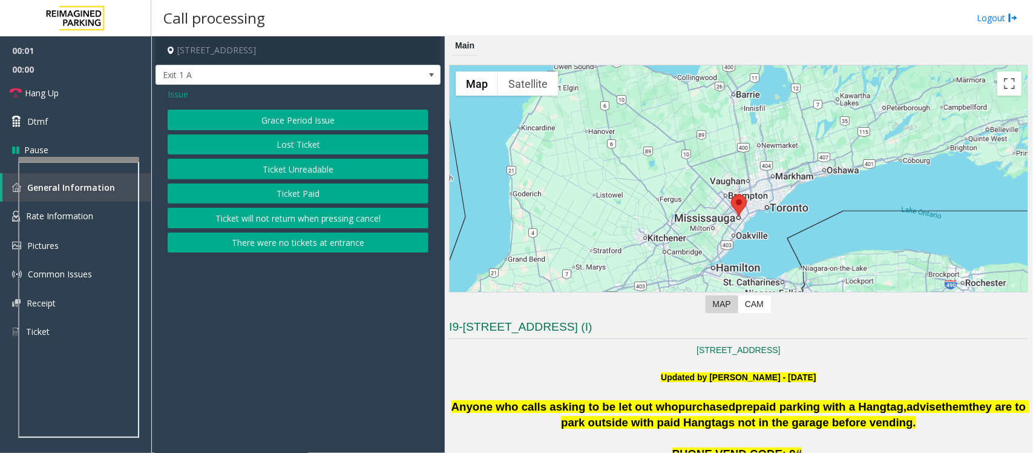
click at [297, 191] on button "Ticket Paid" at bounding box center [298, 193] width 261 height 21
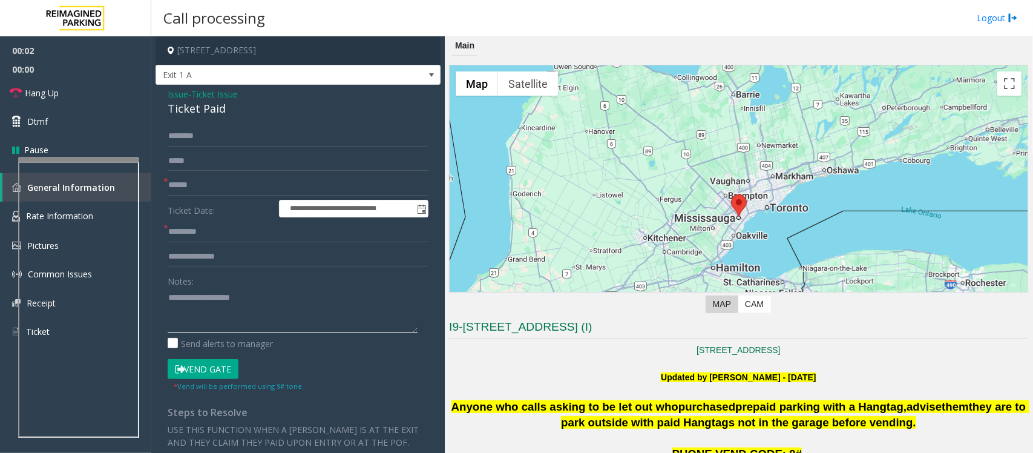
click at [219, 310] on textarea at bounding box center [293, 310] width 250 height 45
type textarea "**********"
click at [238, 255] on input "text" at bounding box center [298, 256] width 261 height 21
type input "**********"
click at [219, 315] on textarea at bounding box center [293, 310] width 250 height 45
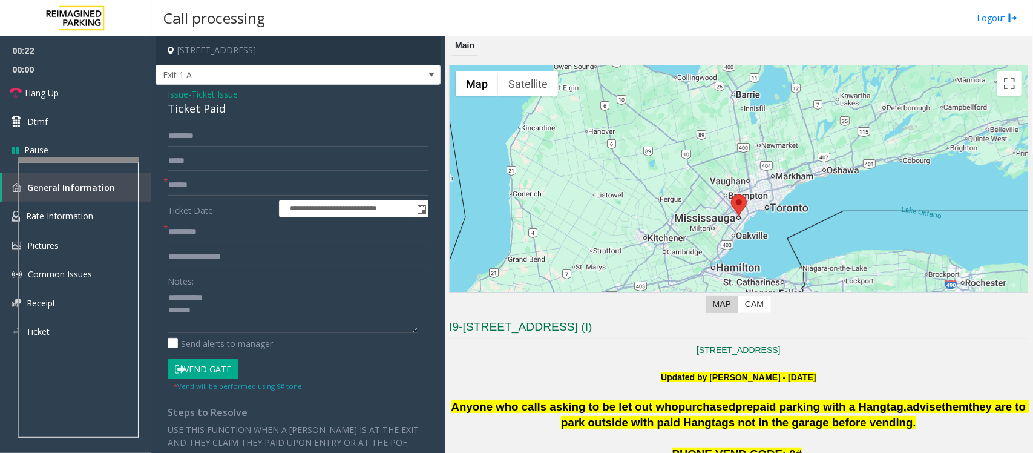
click at [200, 111] on div "Ticket Paid" at bounding box center [298, 108] width 261 height 16
click at [191, 188] on input "text" at bounding box center [298, 185] width 261 height 21
click at [173, 318] on textarea at bounding box center [293, 310] width 250 height 45
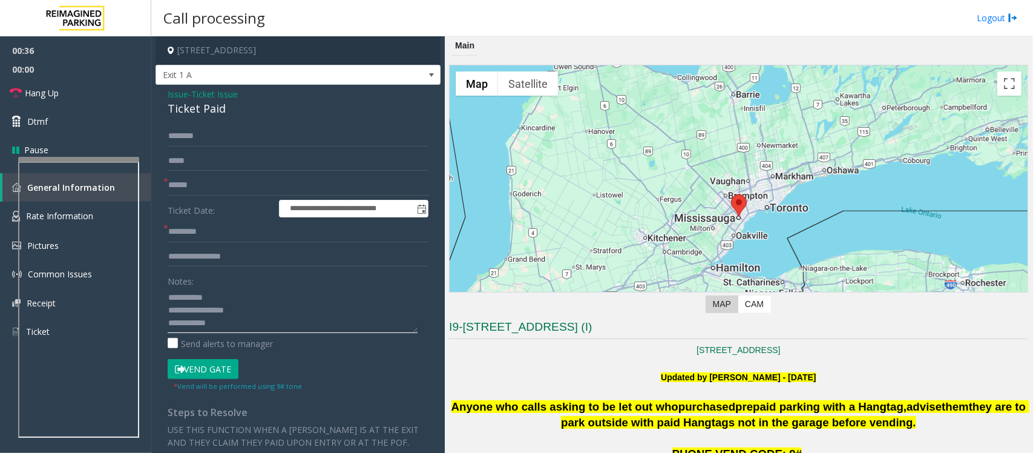
type textarea "**********"
click at [168, 183] on input "text" at bounding box center [298, 185] width 261 height 21
click at [189, 185] on input "*****" at bounding box center [298, 185] width 261 height 21
type input "******"
click at [191, 236] on input "text" at bounding box center [298, 232] width 261 height 21
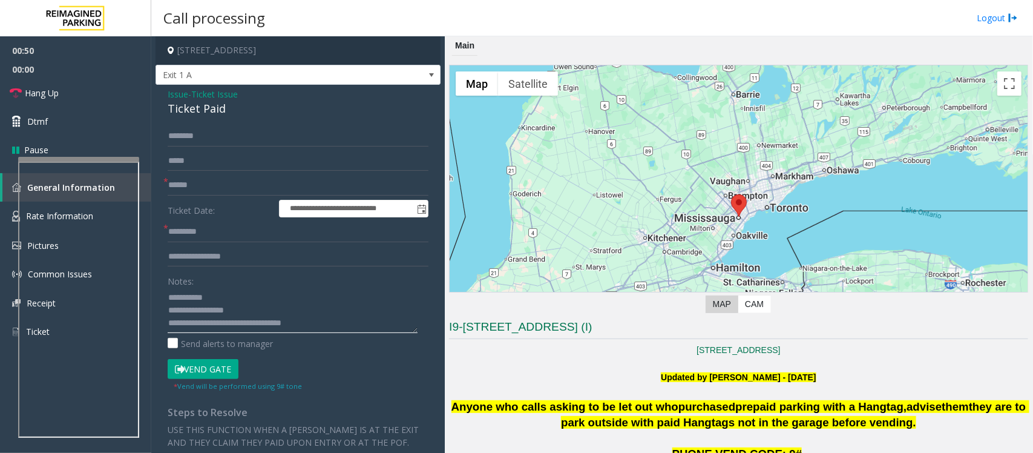
type textarea "**********"
click at [261, 239] on input "text" at bounding box center [298, 232] width 261 height 21
type input "*"
type input "*****"
click at [215, 140] on input "text" at bounding box center [298, 136] width 261 height 21
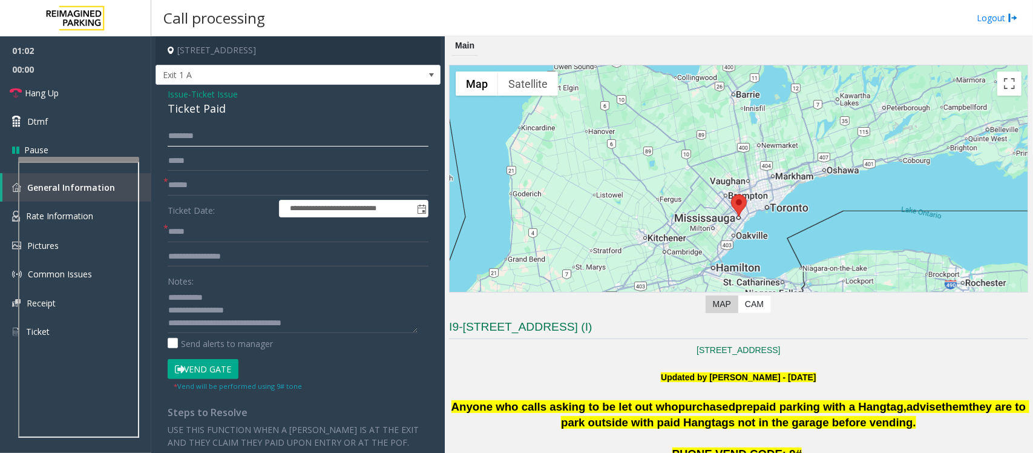
click at [215, 140] on input "text" at bounding box center [298, 136] width 261 height 21
type input "*"
type input "****"
drag, startPoint x: 348, startPoint y: 51, endPoint x: 267, endPoint y: 51, distance: 81.1
click at [267, 51] on h4 "[STREET_ADDRESS]" at bounding box center [298, 50] width 285 height 28
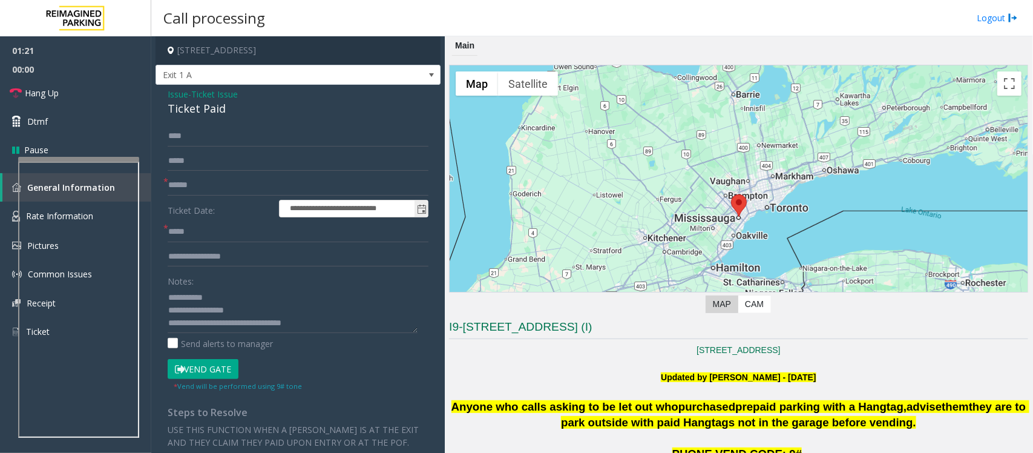
copy h4 "[GEOGRAPHIC_DATA], [GEOGRAPHIC_DATA]"
click at [215, 372] on button "Vend Gate" at bounding box center [203, 369] width 71 height 21
copy h4 "[GEOGRAPHIC_DATA], [GEOGRAPHIC_DATA]"
click at [68, 94] on link "Hang Up" at bounding box center [75, 93] width 151 height 28
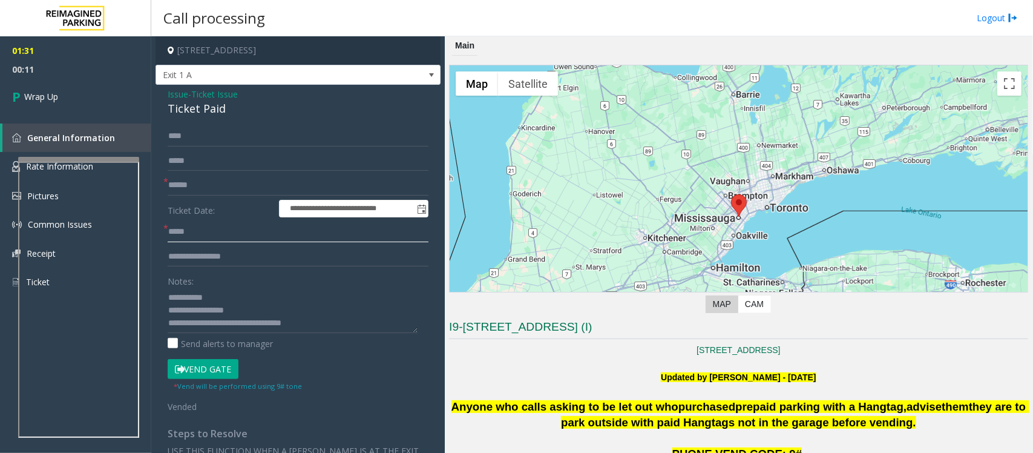
click at [221, 235] on input "*****" at bounding box center [298, 232] width 261 height 21
type input "********"
click at [71, 94] on link "Wrap Up" at bounding box center [75, 97] width 151 height 36
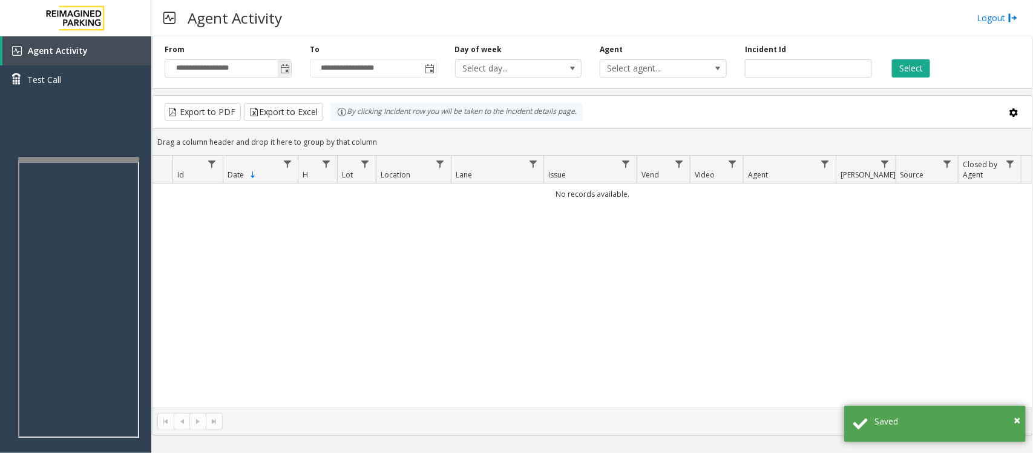
click at [286, 68] on span "Toggle popup" at bounding box center [285, 69] width 10 height 10
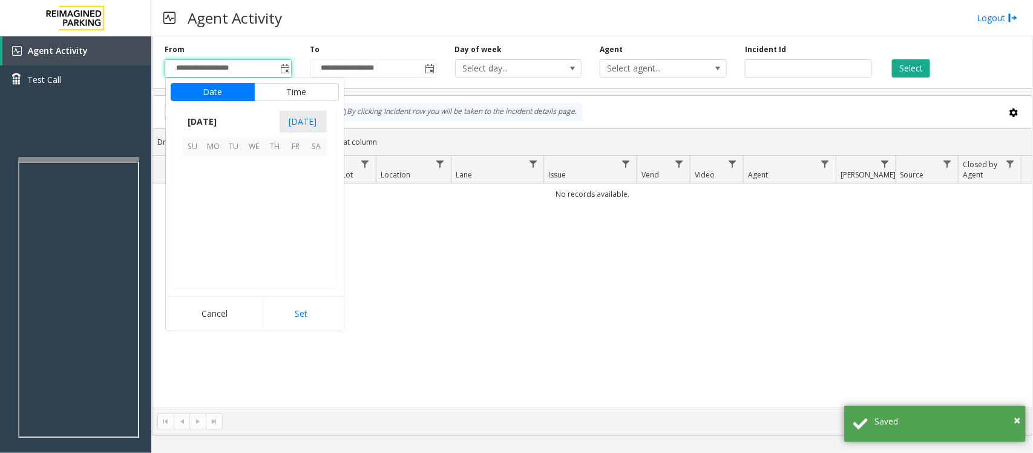
scroll to position [217144, 0]
click at [300, 228] on span "26" at bounding box center [296, 228] width 21 height 21
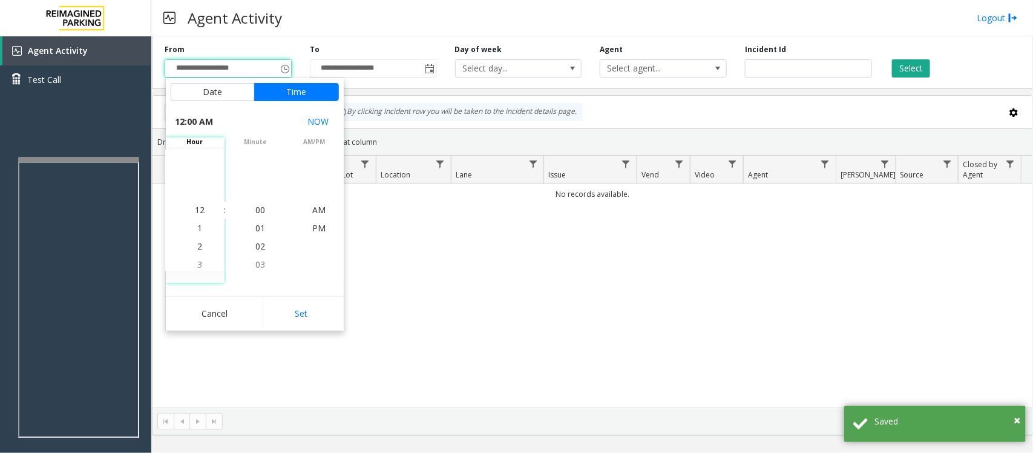
drag, startPoint x: 312, startPoint y: 310, endPoint x: 321, endPoint y: 310, distance: 8.5
click at [312, 311] on button "Set" at bounding box center [301, 313] width 76 height 27
type input "**********"
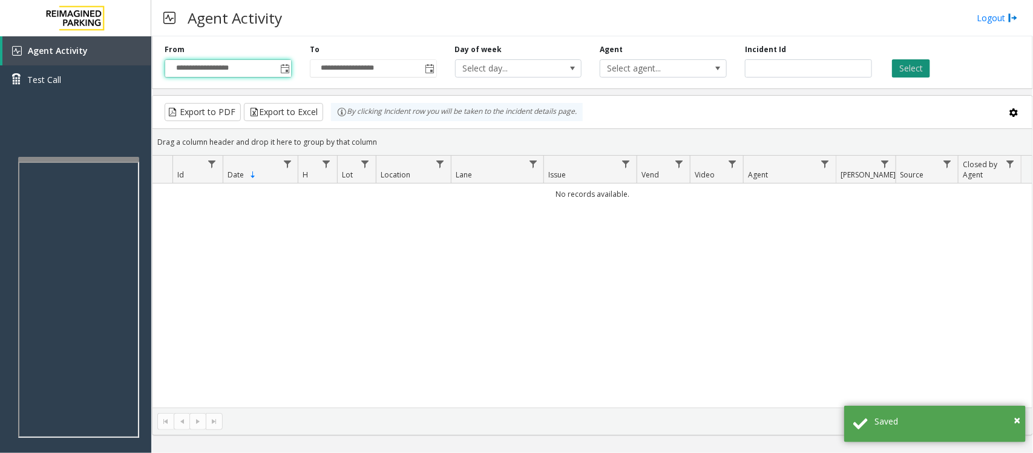
click at [902, 70] on button "Select" at bounding box center [911, 68] width 38 height 18
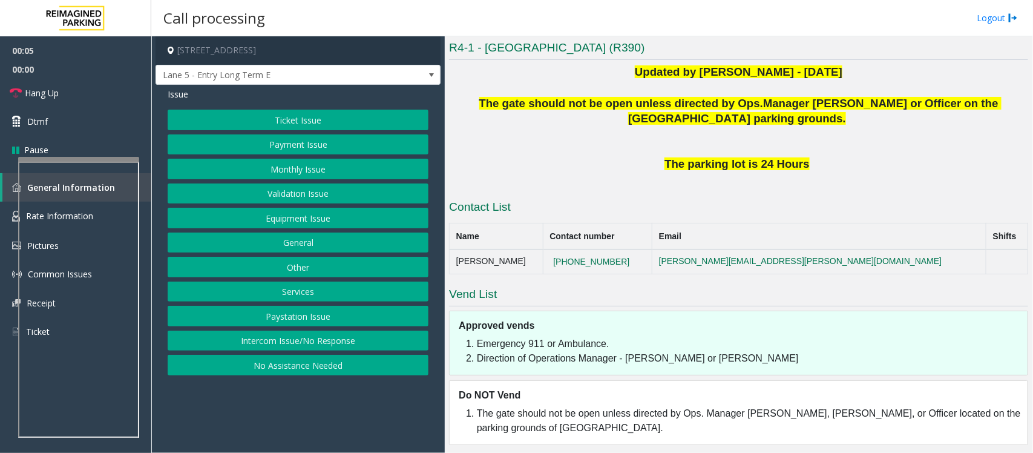
scroll to position [284, 0]
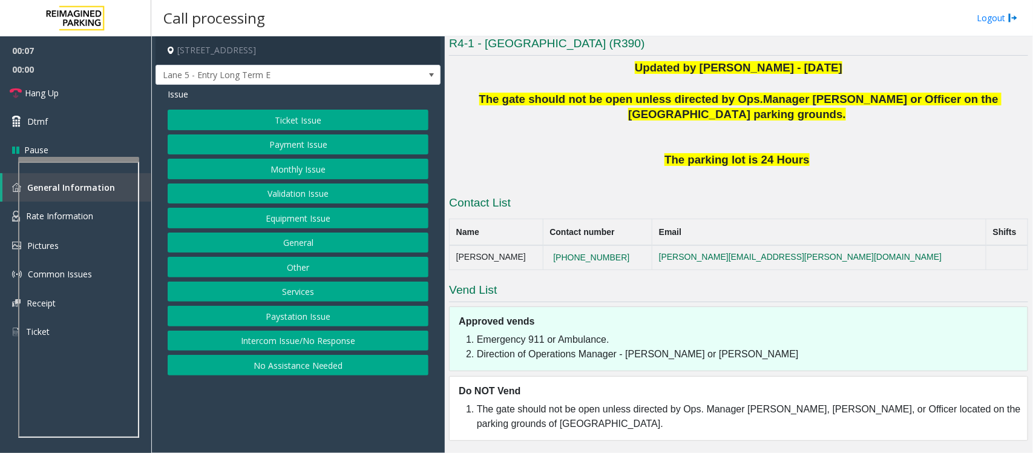
click at [258, 341] on button "Intercom Issue/No Response" at bounding box center [298, 340] width 261 height 21
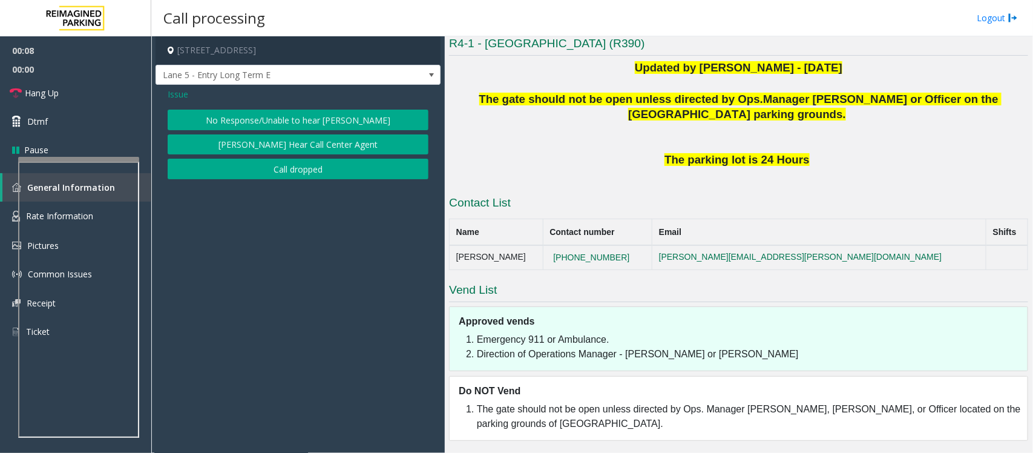
click at [288, 125] on button "No Response/Unable to hear [PERSON_NAME]" at bounding box center [298, 120] width 261 height 21
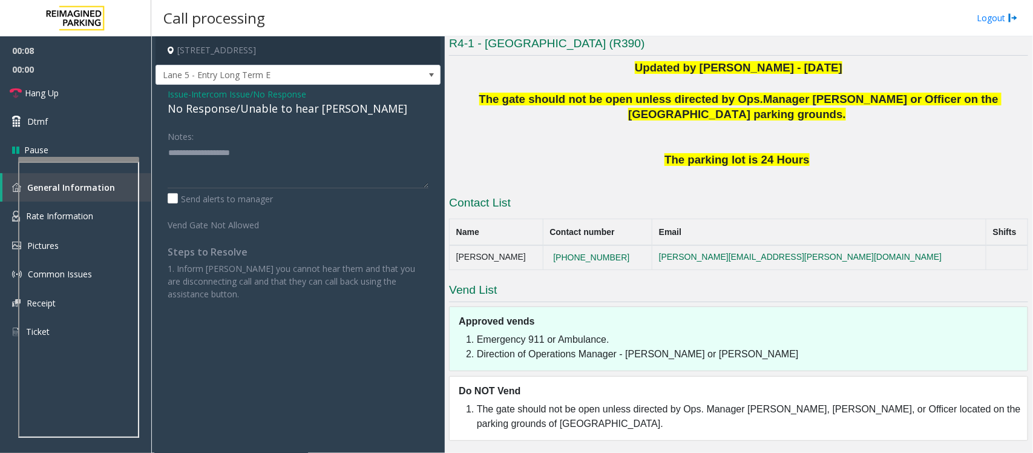
click at [230, 104] on div "No Response/Unable to hear [PERSON_NAME]" at bounding box center [298, 108] width 261 height 16
type textarea "**********"
click at [74, 97] on link "Hang Up" at bounding box center [75, 93] width 151 height 28
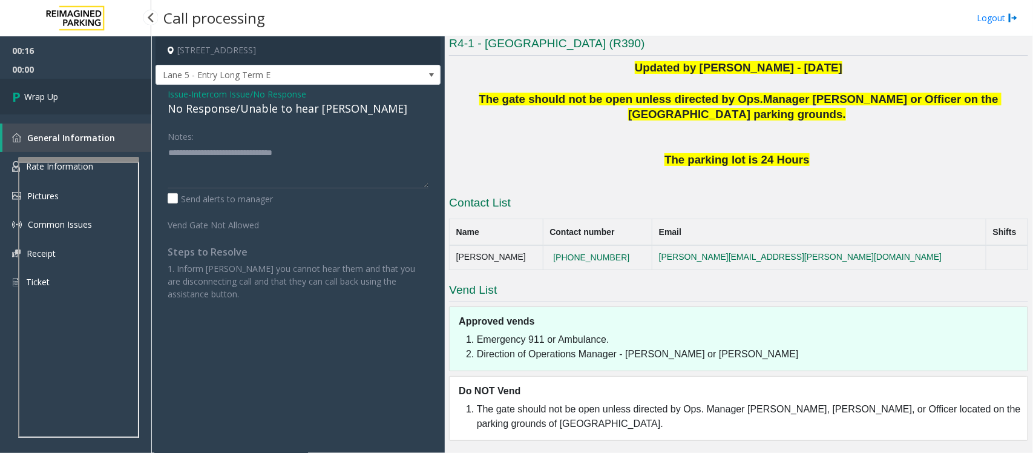
click at [74, 97] on link "Wrap Up" at bounding box center [75, 97] width 151 height 36
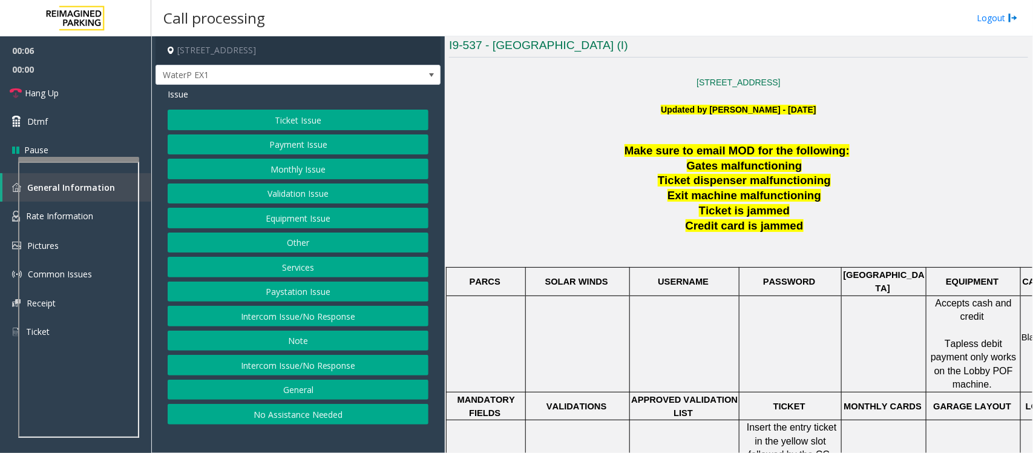
scroll to position [378, 0]
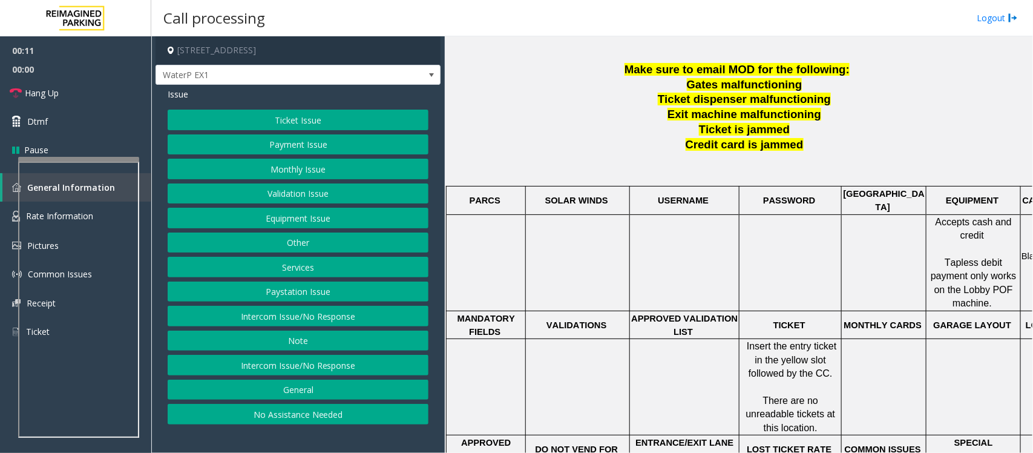
click at [252, 373] on button "Intercom Issue/No Response" at bounding box center [298, 365] width 261 height 21
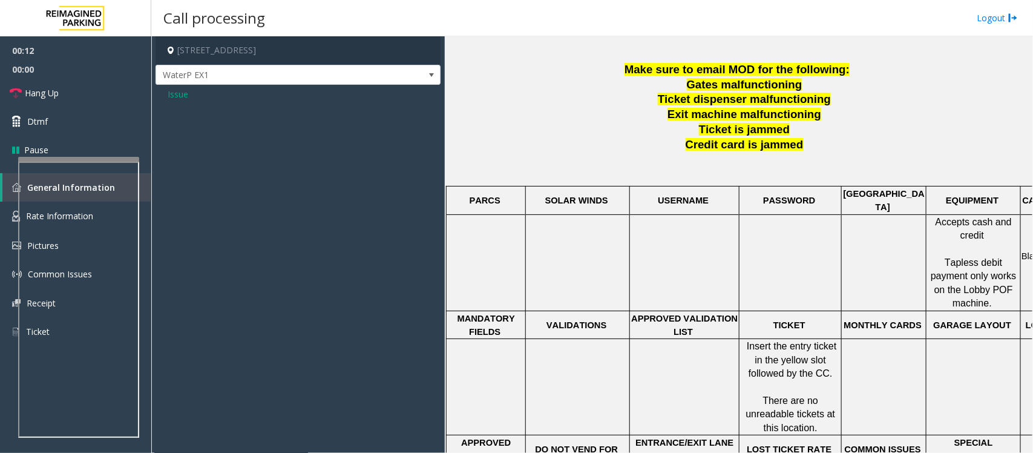
click at [177, 92] on span "Issue" at bounding box center [178, 94] width 21 height 13
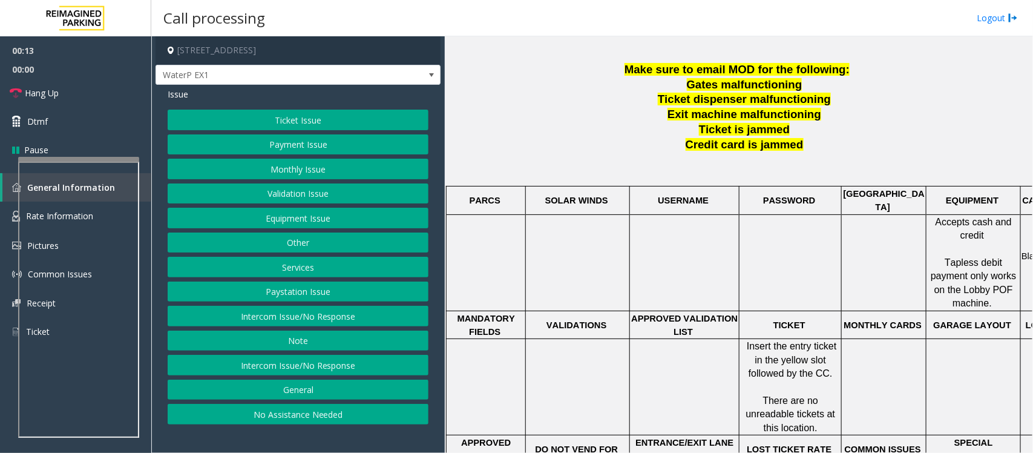
click at [279, 319] on button "Intercom Issue/No Response" at bounding box center [298, 316] width 261 height 21
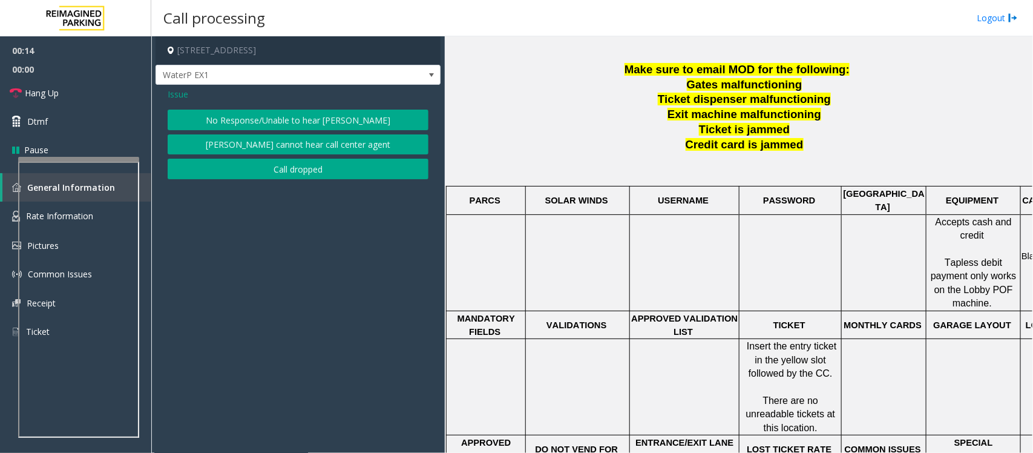
click at [233, 121] on button "No Response/Unable to hear [PERSON_NAME]" at bounding box center [298, 120] width 261 height 21
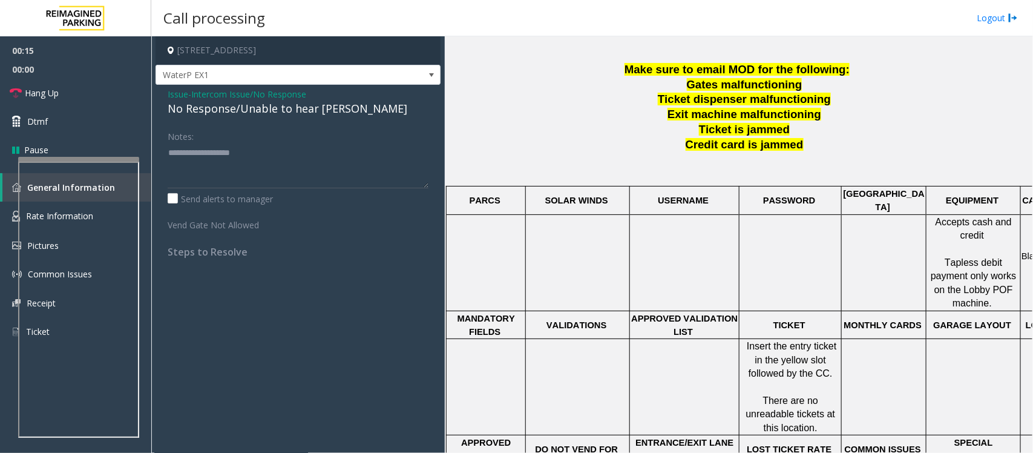
click at [249, 110] on div "No Response/Unable to hear [PERSON_NAME]" at bounding box center [298, 108] width 261 height 16
type textarea "**********"
click at [80, 100] on link "Hang Up" at bounding box center [75, 93] width 151 height 28
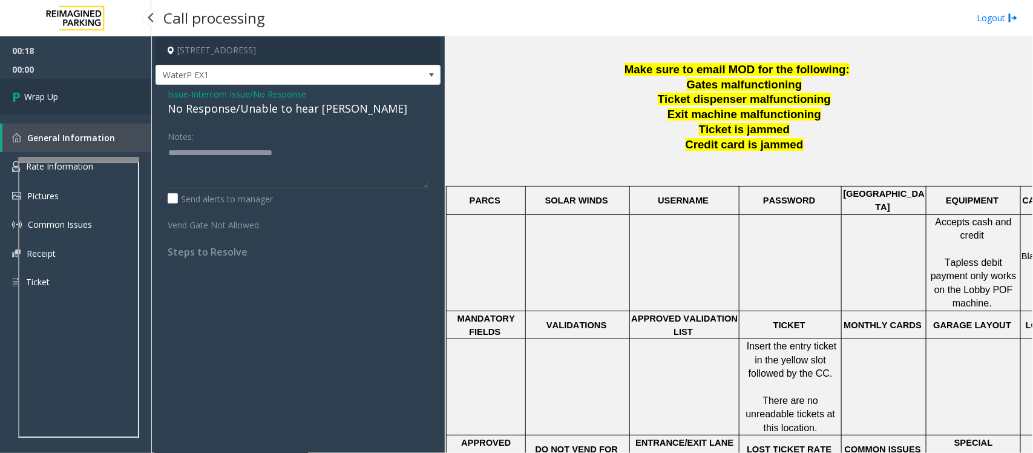
click at [80, 100] on link "Wrap Up" at bounding box center [75, 97] width 151 height 36
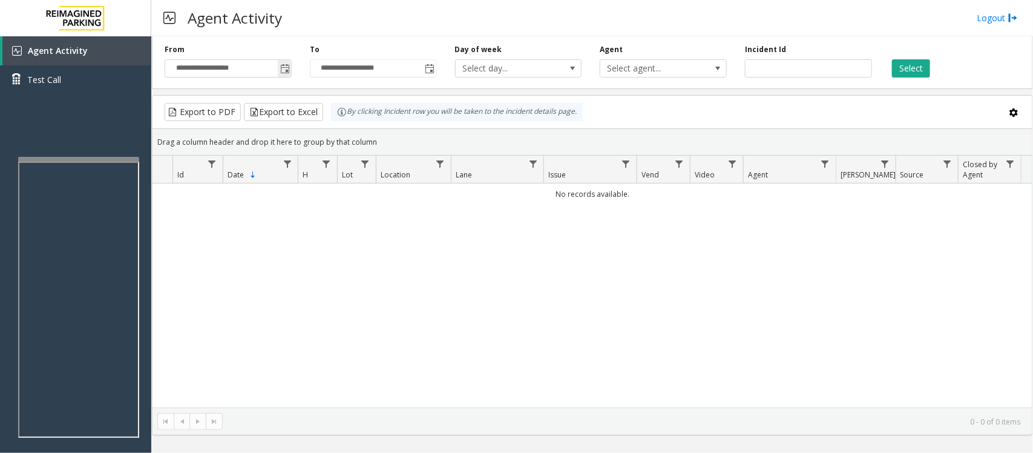
click at [285, 65] on span "Toggle popup" at bounding box center [285, 69] width 10 height 10
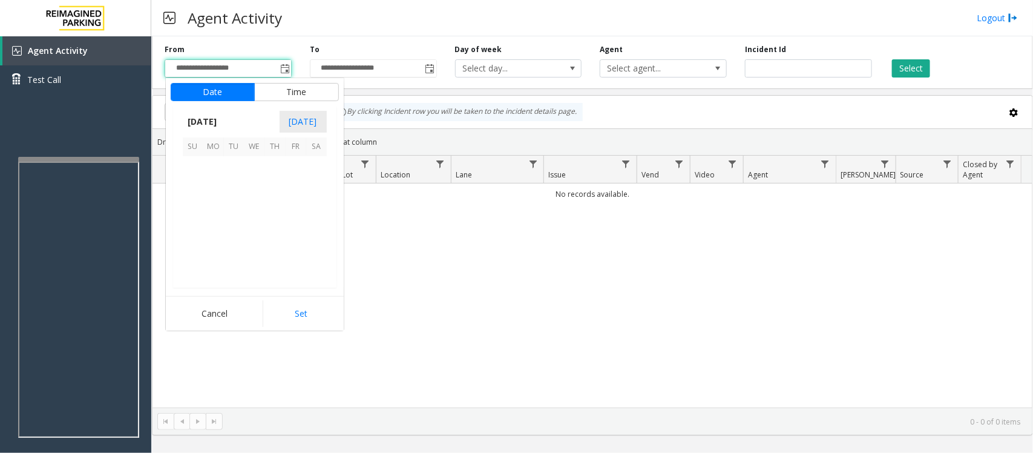
scroll to position [217144, 0]
click at [300, 230] on span "26" at bounding box center [296, 228] width 21 height 21
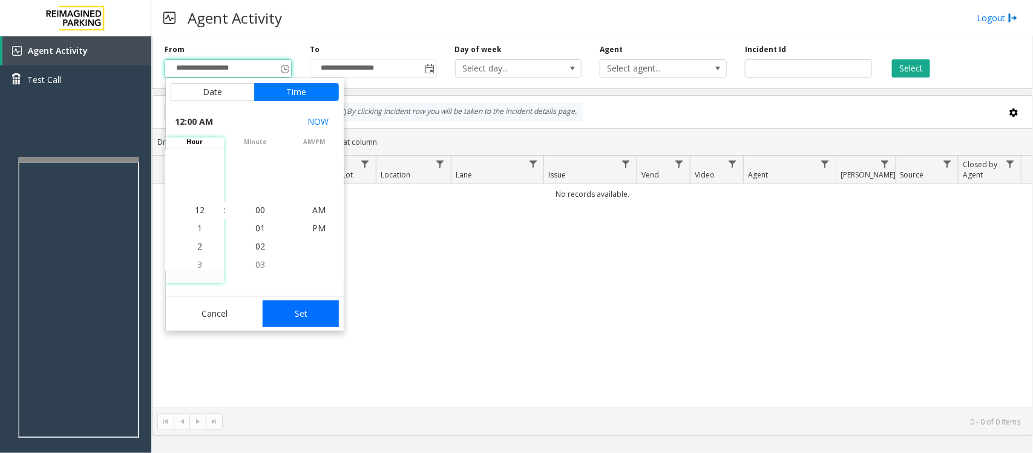
click at [311, 322] on button "Set" at bounding box center [301, 313] width 76 height 27
type input "**********"
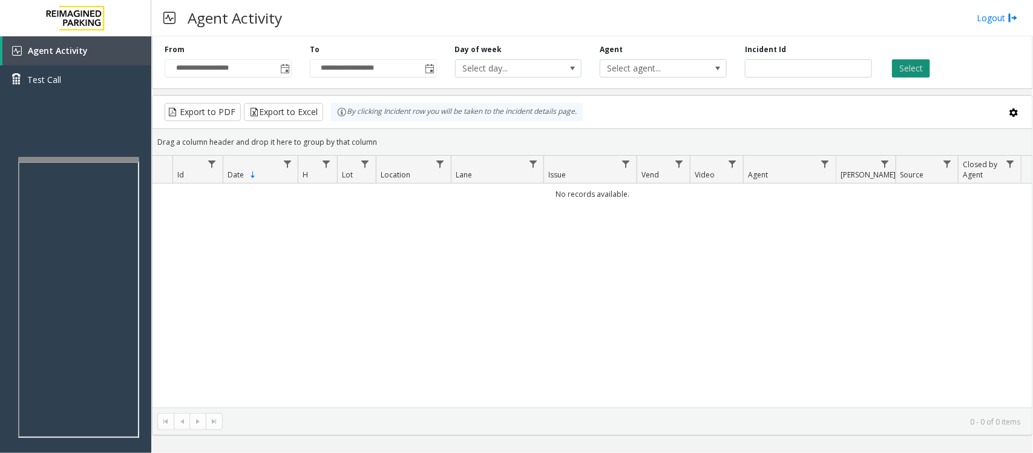
click at [926, 65] on button "Select" at bounding box center [911, 68] width 38 height 18
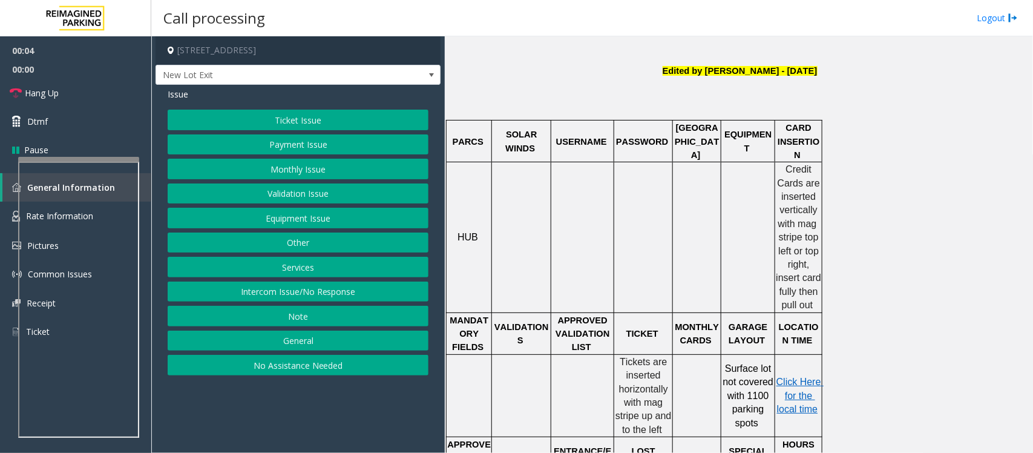
scroll to position [378, 0]
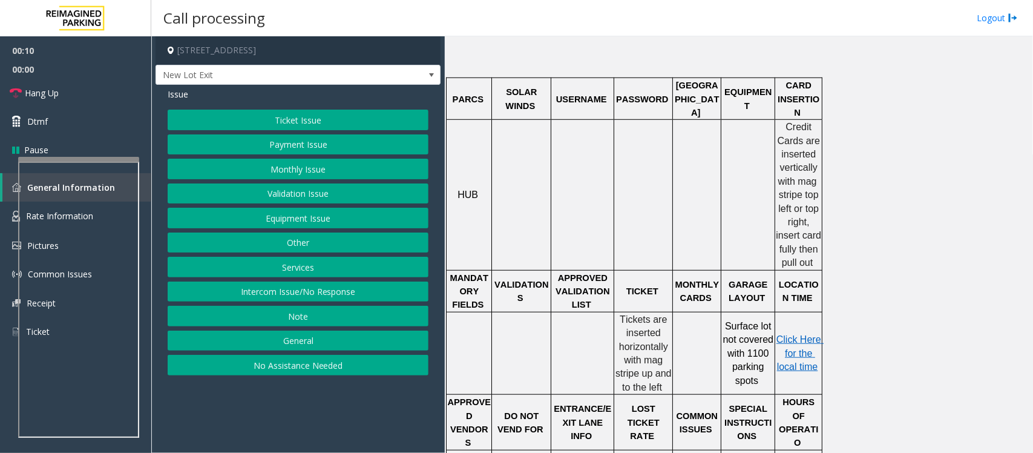
click at [291, 221] on button "Equipment Issue" at bounding box center [298, 218] width 261 height 21
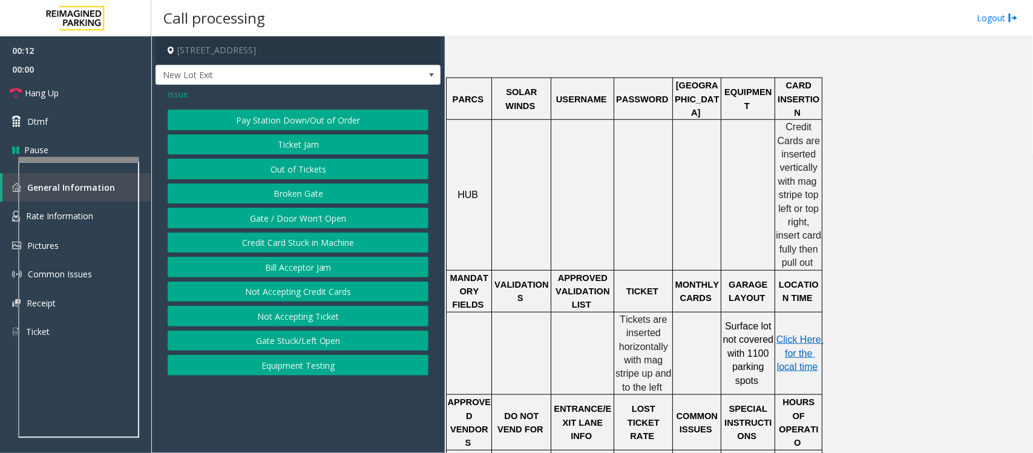
click at [292, 150] on button "Ticket Jam" at bounding box center [298, 144] width 261 height 21
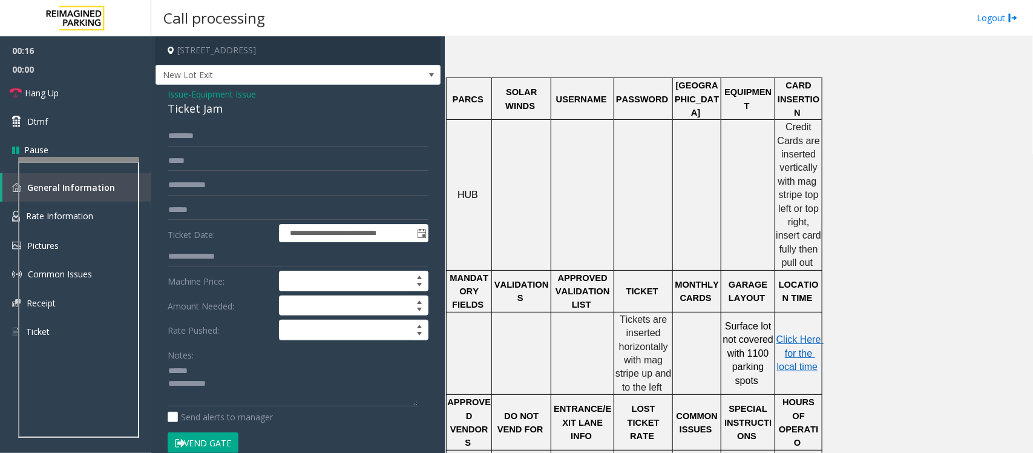
click at [195, 107] on div "Ticket Jam" at bounding box center [298, 108] width 261 height 16
click at [191, 373] on textarea at bounding box center [293, 383] width 250 height 45
click at [204, 384] on textarea at bounding box center [293, 383] width 250 height 45
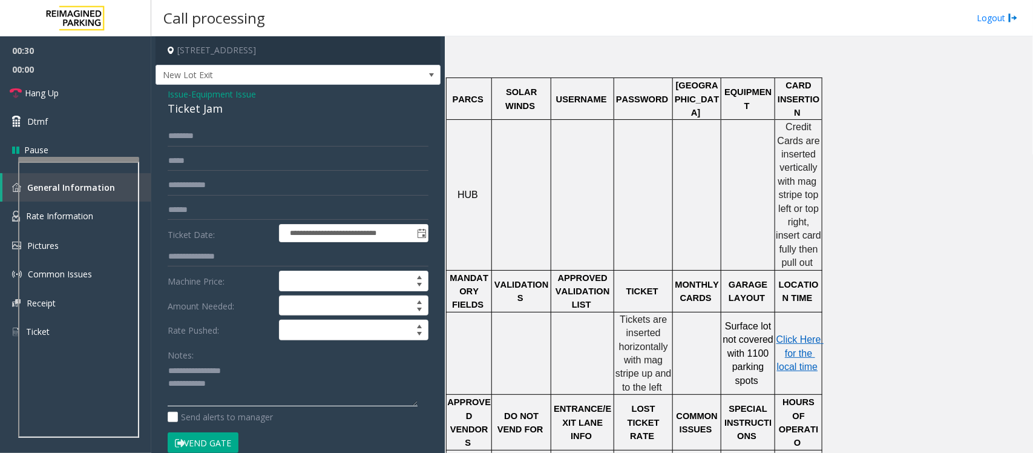
click at [224, 380] on textarea at bounding box center [293, 383] width 250 height 45
click at [225, 388] on textarea at bounding box center [293, 383] width 250 height 45
type textarea "**********"
click at [188, 211] on input "text" at bounding box center [298, 210] width 261 height 21
click at [194, 137] on input "text" at bounding box center [298, 136] width 261 height 21
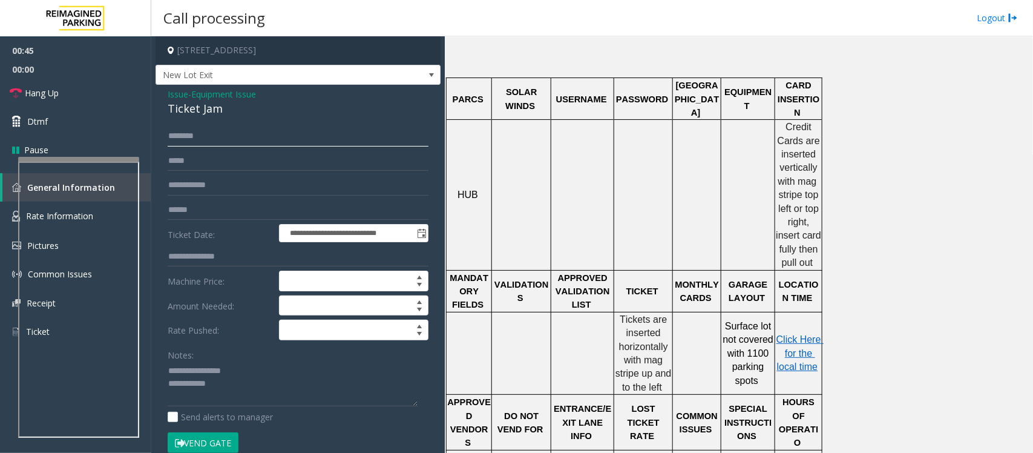
scroll to position [227, 0]
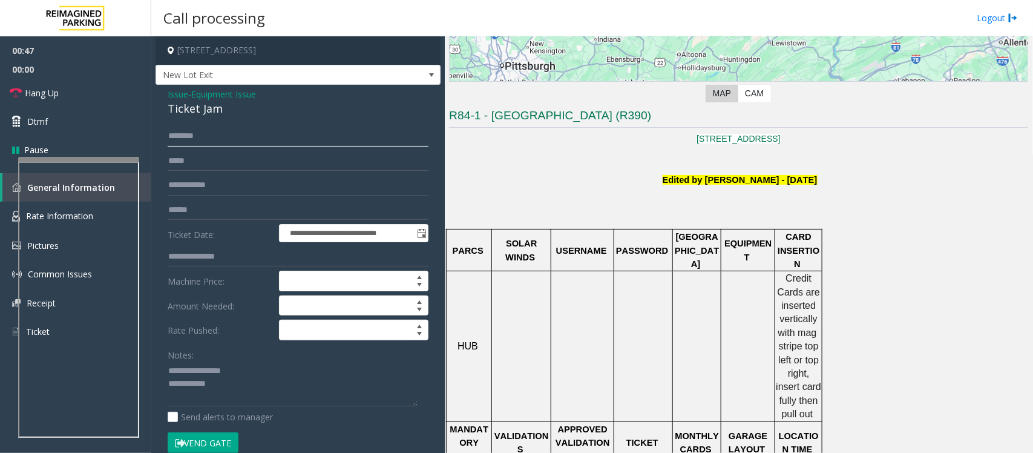
click at [228, 138] on input "text" at bounding box center [298, 136] width 261 height 21
click at [208, 140] on input "text" at bounding box center [298, 136] width 261 height 21
type input "*****"
click at [224, 444] on button "Vend Gate" at bounding box center [203, 442] width 71 height 21
type textarea "**********"
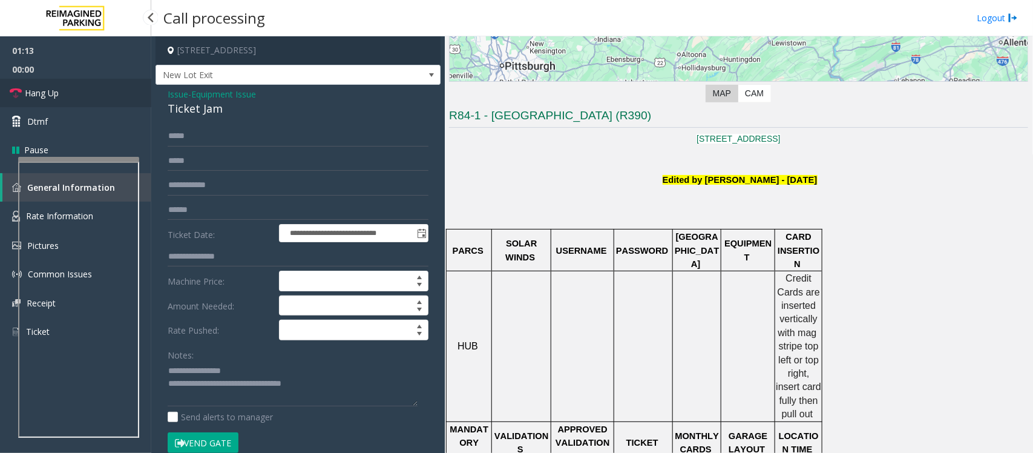
click at [50, 93] on span "Hang Up" at bounding box center [42, 93] width 34 height 13
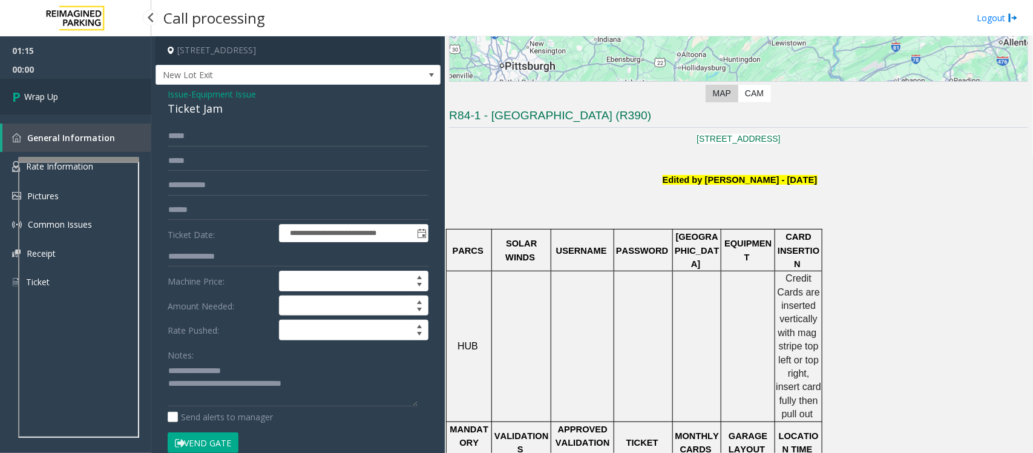
click at [50, 93] on span "Wrap Up" at bounding box center [41, 96] width 34 height 13
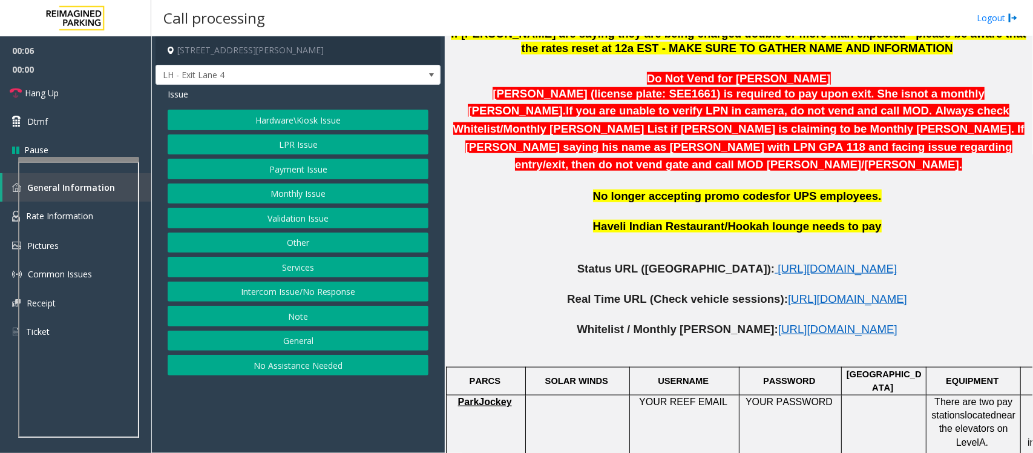
scroll to position [605, 0]
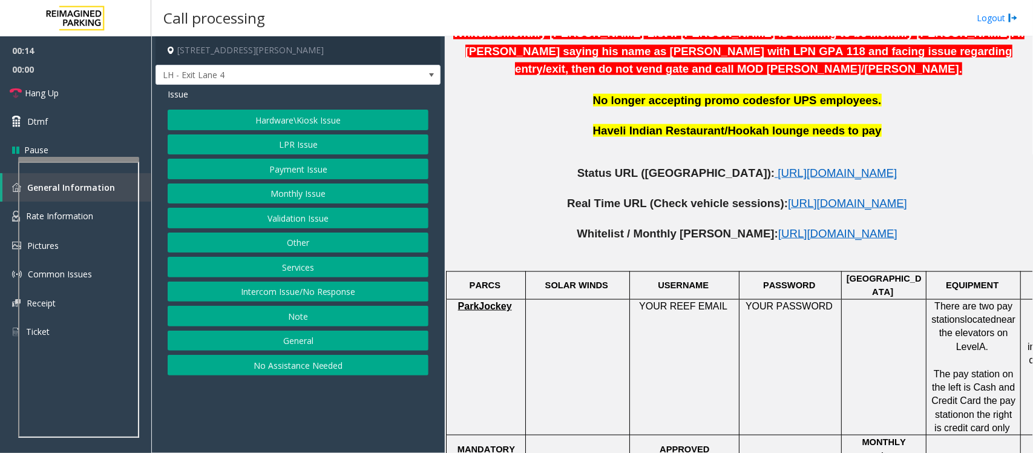
click at [286, 366] on button "No Assistance Needed" at bounding box center [298, 365] width 261 height 21
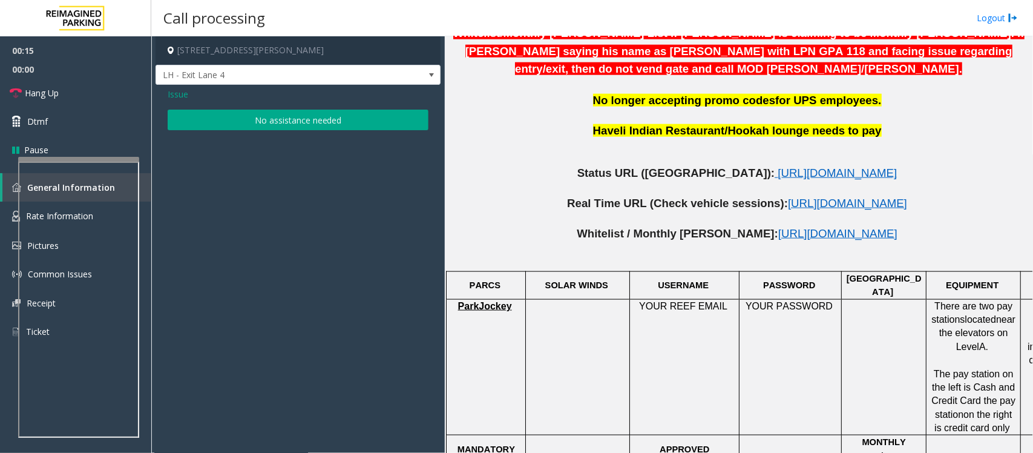
click at [228, 116] on button "No assistance needed" at bounding box center [298, 120] width 261 height 21
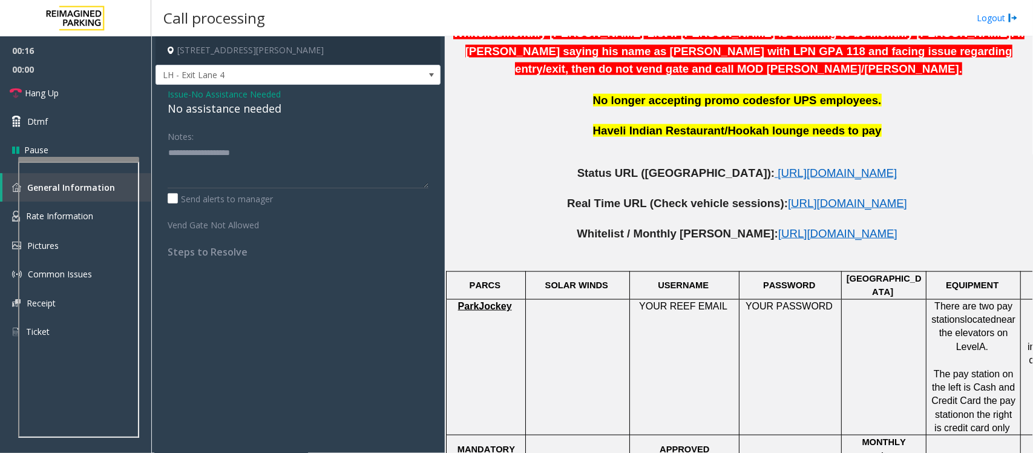
click at [224, 110] on div "No assistance needed" at bounding box center [298, 108] width 261 height 16
click at [239, 93] on span "No Assistance Needed" at bounding box center [236, 94] width 90 height 13
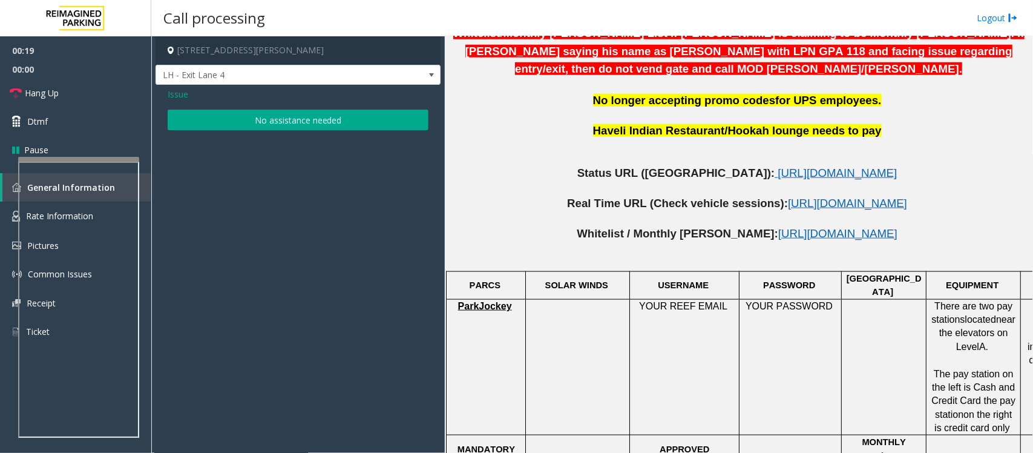
click at [183, 92] on span "Issue" at bounding box center [178, 94] width 21 height 13
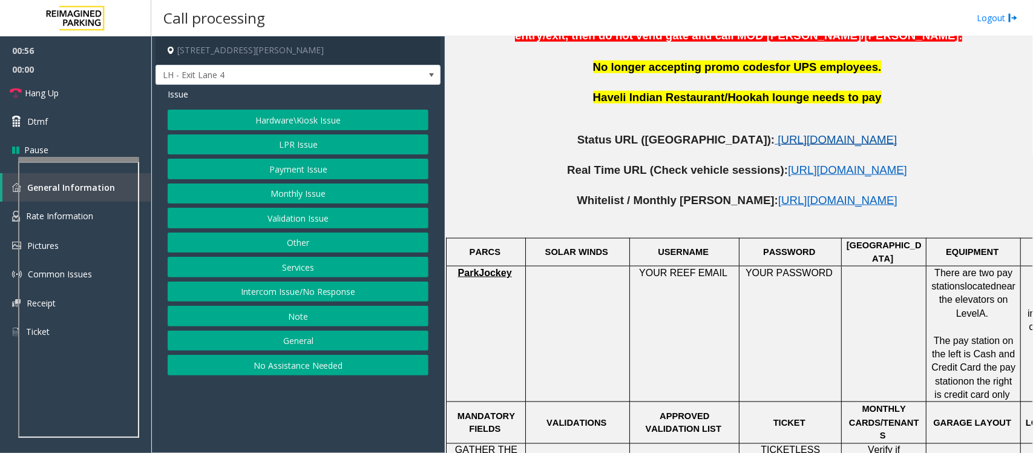
scroll to position [681, 0]
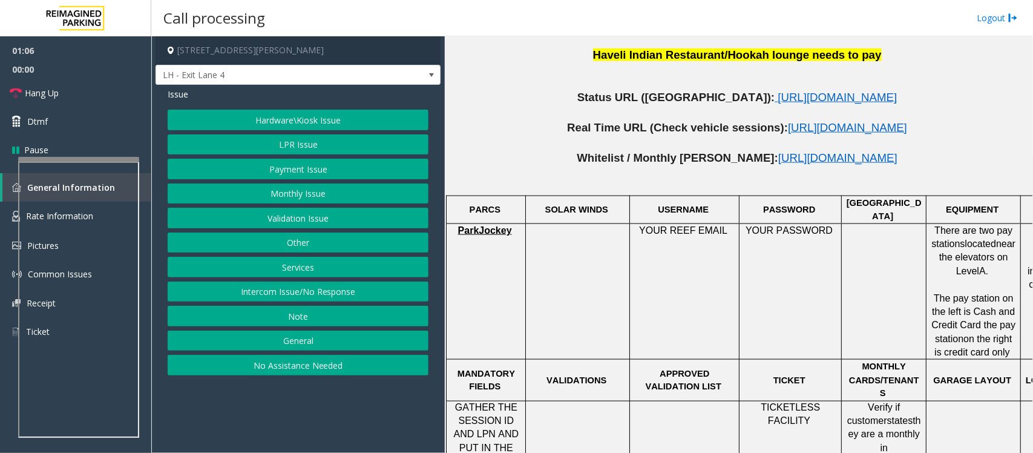
click at [330, 114] on button "Hardware\Kiosk Issue" at bounding box center [298, 120] width 261 height 21
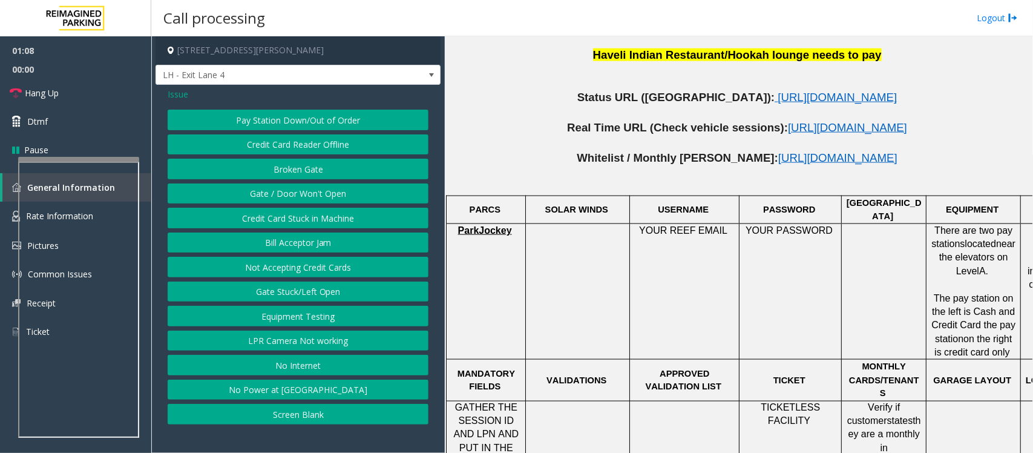
click at [301, 200] on button "Gate / Door Won't Open" at bounding box center [298, 193] width 261 height 21
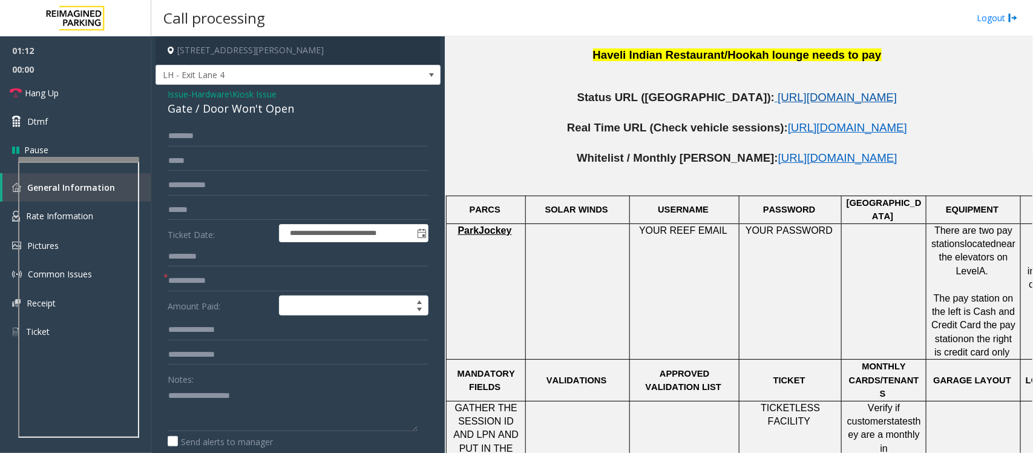
click at [778, 91] on span "[URL][DOMAIN_NAME]" at bounding box center [837, 97] width 119 height 13
click at [200, 186] on input "text" at bounding box center [298, 185] width 261 height 21
type input "*"
click at [189, 404] on textarea at bounding box center [293, 408] width 250 height 45
click at [71, 94] on link "Hang Up" at bounding box center [75, 93] width 151 height 28
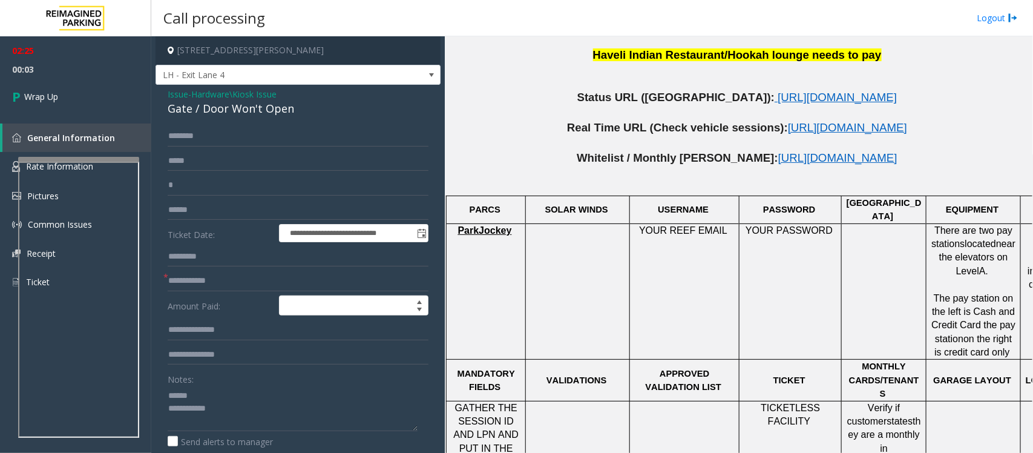
click at [189, 107] on div "Gate / Door Won't Open" at bounding box center [298, 108] width 261 height 16
type textarea "**********"
click at [199, 280] on input "text" at bounding box center [298, 281] width 261 height 21
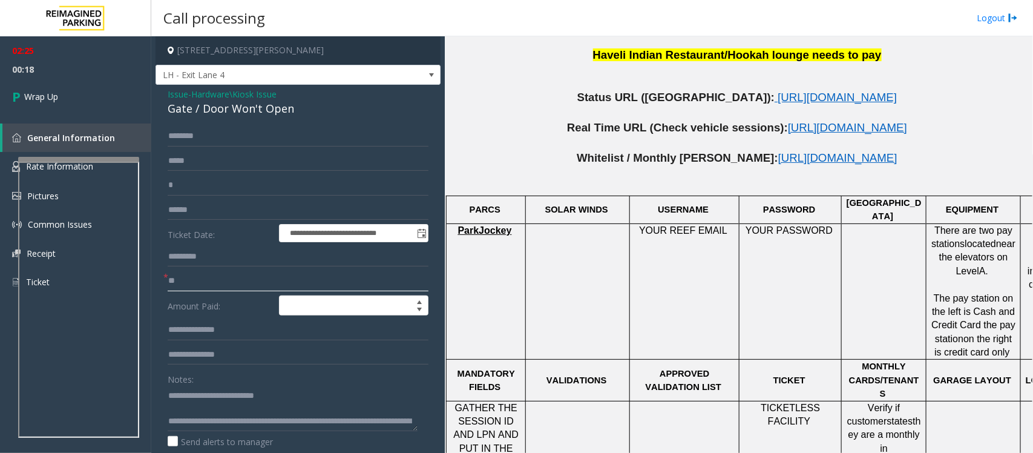
type input "**"
click at [194, 176] on input "*" at bounding box center [298, 185] width 261 height 21
click at [71, 94] on link "Wrap Up" at bounding box center [75, 97] width 151 height 36
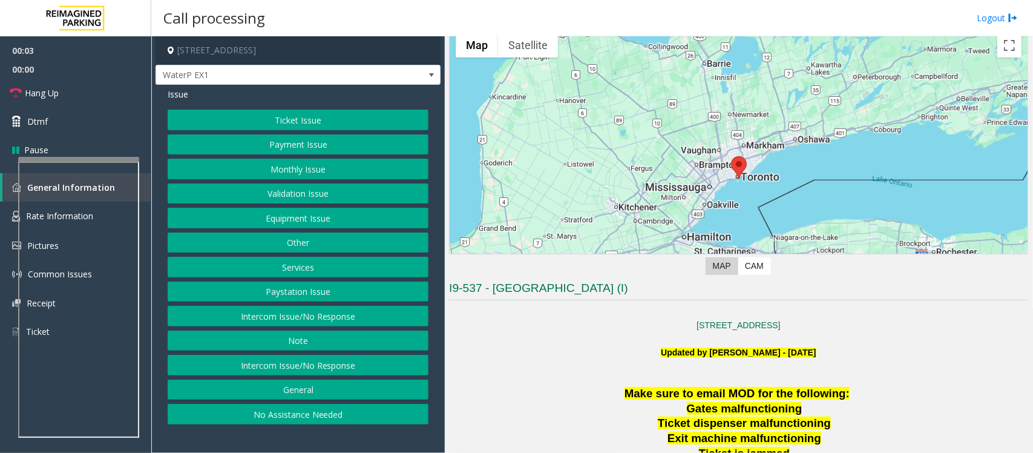
scroll to position [76, 0]
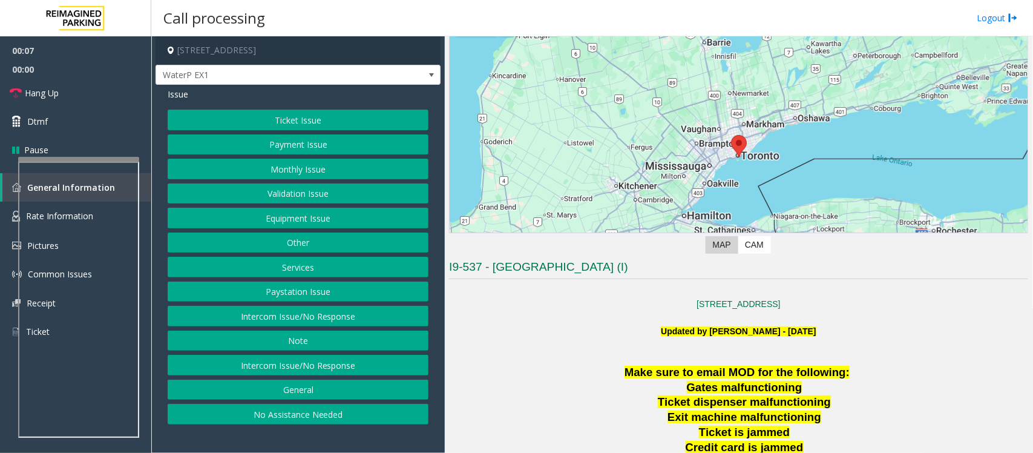
click at [300, 421] on button "No Assistance Needed" at bounding box center [298, 414] width 261 height 21
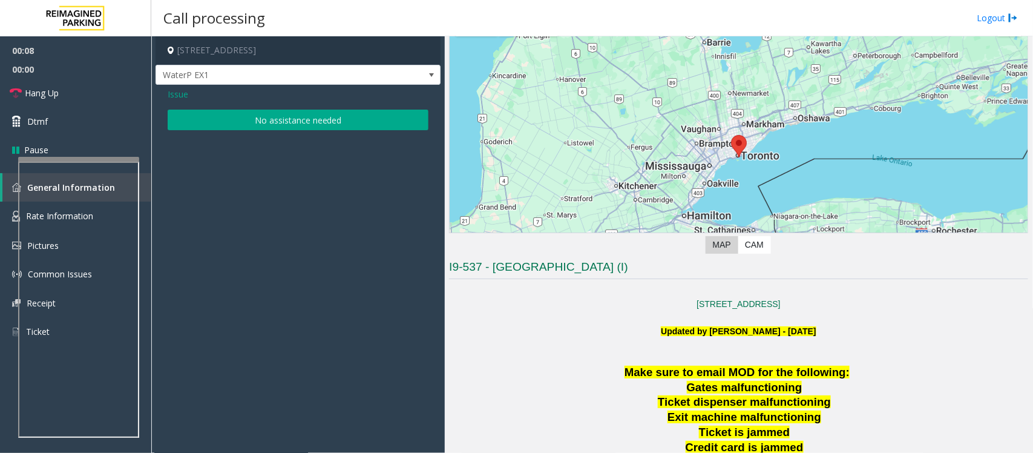
click at [237, 116] on button "No assistance needed" at bounding box center [298, 120] width 261 height 21
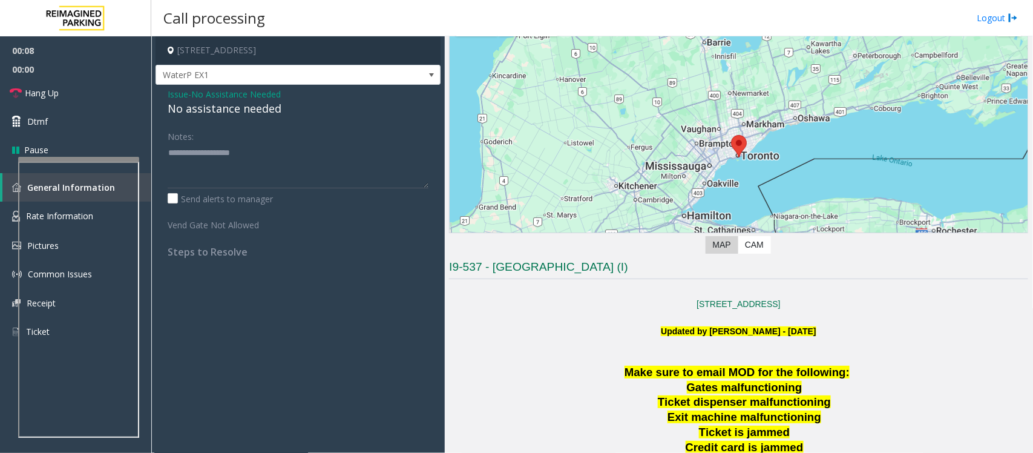
click at [218, 113] on div "No assistance needed" at bounding box center [298, 108] width 261 height 16
click at [218, 112] on div "No assistance needed" at bounding box center [298, 108] width 261 height 16
type textarea "**********"
click at [85, 96] on link "Hang Up" at bounding box center [75, 93] width 151 height 28
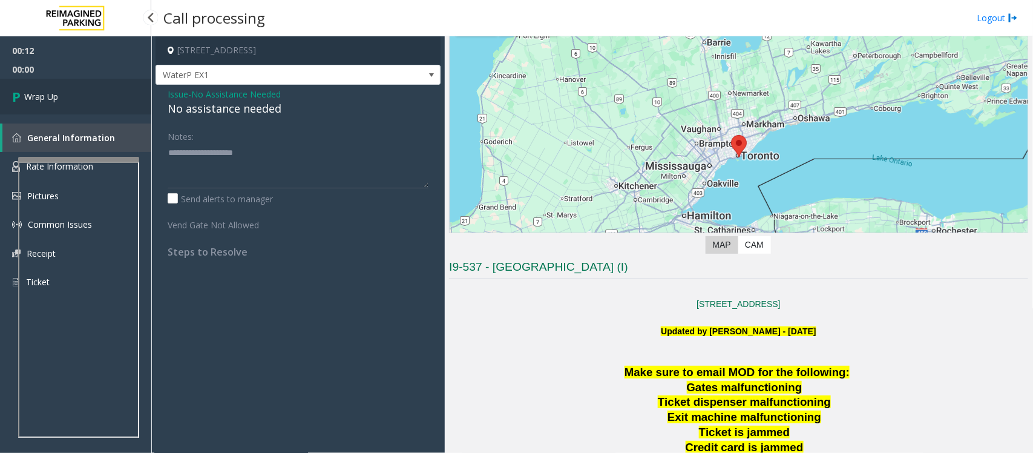
click at [85, 96] on link "Wrap Up" at bounding box center [75, 97] width 151 height 36
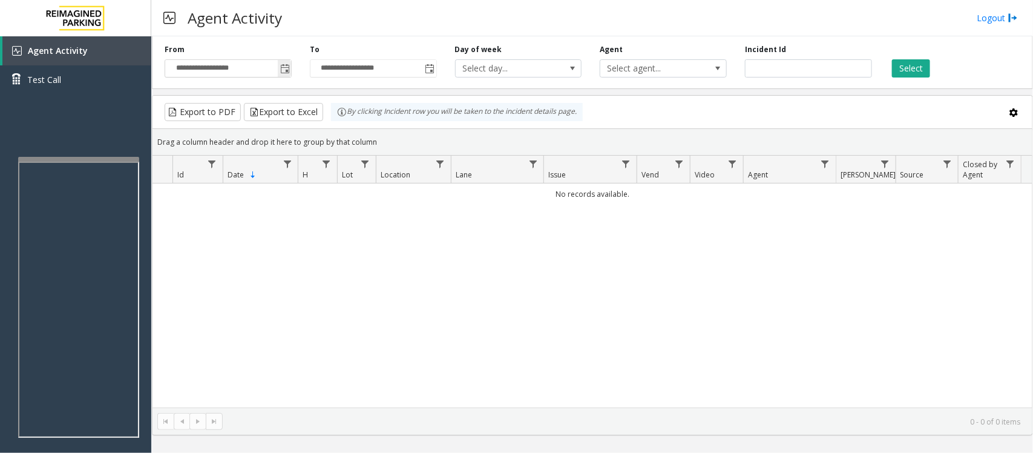
click at [283, 65] on span "Toggle popup" at bounding box center [285, 69] width 10 height 10
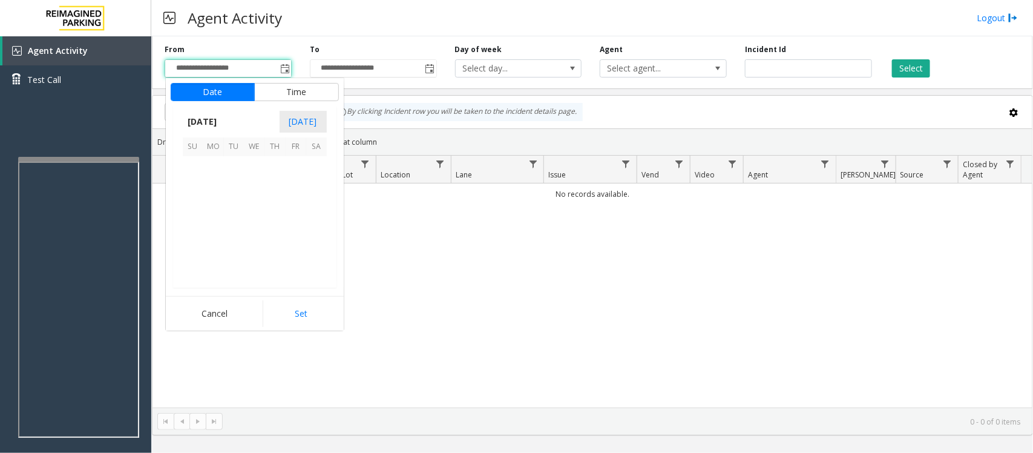
scroll to position [217144, 0]
click at [295, 229] on span "26" at bounding box center [296, 228] width 21 height 21
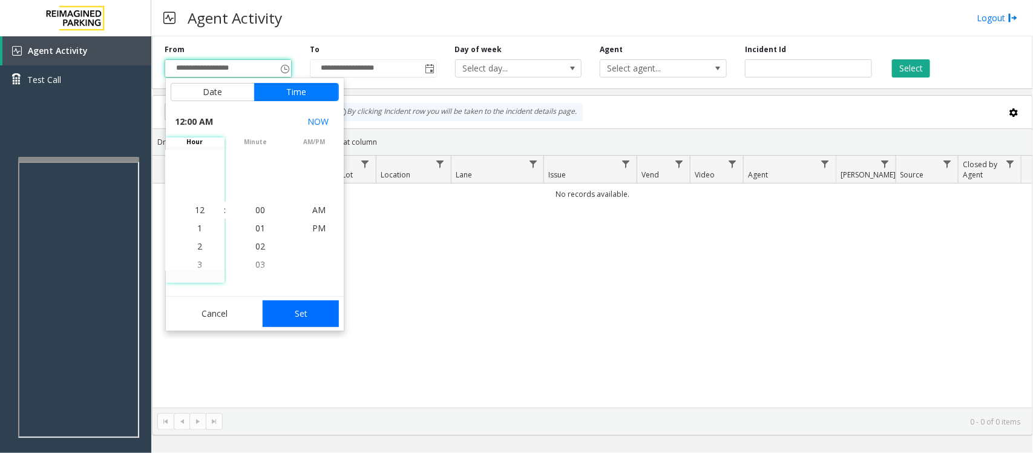
click at [306, 315] on button "Set" at bounding box center [301, 313] width 76 height 27
type input "**********"
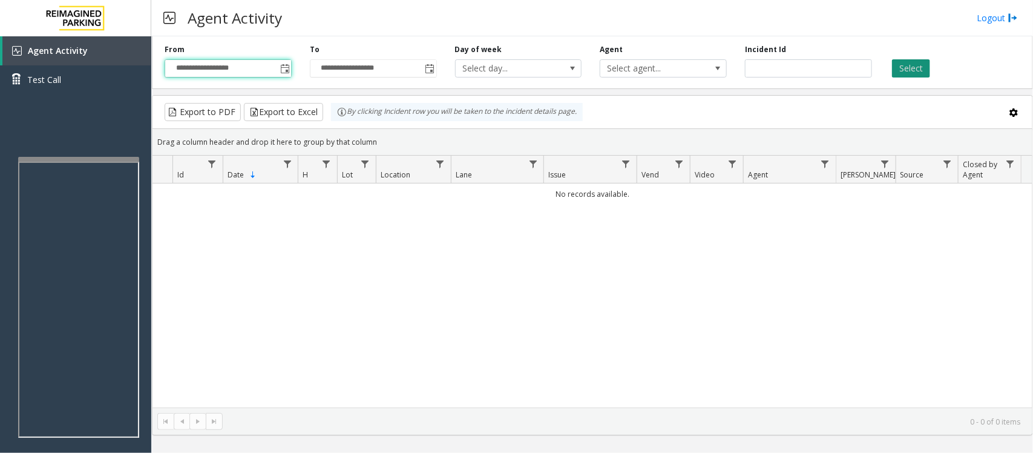
click at [921, 61] on button "Select" at bounding box center [911, 68] width 38 height 18
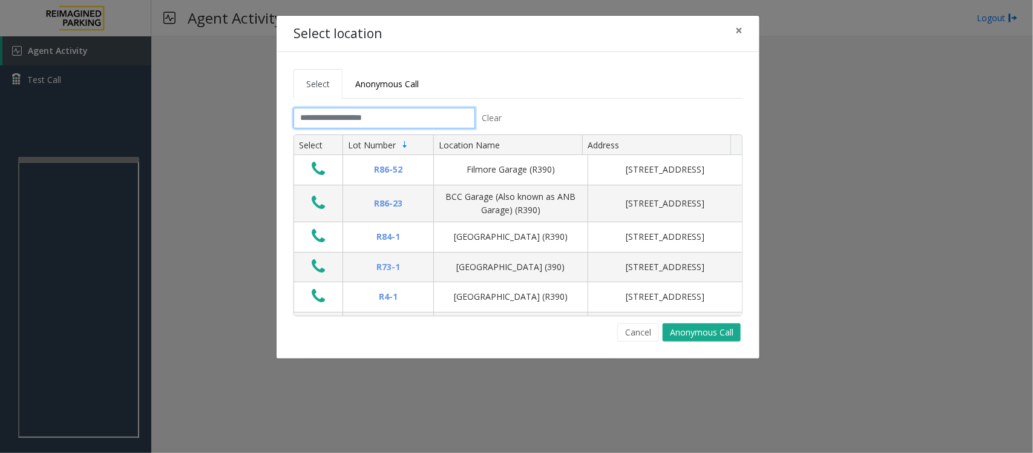
click at [398, 116] on input "text" at bounding box center [385, 118] width 182 height 21
click at [738, 23] on span "×" at bounding box center [738, 30] width 7 height 17
click at [367, 116] on input "text" at bounding box center [385, 118] width 182 height 21
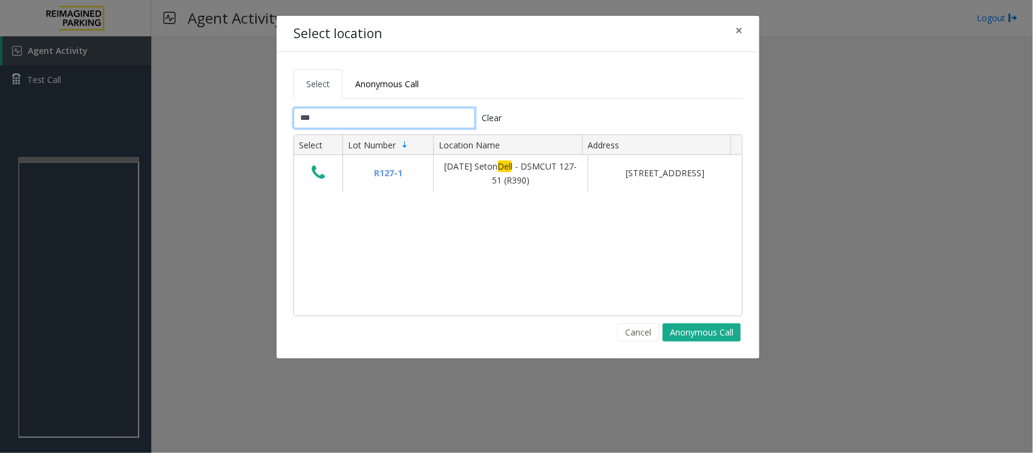
type input "***"
click at [737, 31] on span "×" at bounding box center [738, 30] width 7 height 17
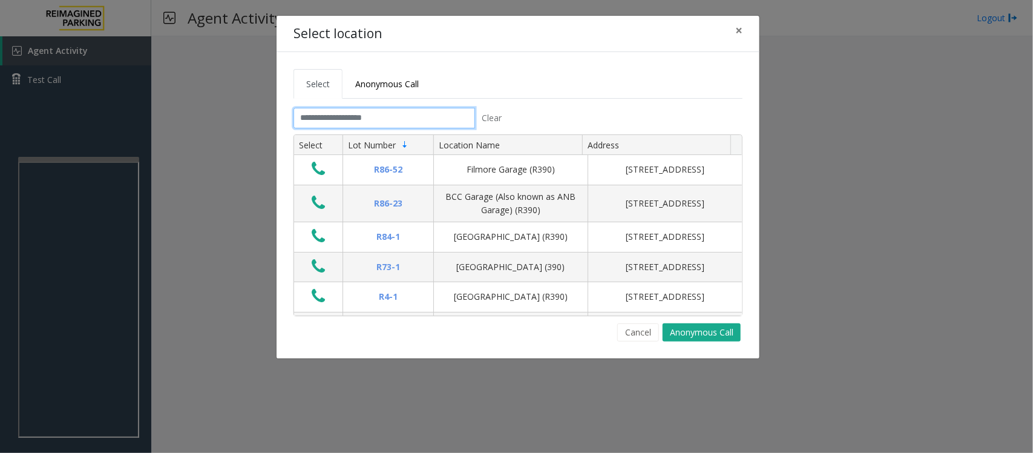
click at [358, 116] on input "text" at bounding box center [385, 118] width 182 height 21
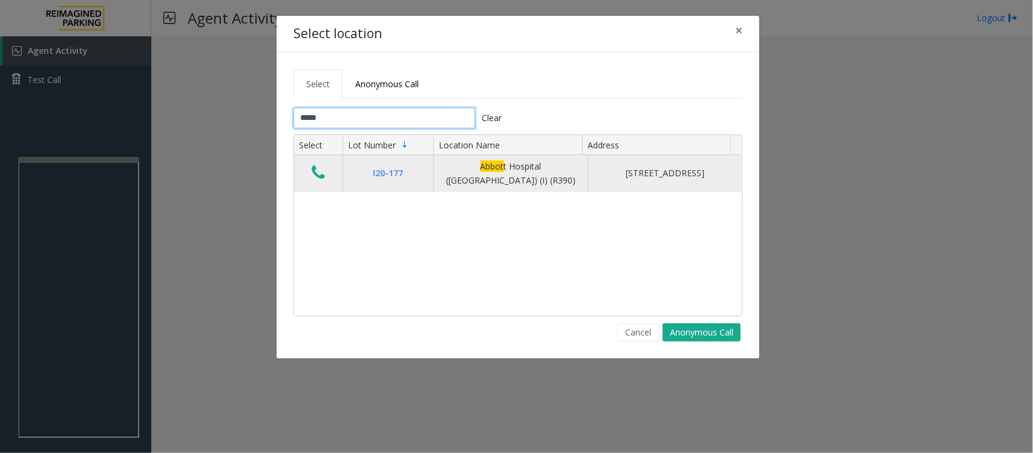
type input "*****"
click at [314, 176] on icon "Data table" at bounding box center [318, 172] width 13 height 17
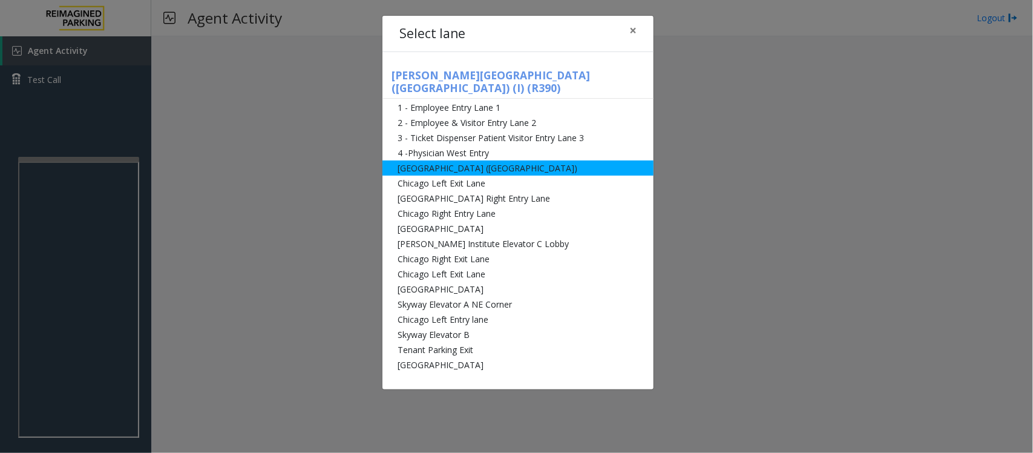
click at [450, 160] on li "[GEOGRAPHIC_DATA] ([GEOGRAPHIC_DATA])" at bounding box center [518, 167] width 271 height 15
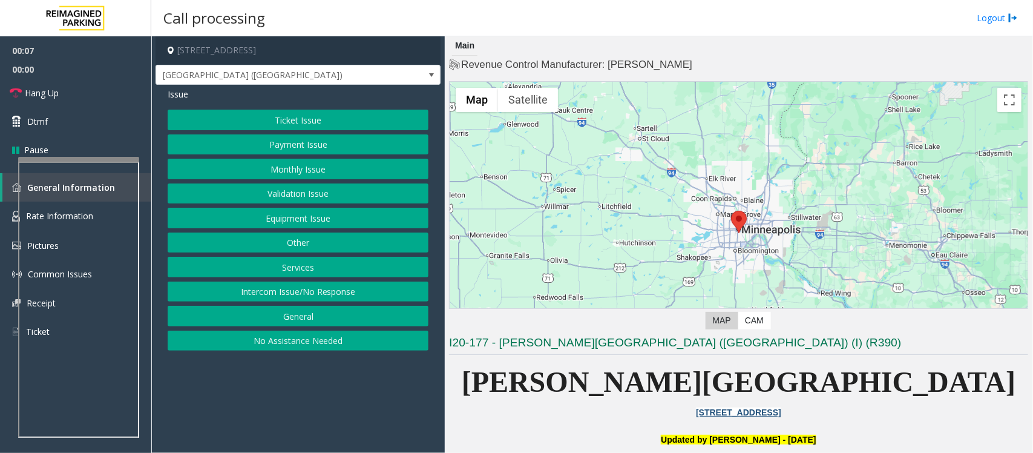
click at [294, 224] on button "Equipment Issue" at bounding box center [298, 218] width 261 height 21
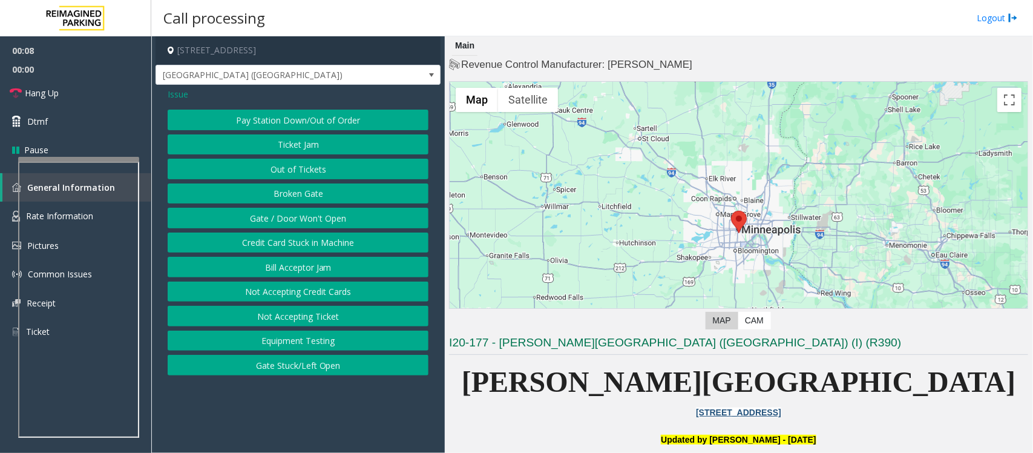
click at [294, 224] on button "Gate / Door Won't Open" at bounding box center [298, 218] width 261 height 21
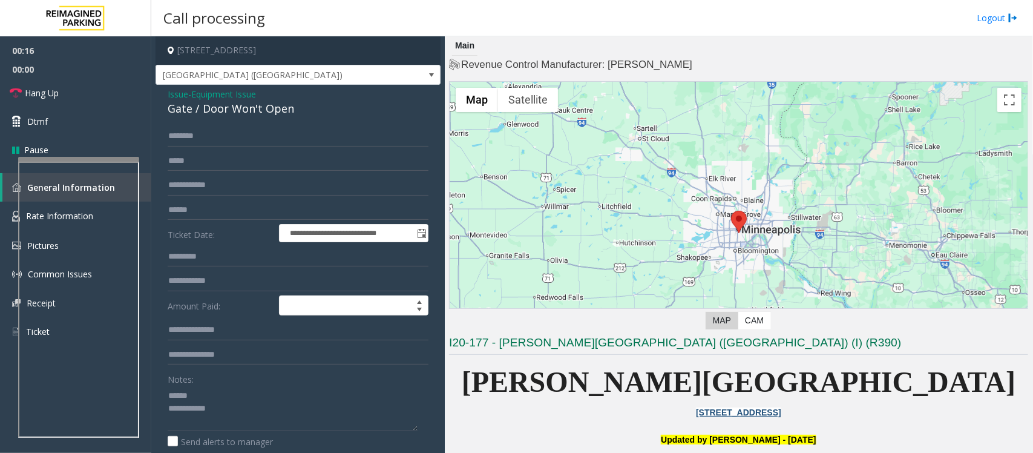
click at [225, 109] on div "Gate / Door Won't Open" at bounding box center [298, 108] width 261 height 16
click at [186, 406] on textarea at bounding box center [293, 408] width 250 height 45
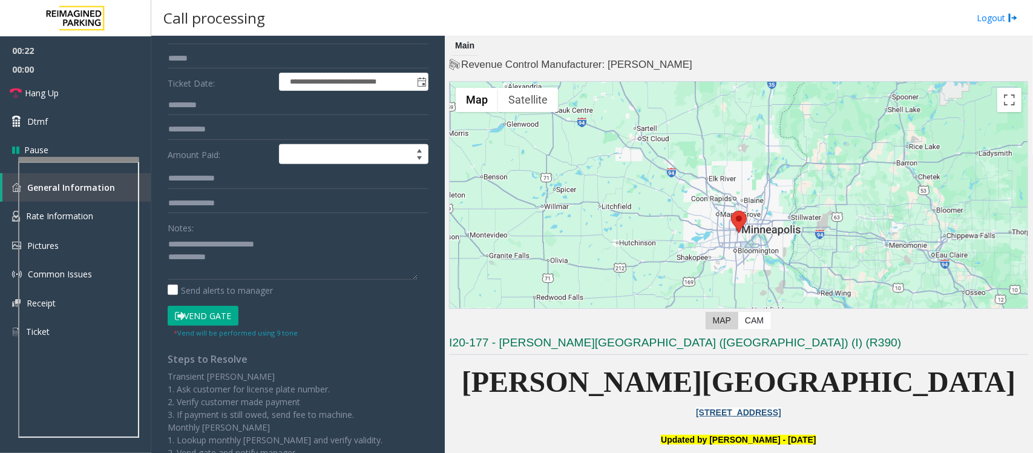
click at [227, 319] on button "Vend Gate" at bounding box center [203, 316] width 71 height 21
click at [80, 96] on link "Hang Up" at bounding box center [75, 93] width 151 height 28
click at [227, 257] on textarea at bounding box center [293, 256] width 250 height 45
paste textarea "**********"
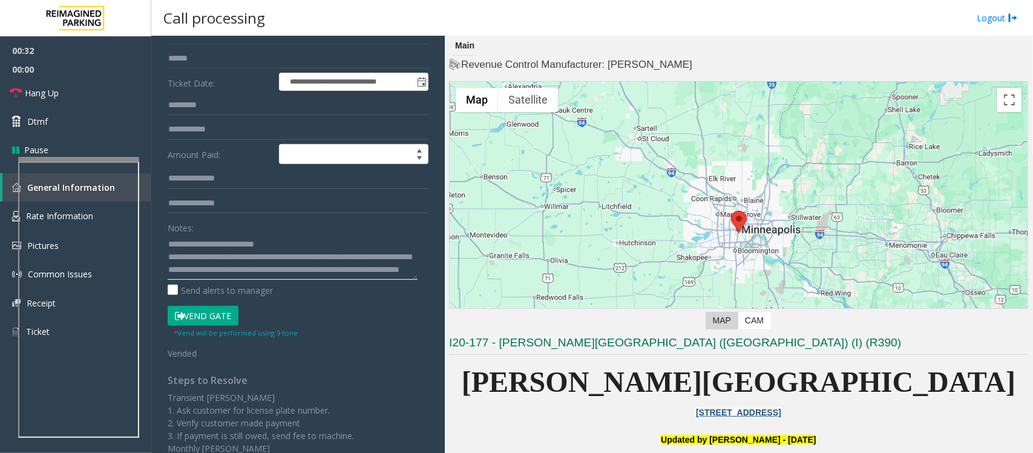
scroll to position [8, 0]
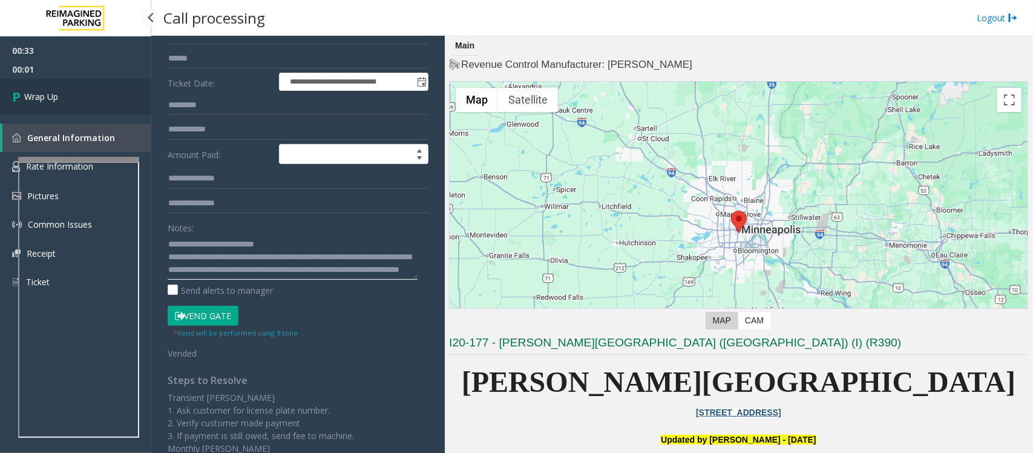
type textarea "**********"
click at [61, 100] on link "Wrap Up" at bounding box center [75, 97] width 151 height 36
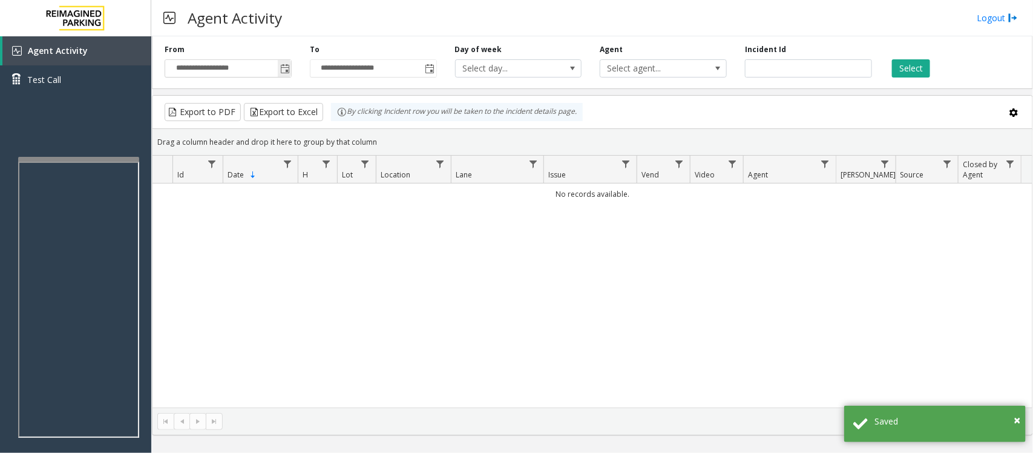
click at [288, 67] on span "Toggle popup" at bounding box center [285, 69] width 10 height 10
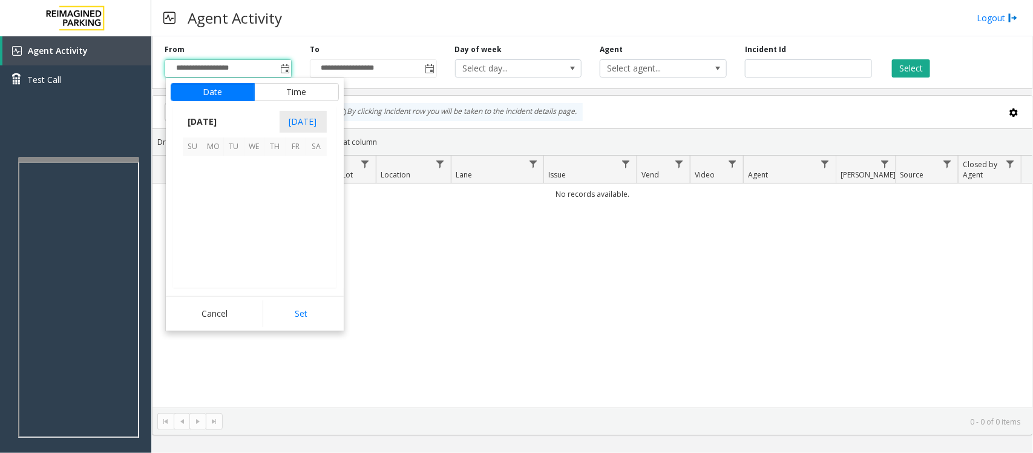
scroll to position [217144, 0]
click at [292, 225] on span "26" at bounding box center [296, 228] width 21 height 21
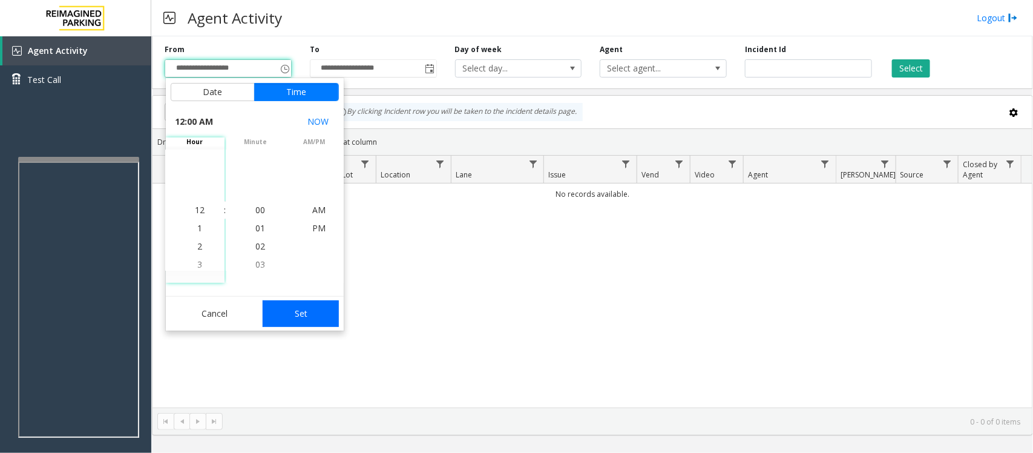
click at [312, 303] on button "Set" at bounding box center [301, 313] width 76 height 27
type input "**********"
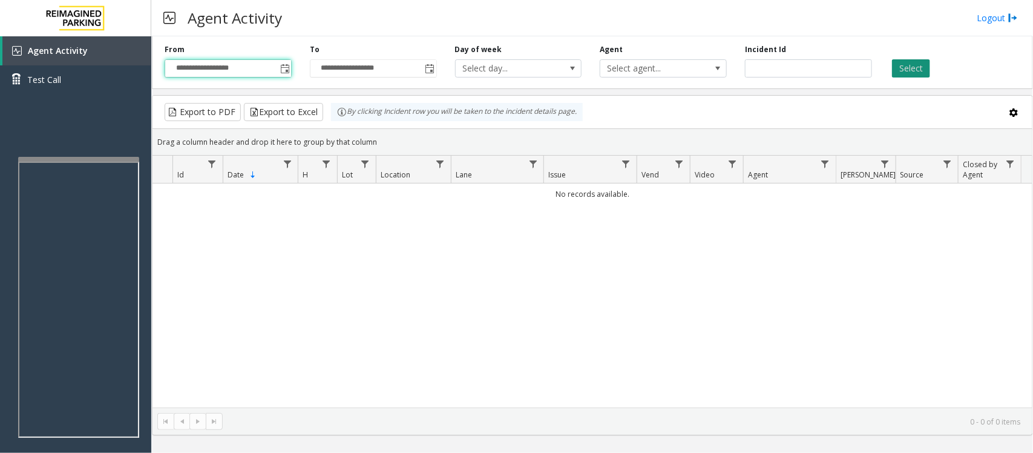
click at [918, 67] on button "Select" at bounding box center [911, 68] width 38 height 18
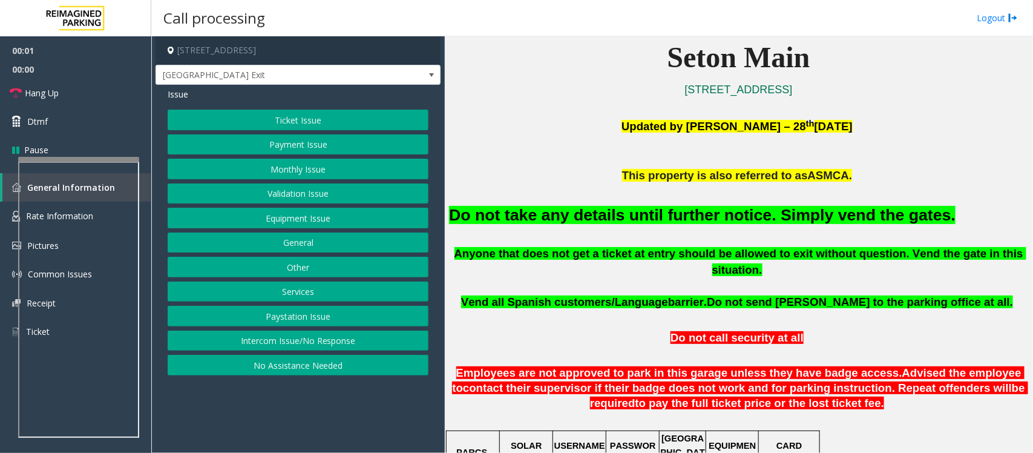
scroll to position [378, 0]
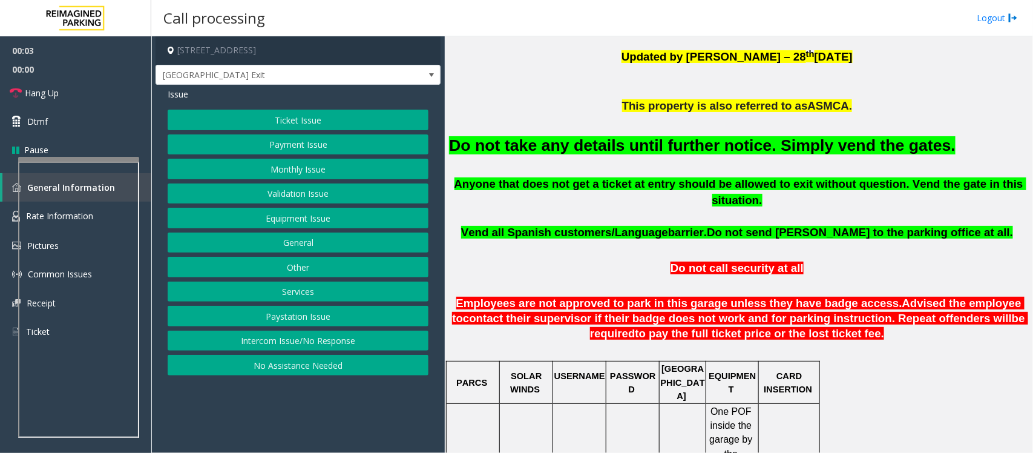
click at [264, 217] on button "Equipment Issue" at bounding box center [298, 218] width 261 height 21
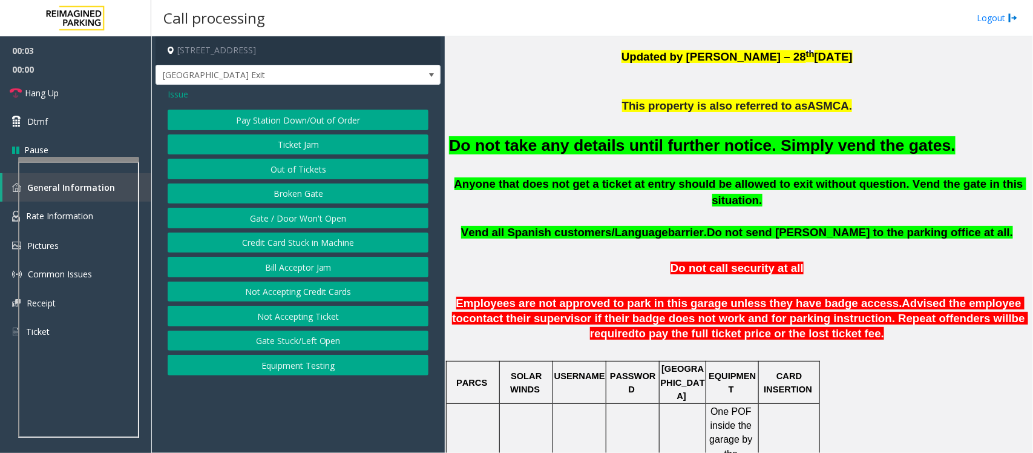
click at [264, 217] on button "Gate / Door Won't Open" at bounding box center [298, 218] width 261 height 21
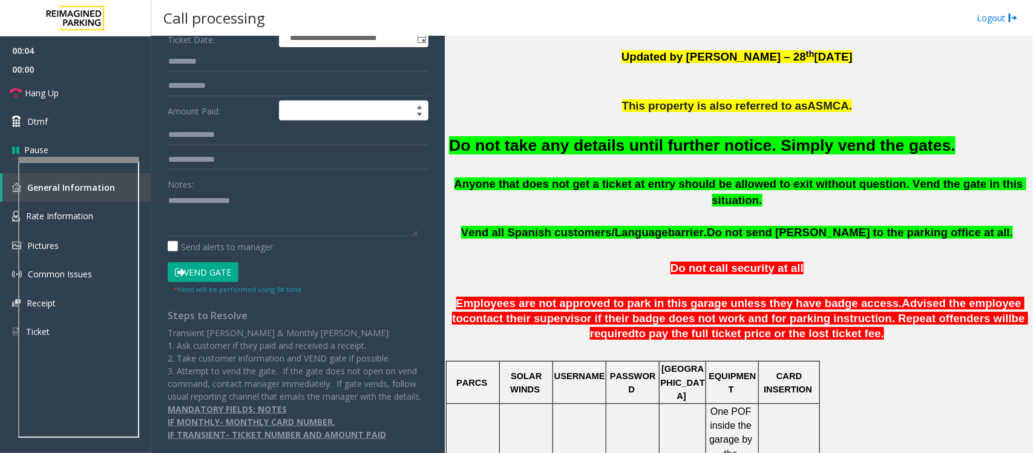
scroll to position [208, 0]
click at [218, 262] on button "Vend Gate" at bounding box center [203, 272] width 71 height 21
click at [715, 154] on font "Do not take any details until further notice. Simply vend the gates." at bounding box center [702, 145] width 507 height 18
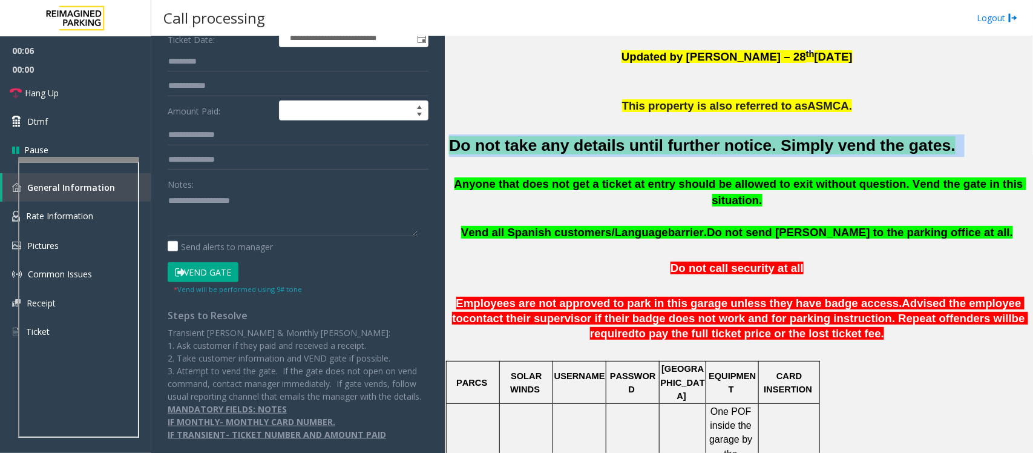
click at [715, 154] on font "Do not take any details until further notice. Simply vend the gates." at bounding box center [702, 145] width 507 height 18
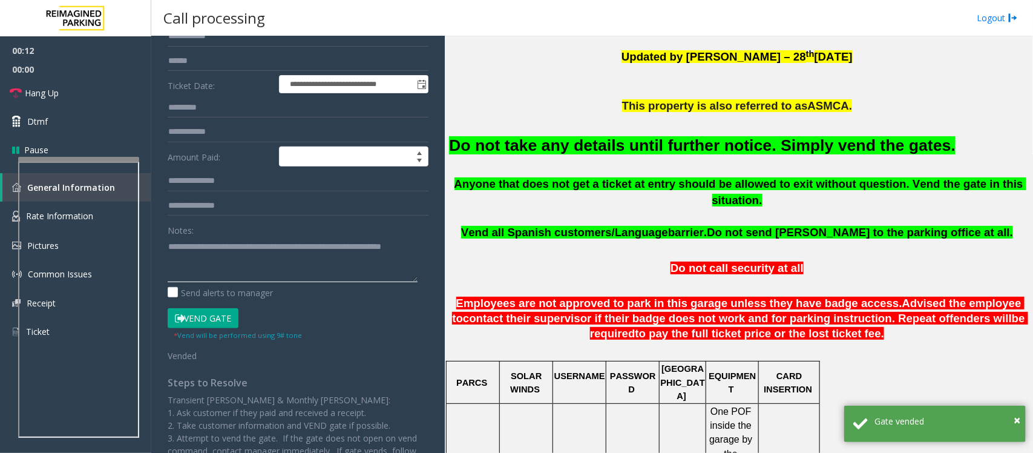
scroll to position [56, 0]
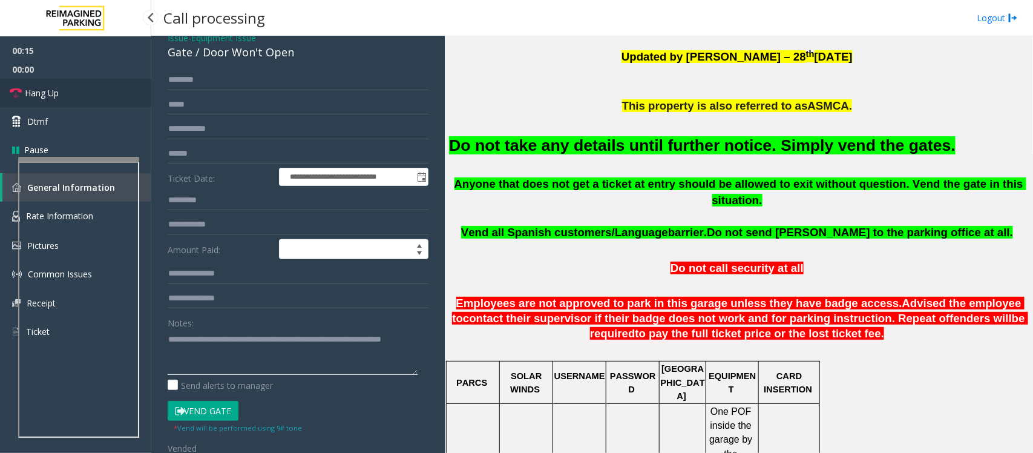
type textarea "**********"
click at [68, 93] on link "Hang Up" at bounding box center [75, 93] width 151 height 28
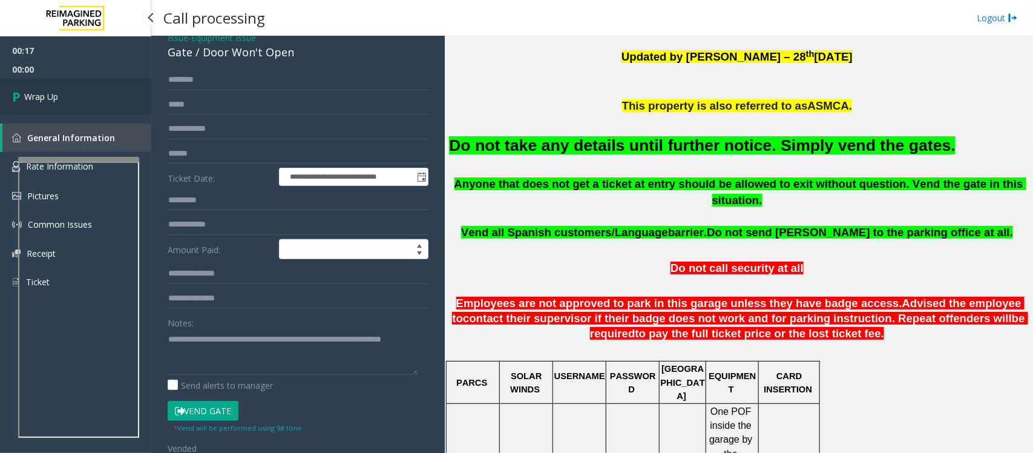
click at [68, 93] on link "Wrap Up" at bounding box center [75, 97] width 151 height 36
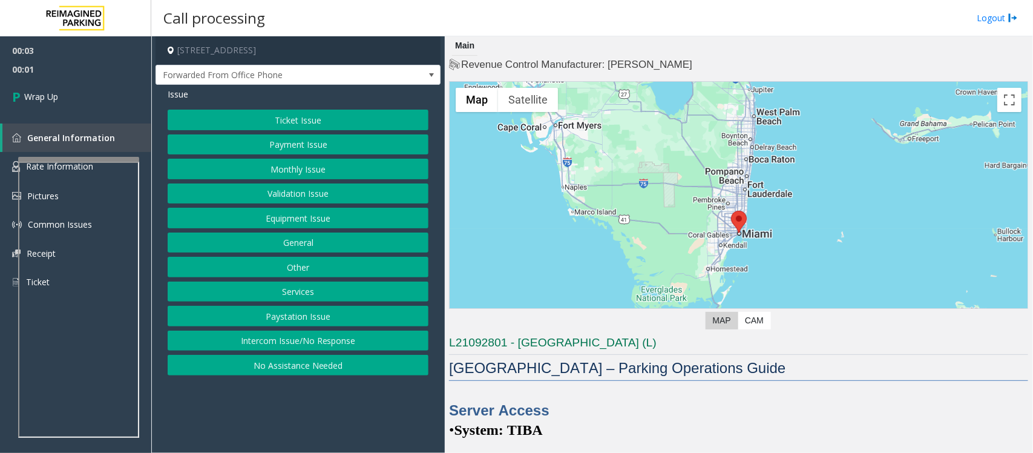
click at [413, 346] on button "Intercom Issue/No Response" at bounding box center [298, 340] width 261 height 21
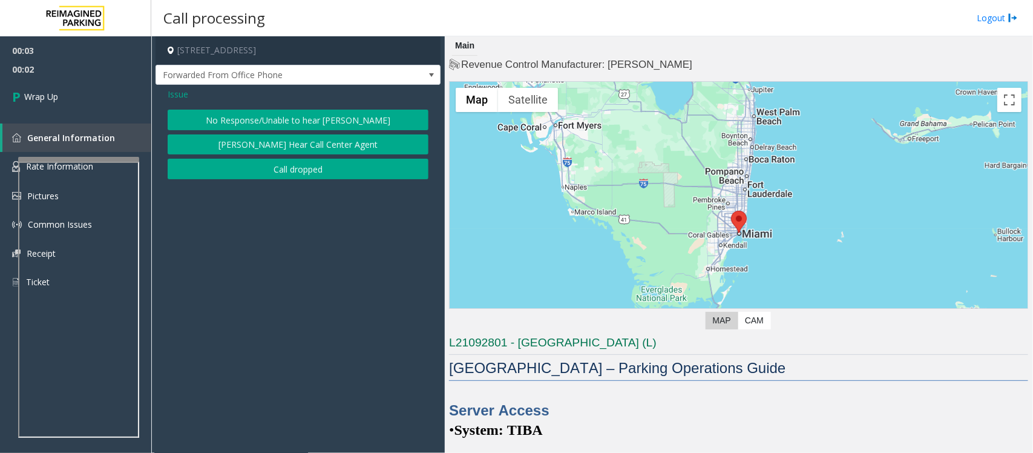
click at [257, 165] on button "Call dropped" at bounding box center [298, 169] width 261 height 21
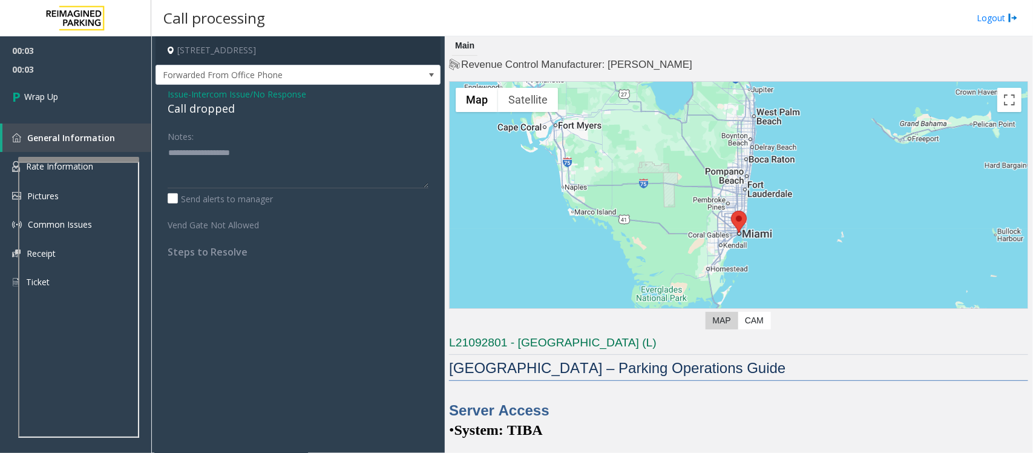
click at [204, 109] on div "Call dropped" at bounding box center [298, 108] width 261 height 16
type textarea "**********"
click at [76, 88] on link "Wrap Up" at bounding box center [75, 97] width 151 height 36
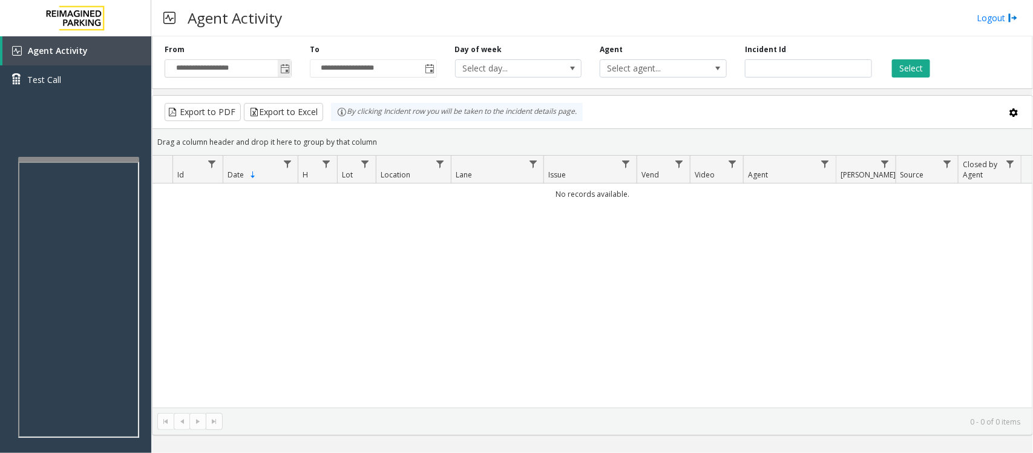
click at [286, 67] on span "Toggle popup" at bounding box center [285, 69] width 10 height 10
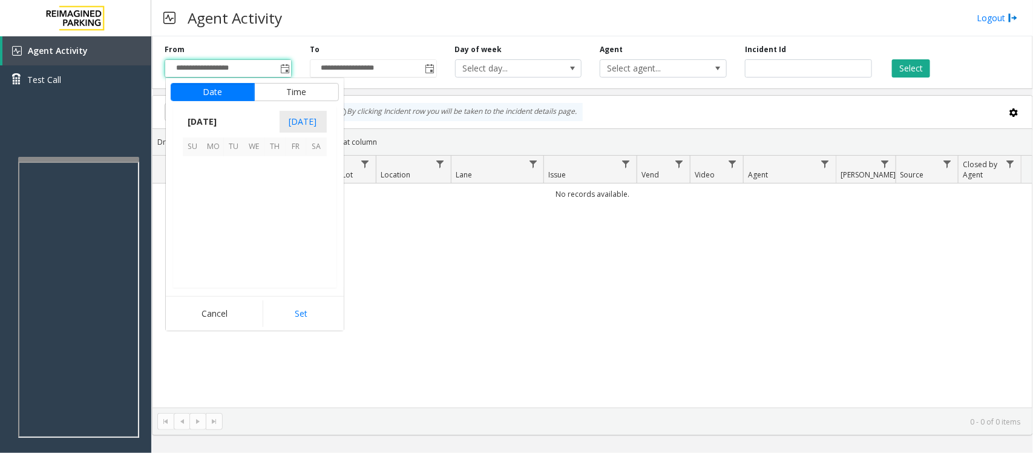
scroll to position [217144, 0]
click at [292, 230] on span "26" at bounding box center [296, 228] width 21 height 21
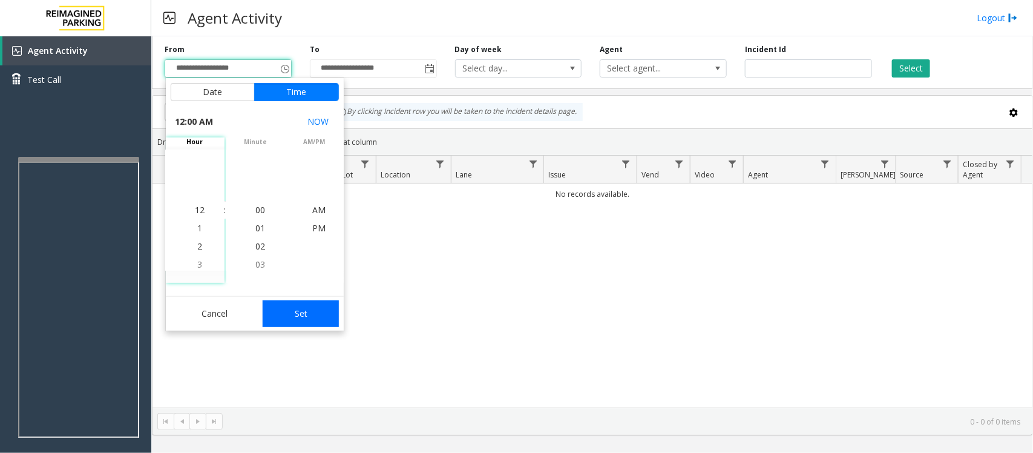
click at [307, 314] on button "Set" at bounding box center [301, 313] width 76 height 27
type input "**********"
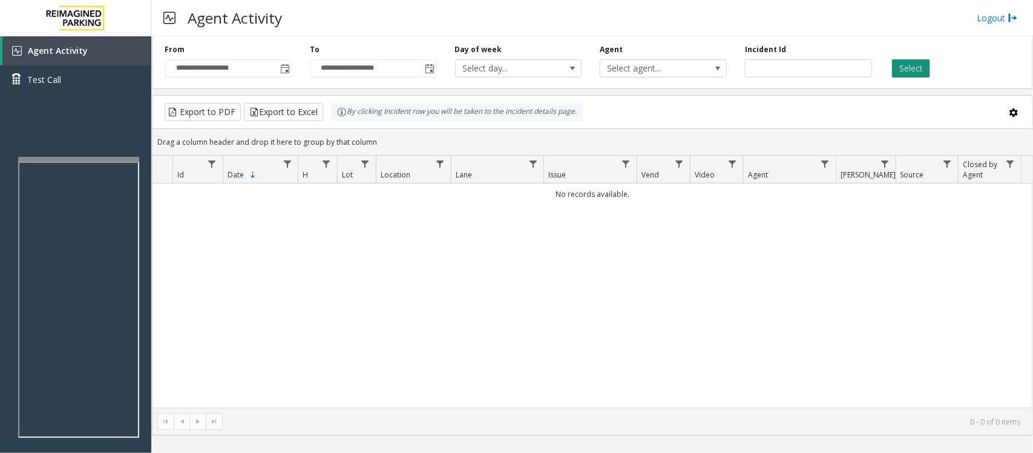
click at [906, 67] on button "Select" at bounding box center [911, 68] width 38 height 18
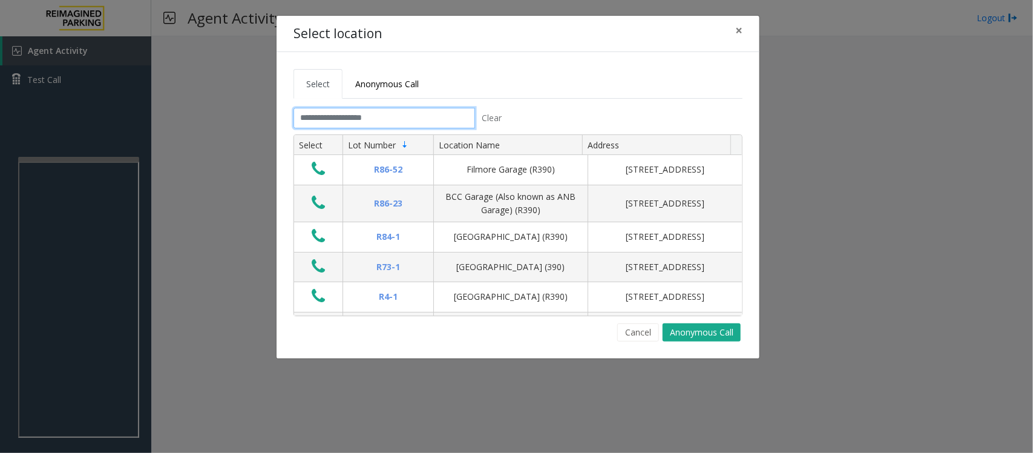
click at [396, 117] on input "text" at bounding box center [385, 118] width 182 height 21
click at [741, 28] on span "×" at bounding box center [738, 30] width 7 height 17
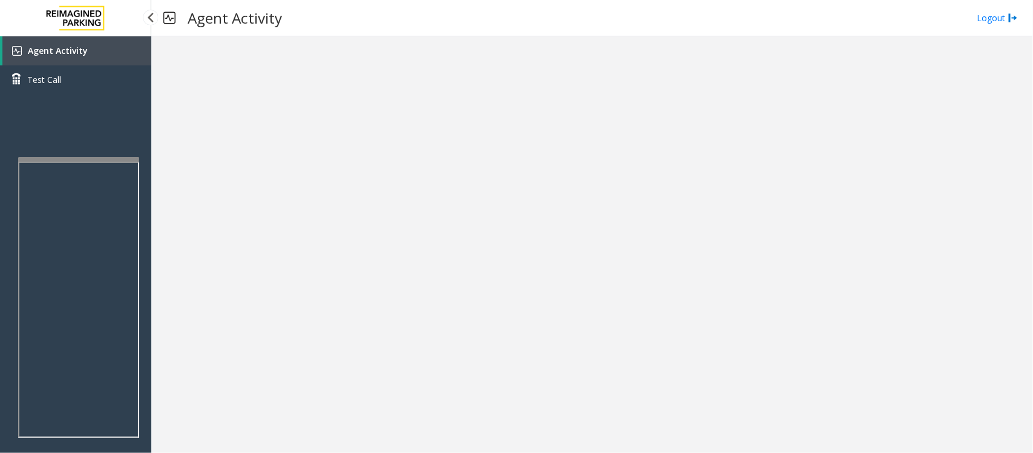
click at [50, 54] on span "Agent Activity" at bounding box center [58, 51] width 60 height 12
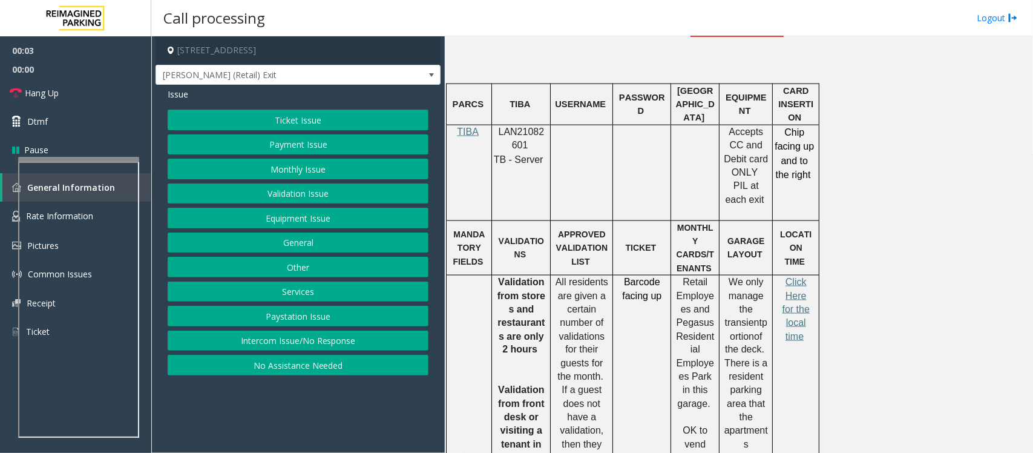
scroll to position [605, 0]
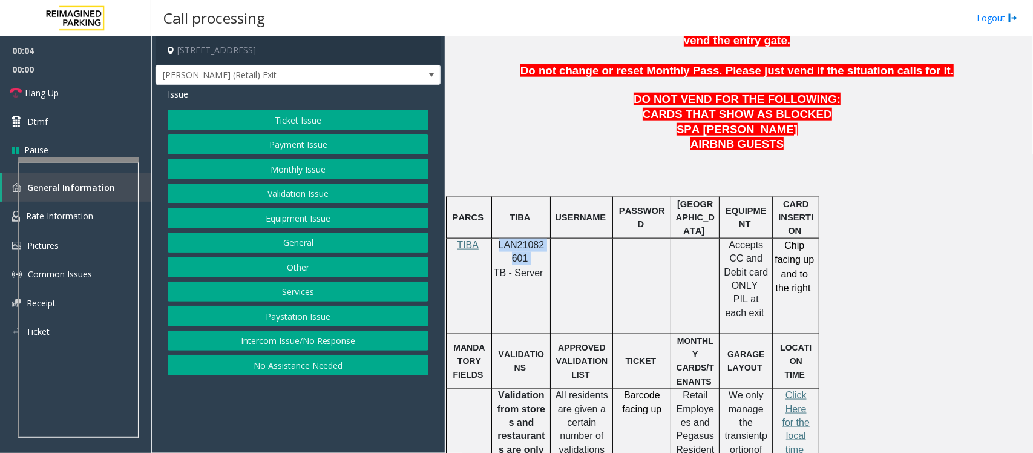
drag, startPoint x: 499, startPoint y: 215, endPoint x: 528, endPoint y: 228, distance: 31.4
click at [528, 238] on p "LAN21082601" at bounding box center [521, 251] width 50 height 27
copy p "LAN21082601"
click at [328, 173] on button "Monthly Issue" at bounding box center [298, 169] width 261 height 21
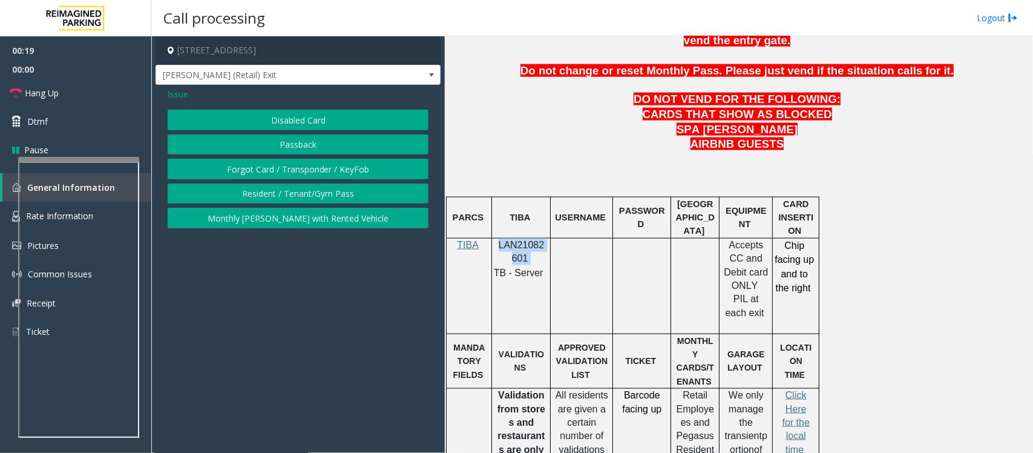
click at [322, 124] on button "Disabled Card" at bounding box center [298, 120] width 261 height 21
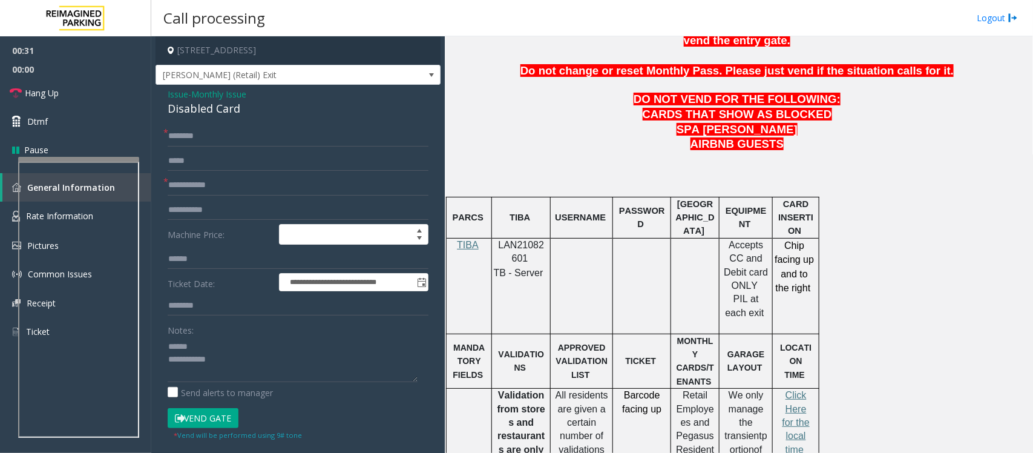
click at [186, 108] on div "Disabled Card" at bounding box center [298, 108] width 261 height 16
click at [189, 345] on textarea at bounding box center [293, 359] width 250 height 45
click at [192, 346] on textarea at bounding box center [293, 359] width 250 height 45
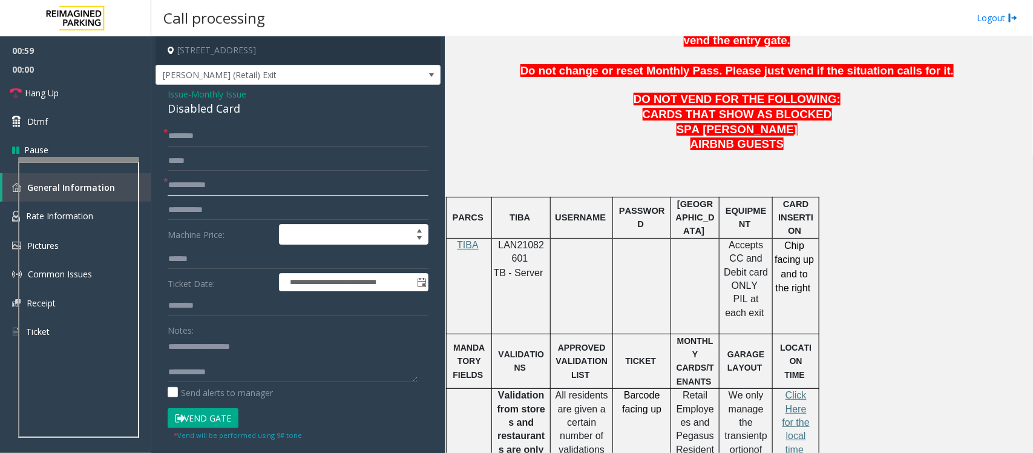
click at [203, 182] on input "text" at bounding box center [298, 185] width 261 height 21
click at [203, 186] on input "text" at bounding box center [298, 185] width 261 height 21
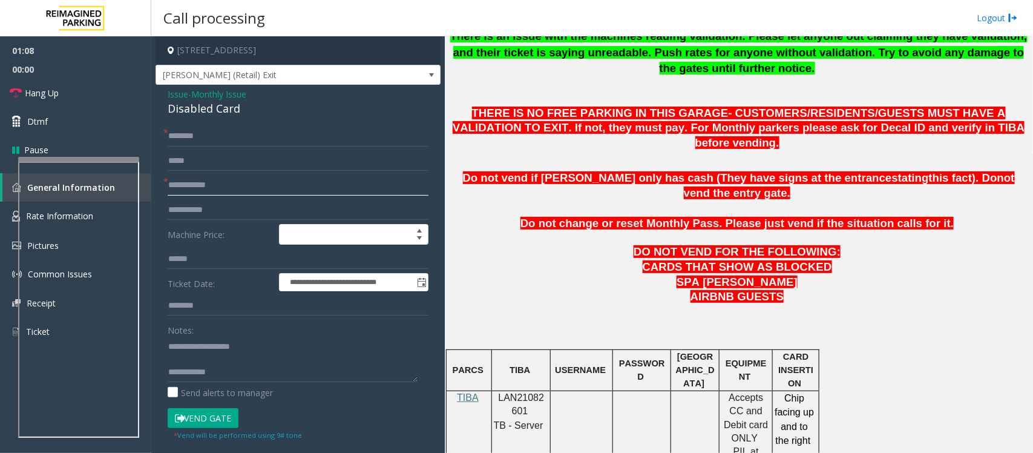
scroll to position [303, 0]
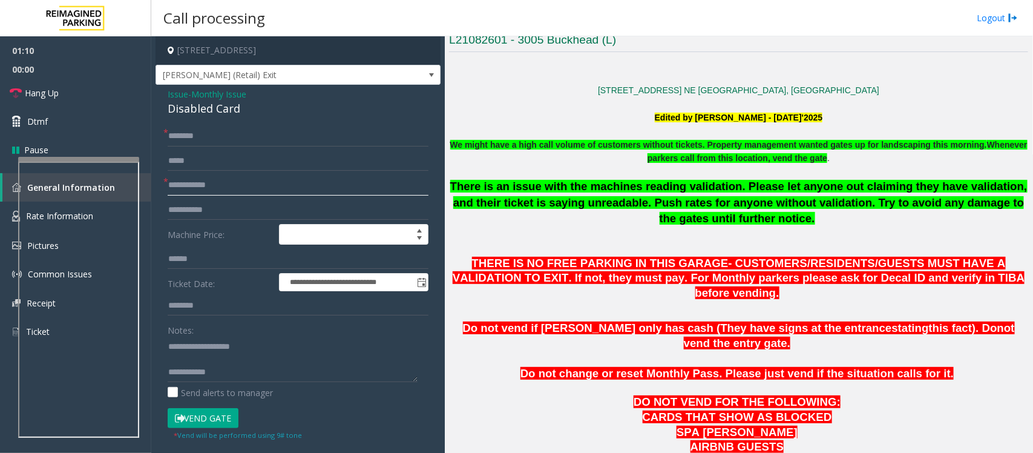
click at [242, 183] on input "text" at bounding box center [298, 185] width 261 height 21
click at [198, 183] on input "text" at bounding box center [298, 185] width 261 height 21
click at [206, 361] on textarea at bounding box center [293, 359] width 250 height 45
click at [228, 364] on textarea at bounding box center [293, 359] width 250 height 45
type textarea "**********"
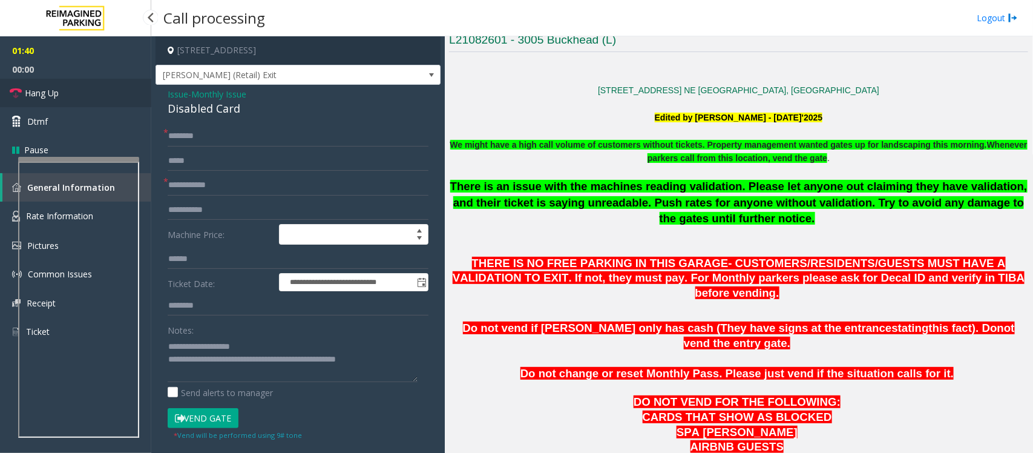
click at [88, 97] on link "Hang Up" at bounding box center [75, 93] width 151 height 28
click at [196, 131] on input "text" at bounding box center [298, 136] width 261 height 21
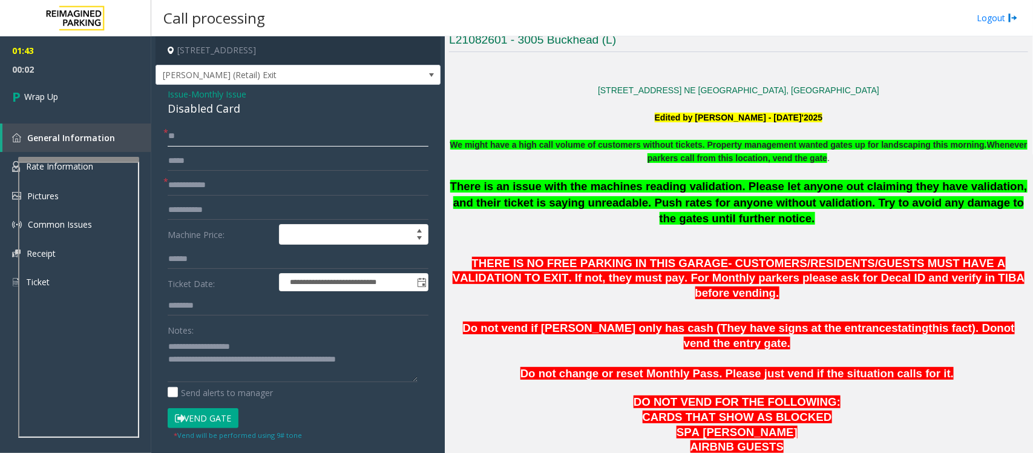
type input "**"
click at [236, 182] on input "text" at bounding box center [298, 185] width 261 height 21
type input "**"
click at [55, 102] on span "Wrap Up" at bounding box center [41, 96] width 34 height 13
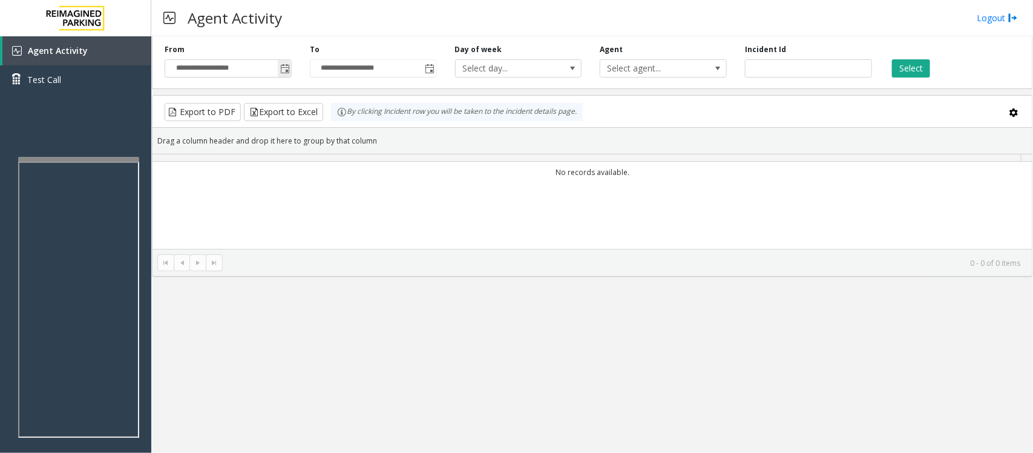
click at [285, 67] on span "Toggle popup" at bounding box center [285, 69] width 10 height 10
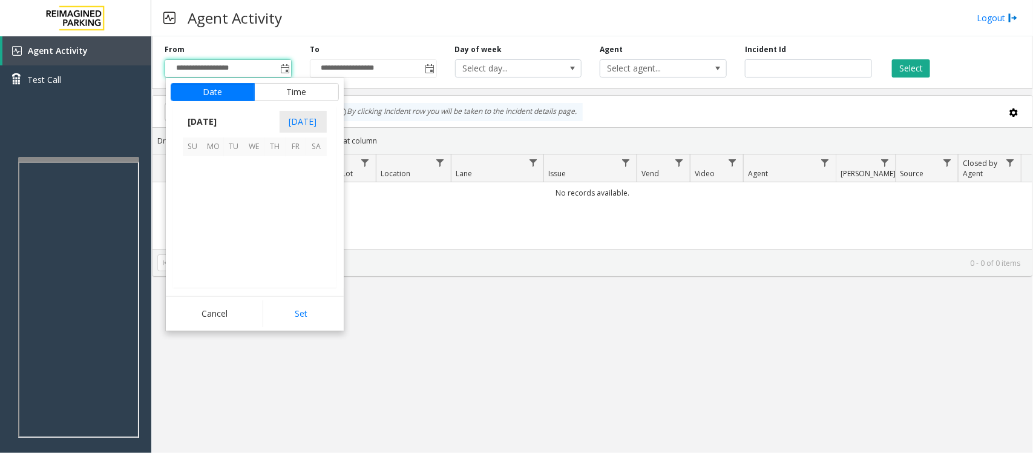
scroll to position [217144, 0]
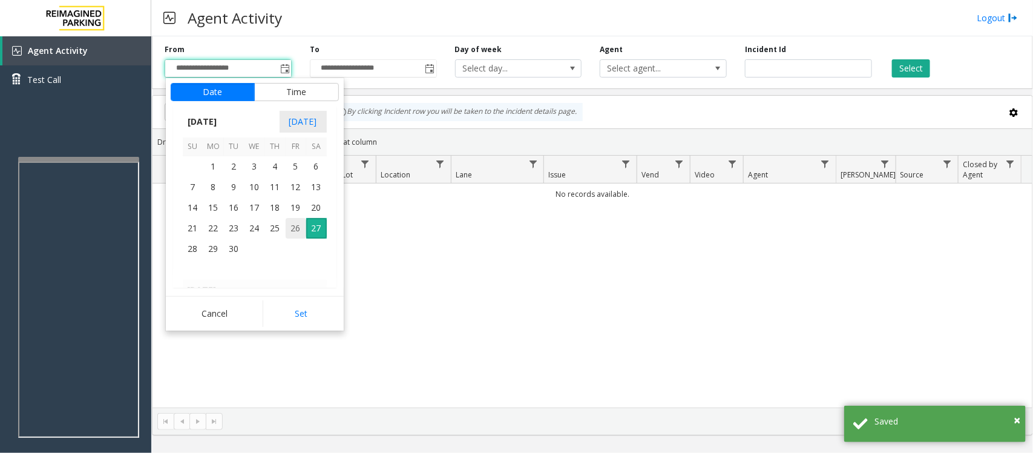
click at [295, 230] on span "26" at bounding box center [296, 228] width 21 height 21
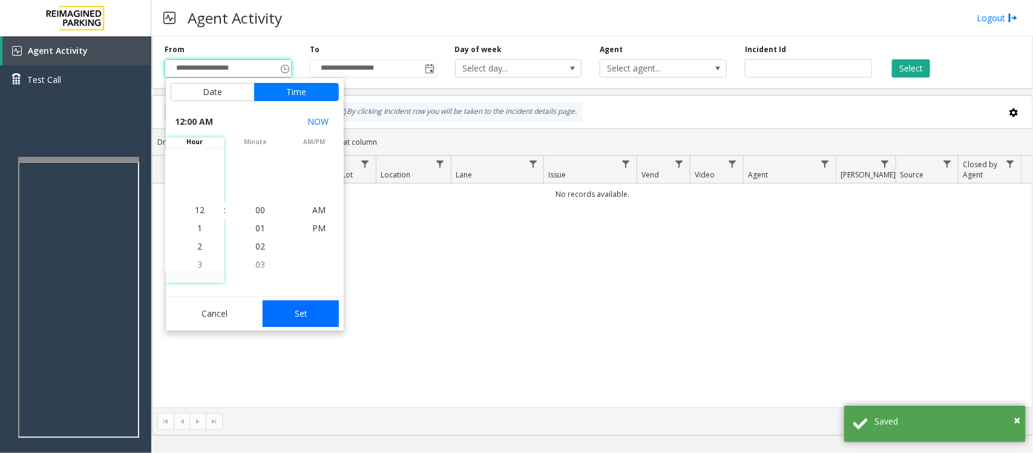
click at [301, 306] on button "Set" at bounding box center [301, 313] width 76 height 27
type input "**********"
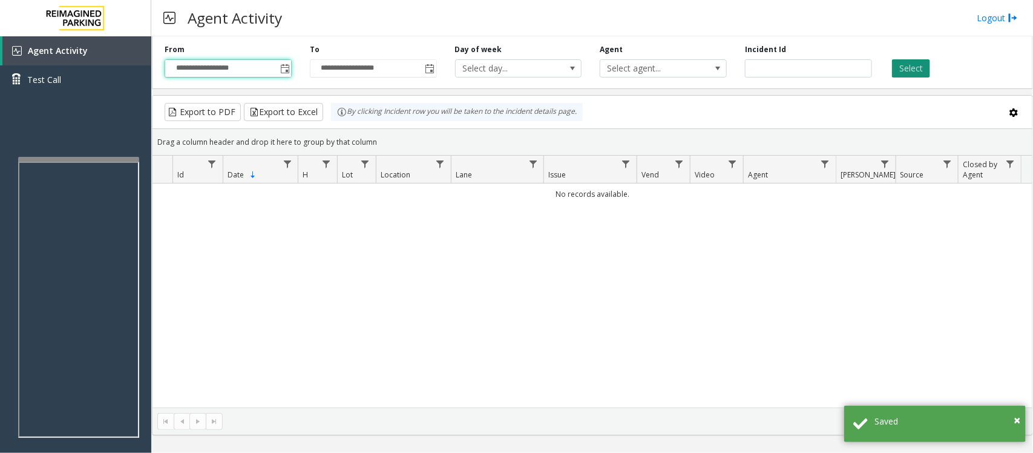
click at [924, 70] on button "Select" at bounding box center [911, 68] width 38 height 18
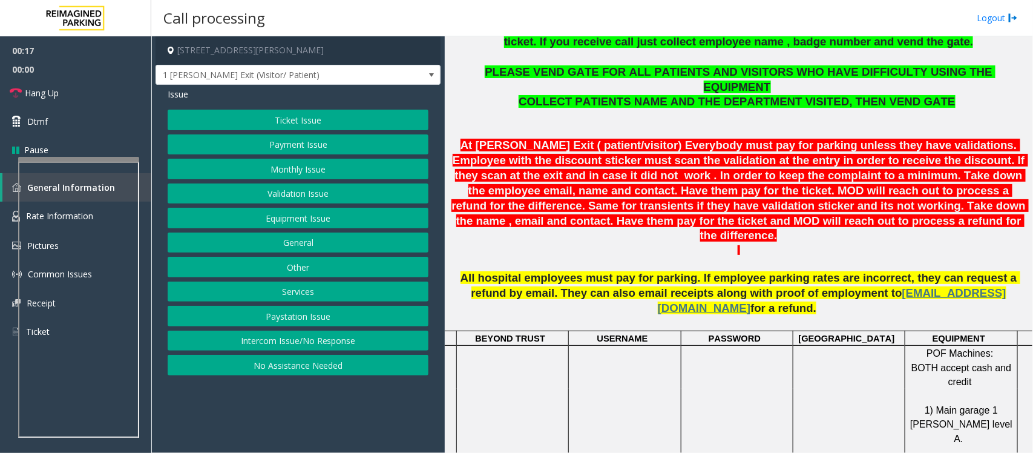
scroll to position [454, 0]
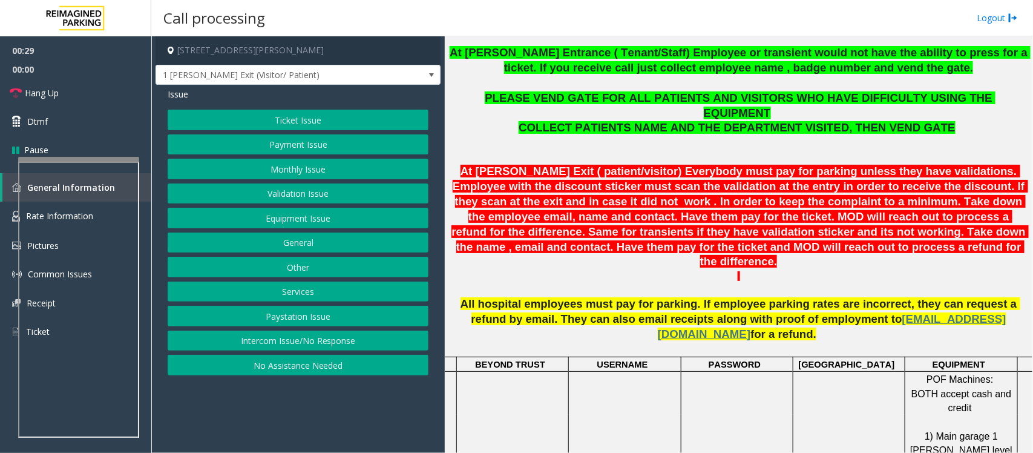
click at [309, 117] on button "Ticket Issue" at bounding box center [298, 120] width 261 height 21
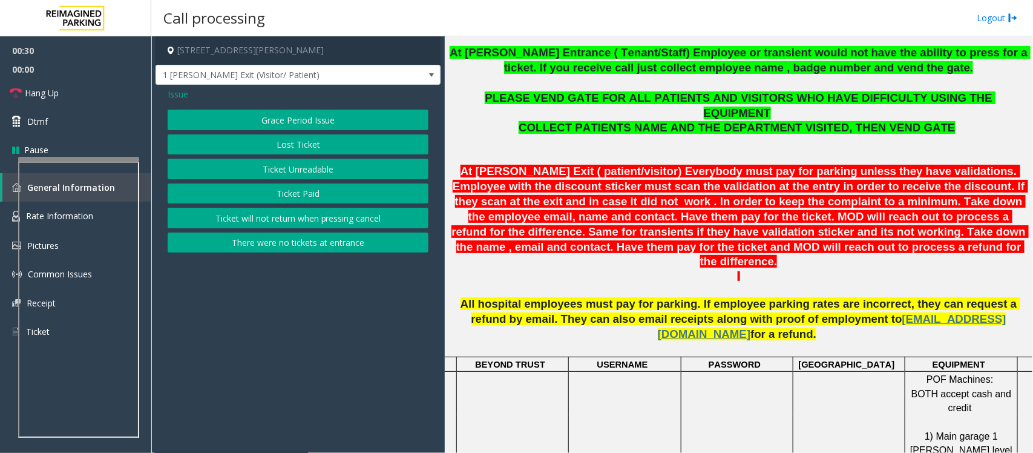
click at [284, 171] on button "Ticket Unreadable" at bounding box center [298, 169] width 261 height 21
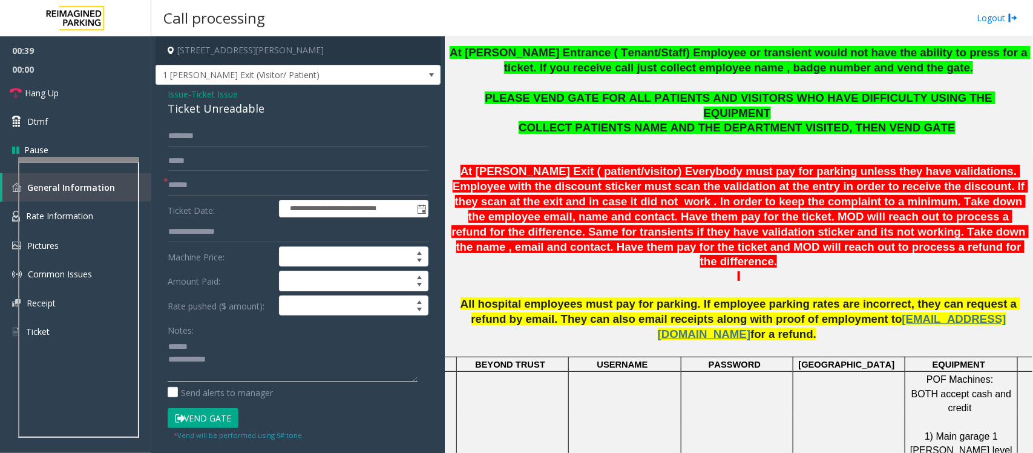
type textarea "**********"
click at [196, 89] on span "Ticket Issue" at bounding box center [214, 94] width 47 height 13
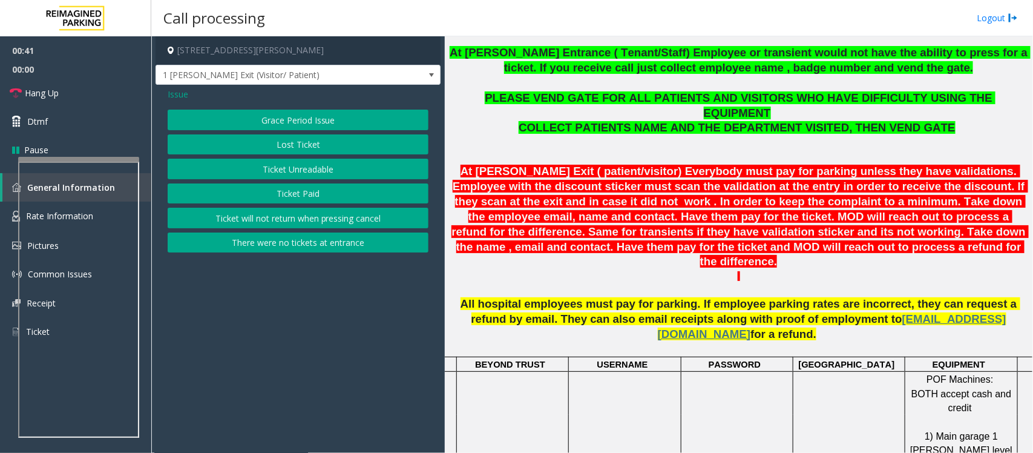
click at [182, 94] on span "Issue" at bounding box center [178, 94] width 21 height 13
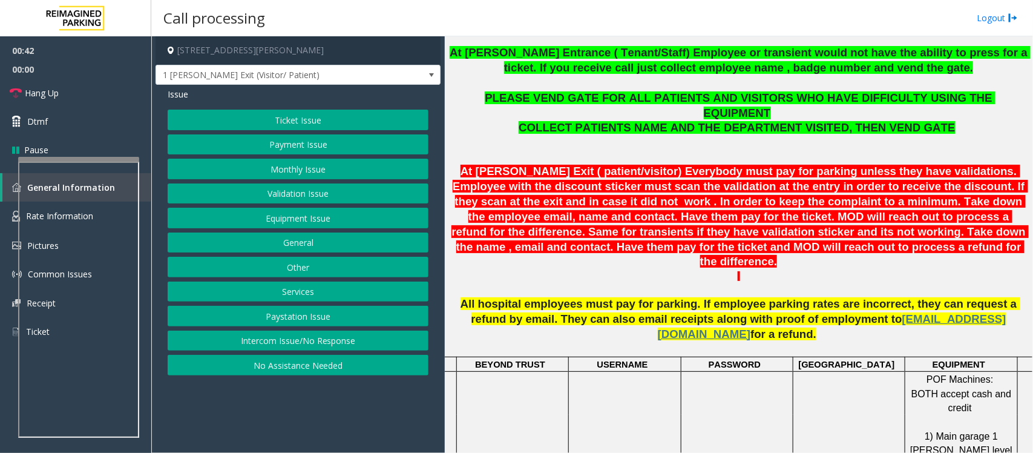
click at [301, 189] on button "Validation Issue" at bounding box center [298, 193] width 261 height 21
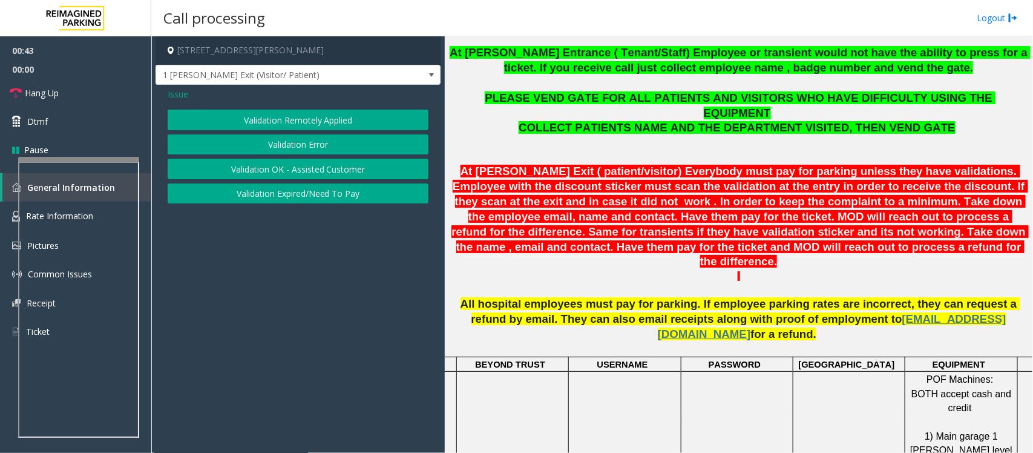
click at [263, 146] on button "Validation Error" at bounding box center [298, 144] width 261 height 21
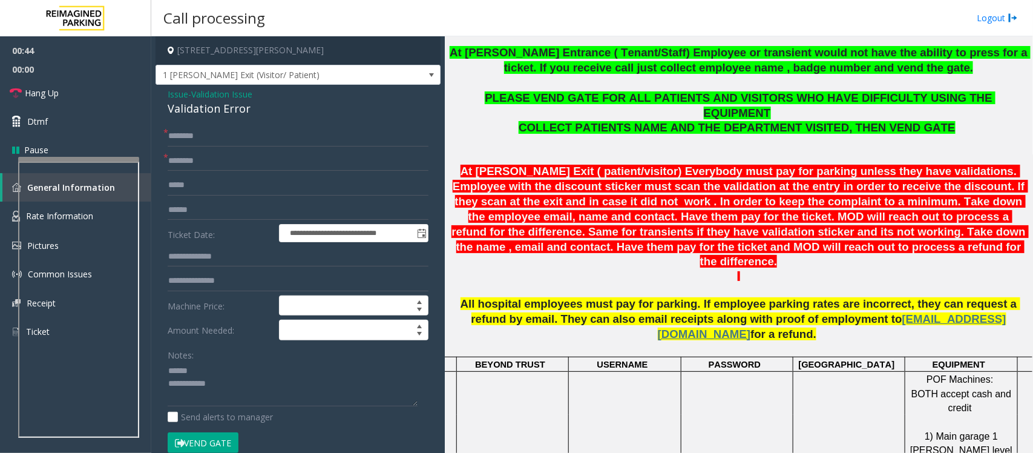
click at [201, 109] on div "Validation Error" at bounding box center [298, 108] width 261 height 16
click at [192, 373] on textarea at bounding box center [293, 383] width 250 height 45
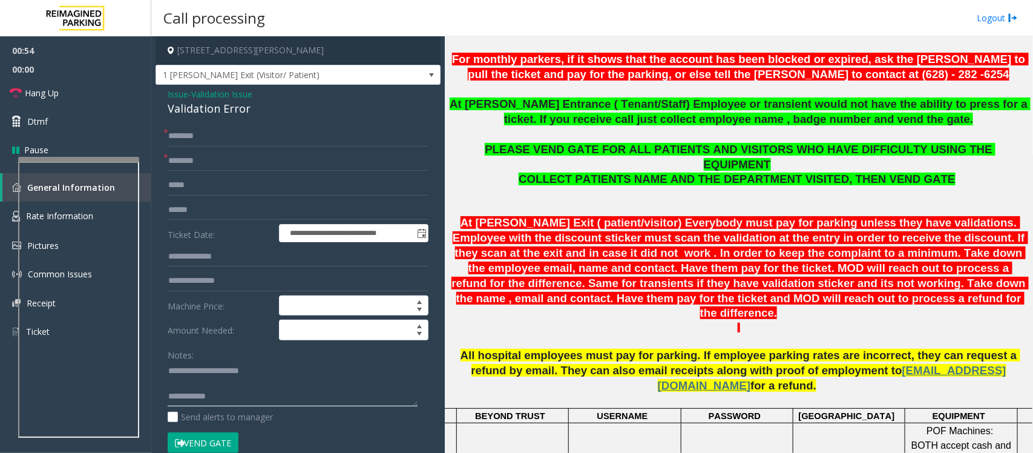
scroll to position [378, 0]
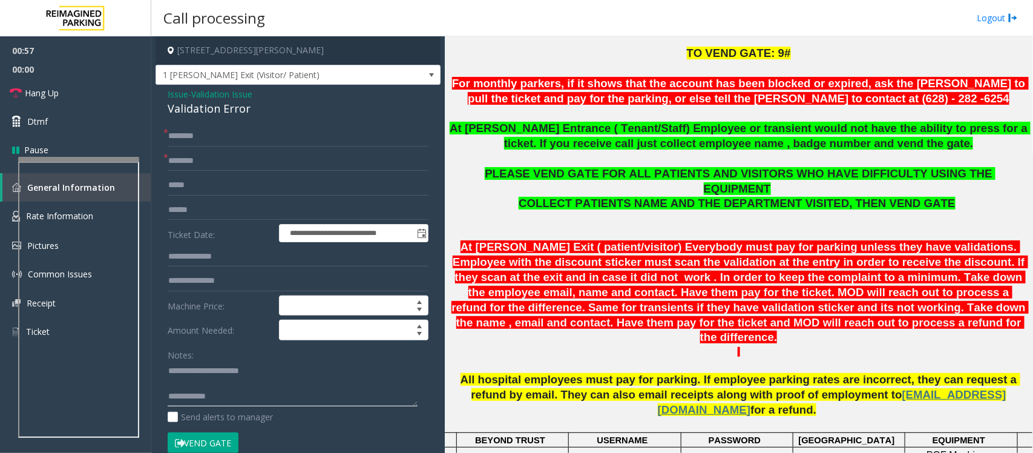
type textarea "**********"
click at [212, 157] on input "text" at bounding box center [298, 161] width 261 height 21
type input "********"
click at [209, 385] on textarea at bounding box center [293, 383] width 250 height 45
type textarea "**********"
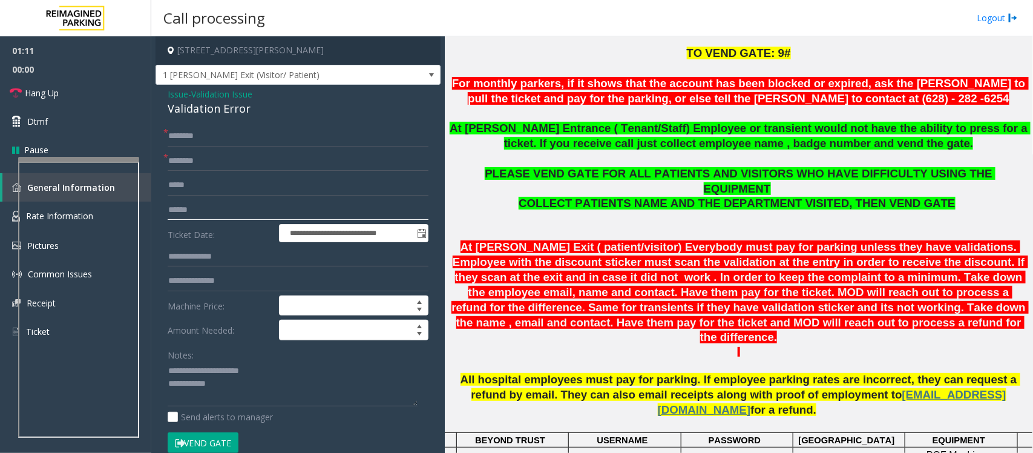
click at [189, 206] on input "text" at bounding box center [298, 210] width 261 height 21
click at [174, 211] on input "text" at bounding box center [298, 210] width 261 height 21
type input "*******"
click at [196, 186] on input "text" at bounding box center [298, 185] width 261 height 21
click at [248, 382] on textarea at bounding box center [293, 383] width 250 height 45
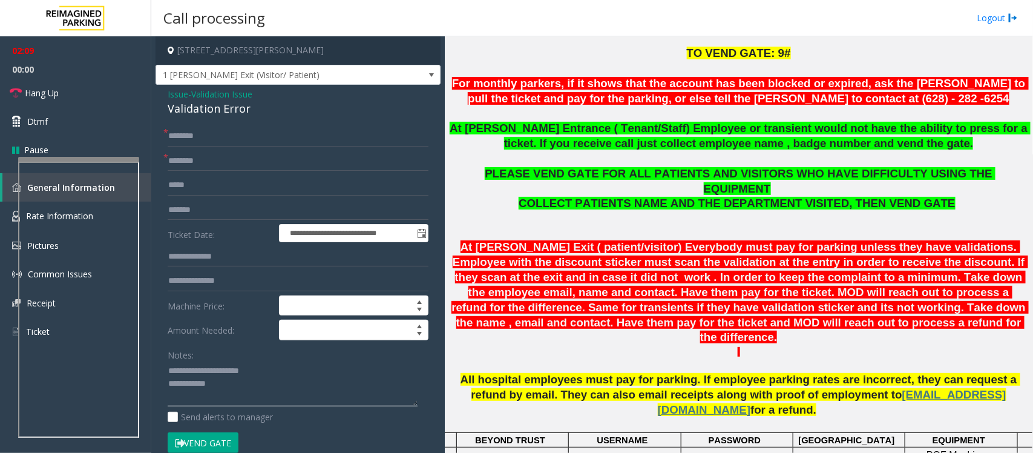
click at [260, 388] on textarea at bounding box center [293, 383] width 250 height 45
click at [177, 135] on input "text" at bounding box center [298, 136] width 261 height 21
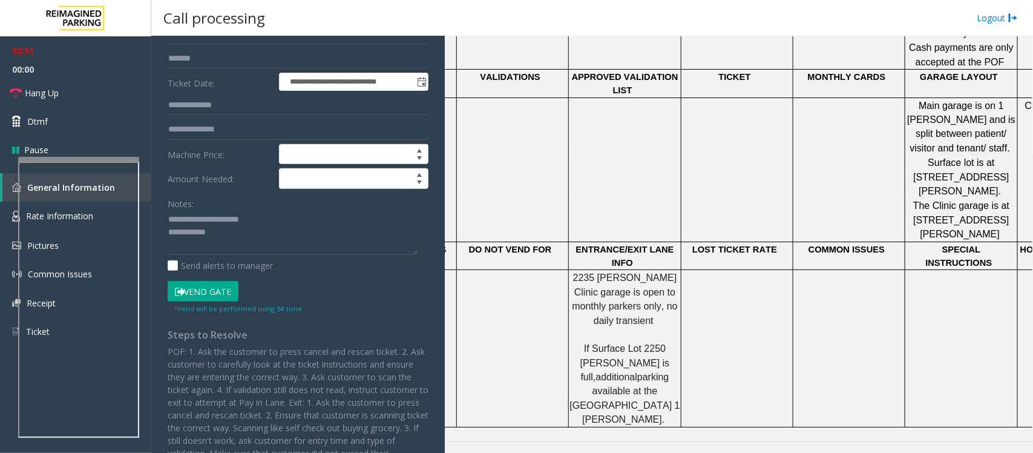
scroll to position [1135, 0]
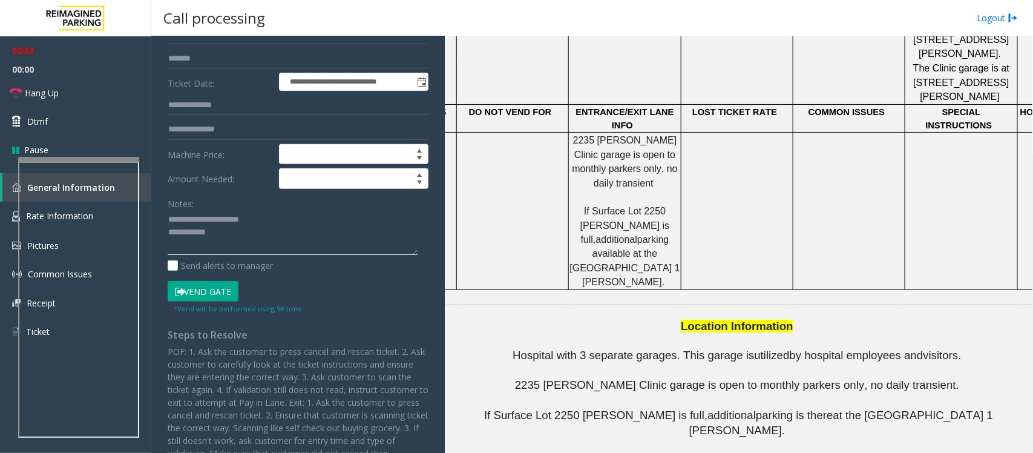
click at [228, 245] on textarea at bounding box center [293, 232] width 250 height 45
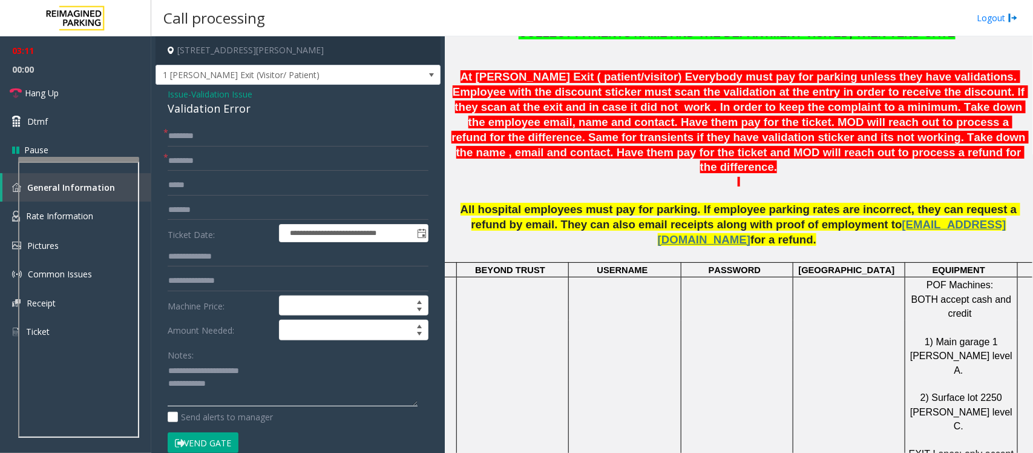
scroll to position [522, 0]
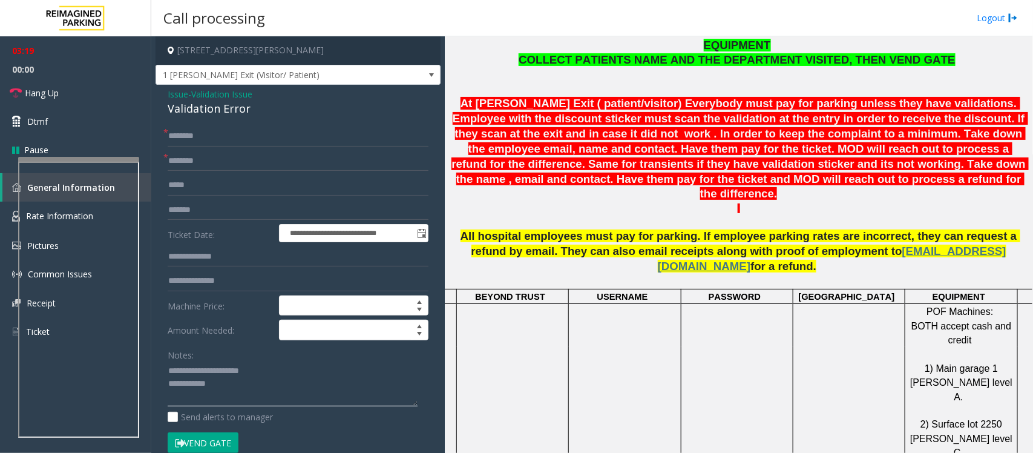
click at [225, 380] on textarea at bounding box center [293, 383] width 250 height 45
click at [189, 189] on input "text" at bounding box center [298, 185] width 261 height 21
click at [179, 182] on input "text" at bounding box center [298, 185] width 261 height 21
type input "**********"
click at [203, 140] on input "text" at bounding box center [298, 136] width 261 height 21
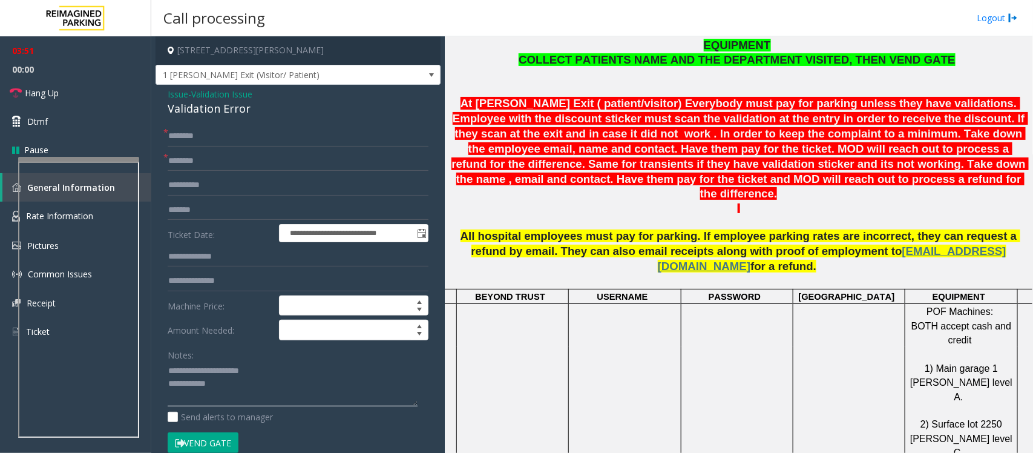
click at [227, 387] on textarea at bounding box center [293, 383] width 250 height 45
type textarea "**********"
click at [185, 131] on input "text" at bounding box center [298, 136] width 261 height 21
type input "****"
click at [312, 383] on textarea at bounding box center [293, 383] width 250 height 45
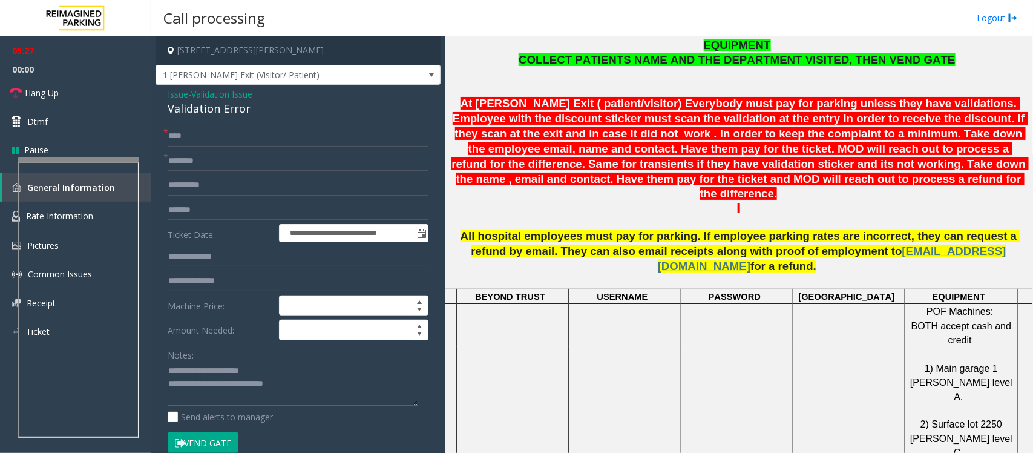
click at [316, 386] on textarea at bounding box center [293, 383] width 250 height 45
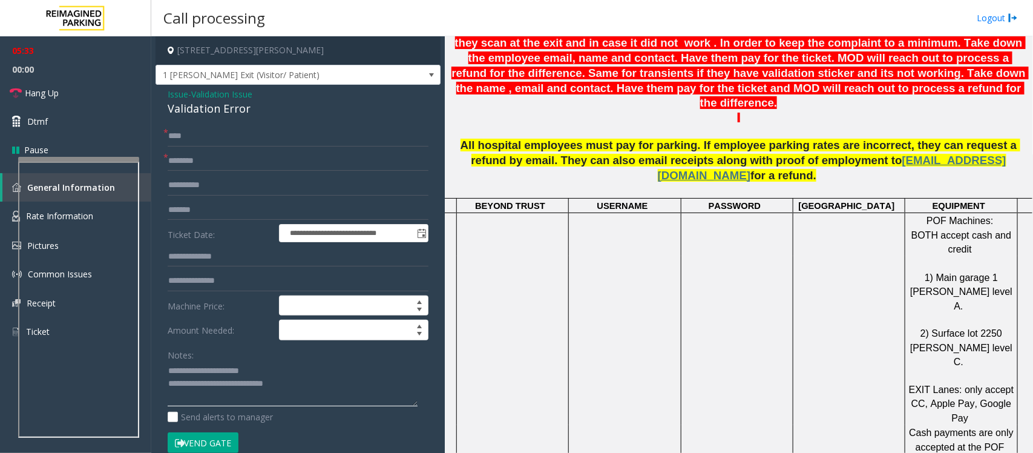
scroll to position [530, 0]
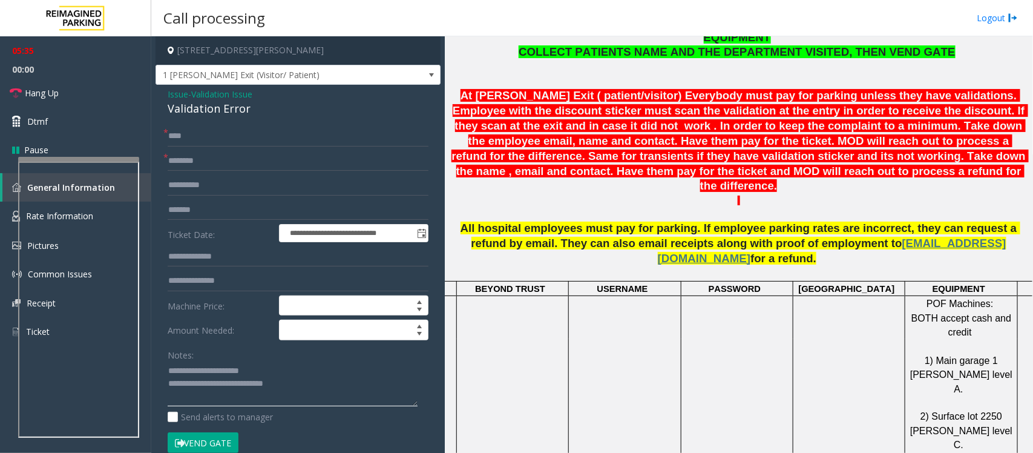
click at [309, 392] on textarea at bounding box center [293, 383] width 250 height 45
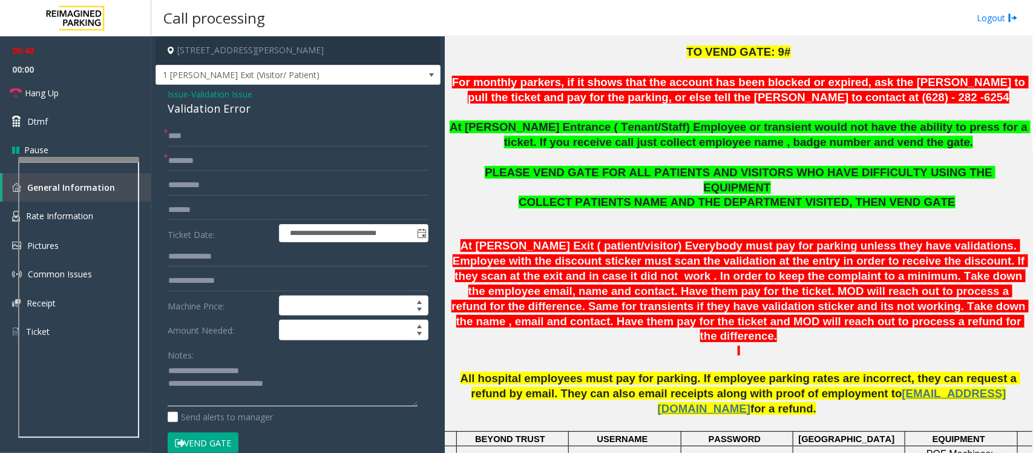
scroll to position [378, 0]
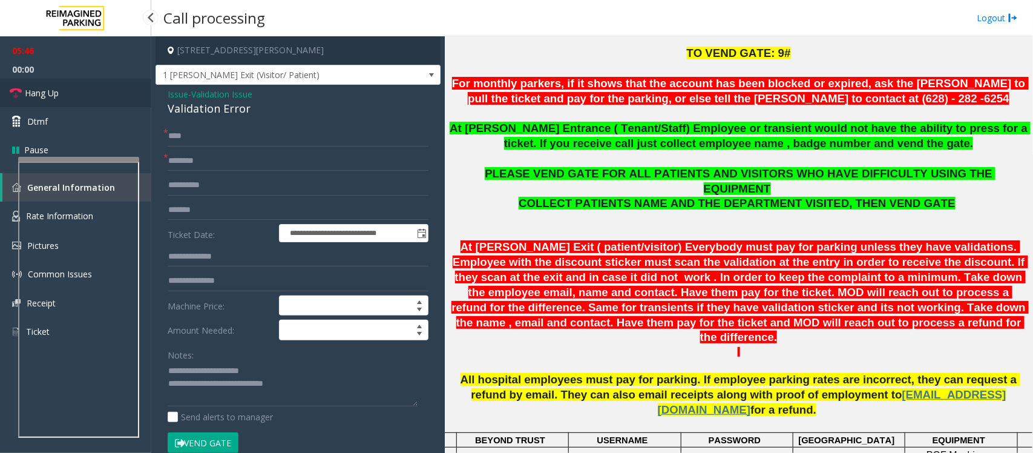
click at [47, 93] on span "Hang Up" at bounding box center [42, 93] width 34 height 13
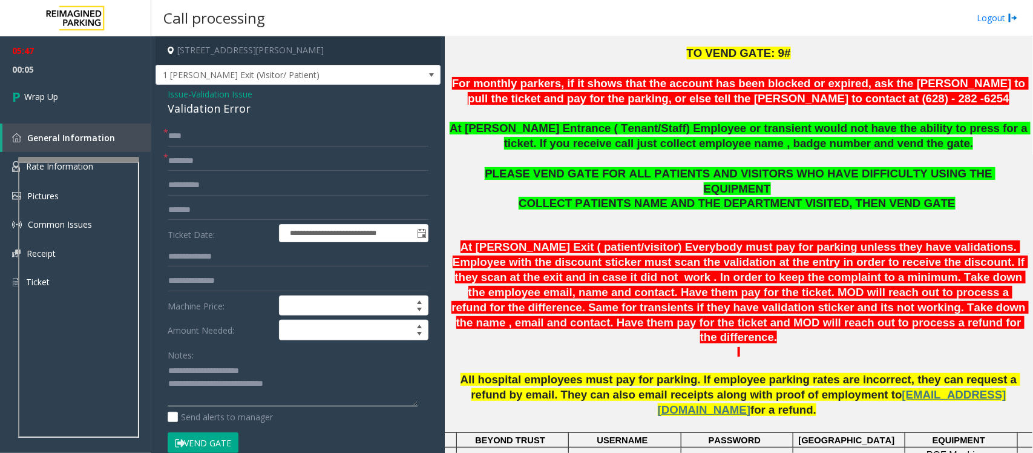
click at [315, 380] on textarea at bounding box center [293, 383] width 250 height 45
drag, startPoint x: 214, startPoint y: 387, endPoint x: 329, endPoint y: 382, distance: 115.1
click at [329, 382] on textarea at bounding box center [293, 383] width 250 height 45
type textarea "**********"
type input "**********"
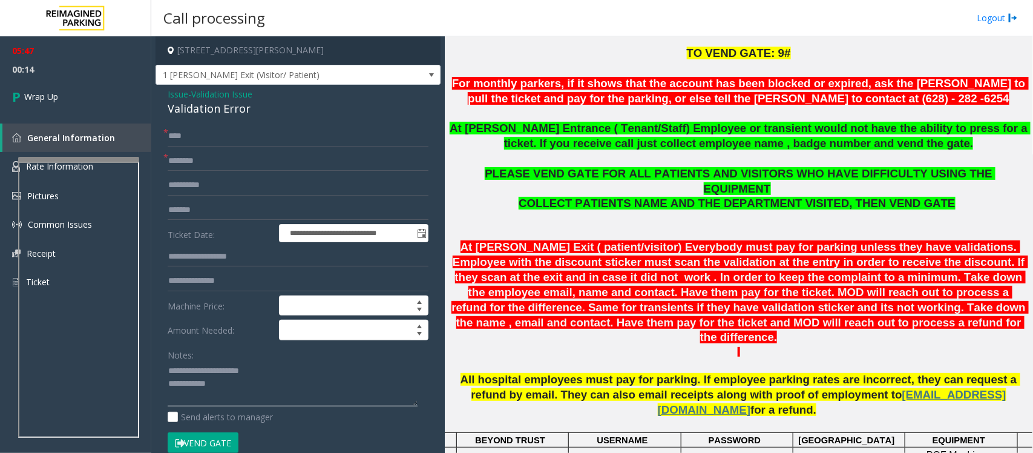
click at [260, 387] on textarea at bounding box center [293, 383] width 250 height 45
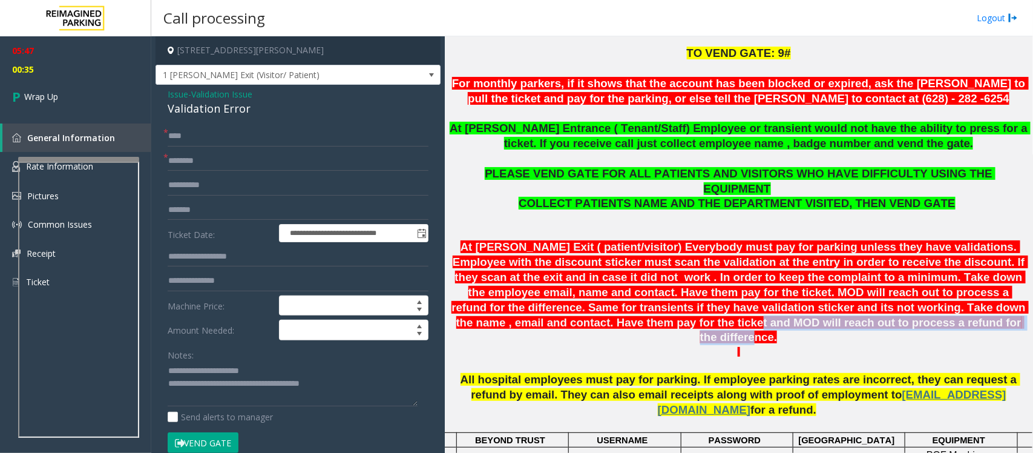
scroll to position [378, 103]
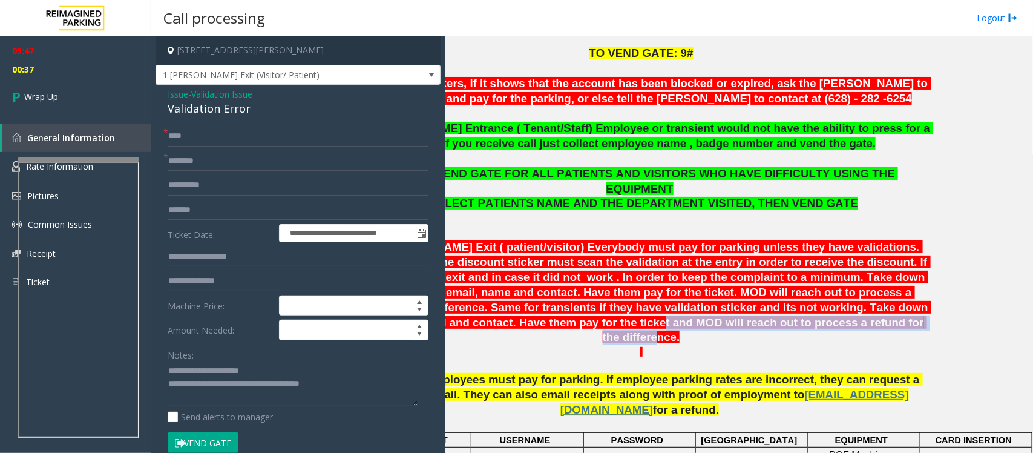
drag, startPoint x: 988, startPoint y: 294, endPoint x: 767, endPoint y: 310, distance: 221.5
click at [767, 310] on p "At [PERSON_NAME] Exit ( patient/visitor) Everybody must pay for parking unless …" at bounding box center [641, 292] width 579 height 105
copy span "MOD will reach out to process a refund for the difference."
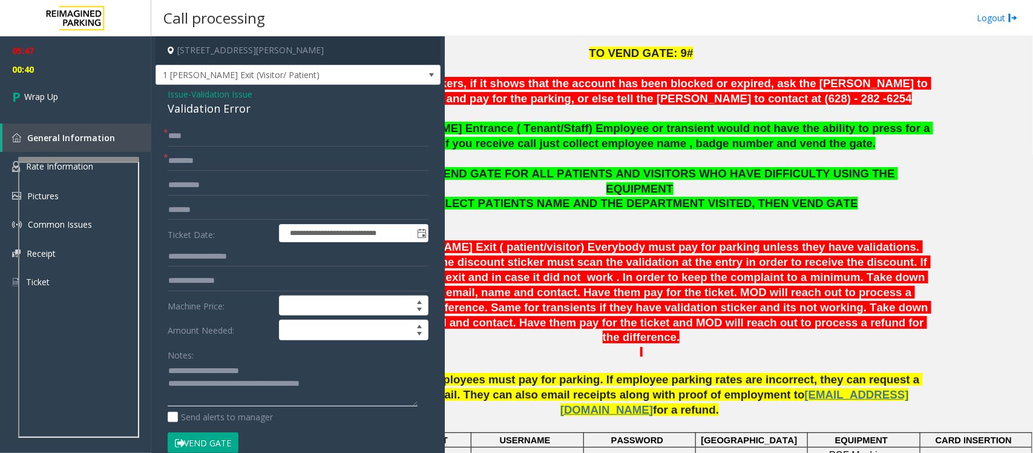
click at [369, 387] on textarea at bounding box center [293, 383] width 250 height 45
paste textarea "**********"
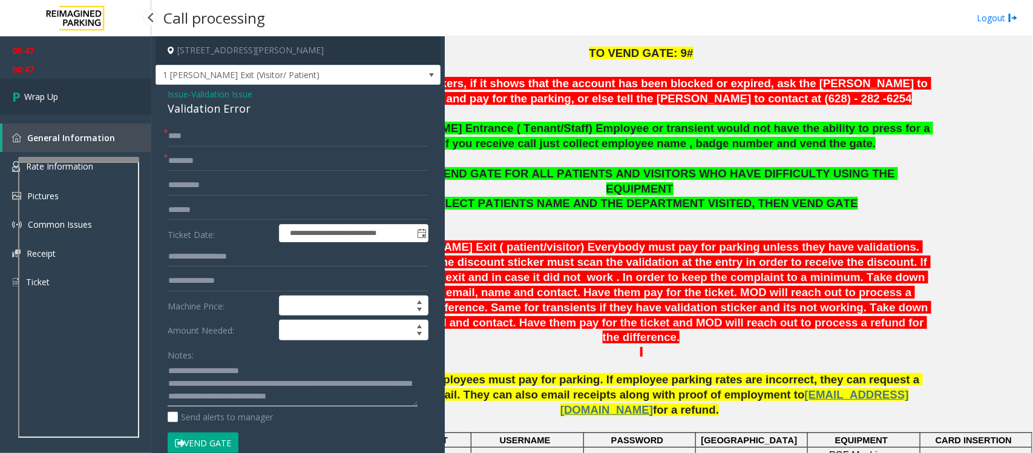
type textarea "**********"
click at [59, 97] on link "Wrap Up" at bounding box center [75, 97] width 151 height 36
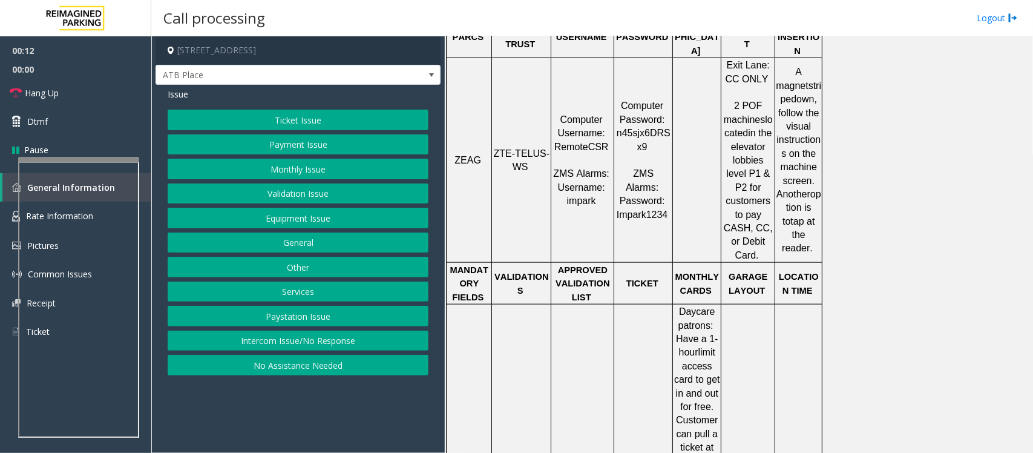
scroll to position [303, 0]
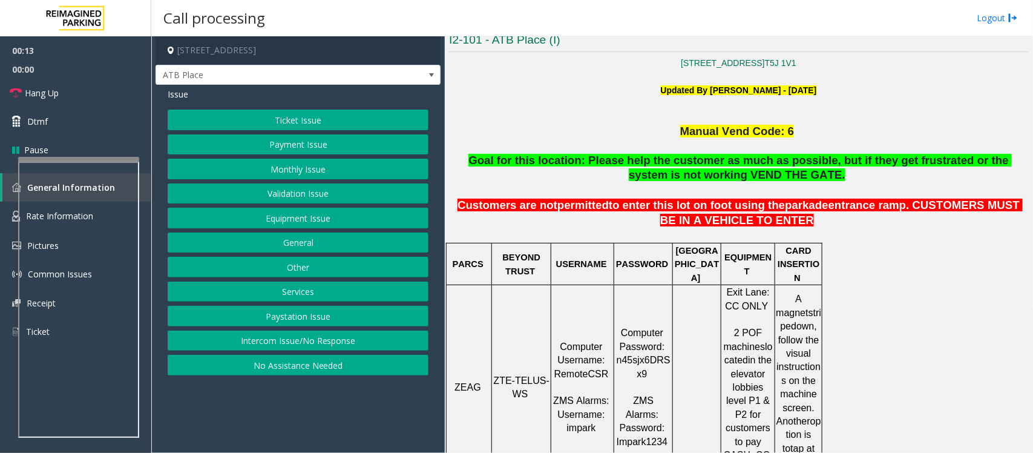
click at [292, 122] on button "Ticket Issue" at bounding box center [298, 120] width 261 height 21
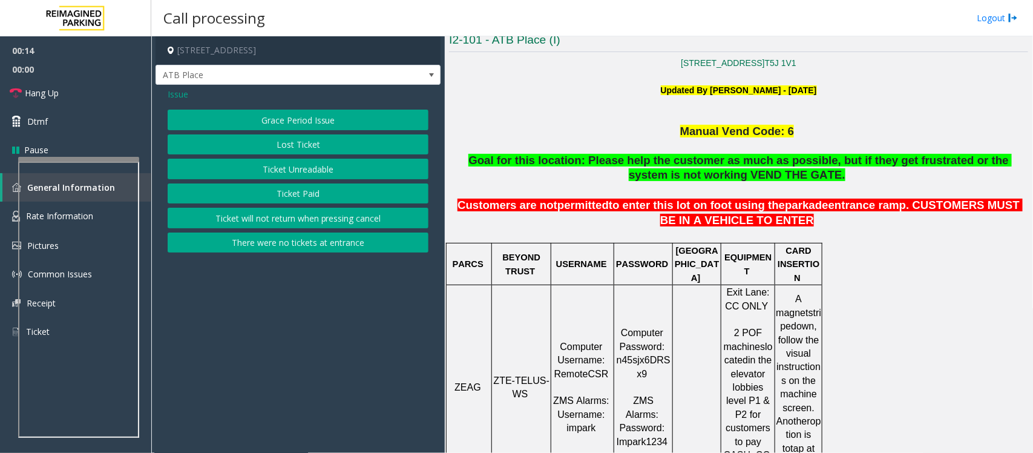
click at [297, 165] on button "Ticket Unreadable" at bounding box center [298, 169] width 261 height 21
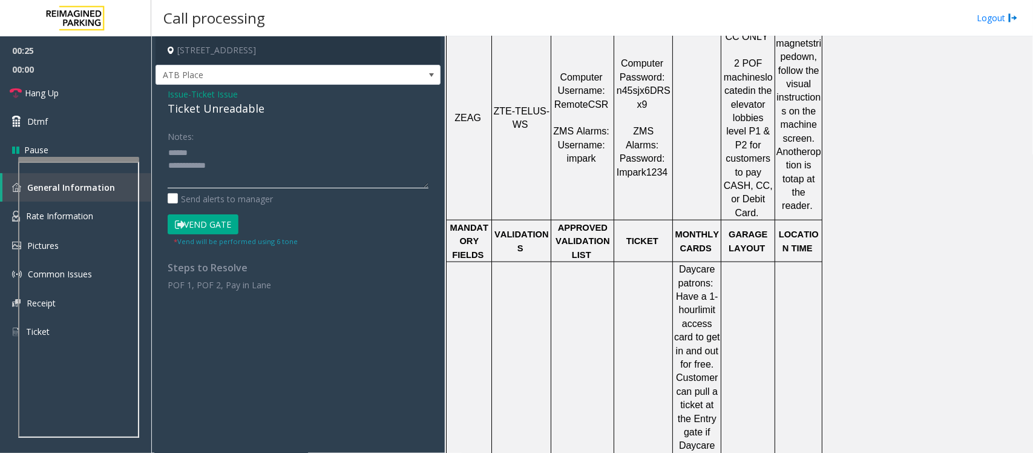
scroll to position [378, 0]
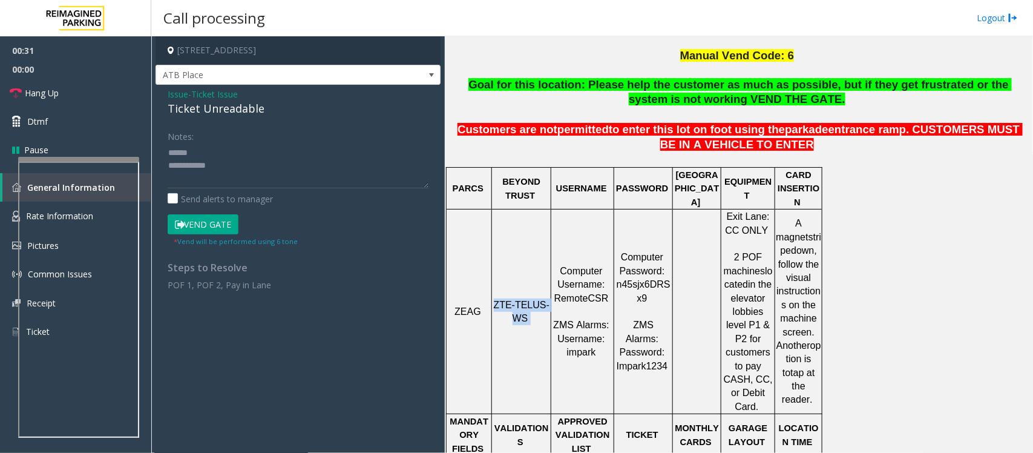
drag, startPoint x: 498, startPoint y: 281, endPoint x: 539, endPoint y: 291, distance: 41.6
click at [539, 298] on p "ZTE-TELUS-WS" at bounding box center [522, 311] width 58 height 27
copy p "ZTE-TELUS-WS"
click at [168, 150] on textarea at bounding box center [298, 165] width 261 height 45
click at [268, 148] on textarea at bounding box center [298, 165] width 261 height 45
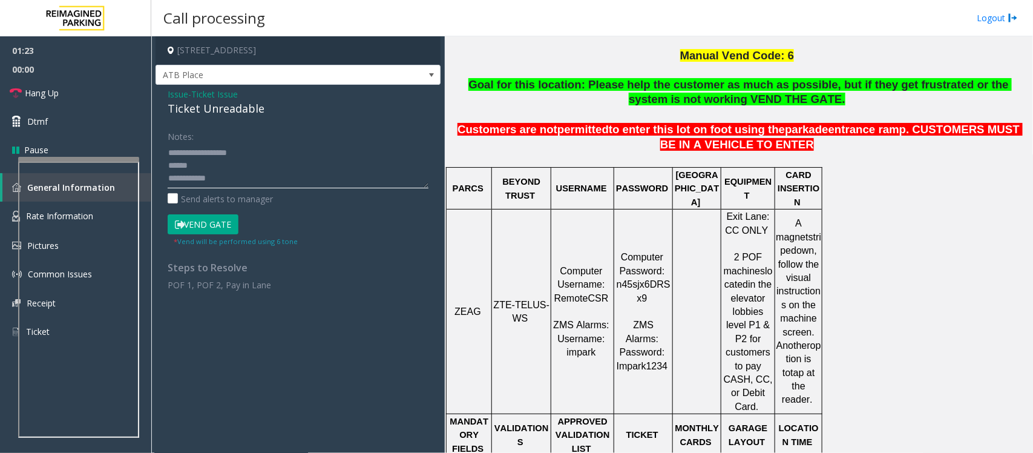
click at [291, 150] on textarea at bounding box center [298, 165] width 261 height 45
click at [211, 112] on div "Ticket Unreadable" at bounding box center [298, 108] width 261 height 16
click at [215, 165] on textarea at bounding box center [298, 165] width 261 height 45
click at [201, 107] on div "Ticket Unreadable" at bounding box center [298, 108] width 261 height 16
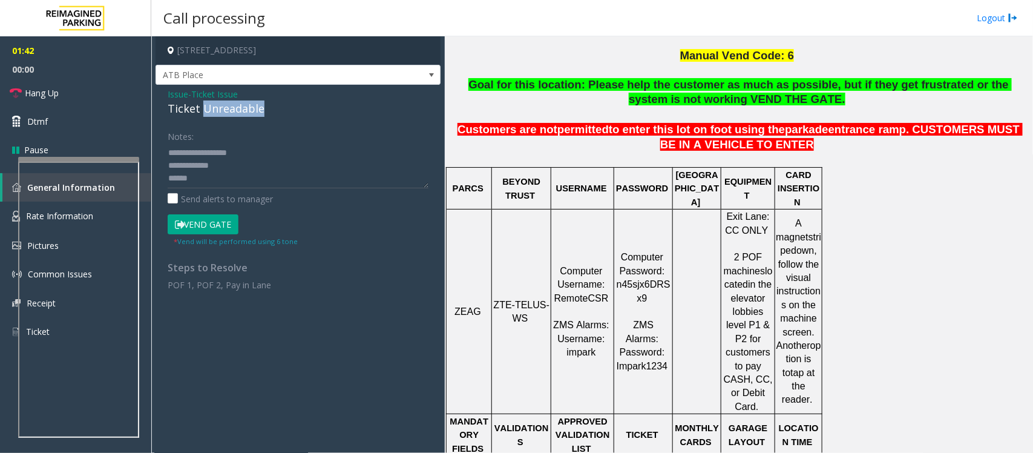
click at [201, 107] on div "Ticket Unreadable" at bounding box center [298, 108] width 261 height 16
click at [196, 179] on textarea at bounding box center [298, 165] width 261 height 45
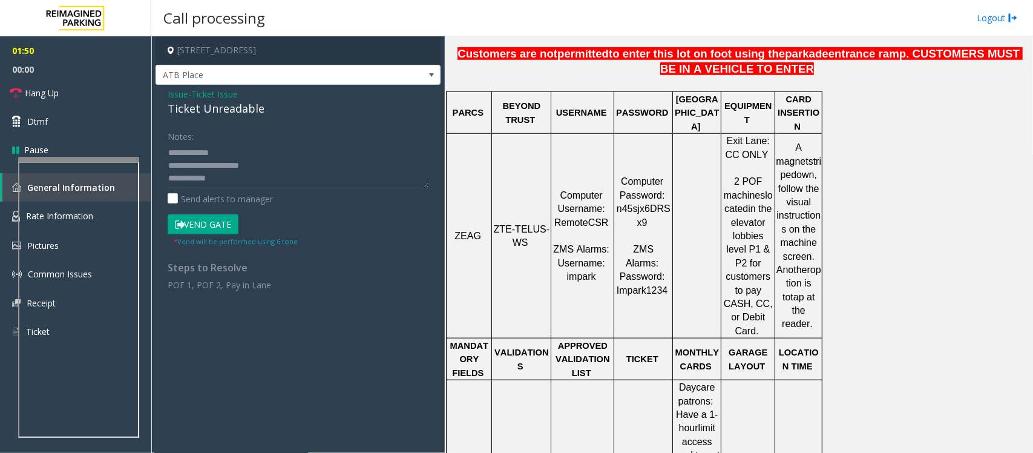
scroll to position [303, 0]
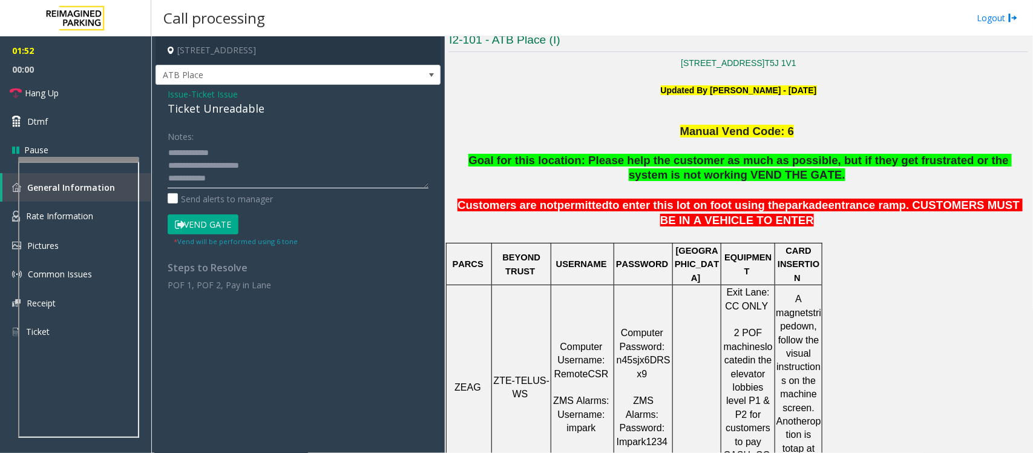
drag, startPoint x: 206, startPoint y: 153, endPoint x: 298, endPoint y: 173, distance: 94.6
click at [206, 153] on textarea at bounding box center [298, 165] width 261 height 45
click at [223, 174] on textarea at bounding box center [298, 165] width 261 height 45
click at [206, 228] on button "Vend Gate" at bounding box center [203, 224] width 71 height 21
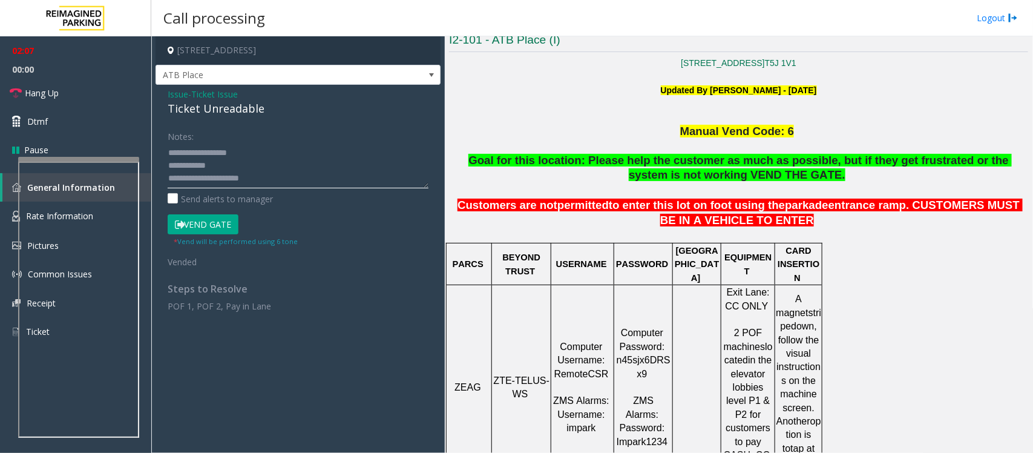
click at [234, 164] on textarea at bounding box center [298, 165] width 261 height 45
drag, startPoint x: 215, startPoint y: 171, endPoint x: 352, endPoint y: 167, distance: 136.8
click at [352, 167] on textarea at bounding box center [298, 165] width 261 height 45
drag, startPoint x: 65, startPoint y: 92, endPoint x: 137, endPoint y: 106, distance: 73.4
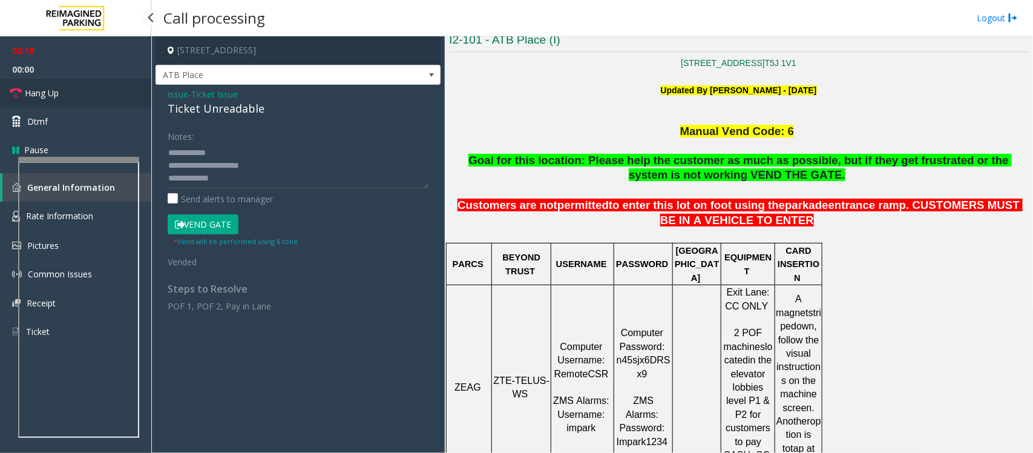
click at [65, 92] on link "Hang Up" at bounding box center [75, 93] width 151 height 28
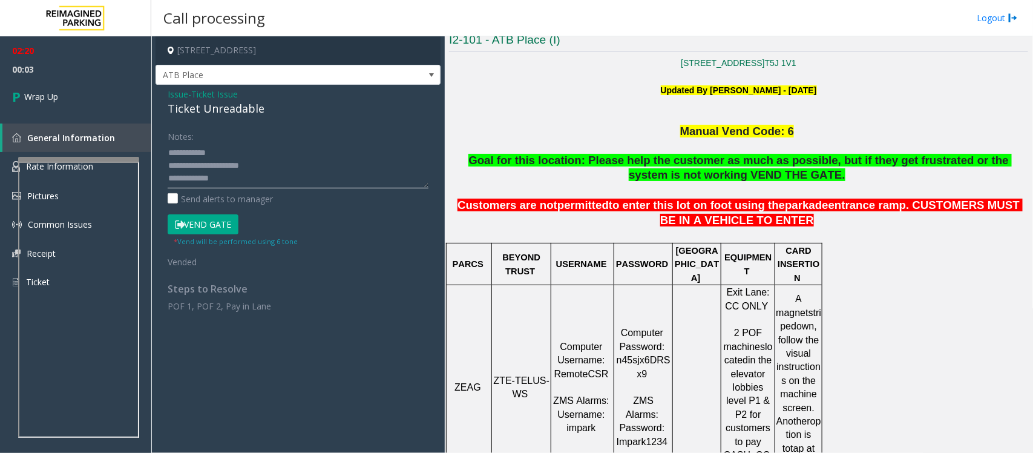
click at [263, 173] on textarea at bounding box center [298, 165] width 261 height 45
click at [243, 162] on textarea at bounding box center [298, 165] width 261 height 45
paste textarea "**********"
type textarea "**********"
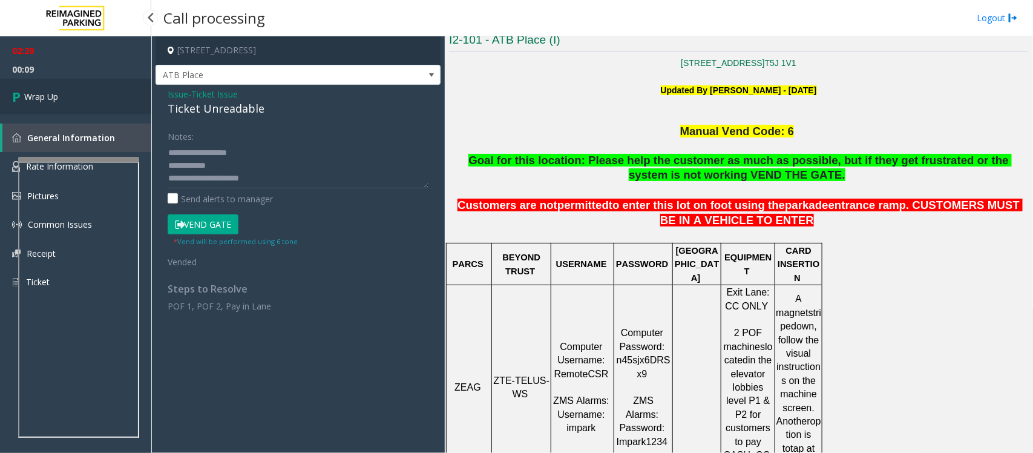
click at [81, 96] on link "Wrap Up" at bounding box center [75, 97] width 151 height 36
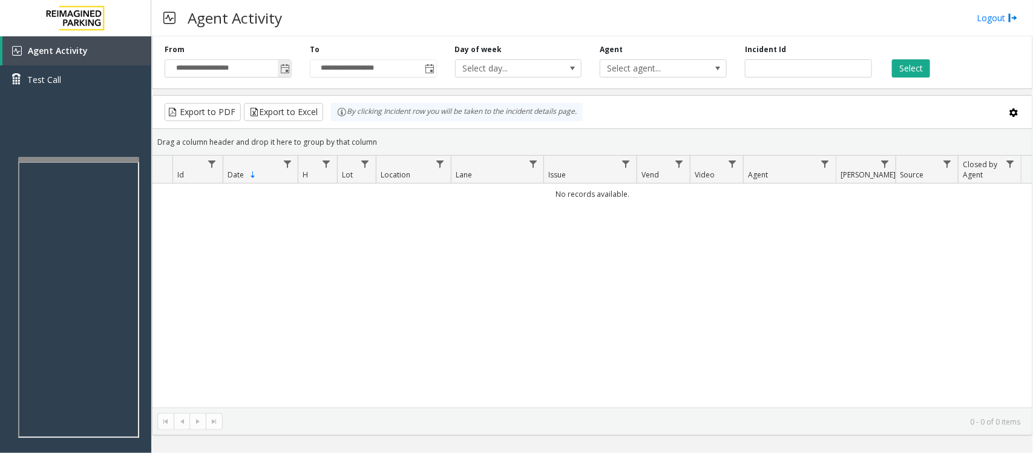
click at [286, 68] on span "Toggle popup" at bounding box center [285, 69] width 10 height 10
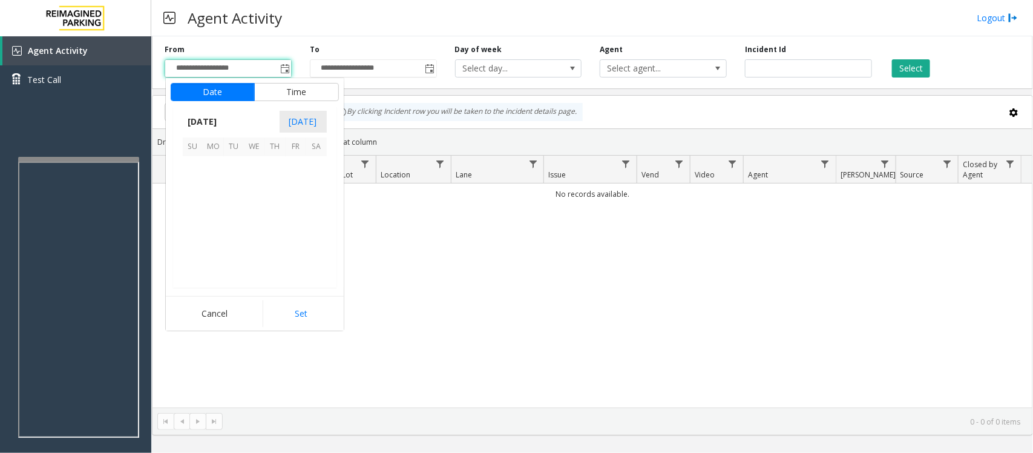
scroll to position [217144, 0]
drag, startPoint x: 291, startPoint y: 225, endPoint x: 312, endPoint y: 291, distance: 68.7
click at [292, 225] on span "26" at bounding box center [296, 228] width 21 height 21
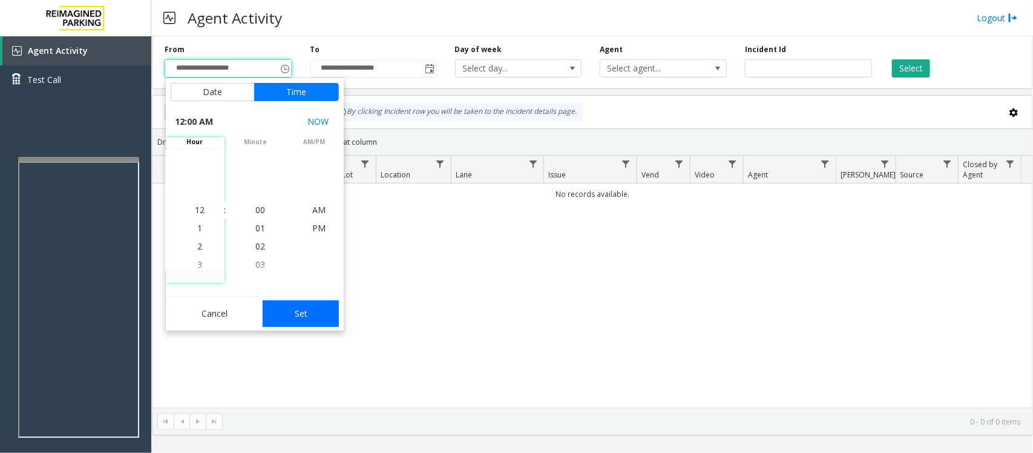
click at [306, 315] on button "Set" at bounding box center [301, 313] width 76 height 27
type input "**********"
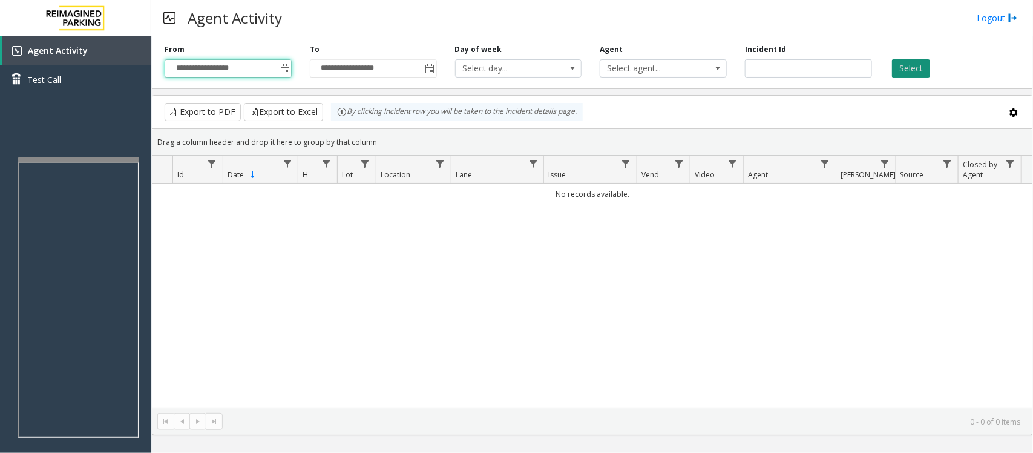
click at [907, 64] on button "Select" at bounding box center [911, 68] width 38 height 18
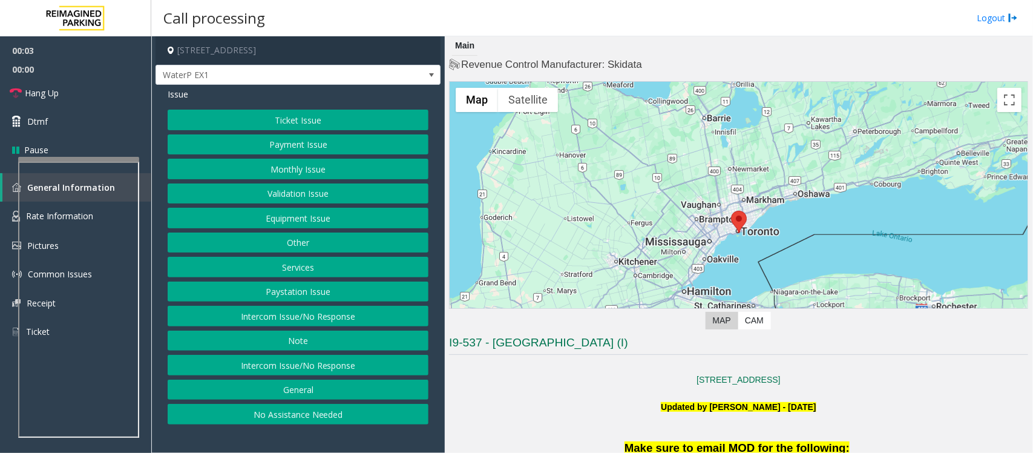
scroll to position [151, 0]
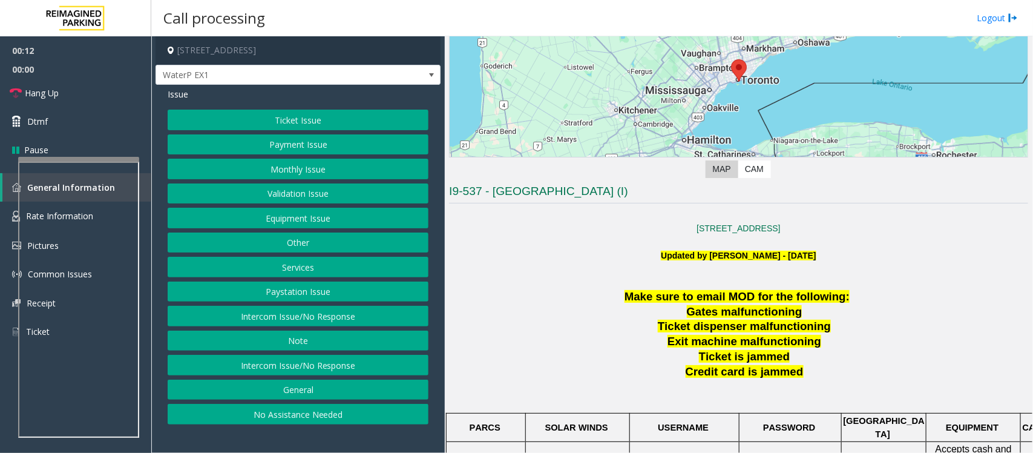
click at [303, 118] on button "Ticket Issue" at bounding box center [298, 120] width 261 height 21
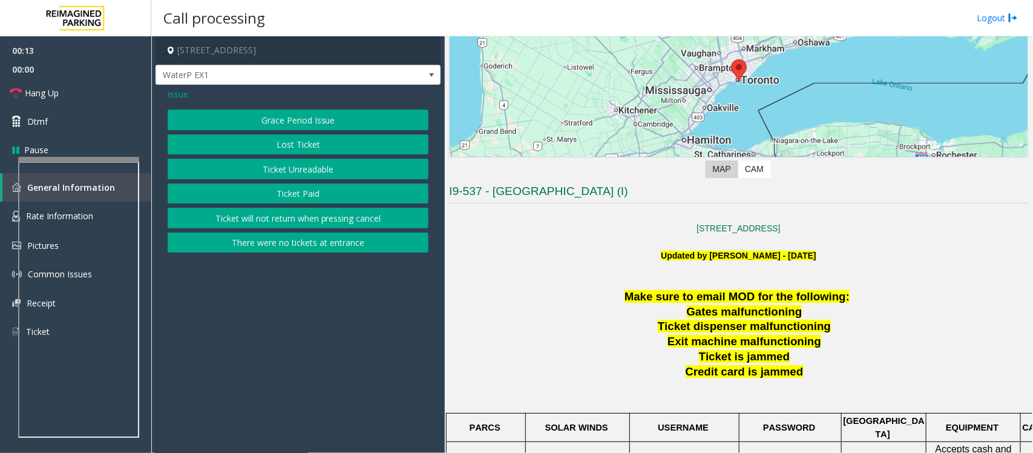
click at [294, 171] on button "Ticket Unreadable" at bounding box center [298, 169] width 261 height 21
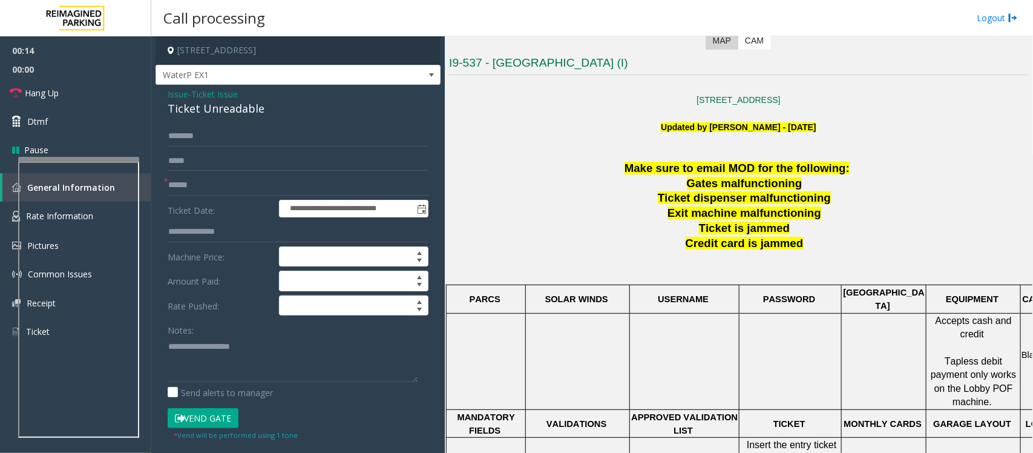
scroll to position [378, 0]
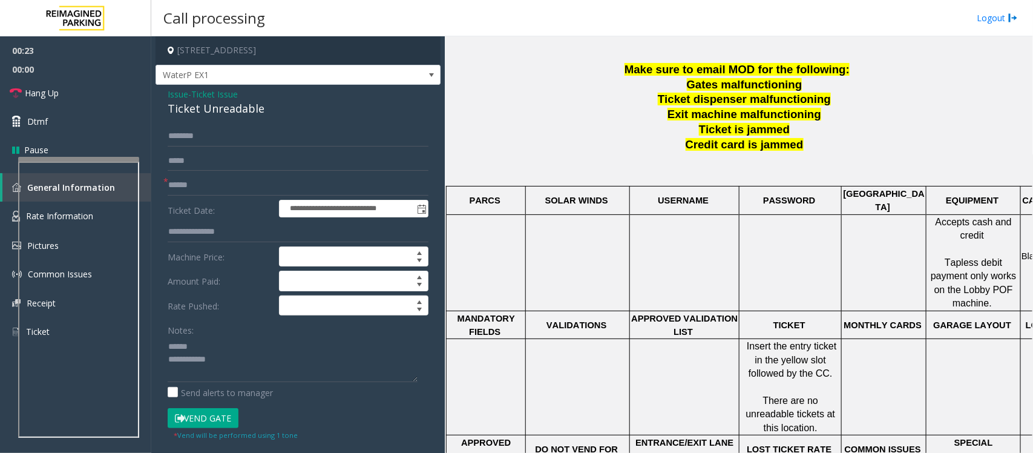
click at [209, 106] on div "Ticket Unreadable" at bounding box center [298, 108] width 261 height 16
click at [191, 345] on textarea at bounding box center [293, 359] width 250 height 45
click at [203, 367] on textarea at bounding box center [293, 359] width 250 height 45
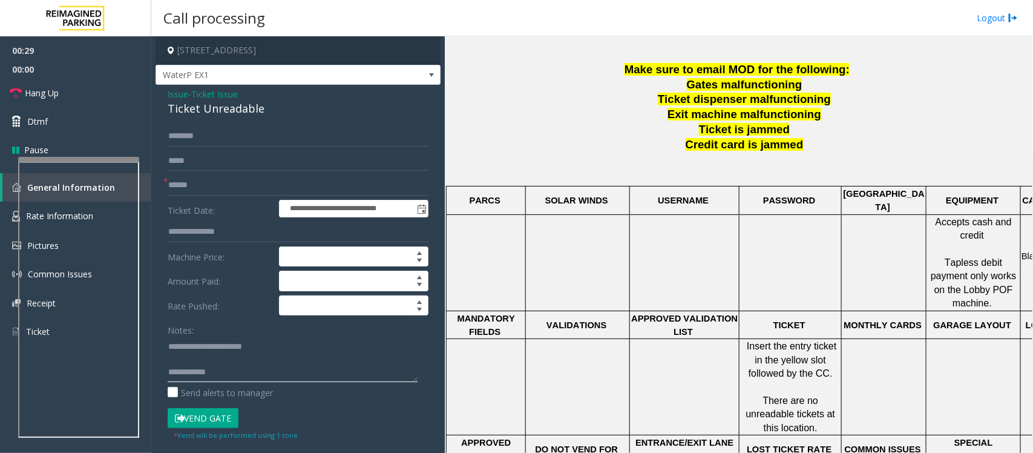
click at [205, 362] on textarea at bounding box center [293, 359] width 250 height 45
click at [233, 360] on textarea at bounding box center [293, 359] width 250 height 45
type textarea "**********"
click at [215, 185] on input "text" at bounding box center [298, 185] width 261 height 21
click at [177, 182] on input "text" at bounding box center [298, 185] width 261 height 21
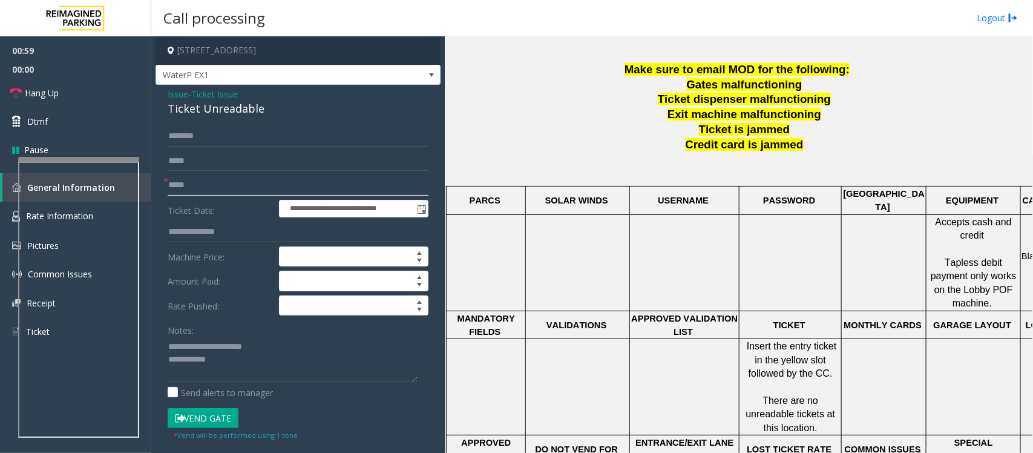
type input "*****"
type textarea "**********"
click at [209, 135] on input "text" at bounding box center [298, 136] width 261 height 21
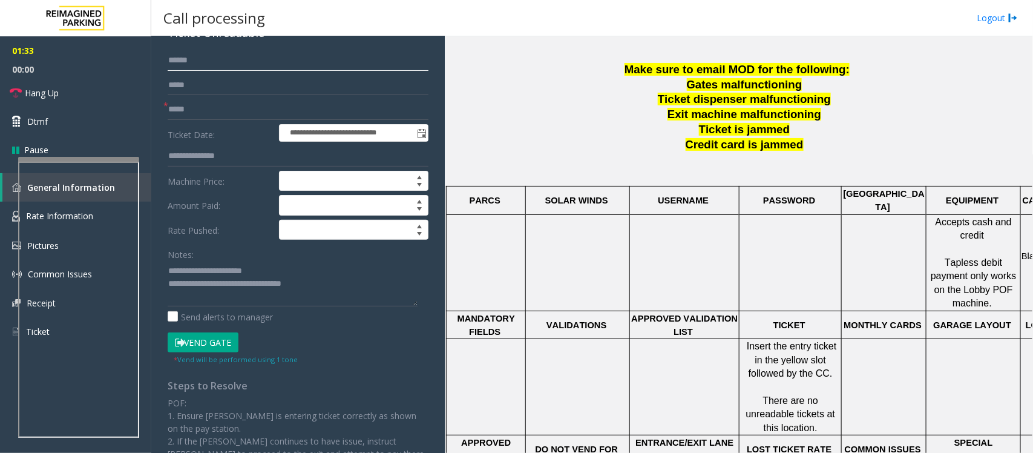
type input "******"
click at [217, 343] on button "Vend Gate" at bounding box center [203, 342] width 71 height 21
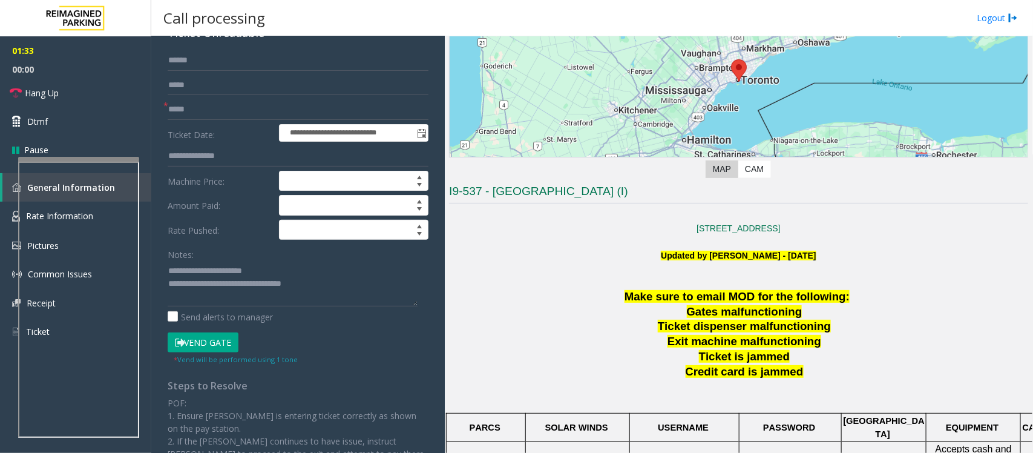
scroll to position [0, 0]
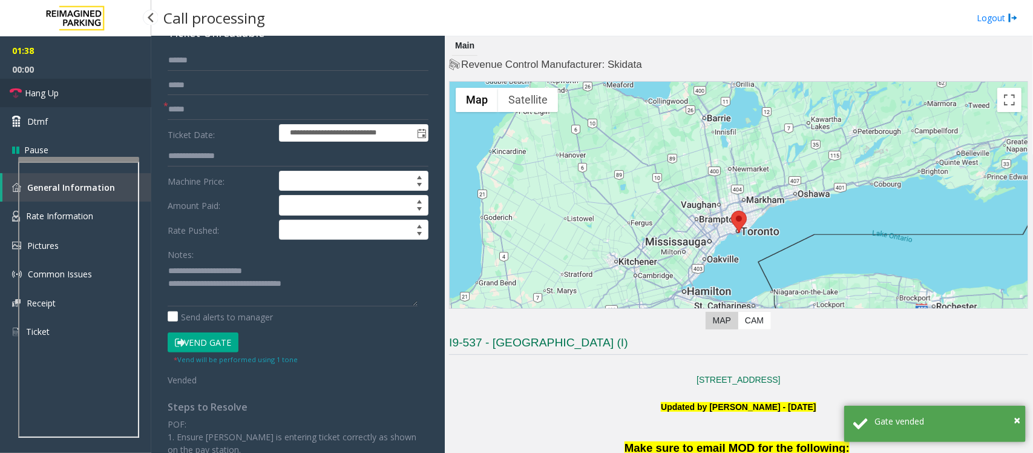
click at [56, 94] on span "Hang Up" at bounding box center [42, 93] width 34 height 13
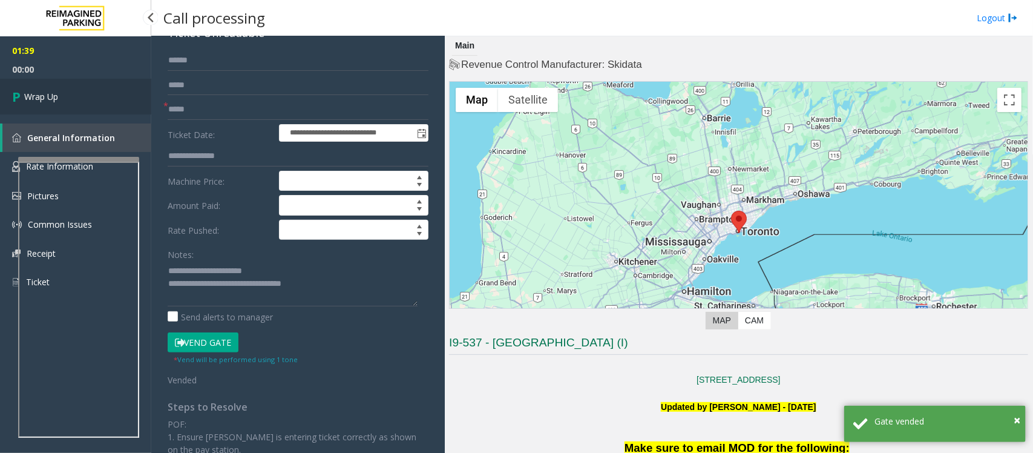
click at [56, 94] on span "Wrap Up" at bounding box center [41, 96] width 34 height 13
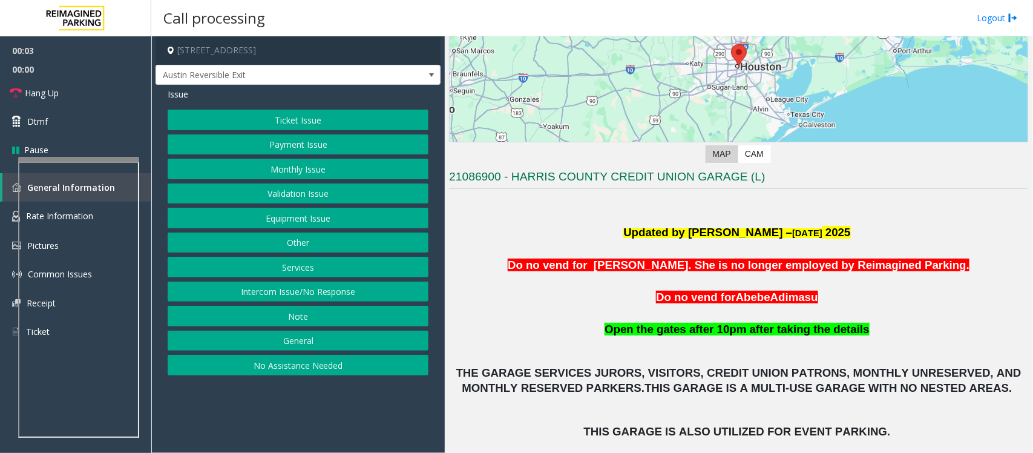
scroll to position [303, 0]
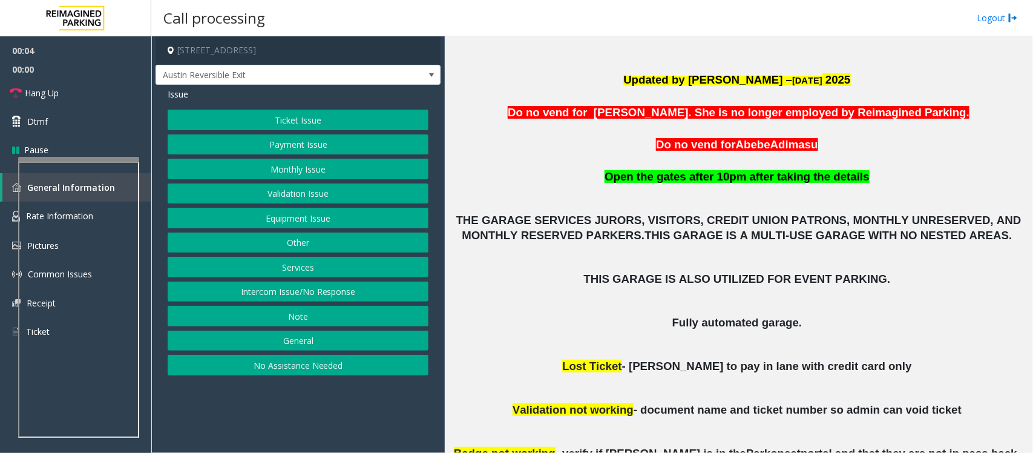
click at [312, 165] on button "Monthly Issue" at bounding box center [298, 169] width 261 height 21
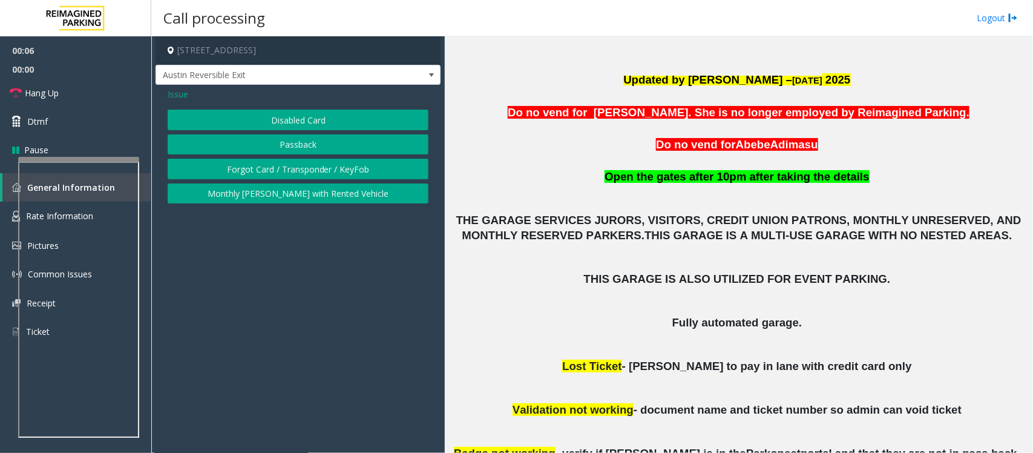
click at [313, 126] on button "Disabled Card" at bounding box center [298, 120] width 261 height 21
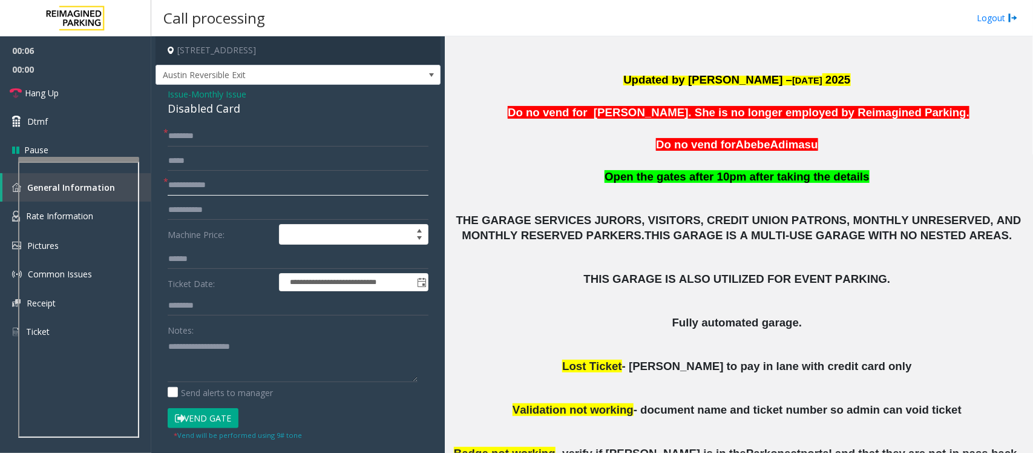
click at [237, 188] on input "text" at bounding box center [298, 185] width 261 height 21
type textarea "**********"
click at [194, 188] on input "text" at bounding box center [298, 185] width 261 height 21
click at [225, 186] on input "text" at bounding box center [298, 185] width 261 height 21
type input "**********"
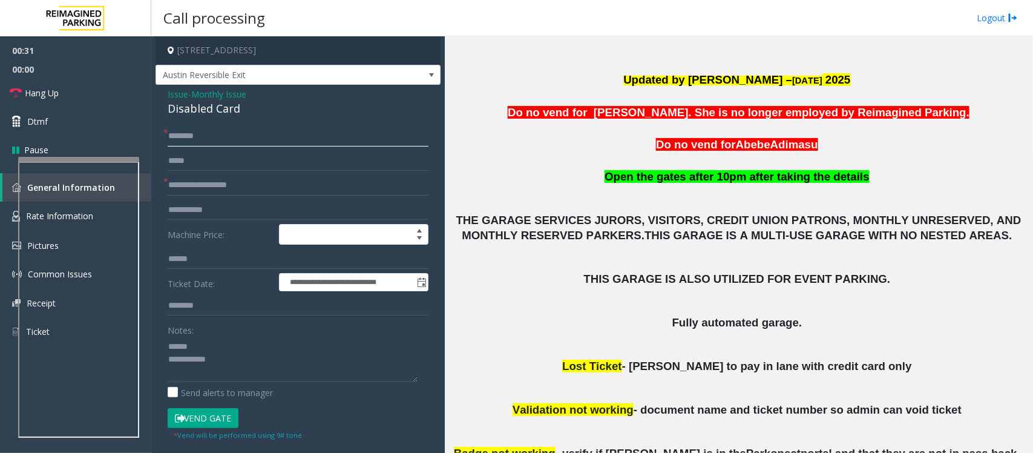
click at [282, 132] on input "text" at bounding box center [298, 136] width 261 height 21
click at [255, 140] on input "text" at bounding box center [298, 136] width 261 height 21
type input "**********"
click at [189, 110] on div "Disabled Card" at bounding box center [298, 108] width 261 height 16
click at [191, 110] on div "Disabled Card" at bounding box center [298, 108] width 261 height 16
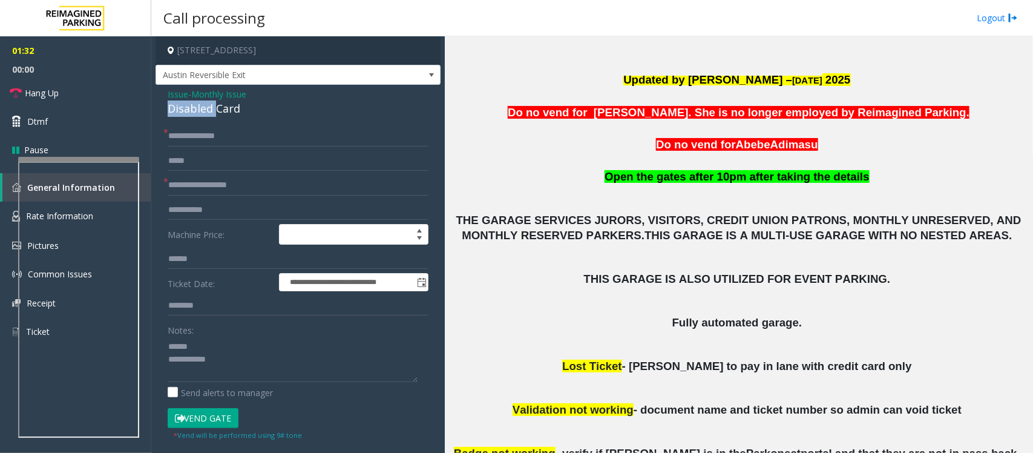
click at [194, 107] on div "Disabled Card" at bounding box center [298, 108] width 261 height 16
click at [197, 107] on div "Disabled Card" at bounding box center [298, 108] width 261 height 16
click at [201, 107] on div "Disabled Card" at bounding box center [298, 108] width 261 height 16
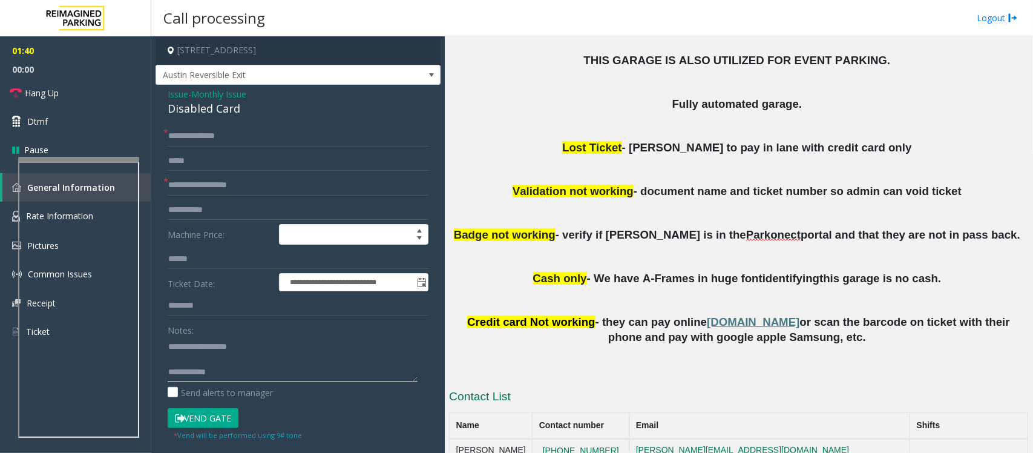
scroll to position [530, 0]
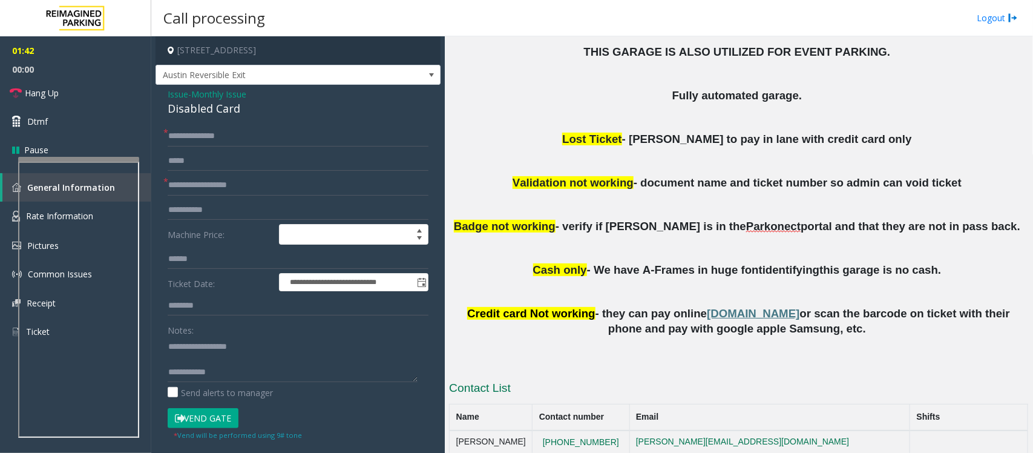
click at [217, 421] on button "Vend Gate" at bounding box center [203, 418] width 71 height 21
type textarea "**********"
click at [53, 95] on span "Hang Up" at bounding box center [42, 93] width 34 height 13
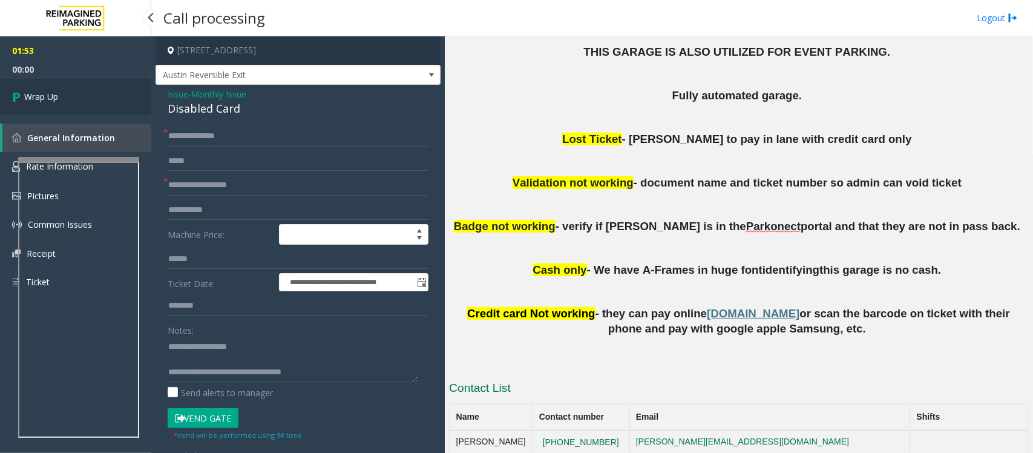
click at [53, 95] on span "Wrap Up" at bounding box center [41, 96] width 34 height 13
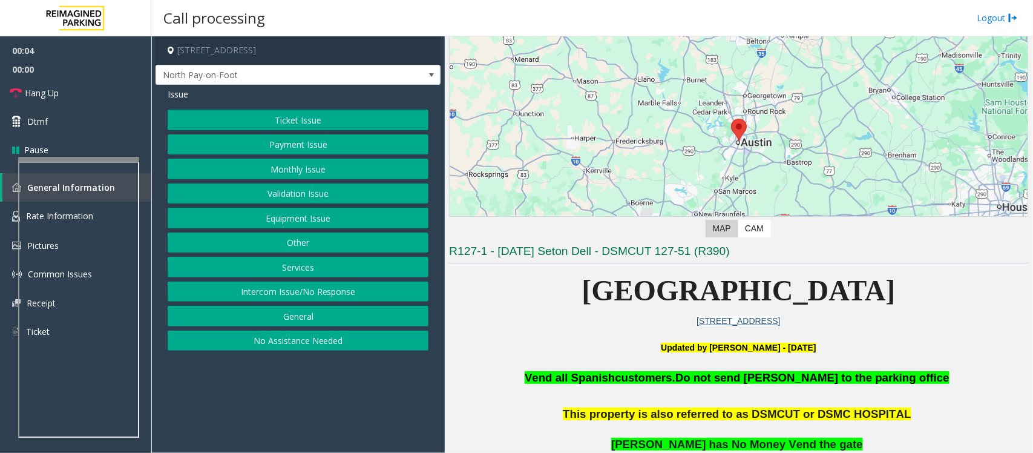
scroll to position [151, 0]
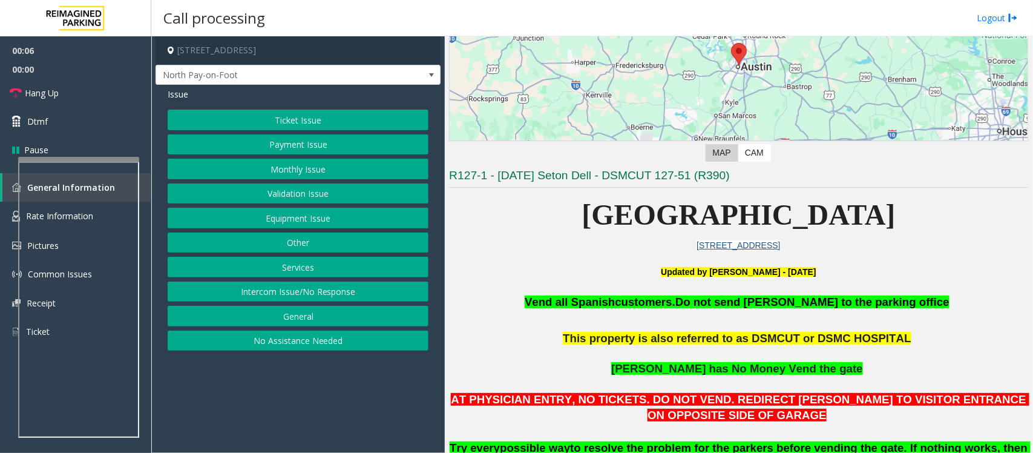
click at [356, 140] on button "Payment Issue" at bounding box center [298, 144] width 261 height 21
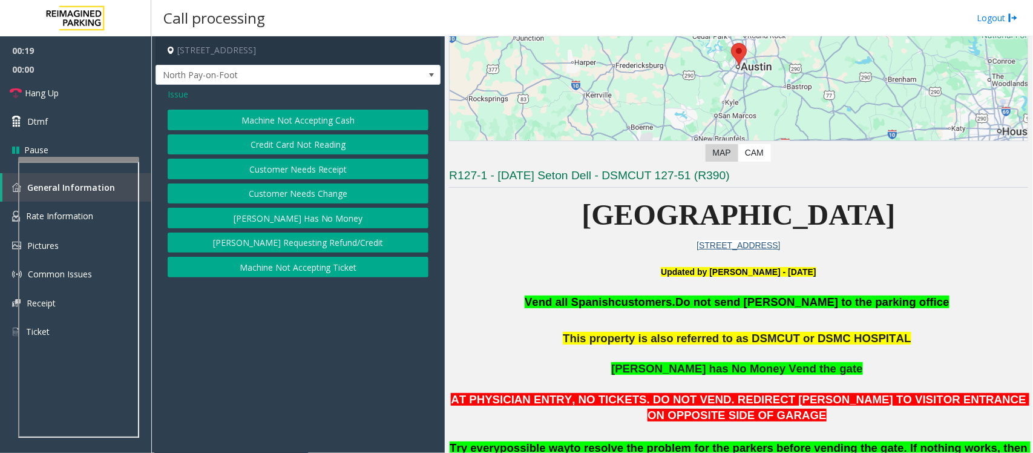
click at [292, 271] on button "Machine Not Accepting Ticket" at bounding box center [298, 267] width 261 height 21
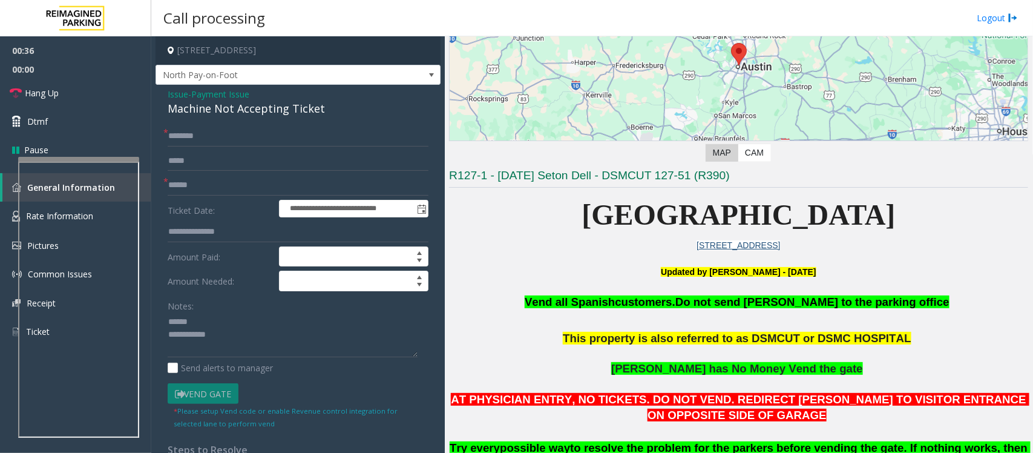
click at [208, 108] on div "Machine Not Accepting Ticket" at bounding box center [298, 108] width 261 height 16
click at [189, 321] on textarea at bounding box center [293, 334] width 250 height 45
click at [237, 339] on textarea at bounding box center [293, 334] width 250 height 45
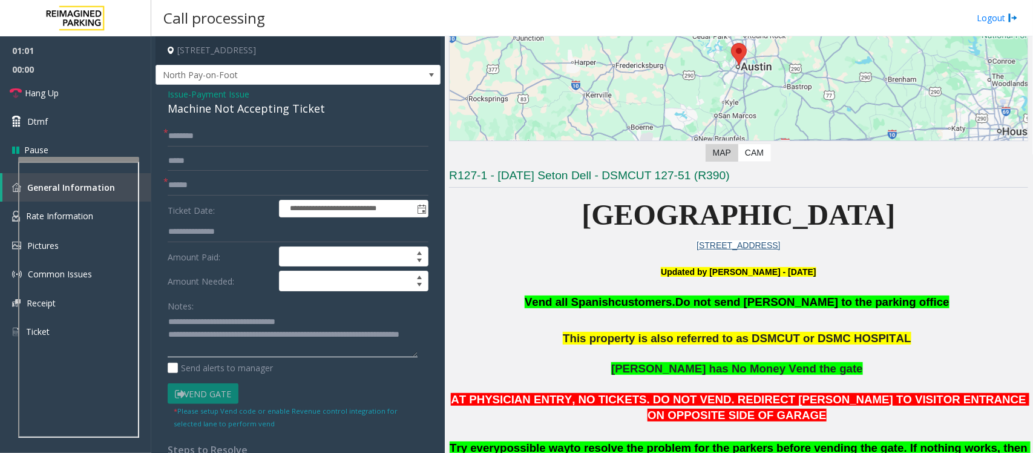
click at [215, 334] on textarea at bounding box center [293, 334] width 250 height 45
type textarea "**********"
click at [210, 180] on input "text" at bounding box center [298, 185] width 261 height 21
type input "**"
click at [275, 140] on input "text" at bounding box center [298, 136] width 261 height 21
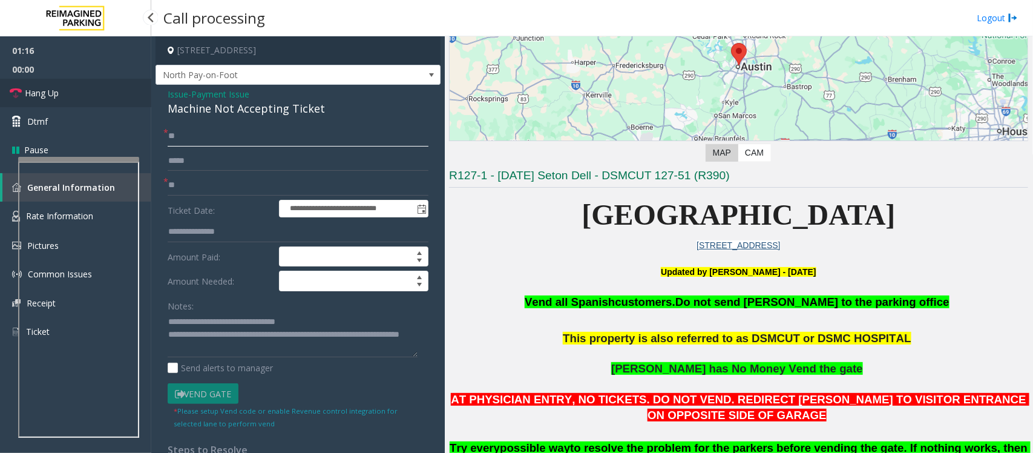
type input "**"
click at [64, 90] on link "Hang Up" at bounding box center [75, 93] width 151 height 28
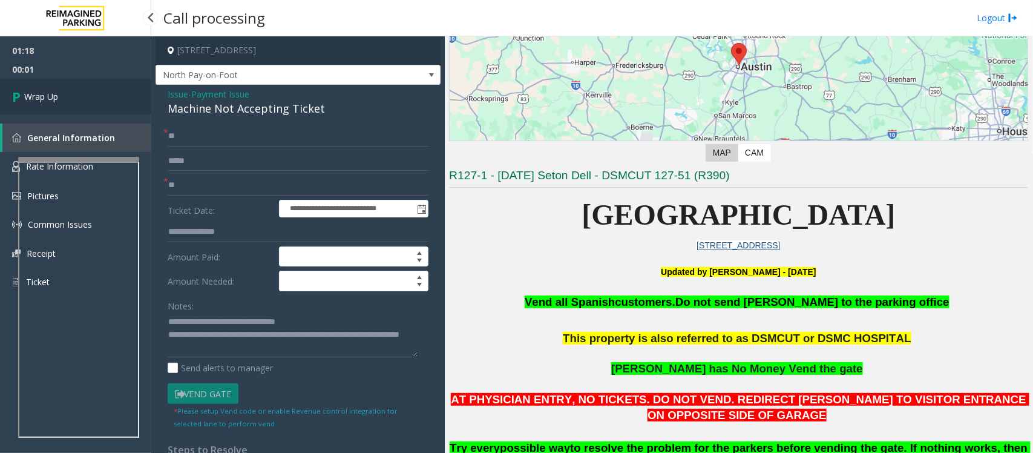
click at [64, 90] on link "Wrap Up" at bounding box center [75, 97] width 151 height 36
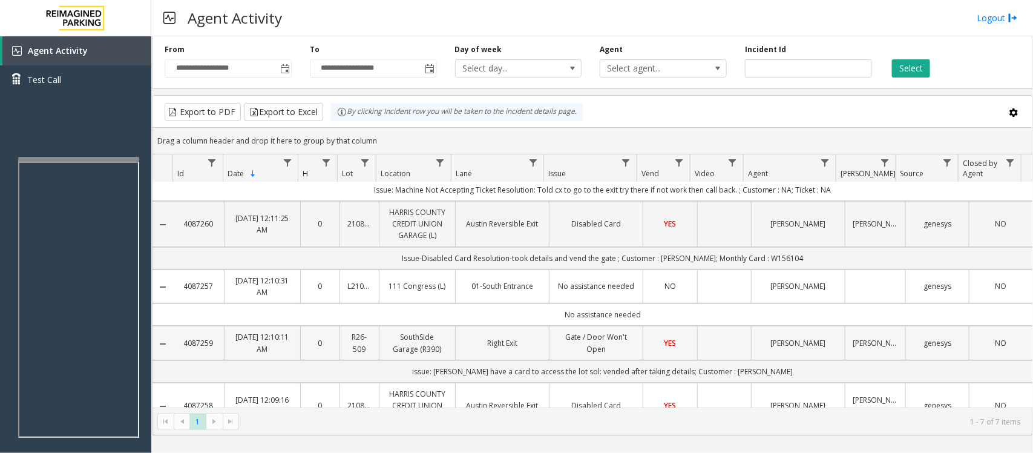
scroll to position [76, 0]
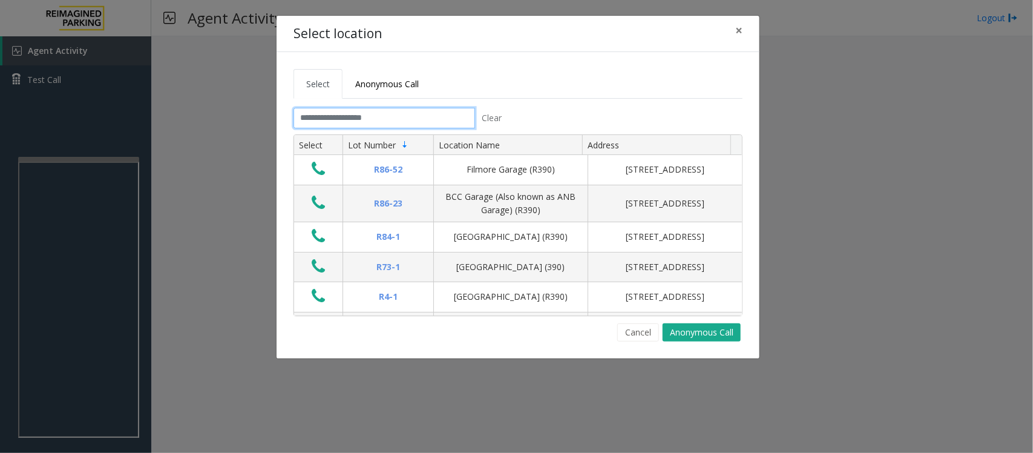
click at [386, 113] on input "text" at bounding box center [385, 118] width 182 height 21
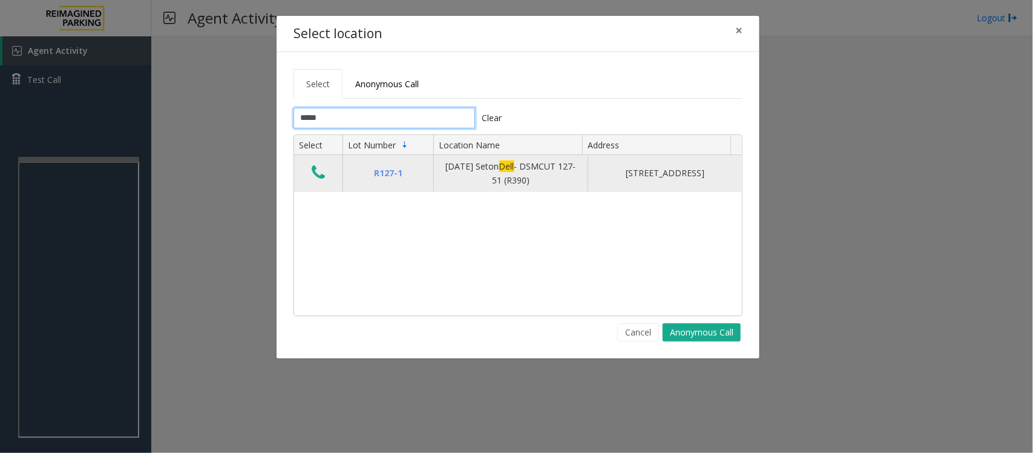
type input "****"
click at [318, 177] on icon "Data table" at bounding box center [318, 172] width 13 height 17
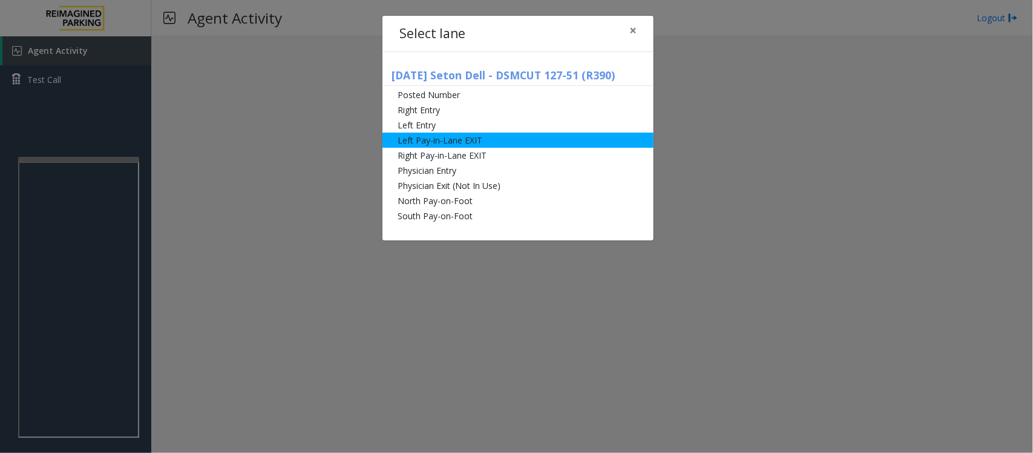
click at [433, 139] on li "Left Pay-in-Lane EXIT" at bounding box center [518, 140] width 271 height 15
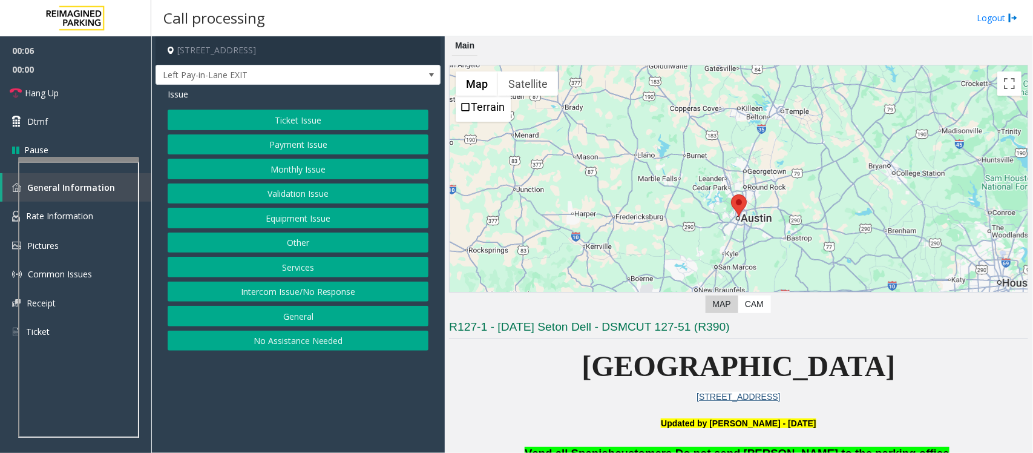
click at [315, 142] on button "Payment Issue" at bounding box center [298, 144] width 261 height 21
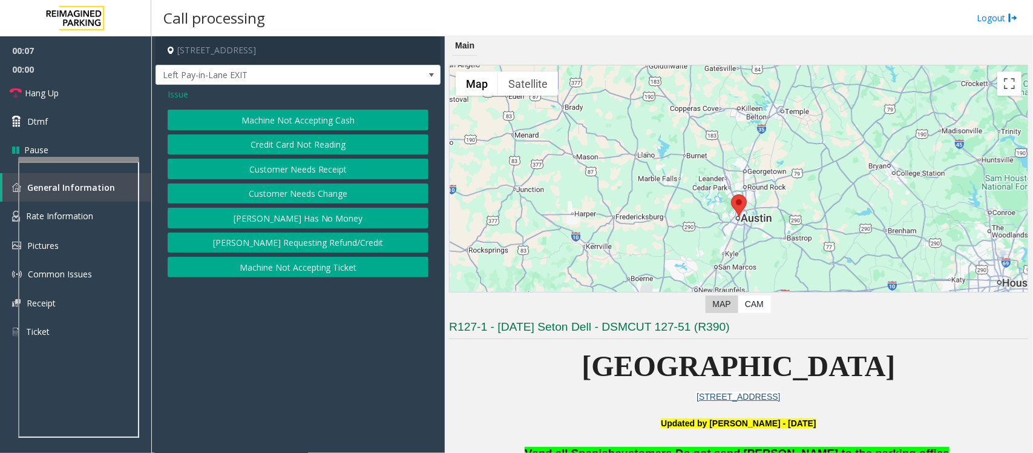
click at [333, 141] on button "Credit Card Not Reading" at bounding box center [298, 144] width 261 height 21
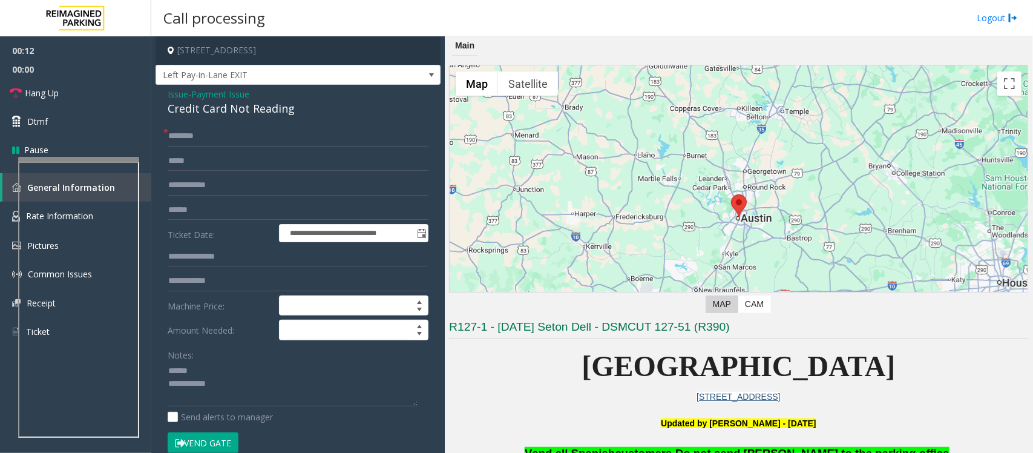
click at [204, 110] on div "Credit Card Not Reading" at bounding box center [298, 108] width 261 height 16
click at [192, 375] on textarea at bounding box center [293, 383] width 250 height 45
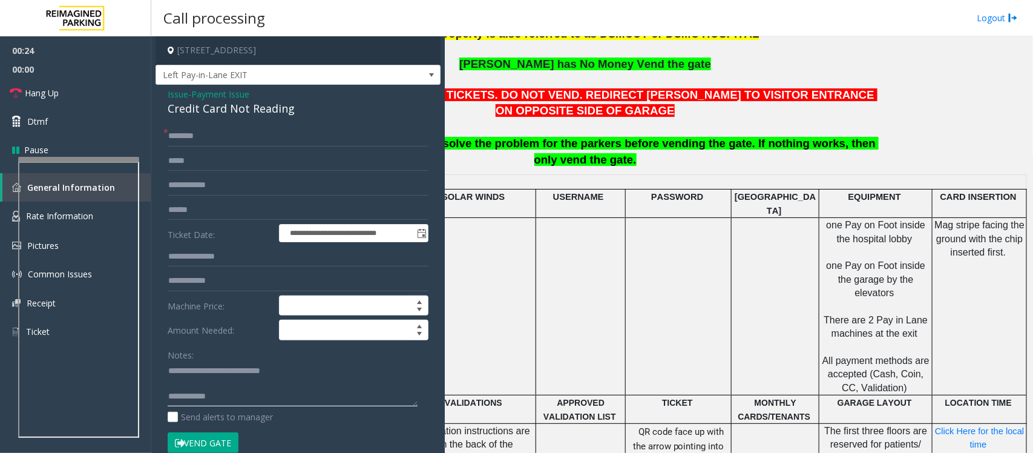
scroll to position [454, 163]
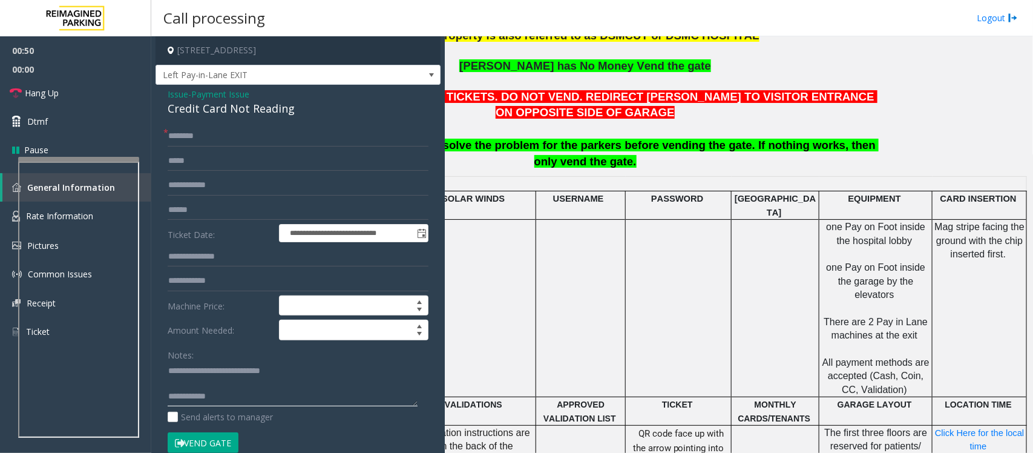
click at [195, 387] on textarea at bounding box center [293, 383] width 250 height 45
click at [228, 392] on textarea at bounding box center [293, 383] width 250 height 45
type textarea "**********"
click at [186, 205] on input "text" at bounding box center [298, 210] width 261 height 21
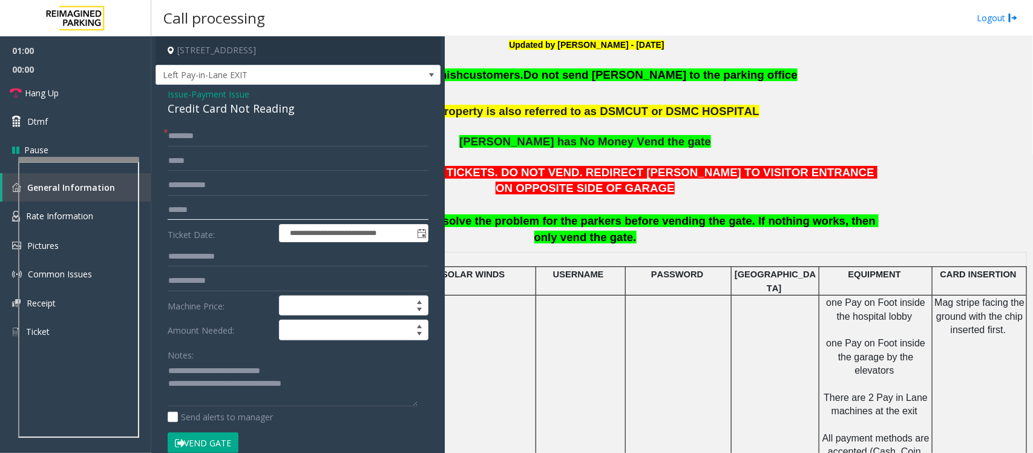
scroll to position [378, 0]
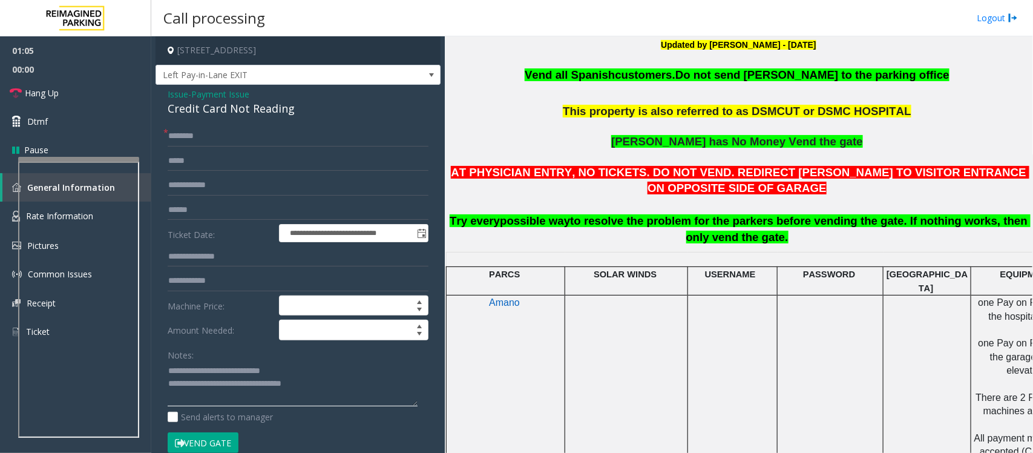
drag, startPoint x: 215, startPoint y: 385, endPoint x: 346, endPoint y: 386, distance: 130.7
click at [346, 386] on textarea at bounding box center [293, 383] width 250 height 45
click at [204, 137] on input "text" at bounding box center [298, 136] width 261 height 21
type input "**"
click at [56, 92] on span "Hang Up" at bounding box center [42, 93] width 34 height 13
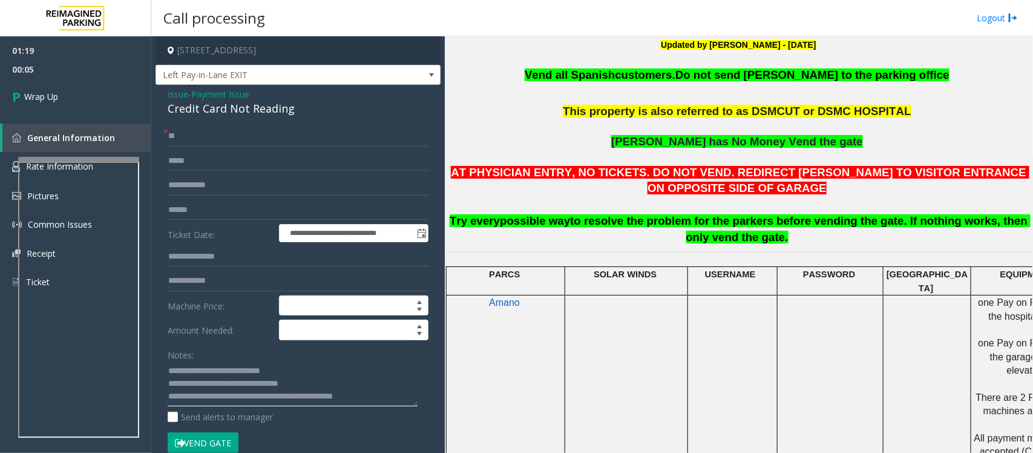
drag, startPoint x: 218, startPoint y: 385, endPoint x: 320, endPoint y: 381, distance: 101.8
click at [320, 381] on textarea at bounding box center [293, 383] width 250 height 45
type textarea "**********"
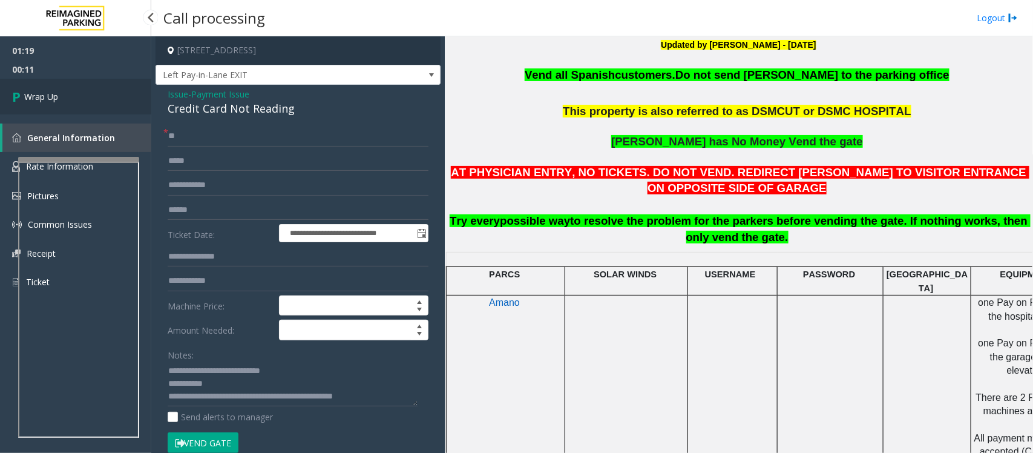
click at [50, 100] on span "Wrap Up" at bounding box center [41, 96] width 34 height 13
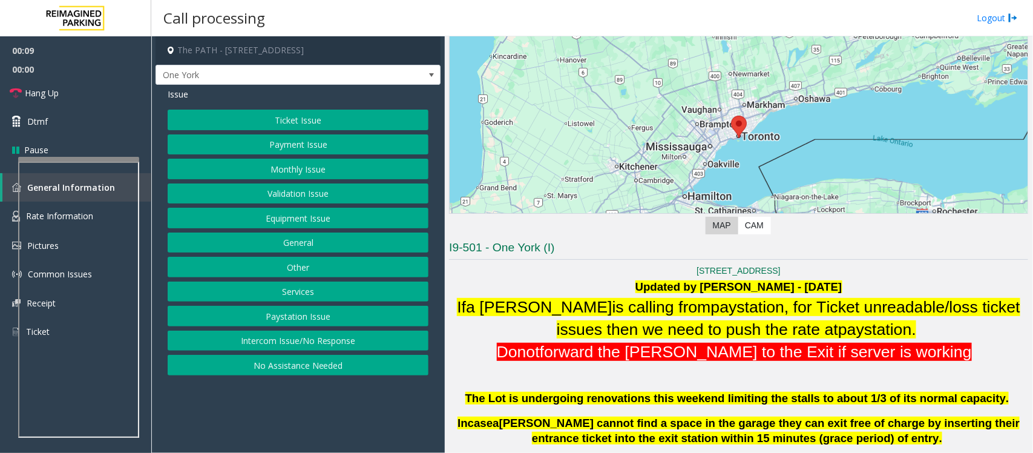
scroll to position [227, 0]
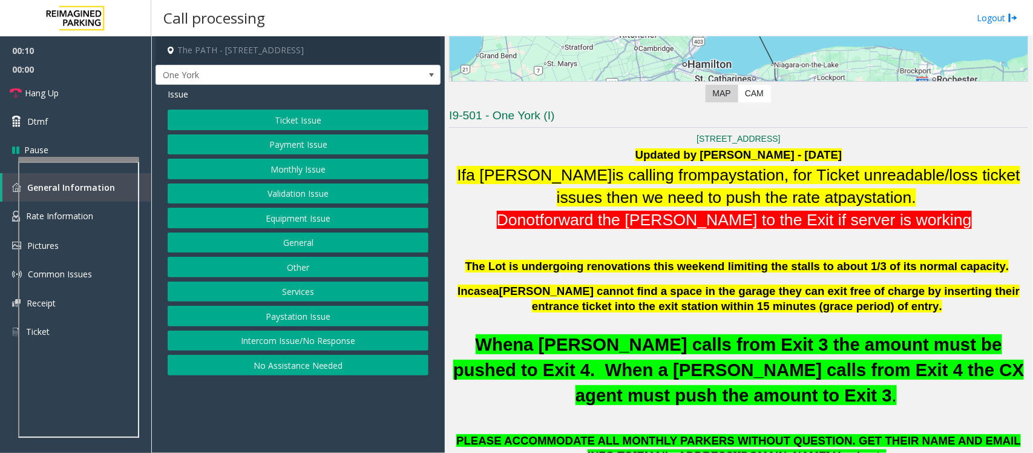
click at [314, 124] on button "Ticket Issue" at bounding box center [298, 120] width 261 height 21
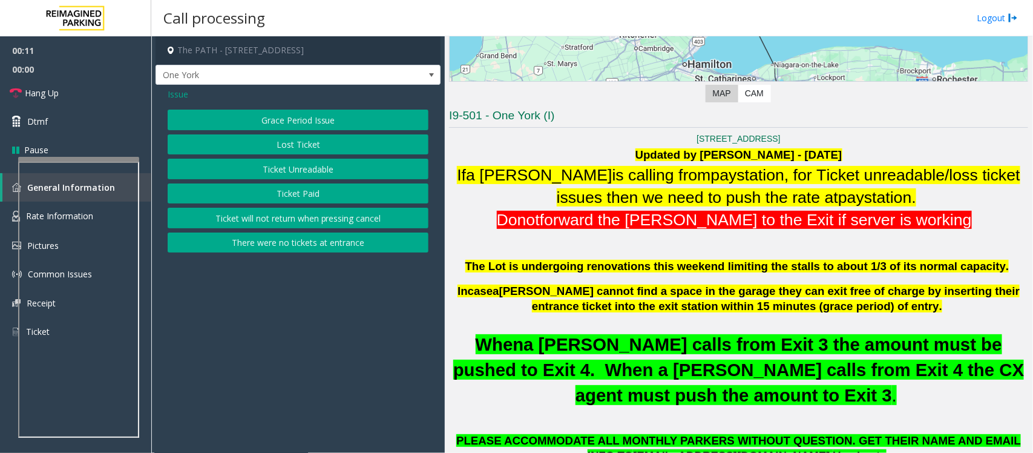
click at [284, 191] on button "Ticket Paid" at bounding box center [298, 193] width 261 height 21
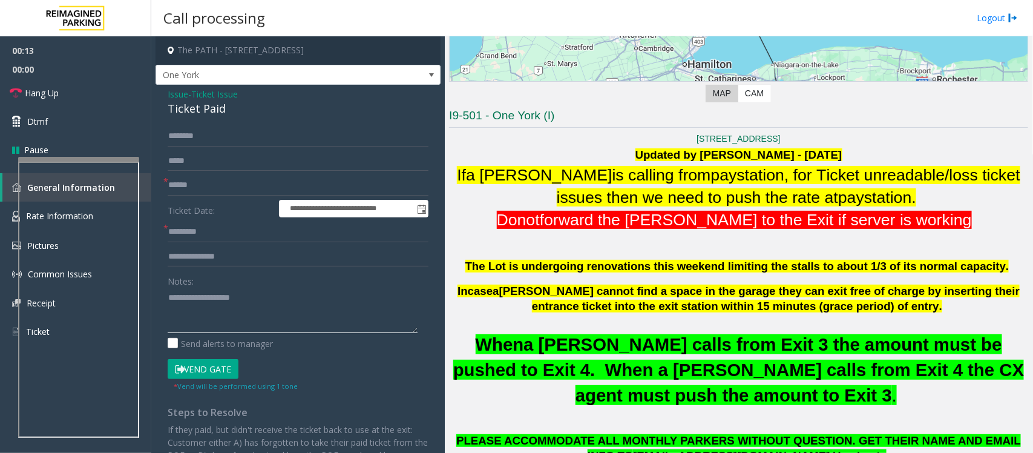
click at [185, 320] on textarea at bounding box center [293, 310] width 250 height 45
click at [183, 318] on textarea at bounding box center [293, 310] width 250 height 45
click at [243, 303] on textarea at bounding box center [293, 310] width 250 height 45
paste textarea "**********"
click at [231, 297] on textarea at bounding box center [293, 310] width 250 height 45
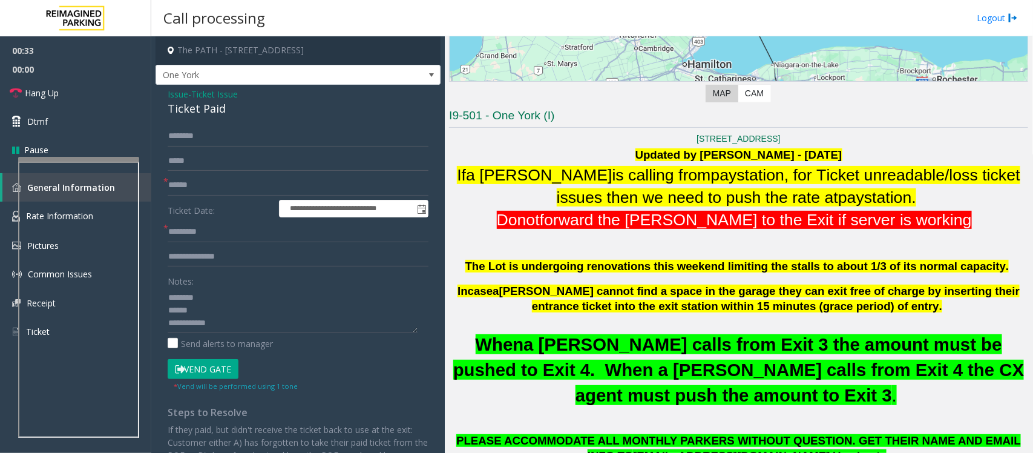
click at [202, 108] on div "Ticket Paid" at bounding box center [298, 108] width 261 height 16
click at [219, 297] on textarea at bounding box center [293, 310] width 250 height 45
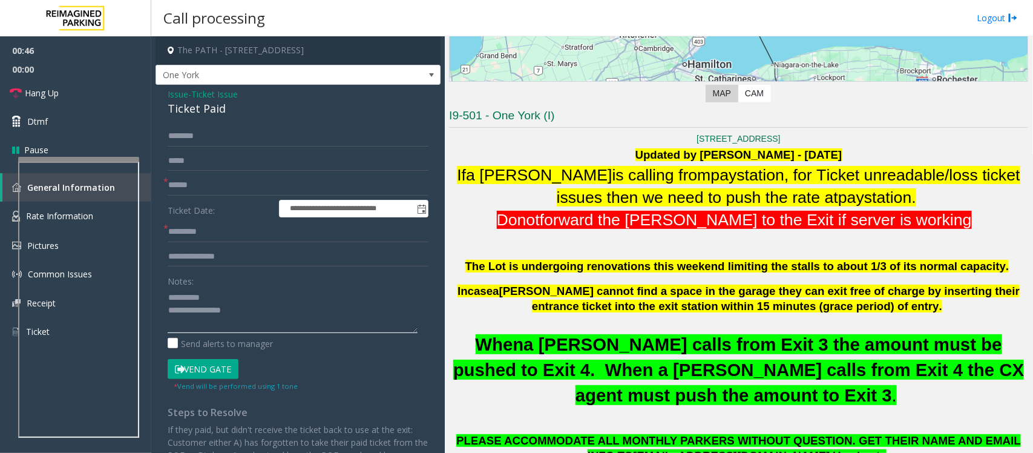
click at [206, 297] on textarea at bounding box center [293, 310] width 250 height 45
type textarea "**********"
click at [256, 251] on input "text" at bounding box center [298, 256] width 261 height 21
type input "*"
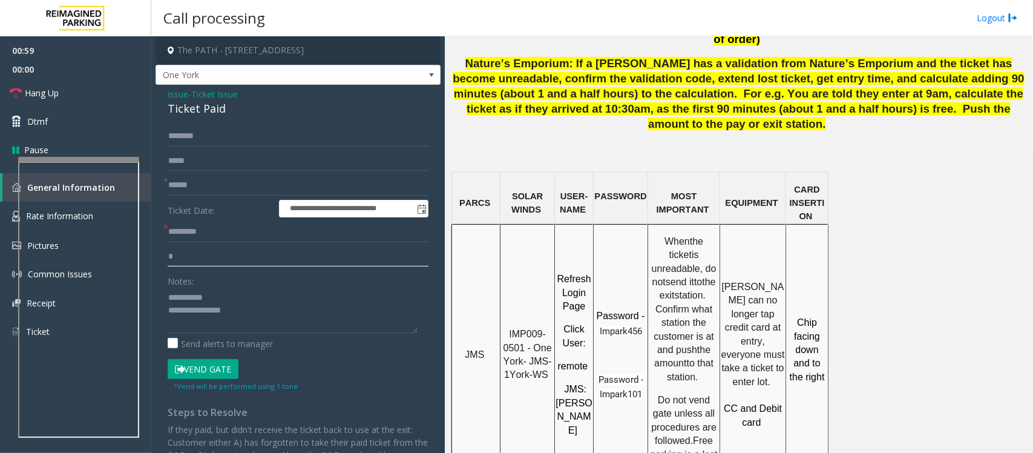
scroll to position [908, 0]
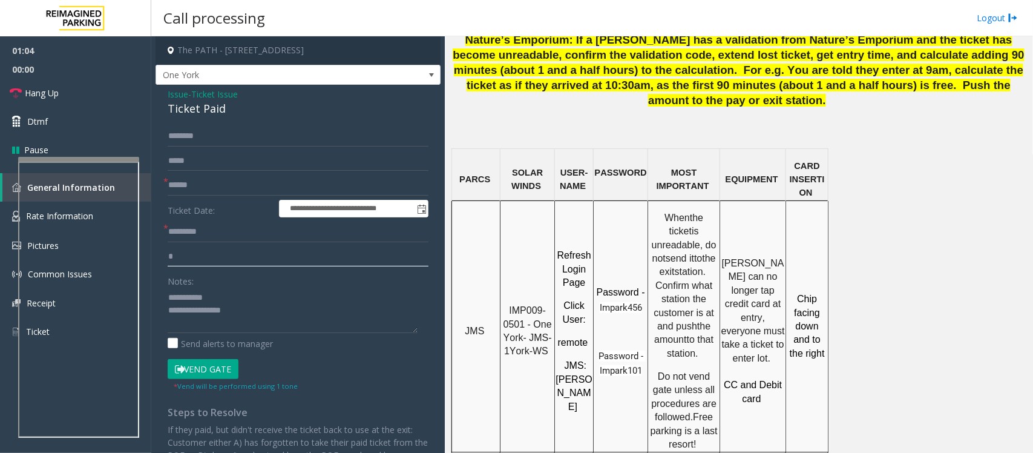
click at [226, 252] on input "*" at bounding box center [298, 256] width 261 height 21
type input "**********"
click at [173, 330] on textarea at bounding box center [293, 310] width 250 height 45
click at [177, 326] on textarea at bounding box center [293, 310] width 250 height 45
type textarea "**********"
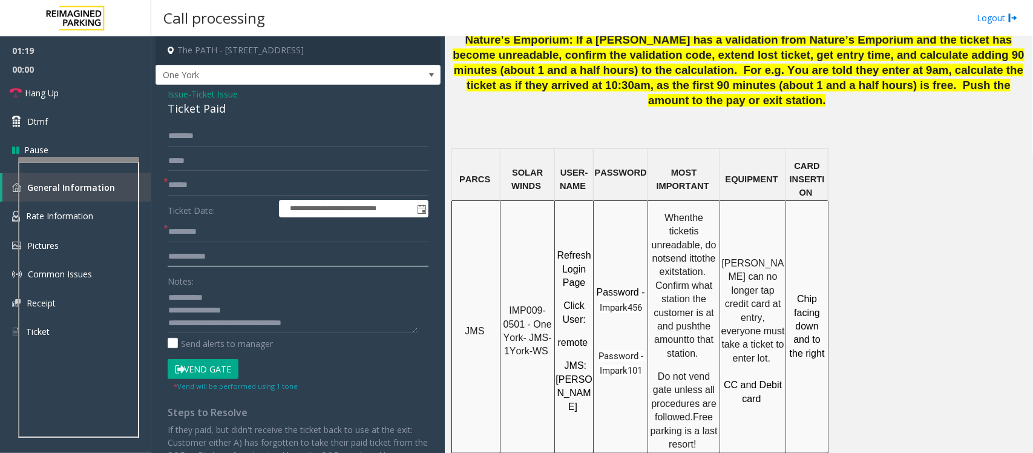
click at [246, 252] on input "**********" at bounding box center [298, 256] width 261 height 21
click at [260, 257] on input "**********" at bounding box center [298, 256] width 261 height 21
type input "**********"
click at [194, 180] on input "text" at bounding box center [298, 185] width 261 height 21
click at [197, 177] on input "text" at bounding box center [298, 185] width 261 height 21
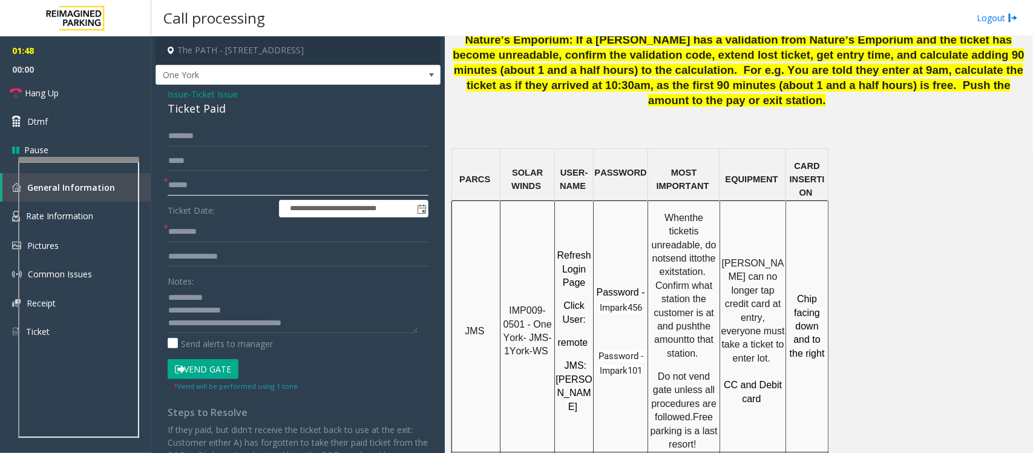
click at [255, 182] on input "text" at bounding box center [298, 185] width 261 height 21
click at [269, 173] on form "**********" at bounding box center [298, 259] width 261 height 266
click at [263, 176] on input "text" at bounding box center [298, 185] width 261 height 21
type input "****"
click at [202, 241] on input "text" at bounding box center [298, 232] width 261 height 21
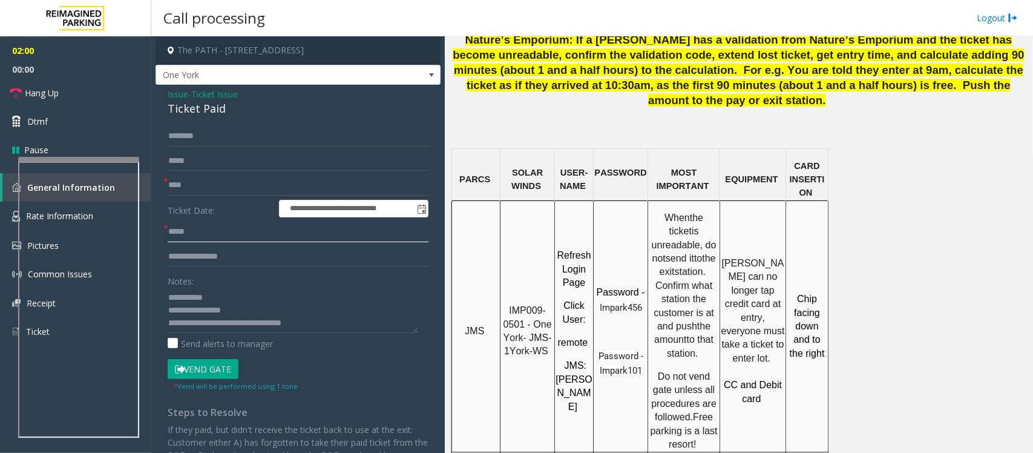
type input "*****"
click at [225, 186] on input "****" at bounding box center [298, 185] width 261 height 21
type input "********"
click at [199, 137] on input "text" at bounding box center [298, 136] width 261 height 21
click at [198, 129] on input "text" at bounding box center [298, 136] width 261 height 21
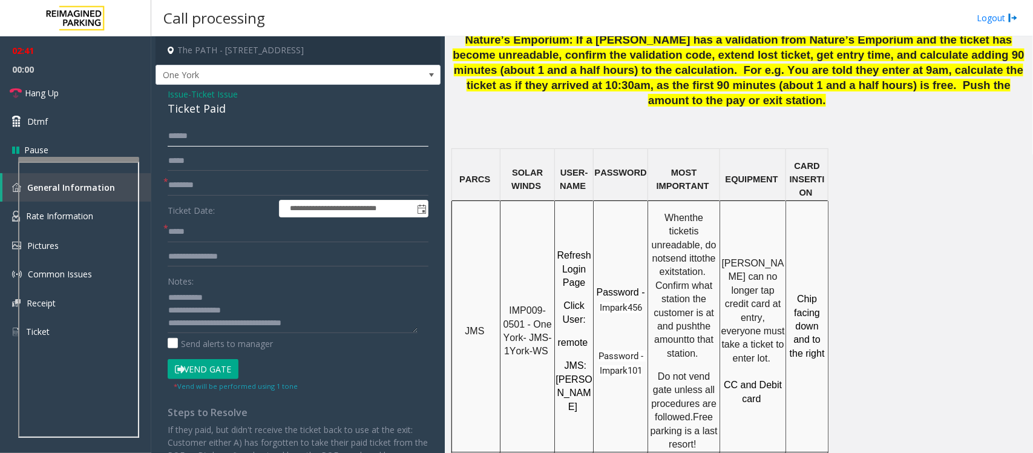
type input "******"
click at [199, 368] on button "Vend Gate" at bounding box center [203, 369] width 71 height 21
click at [41, 93] on span "Hang Up" at bounding box center [42, 93] width 34 height 13
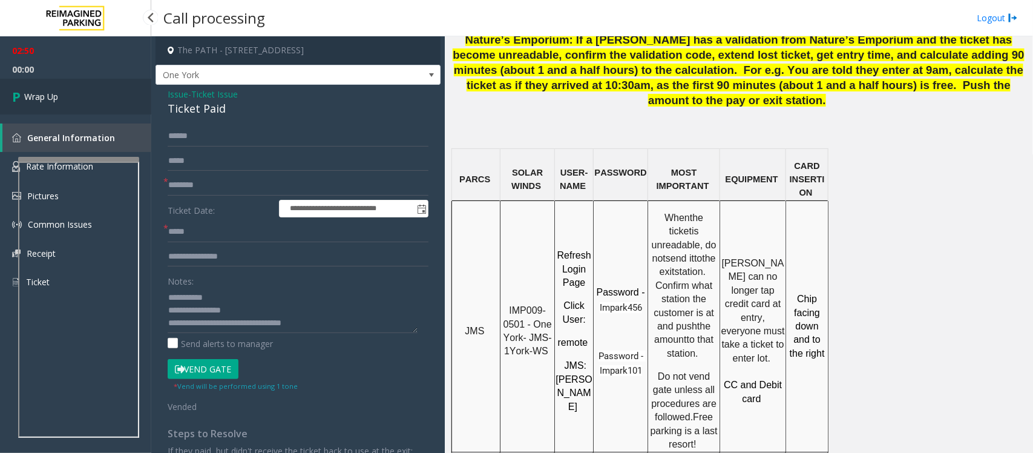
click at [41, 94] on span "Wrap Up" at bounding box center [41, 96] width 34 height 13
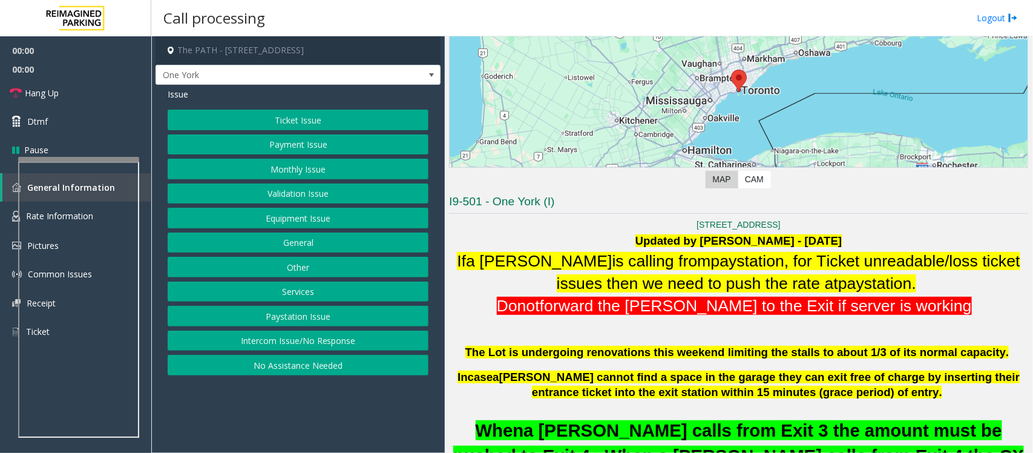
scroll to position [303, 0]
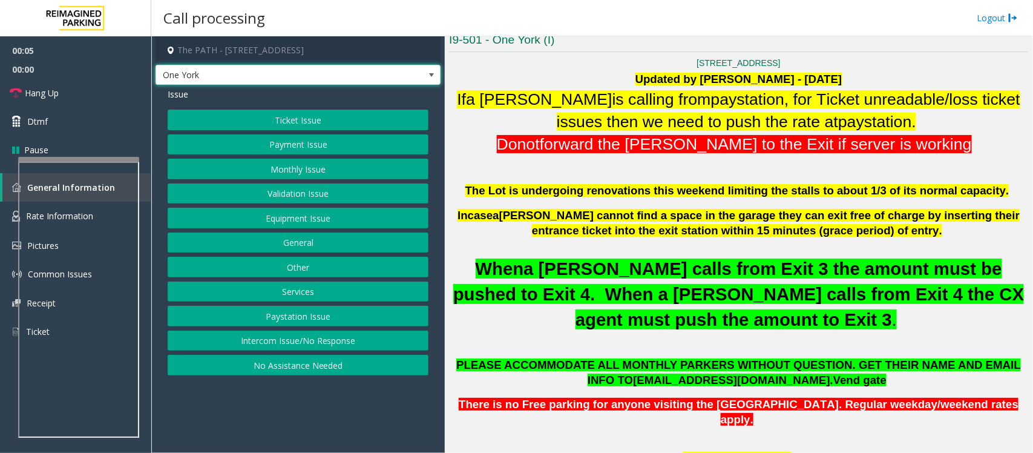
click at [432, 77] on span at bounding box center [432, 75] width 10 height 10
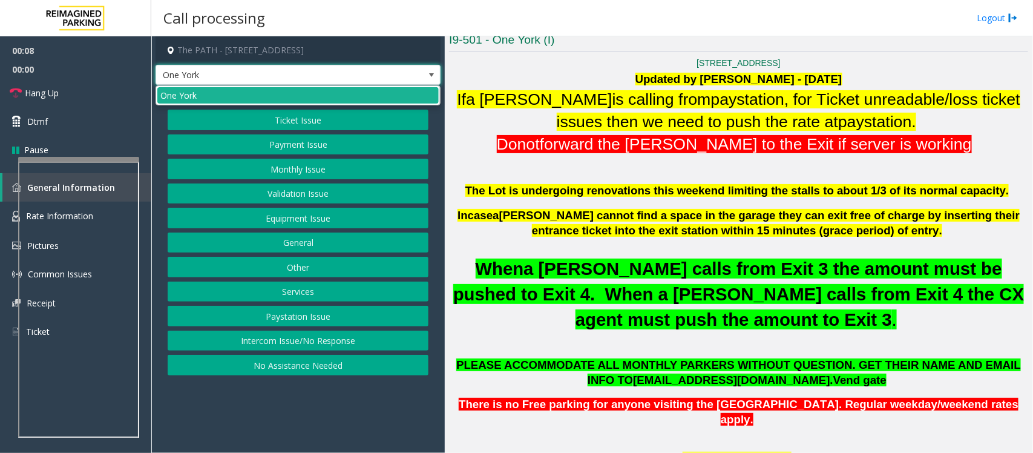
click at [503, 247] on p at bounding box center [738, 247] width 579 height 18
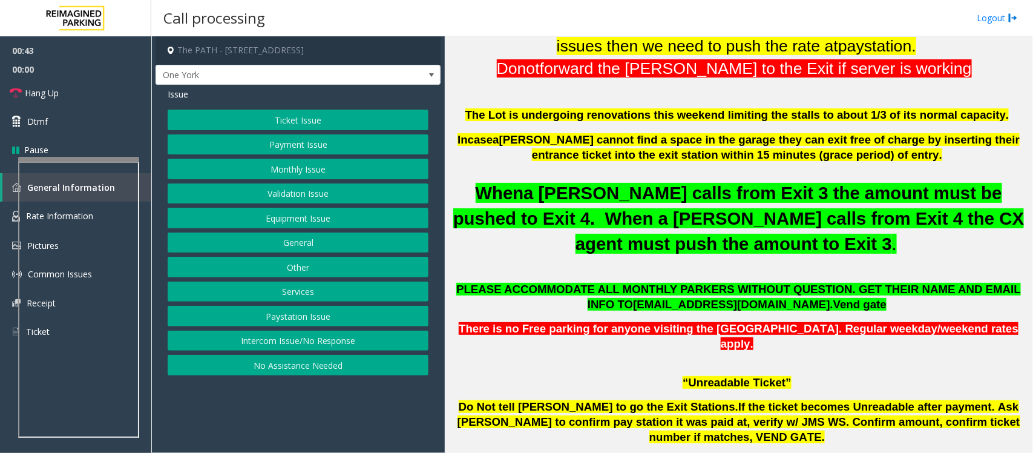
scroll to position [227, 0]
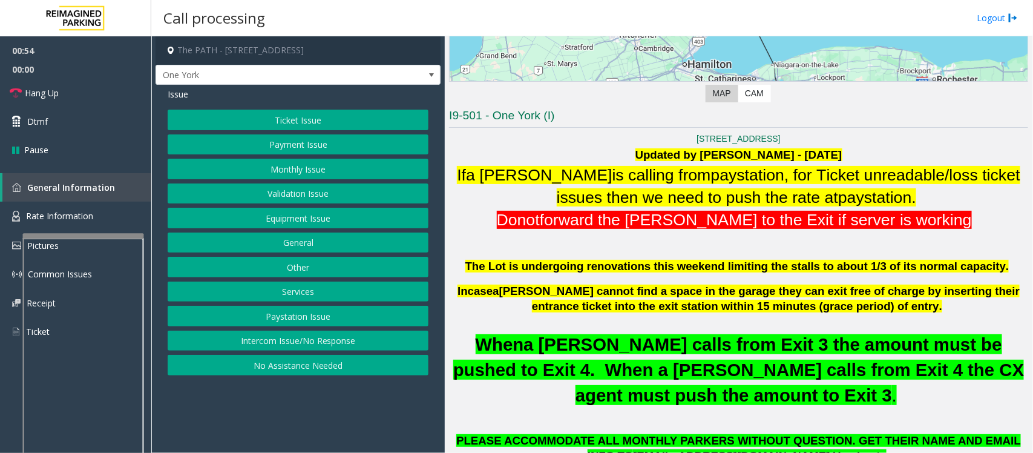
click at [70, 236] on div at bounding box center [83, 235] width 121 height 5
click at [28, 219] on span "Rate Information" at bounding box center [59, 216] width 67 height 12
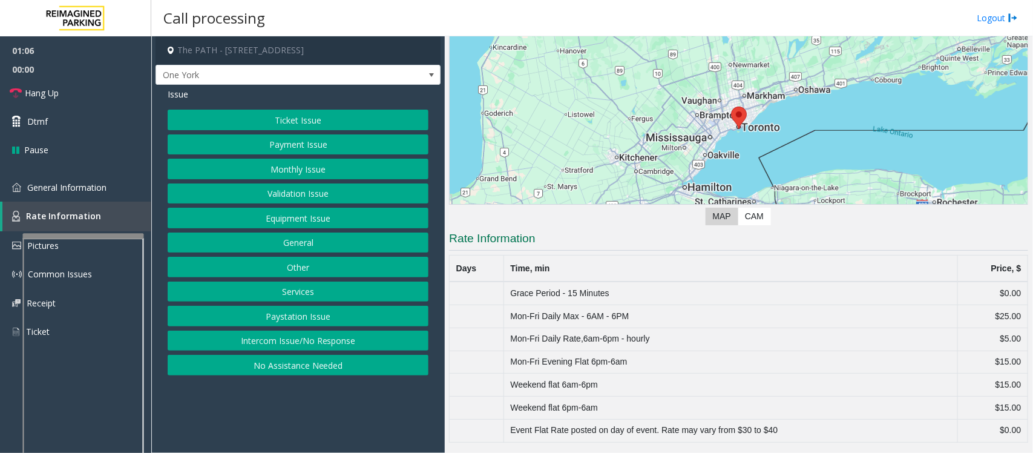
click at [289, 122] on button "Ticket Issue" at bounding box center [298, 120] width 261 height 21
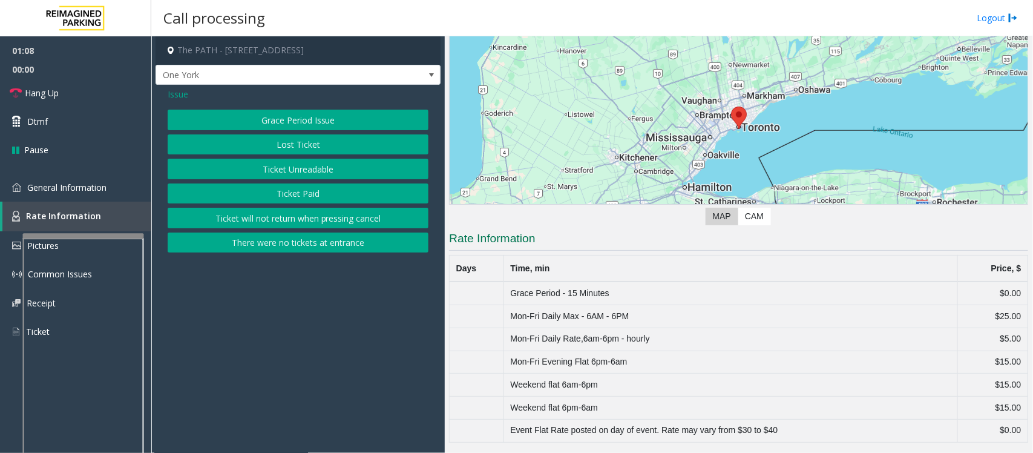
click at [176, 92] on span "Issue" at bounding box center [178, 94] width 21 height 13
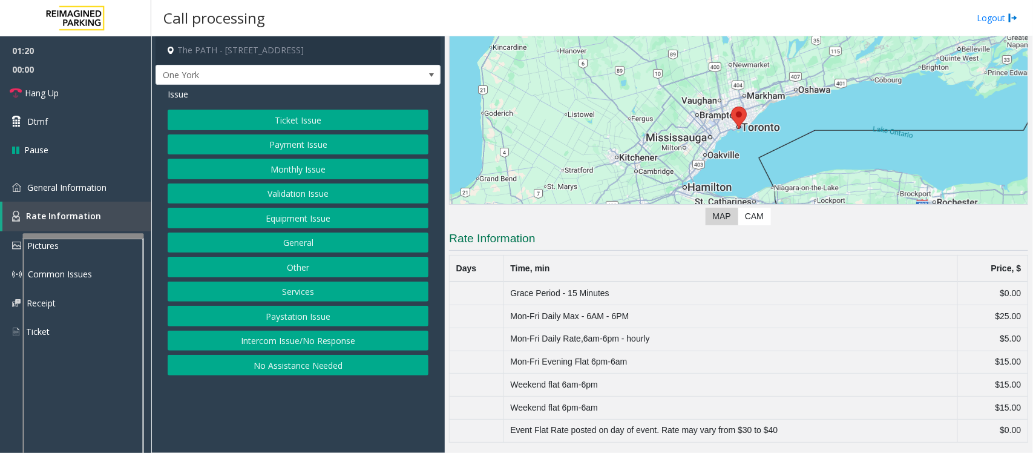
click at [300, 270] on button "Other" at bounding box center [298, 267] width 261 height 21
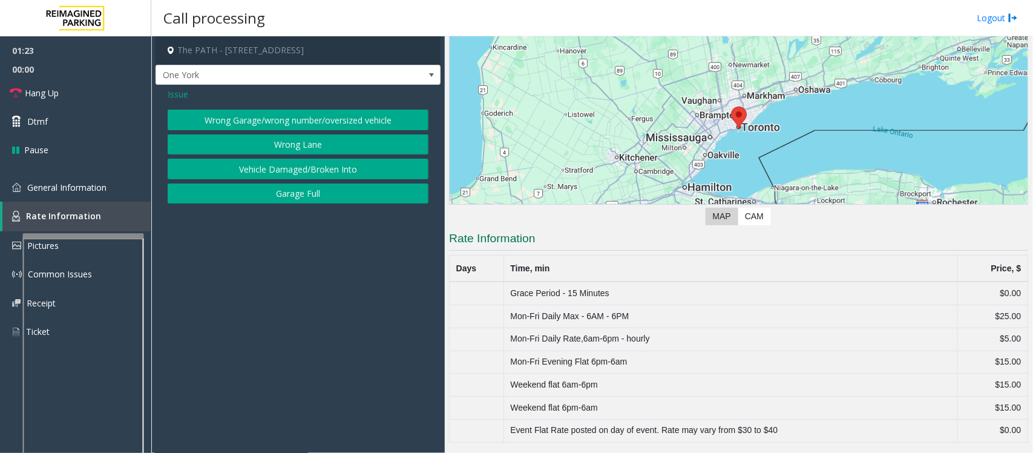
click at [265, 122] on button "Wrong Garage/wrong number/oversized vehicle" at bounding box center [298, 120] width 261 height 21
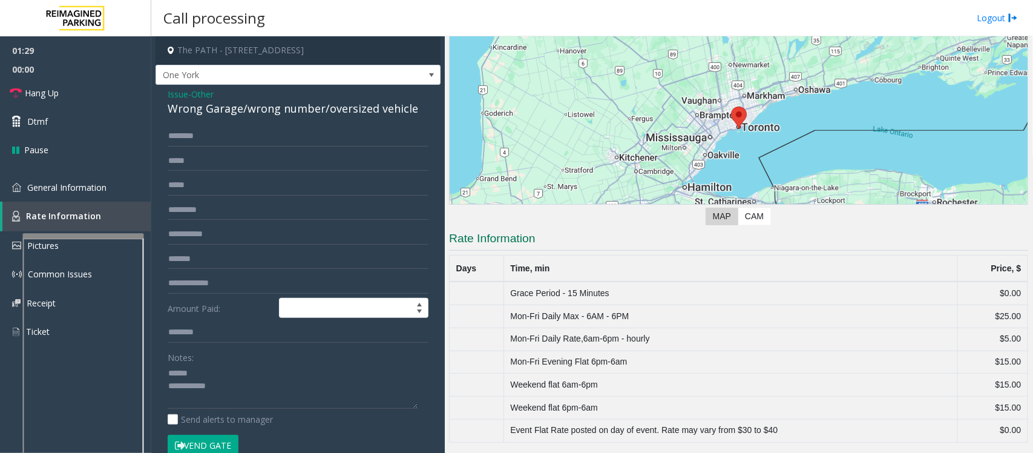
click at [204, 108] on div "Wrong Garage/wrong number/oversized vehicle" at bounding box center [298, 108] width 261 height 16
click at [235, 401] on textarea at bounding box center [293, 386] width 250 height 45
type textarea "**********"
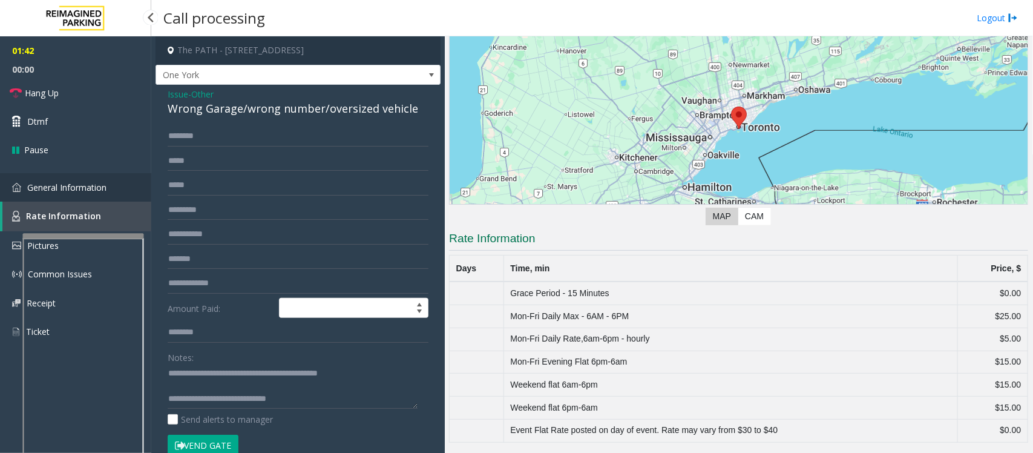
click at [46, 188] on span "General Information" at bounding box center [66, 188] width 79 height 12
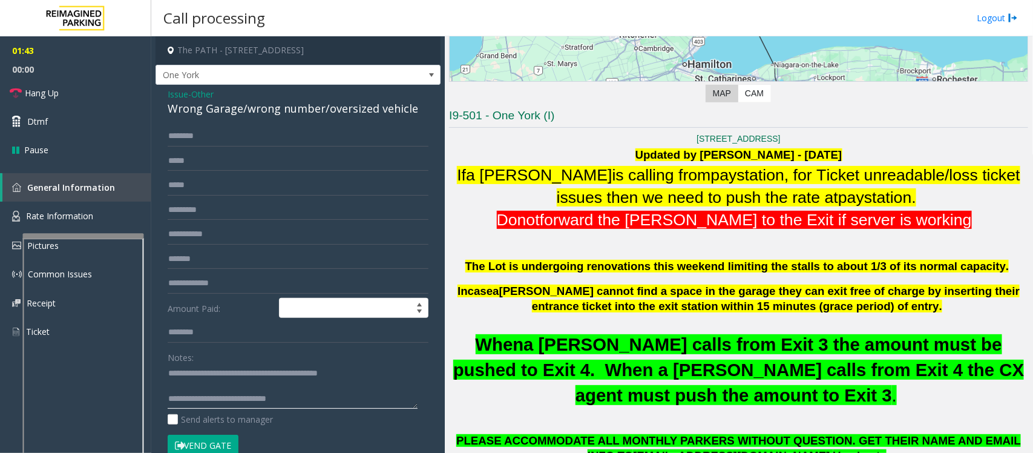
click at [345, 403] on textarea at bounding box center [293, 386] width 250 height 45
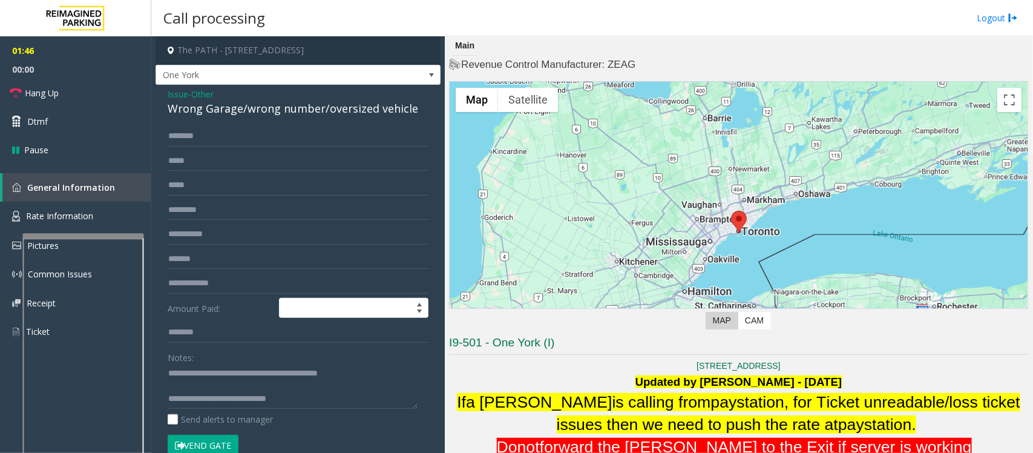
scroll to position [227, 0]
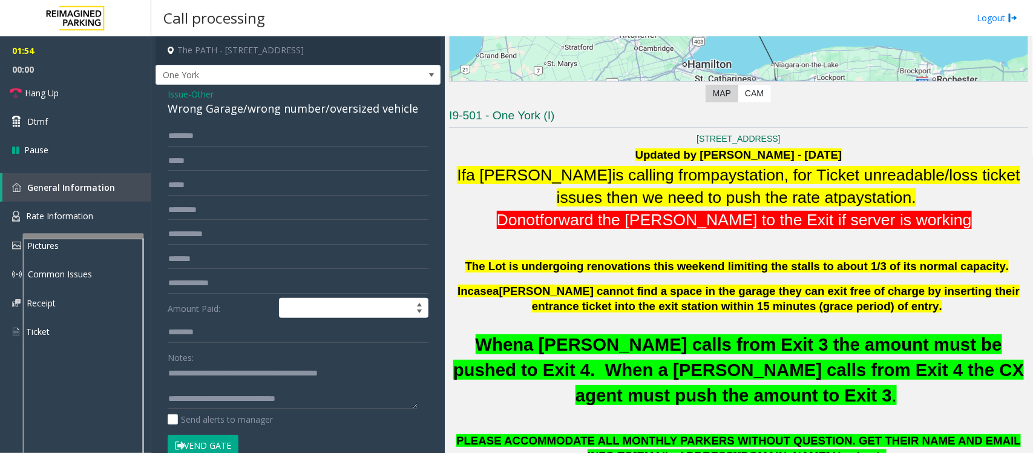
click at [362, 395] on textarea at bounding box center [293, 386] width 250 height 45
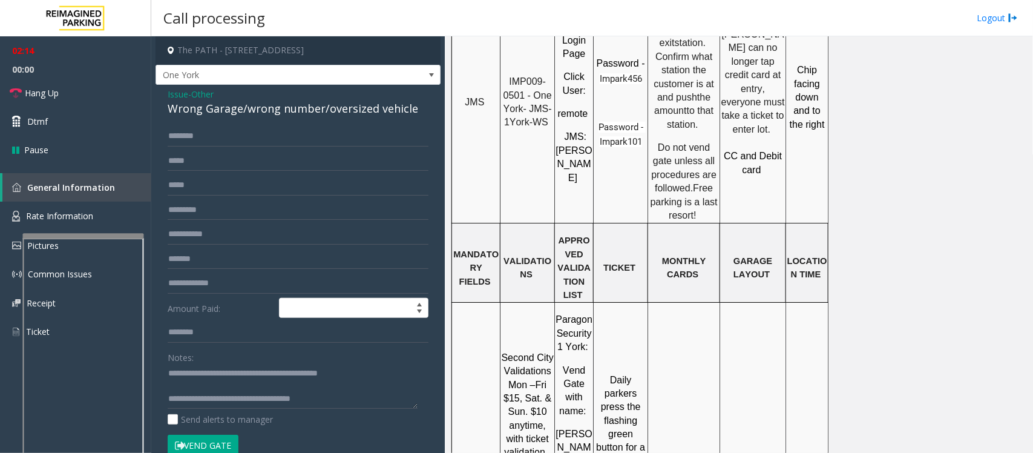
scroll to position [1211, 0]
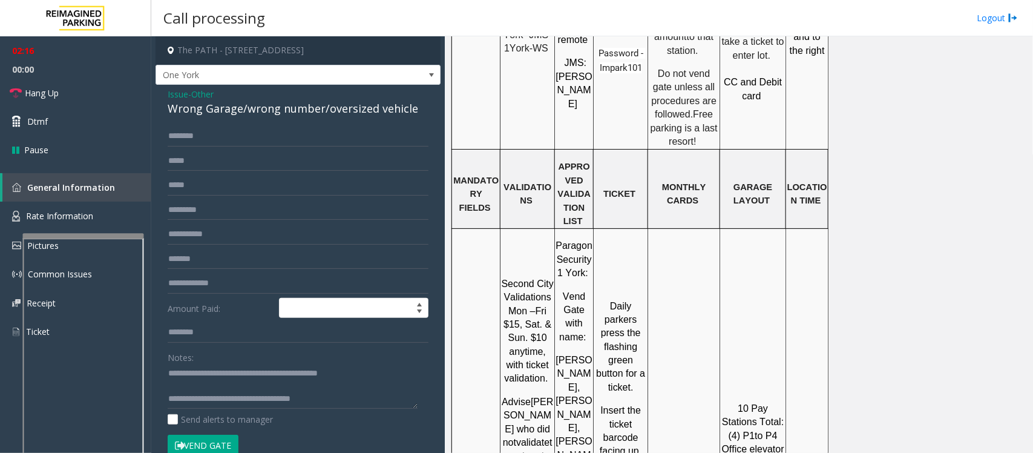
click at [346, 391] on textarea at bounding box center [293, 386] width 250 height 45
click at [346, 395] on textarea at bounding box center [293, 386] width 250 height 45
click at [346, 401] on textarea at bounding box center [293, 386] width 250 height 45
type textarea "**********"
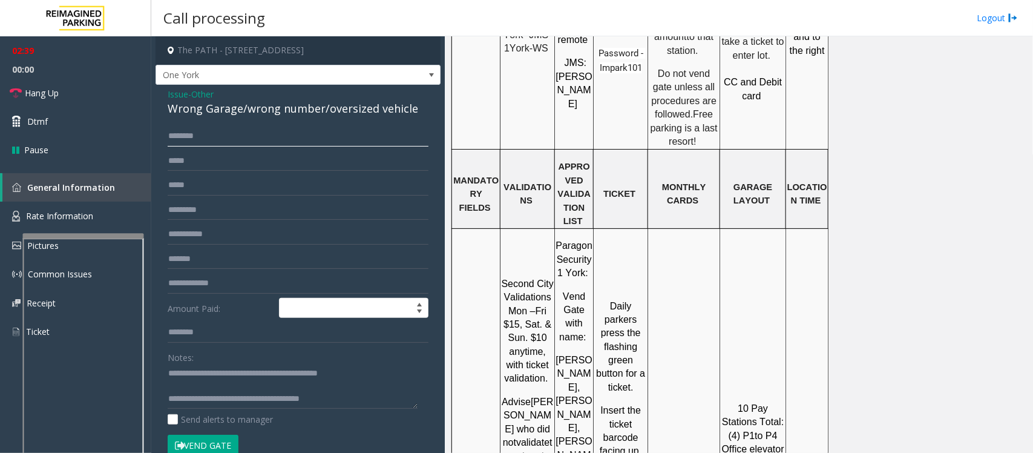
click at [217, 139] on input "text" at bounding box center [298, 136] width 261 height 21
drag, startPoint x: 173, startPoint y: 133, endPoint x: 182, endPoint y: 132, distance: 8.6
click at [176, 133] on input "****" at bounding box center [298, 136] width 261 height 21
click at [209, 445] on button "Vend Gate" at bounding box center [203, 445] width 71 height 21
click at [174, 137] on input "****" at bounding box center [298, 136] width 261 height 21
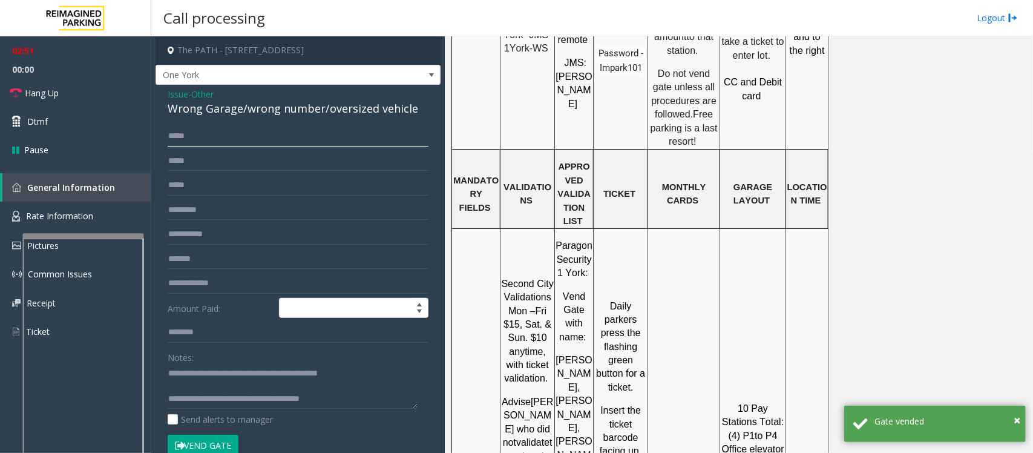
type input "*****"
click at [370, 404] on textarea at bounding box center [293, 386] width 250 height 45
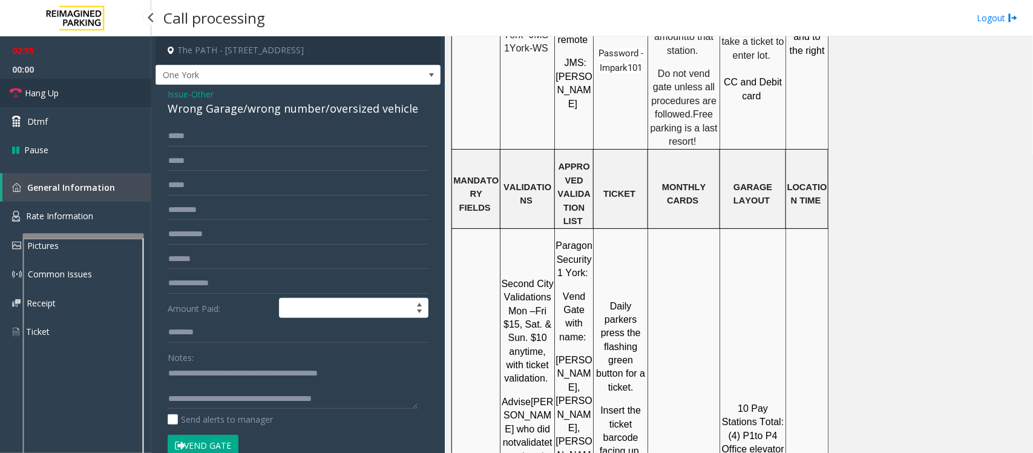
click at [64, 94] on link "Hang Up" at bounding box center [75, 93] width 151 height 28
click at [390, 401] on textarea at bounding box center [293, 386] width 250 height 45
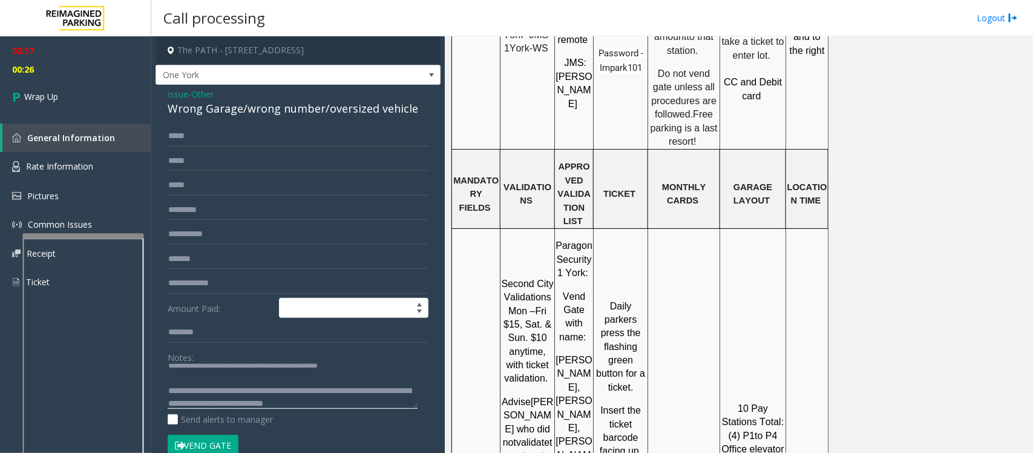
scroll to position [21, 0]
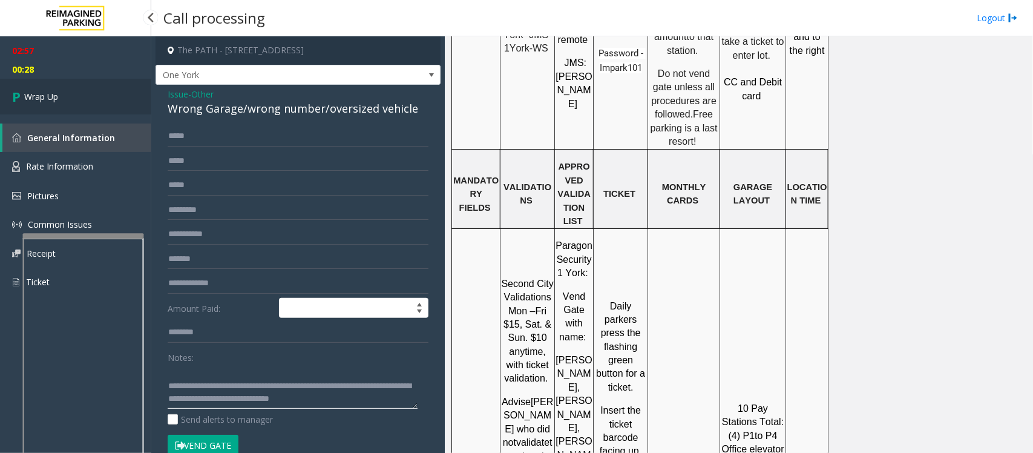
type textarea "**********"
click at [107, 97] on link "Wrap Up" at bounding box center [75, 97] width 151 height 36
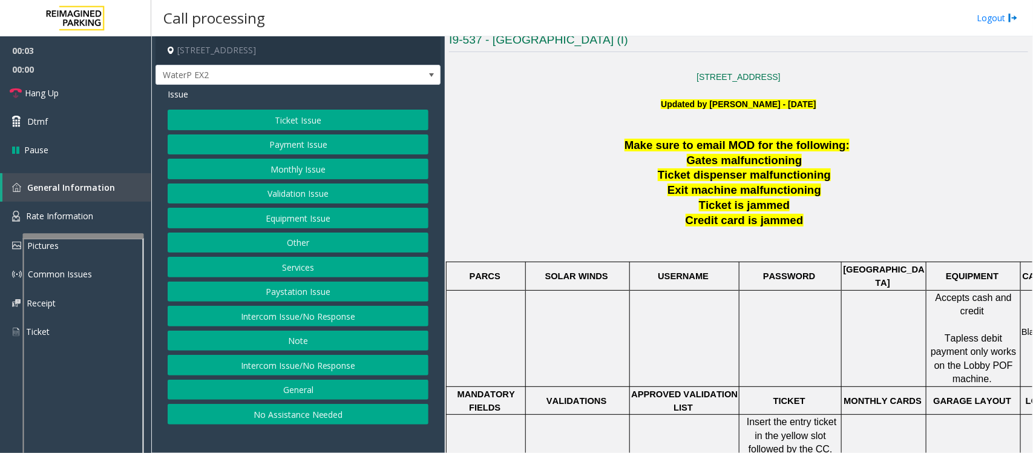
scroll to position [378, 0]
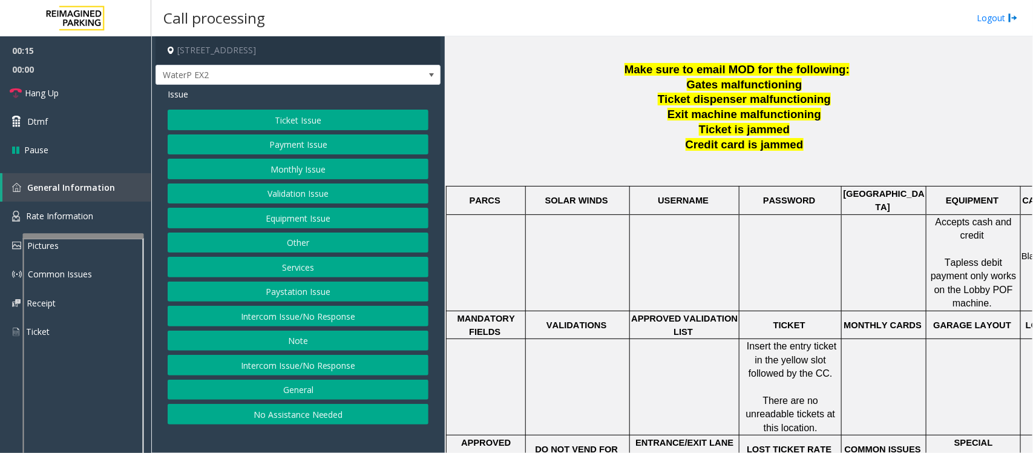
click at [309, 110] on button "Ticket Issue" at bounding box center [298, 120] width 261 height 21
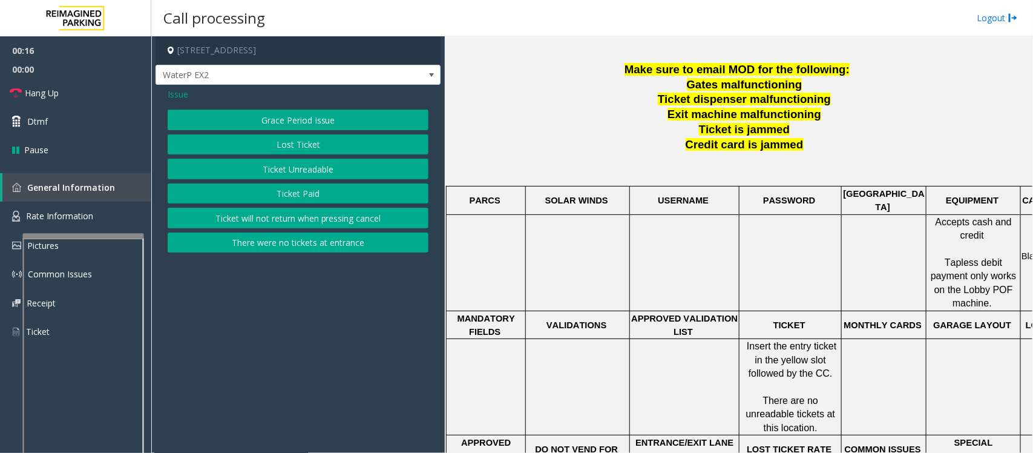
click at [315, 165] on button "Ticket Unreadable" at bounding box center [298, 169] width 261 height 21
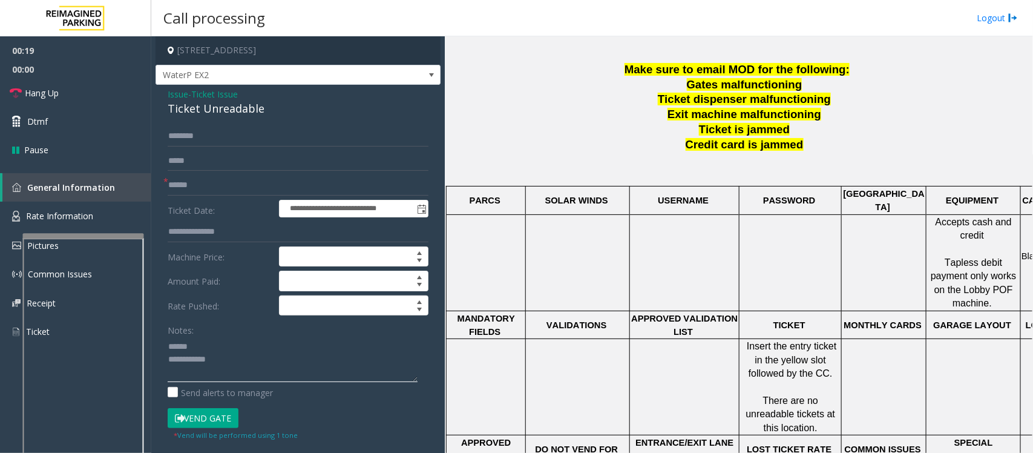
type textarea "**********"
click at [222, 182] on input "text" at bounding box center [298, 185] width 261 height 21
type input "*****"
click at [198, 108] on div "Ticket Unreadable" at bounding box center [298, 108] width 261 height 16
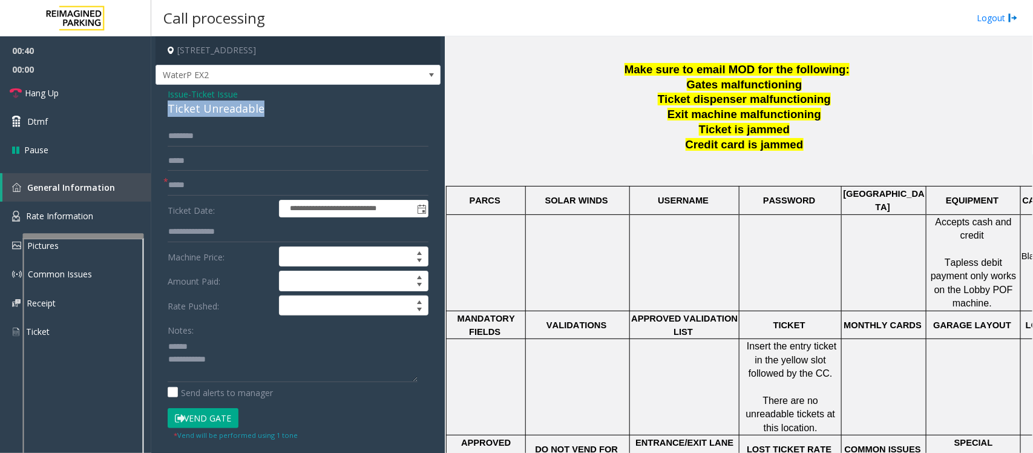
click at [198, 108] on div "Ticket Unreadable" at bounding box center [298, 108] width 261 height 16
click at [215, 361] on textarea at bounding box center [293, 359] width 250 height 45
type textarea "**********"
click at [236, 139] on input "text" at bounding box center [298, 136] width 261 height 21
type input "*"
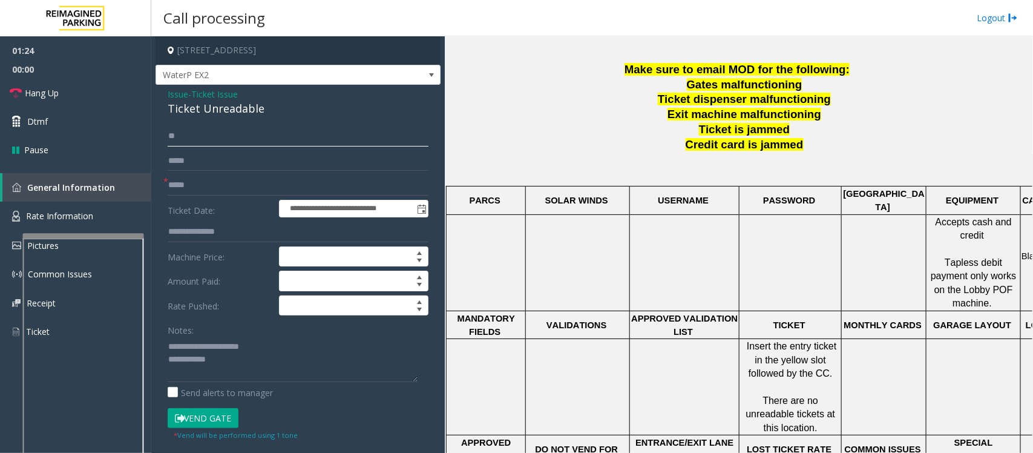
type input "*"
type input "****"
type textarea "**********"
click at [212, 418] on button "Vend Gate" at bounding box center [203, 418] width 71 height 21
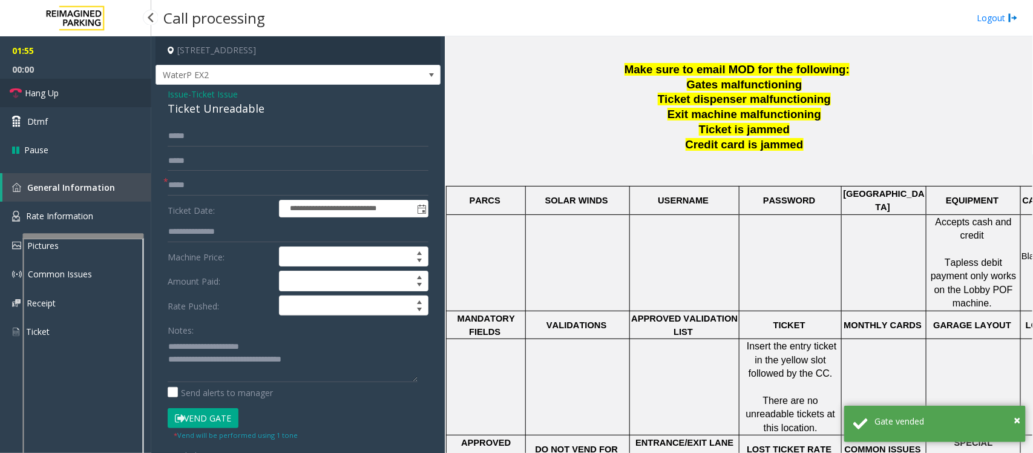
click at [89, 94] on link "Hang Up" at bounding box center [75, 93] width 151 height 28
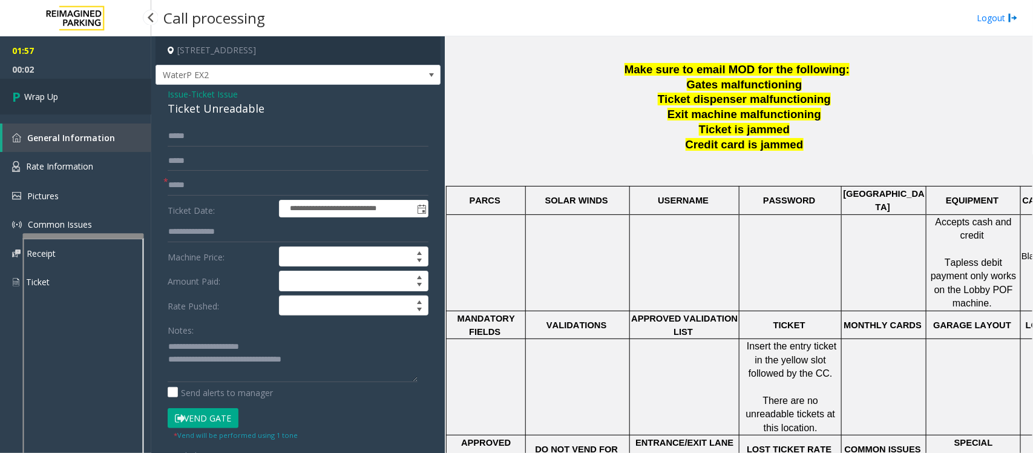
click at [89, 94] on link "Wrap Up" at bounding box center [75, 97] width 151 height 36
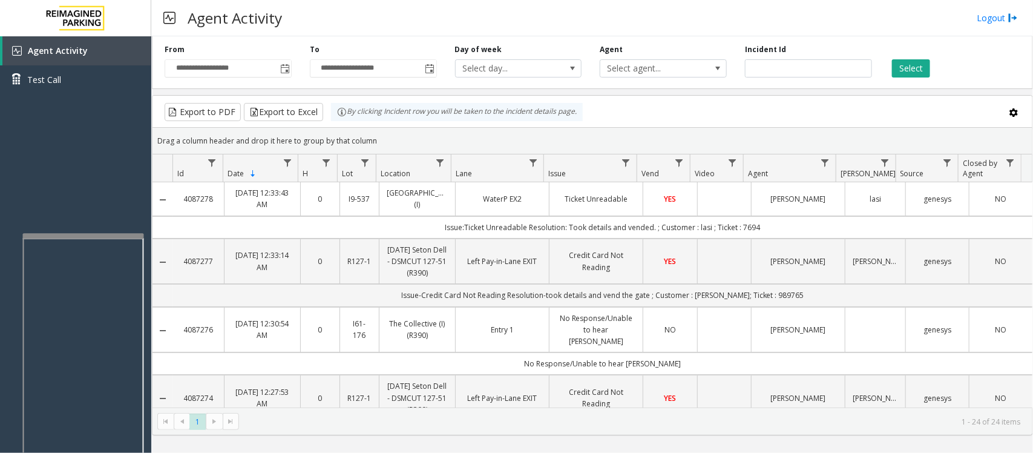
click at [616, 189] on td "Ticket Unreadable" at bounding box center [596, 198] width 94 height 33
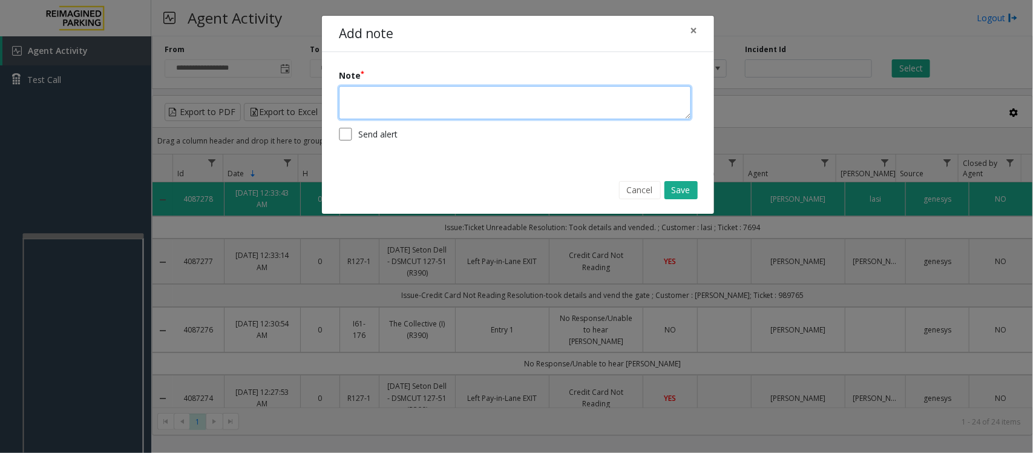
click at [473, 104] on textarea at bounding box center [515, 102] width 352 height 33
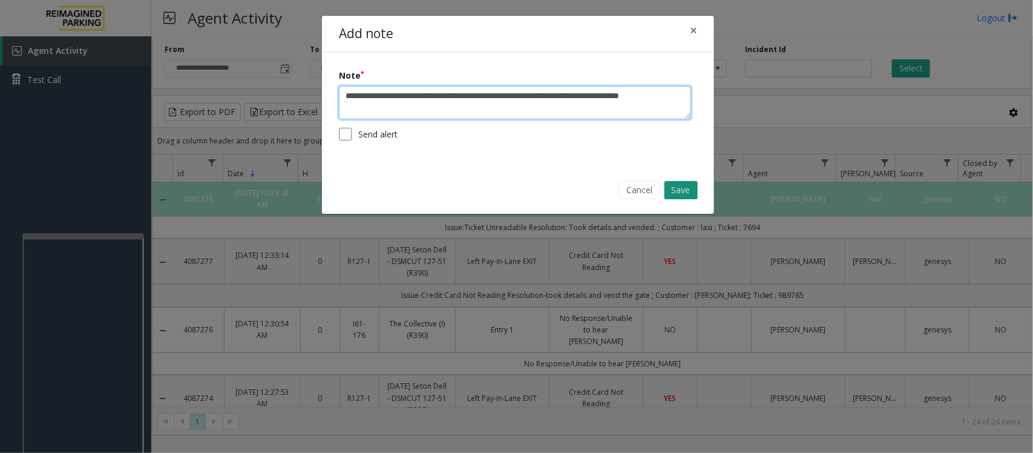
type textarea "**********"
click at [685, 183] on button "Save" at bounding box center [681, 190] width 33 height 18
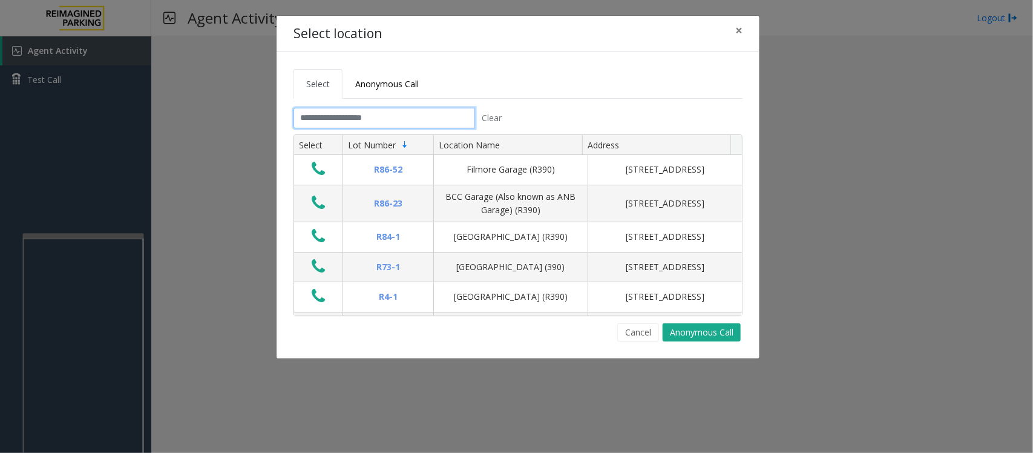
click at [351, 118] on input "text" at bounding box center [385, 118] width 182 height 21
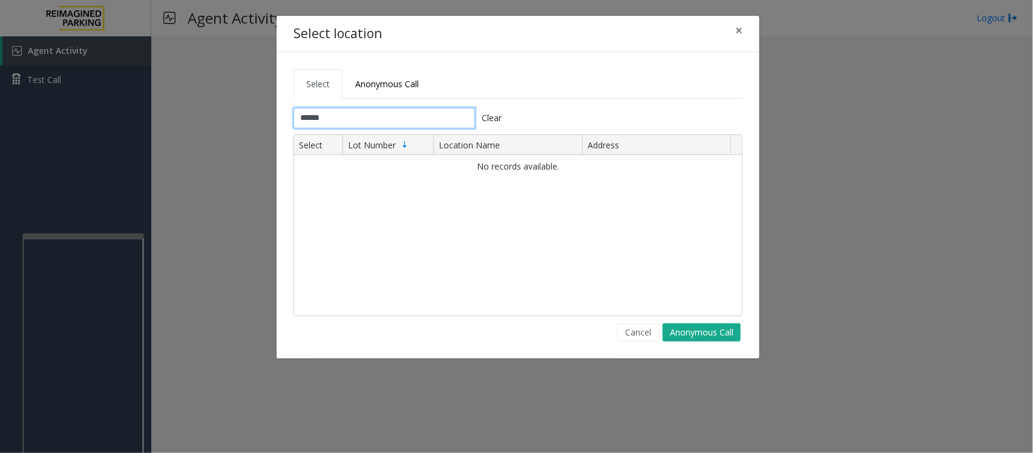
type input "******"
click at [739, 28] on span "×" at bounding box center [738, 30] width 7 height 17
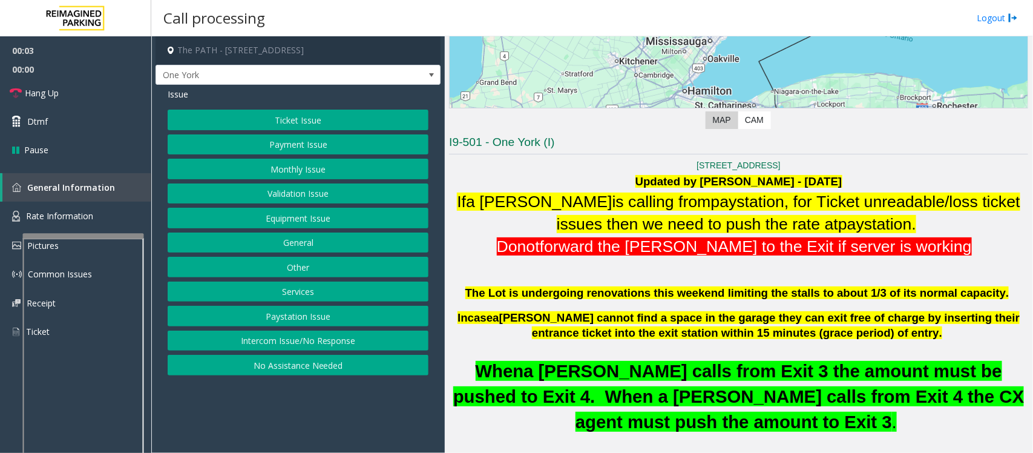
scroll to position [227, 0]
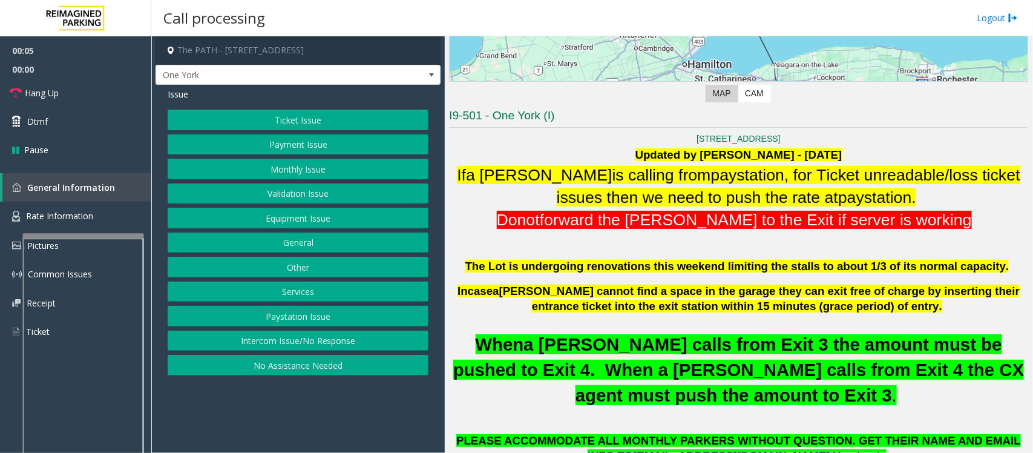
click at [318, 114] on button "Ticket Issue" at bounding box center [298, 120] width 261 height 21
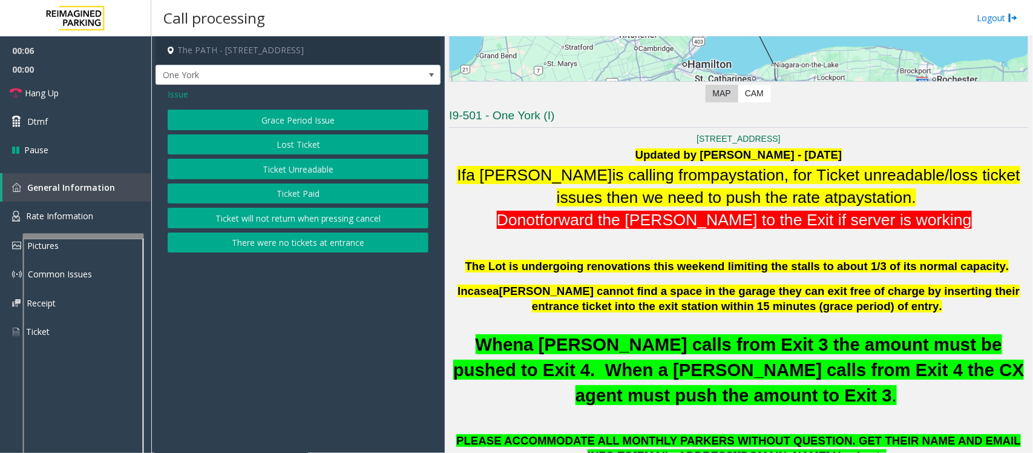
click at [311, 164] on button "Ticket Unreadable" at bounding box center [298, 169] width 261 height 21
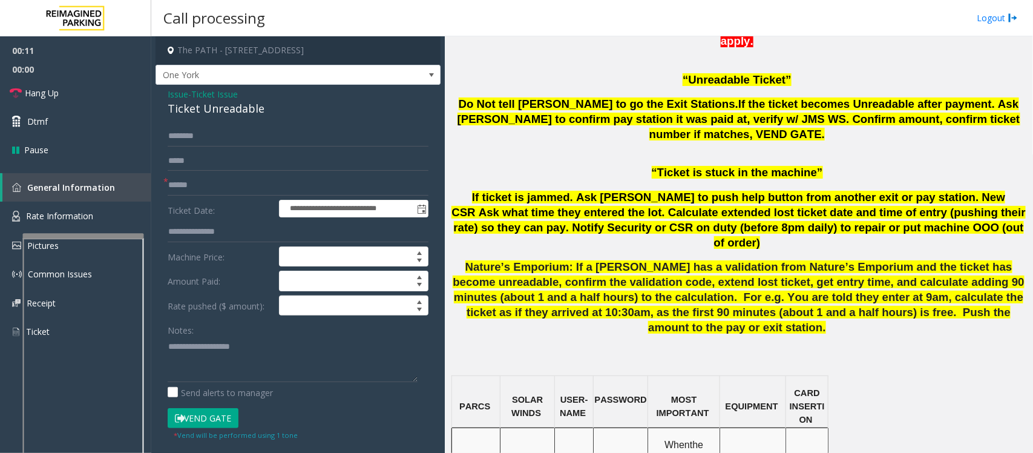
scroll to position [908, 0]
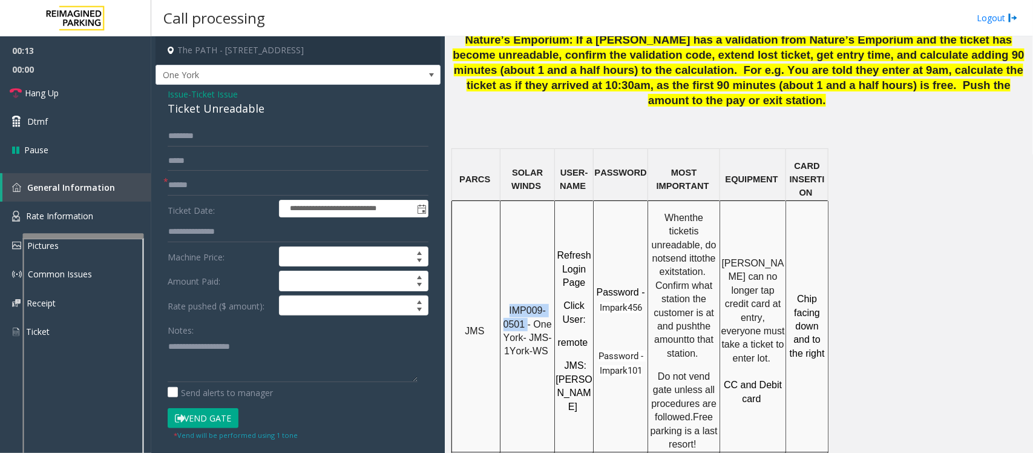
drag, startPoint x: 509, startPoint y: 219, endPoint x: 528, endPoint y: 233, distance: 23.4
click at [528, 304] on p "IMP009-0501 - One York- JMS-1York-WS" at bounding box center [527, 331] width 53 height 54
copy span "IMP009-0501"
click at [208, 185] on input "text" at bounding box center [298, 185] width 261 height 21
type input "********"
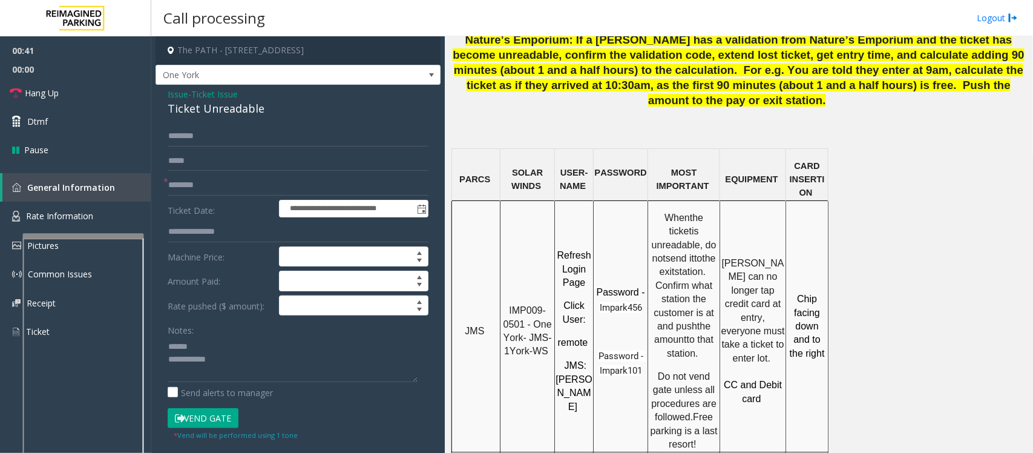
click at [189, 107] on div "Ticket Unreadable" at bounding box center [298, 108] width 261 height 16
type textarea "**********"
click at [209, 134] on input "text" at bounding box center [298, 136] width 261 height 21
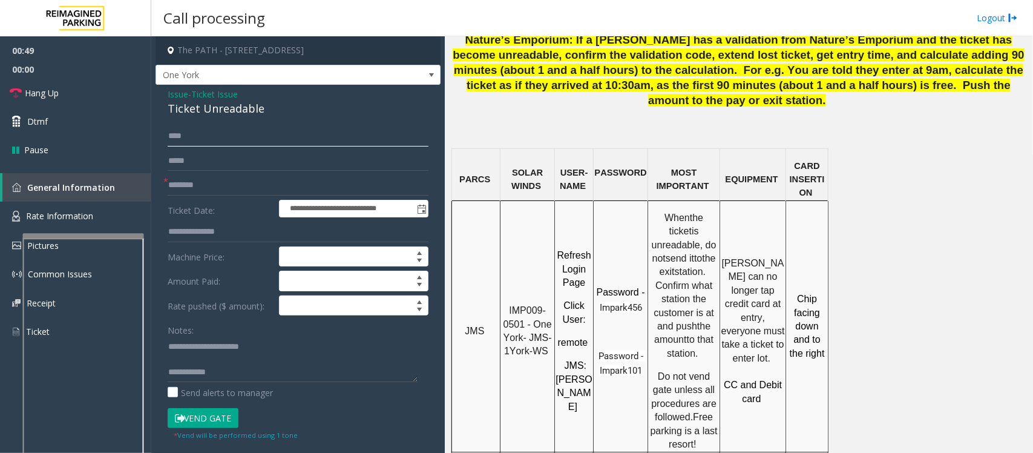
type input "****"
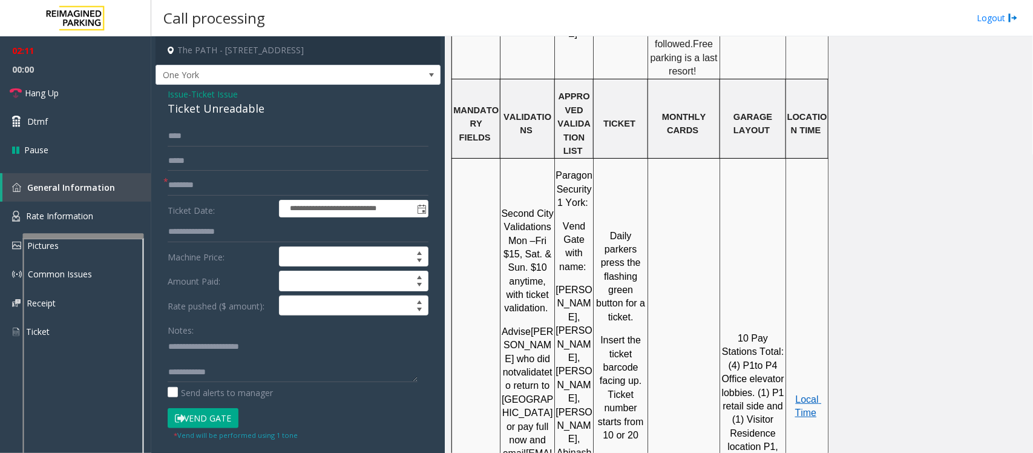
scroll to position [1286, 0]
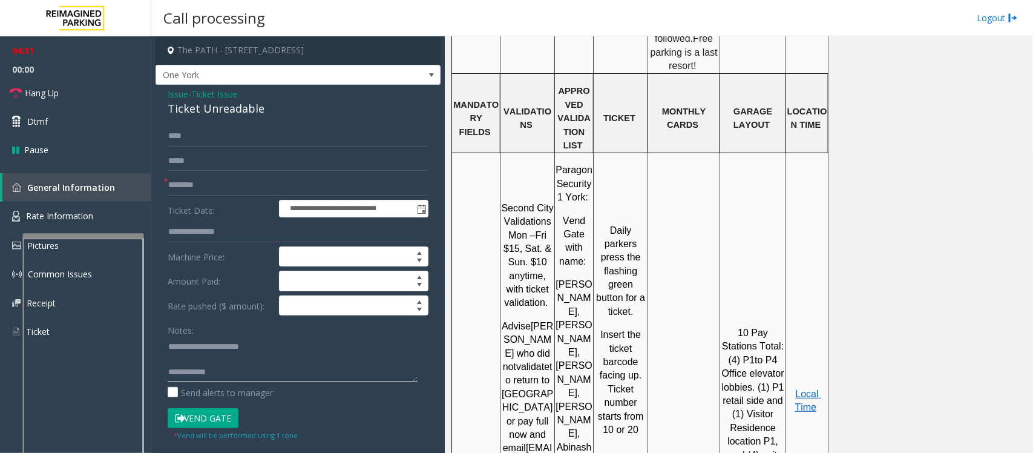
click at [249, 370] on textarea at bounding box center [293, 359] width 250 height 45
type textarea "**********"
click at [58, 91] on span "Hang Up" at bounding box center [42, 93] width 34 height 13
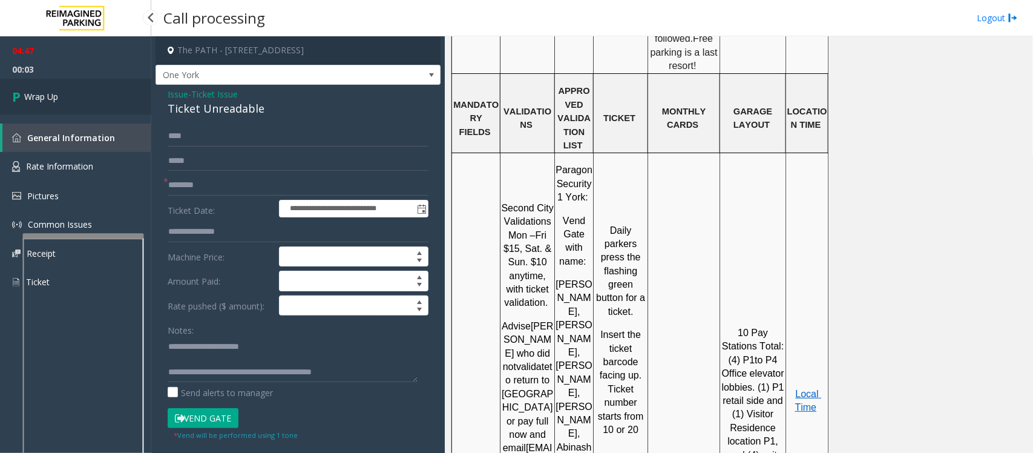
click at [79, 98] on link "Wrap Up" at bounding box center [75, 97] width 151 height 36
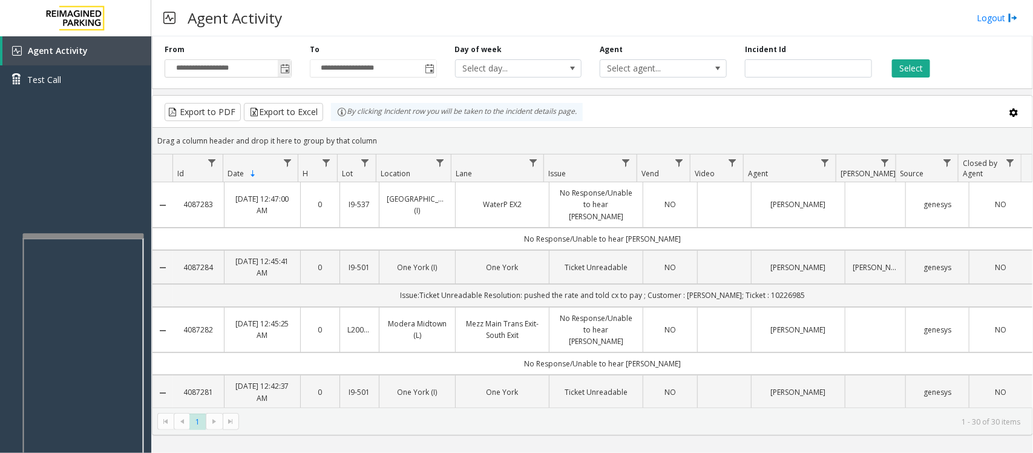
click at [288, 76] on span "Toggle popup" at bounding box center [284, 68] width 13 height 19
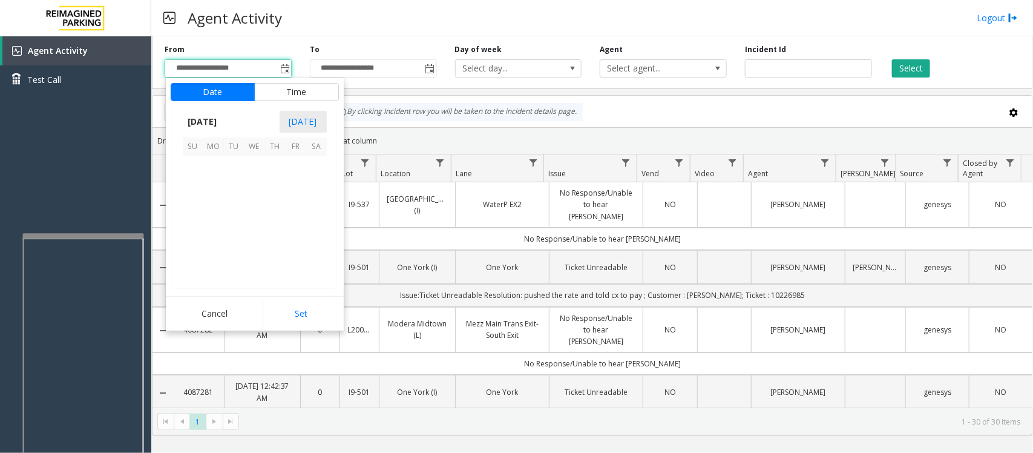
scroll to position [217144, 0]
click at [295, 229] on span "26" at bounding box center [296, 228] width 21 height 21
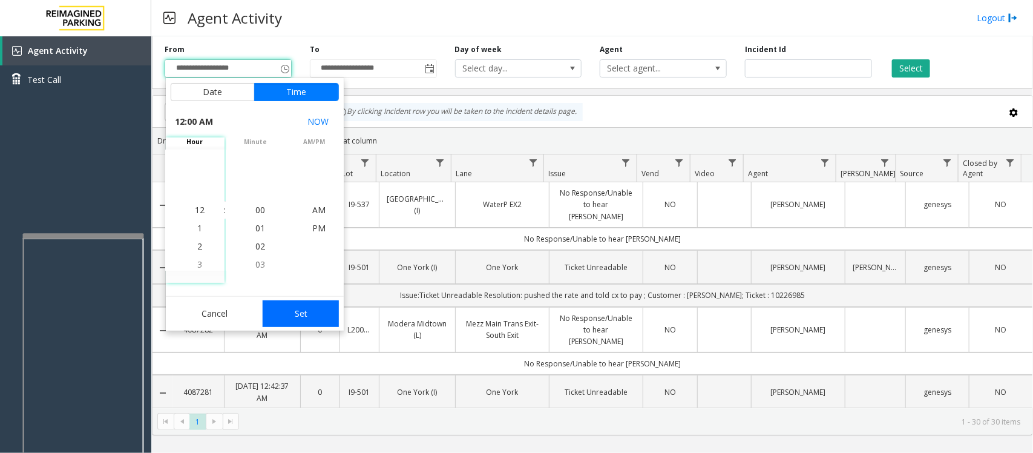
click at [304, 321] on button "Set" at bounding box center [301, 313] width 76 height 27
type input "**********"
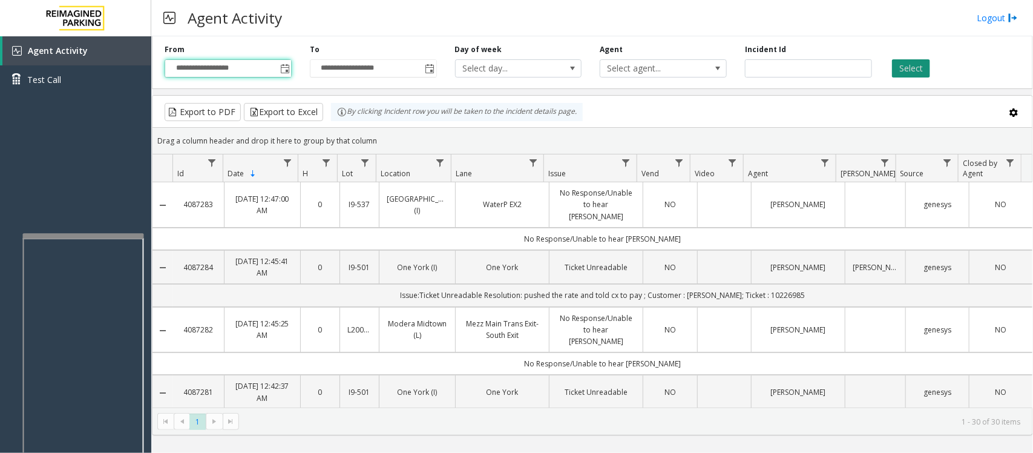
click at [913, 65] on button "Select" at bounding box center [911, 68] width 38 height 18
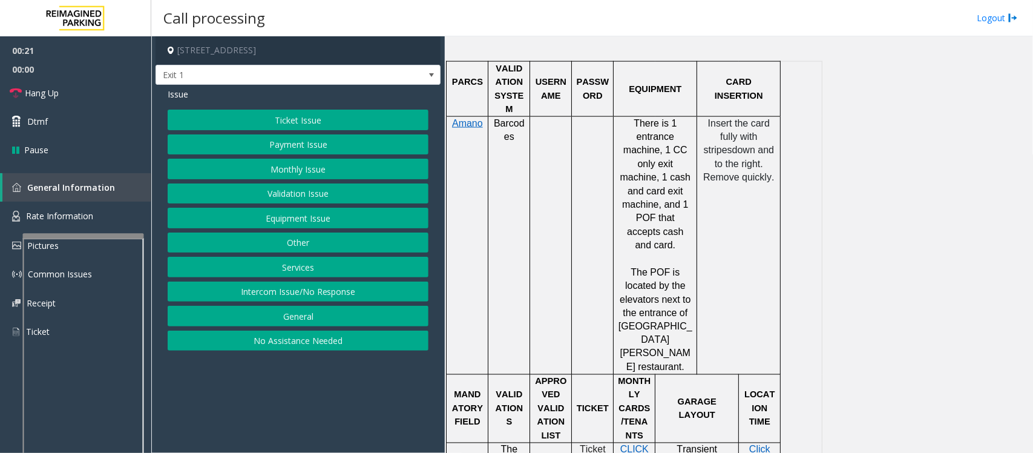
scroll to position [757, 0]
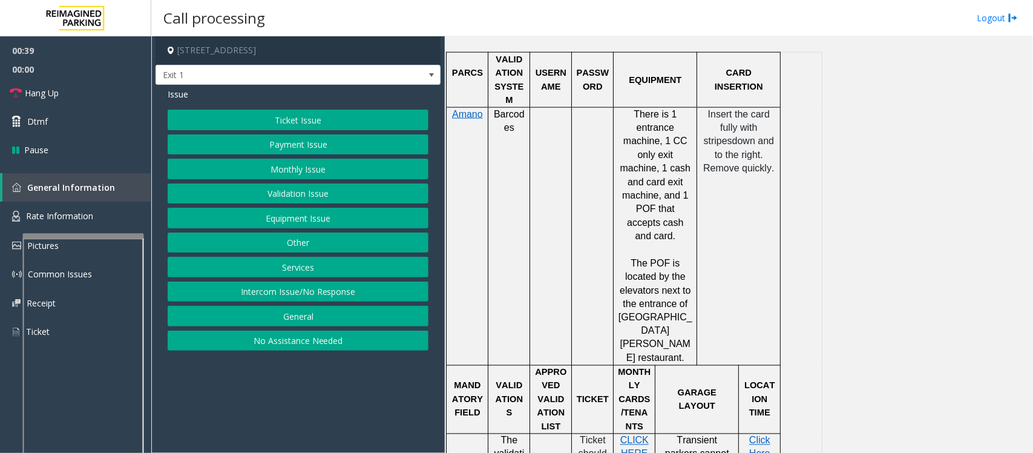
click at [312, 291] on button "Intercom Issue/No Response" at bounding box center [298, 291] width 261 height 21
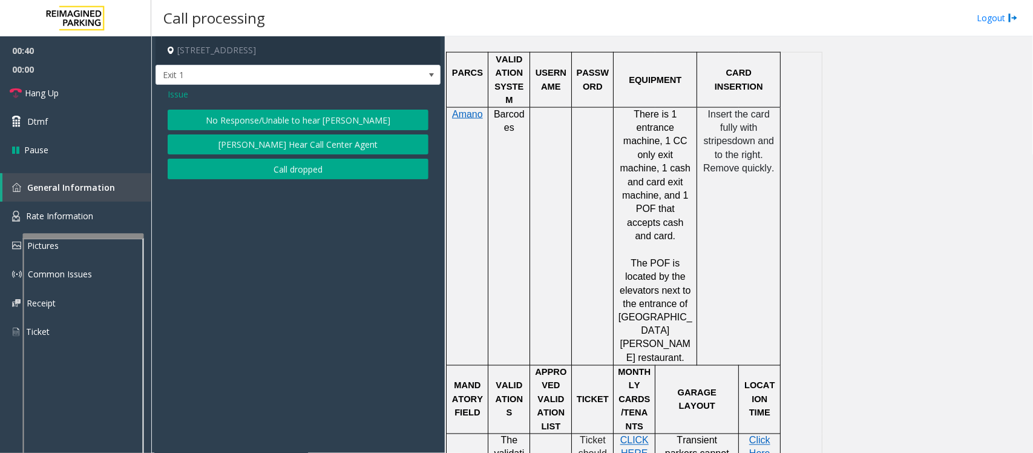
click at [223, 112] on button "No Response/Unable to hear [PERSON_NAME]" at bounding box center [298, 120] width 261 height 21
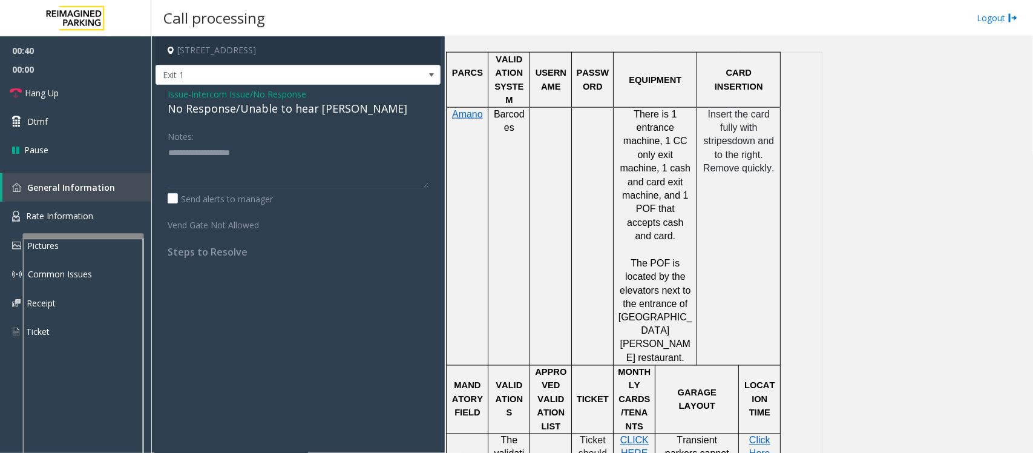
click at [237, 107] on div "No Response/Unable to hear [PERSON_NAME]" at bounding box center [298, 108] width 261 height 16
type textarea "**********"
click at [106, 97] on link "Hang Up" at bounding box center [75, 93] width 151 height 28
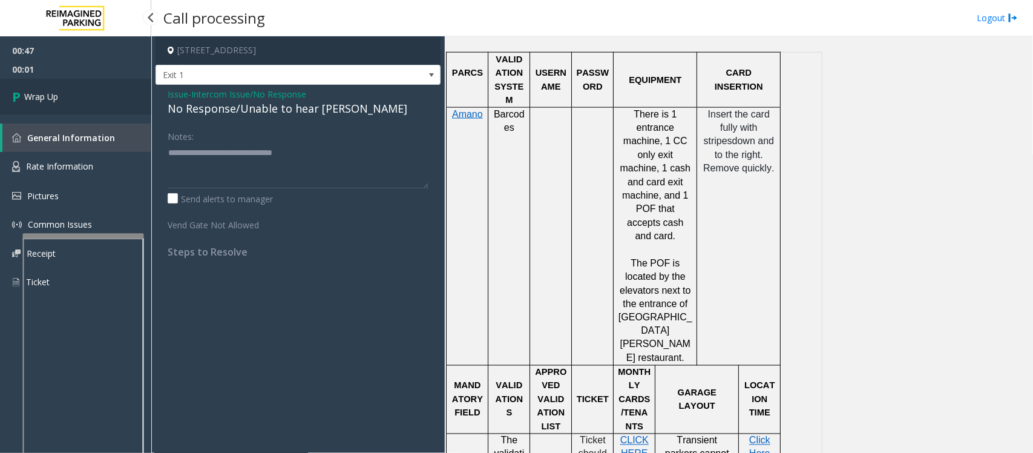
click at [106, 95] on link "Wrap Up" at bounding box center [75, 97] width 151 height 36
